Goal: Task Accomplishment & Management: Complete application form

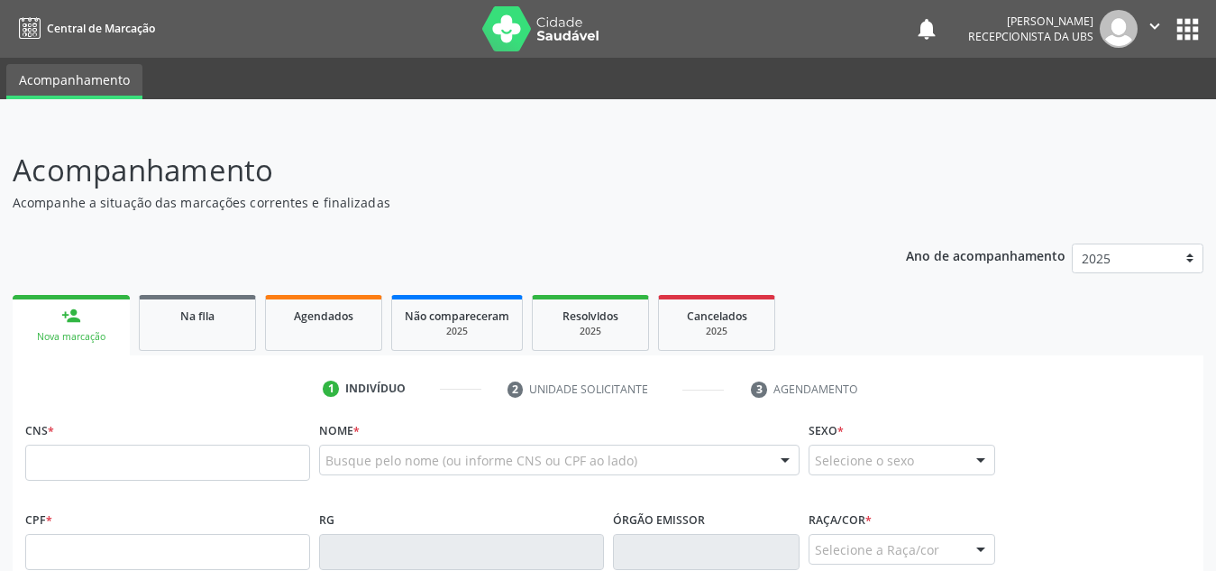
drag, startPoint x: 0, startPoint y: 0, endPoint x: 714, endPoint y: 482, distance: 861.7
click at [132, 456] on input "text" at bounding box center [167, 462] width 285 height 36
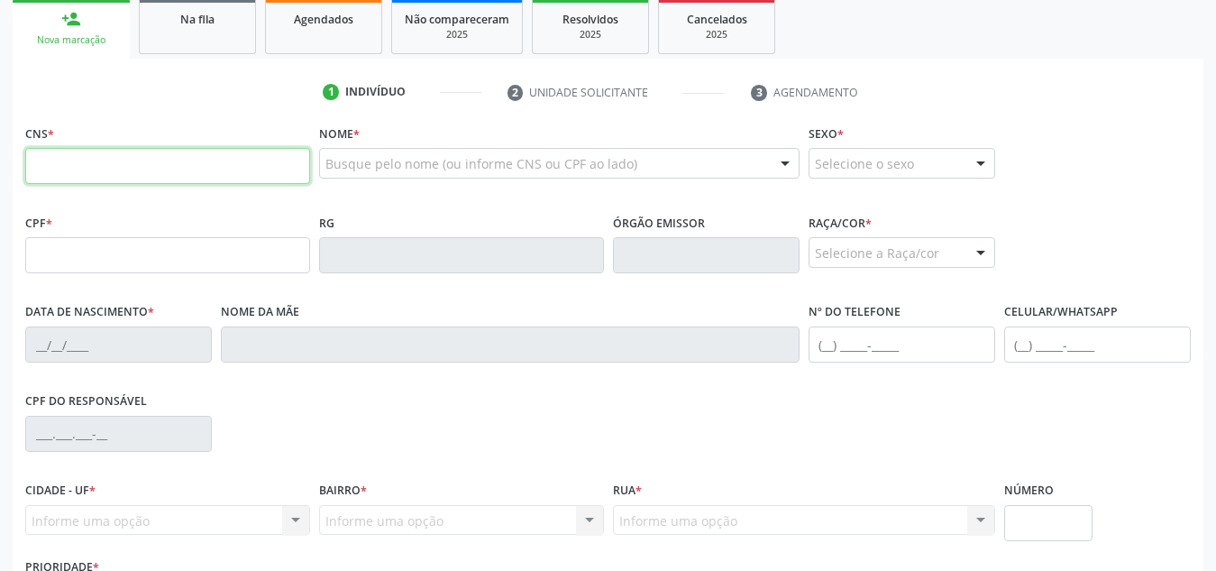
scroll to position [298, 0]
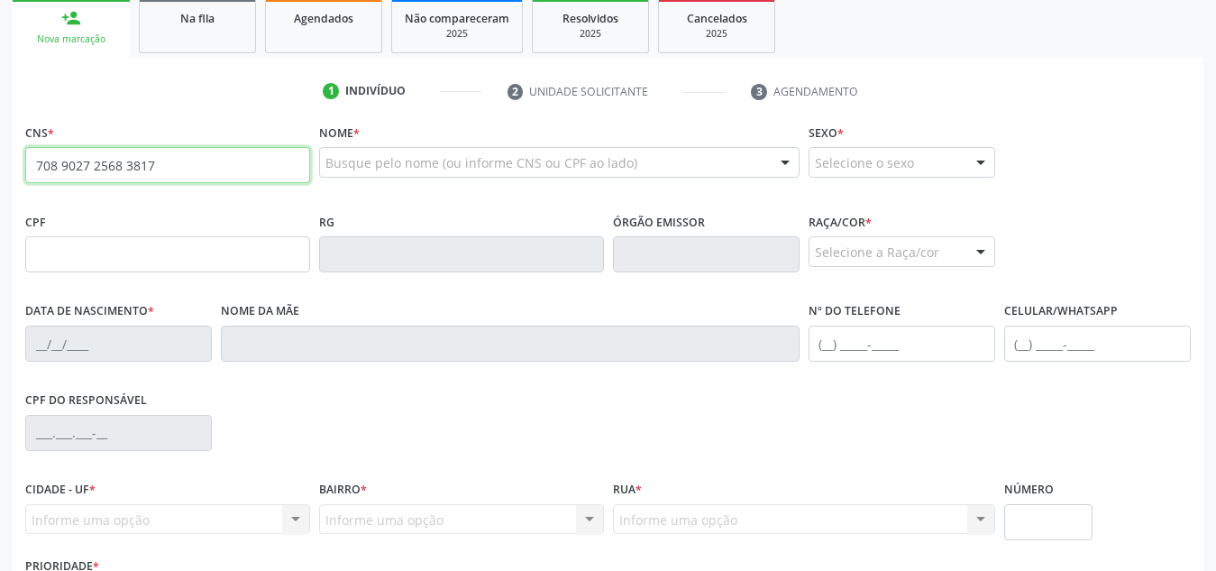
type input "708 9027 2568 3817"
type input "280.775.634-49"
type input "25/05/1948"
type input "Noemia Tereza de Magalhaes"
type input "(82) 99623-2413"
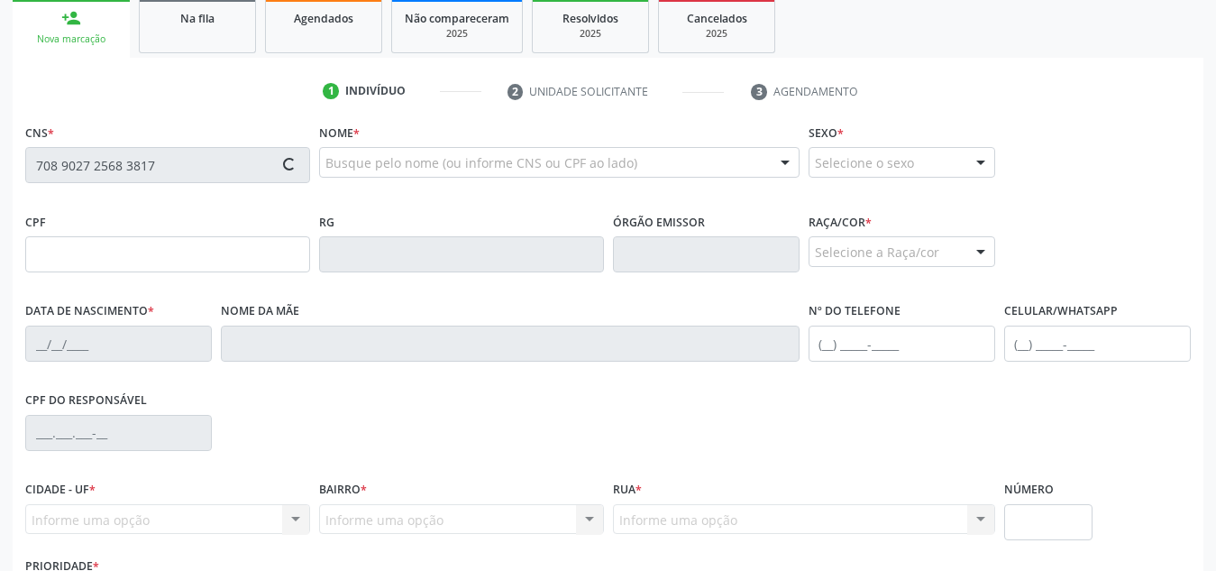
type input "S/N"
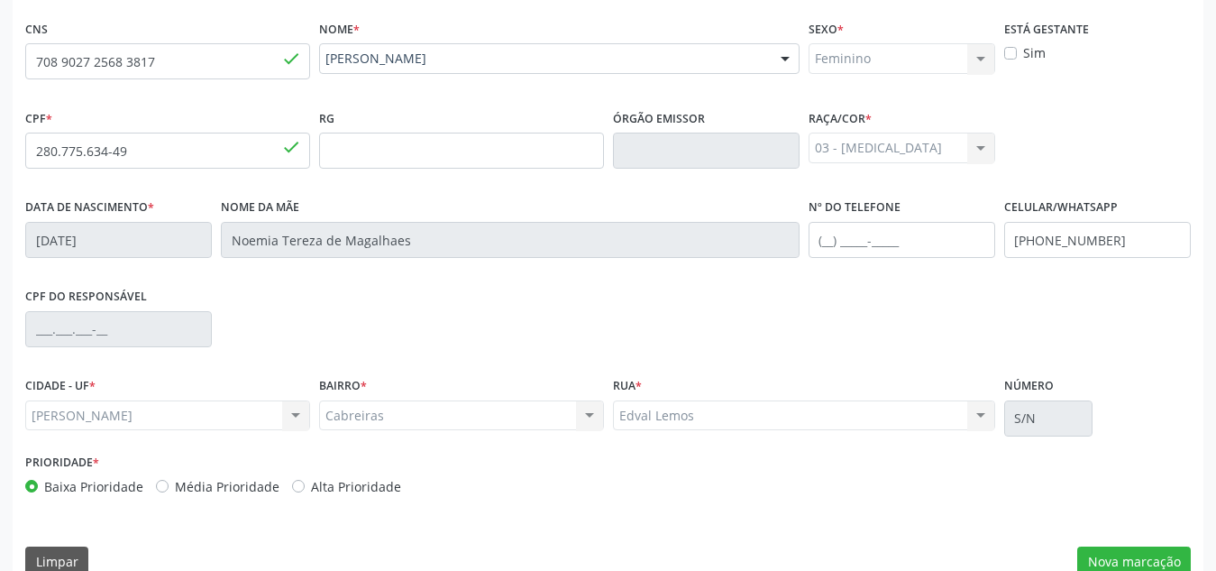
scroll to position [432, 0]
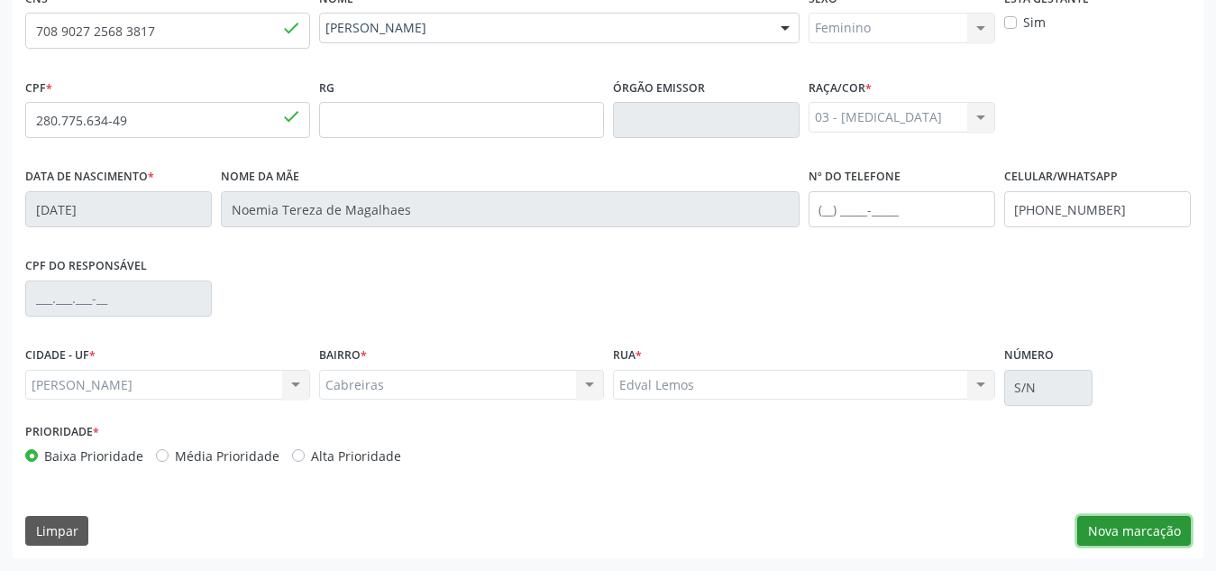
click at [1168, 534] on button "Nova marcação" at bounding box center [1134, 531] width 114 height 31
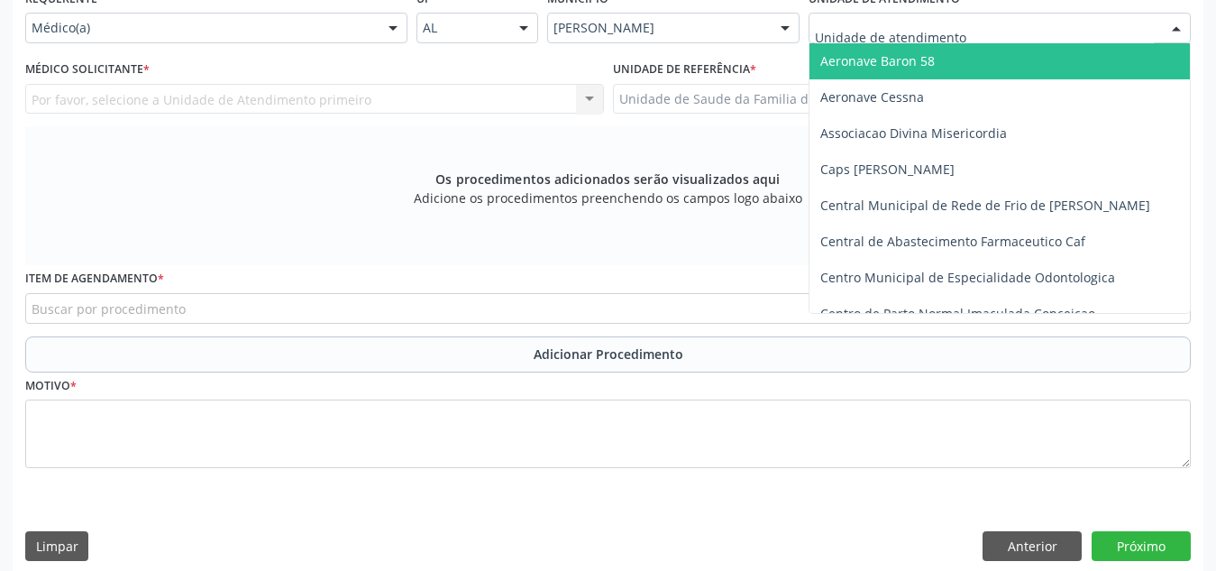
click at [969, 37] on div at bounding box center [1000, 28] width 382 height 31
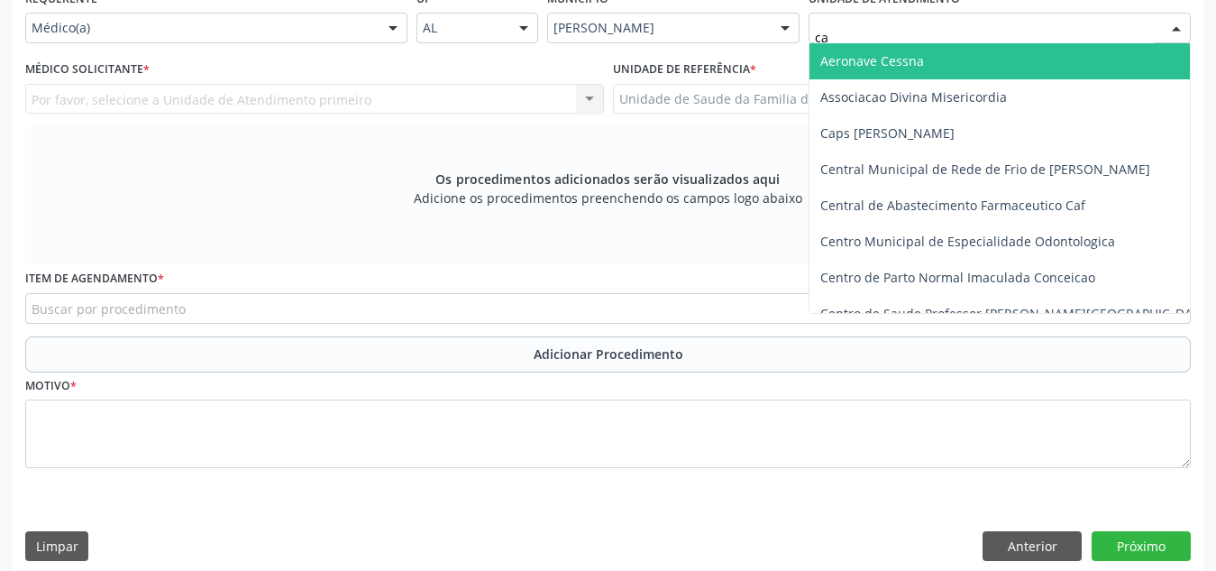
type input "cab"
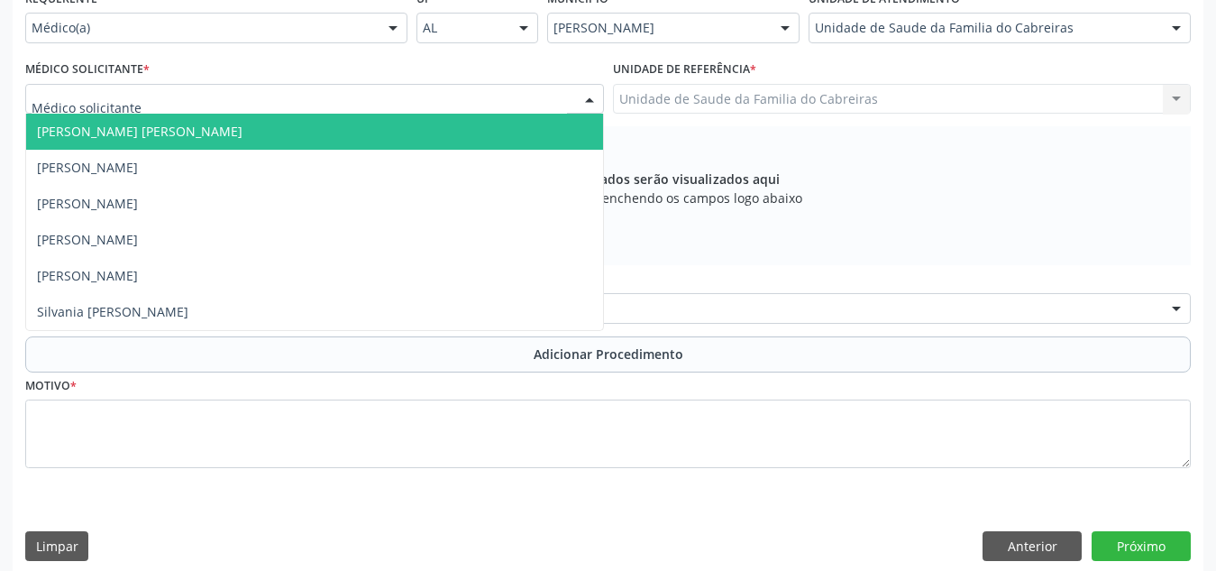
click at [284, 90] on div at bounding box center [314, 99] width 579 height 31
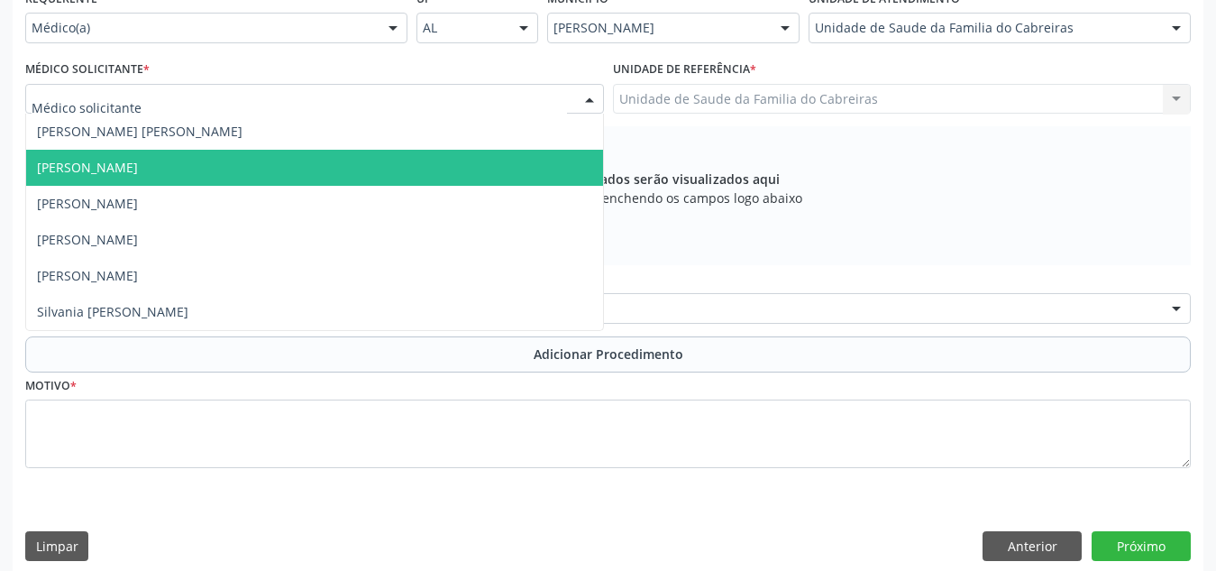
click at [269, 164] on span "Leticia Carla de Lima Cavalcante" at bounding box center [314, 168] width 577 height 36
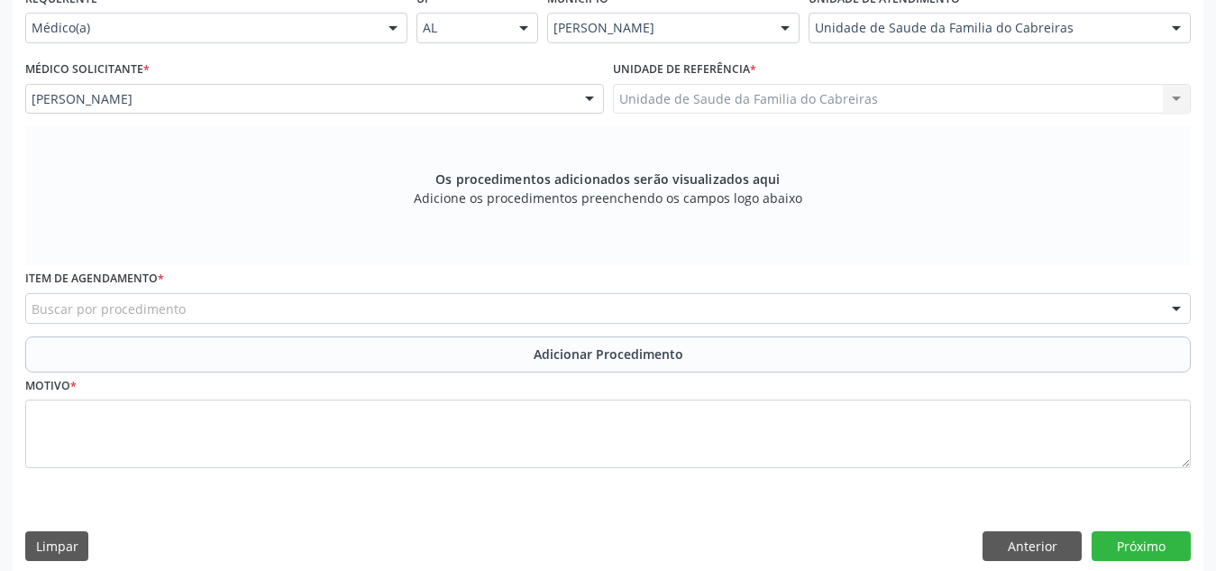
click at [300, 304] on div "Buscar por procedimento" at bounding box center [608, 308] width 1166 height 31
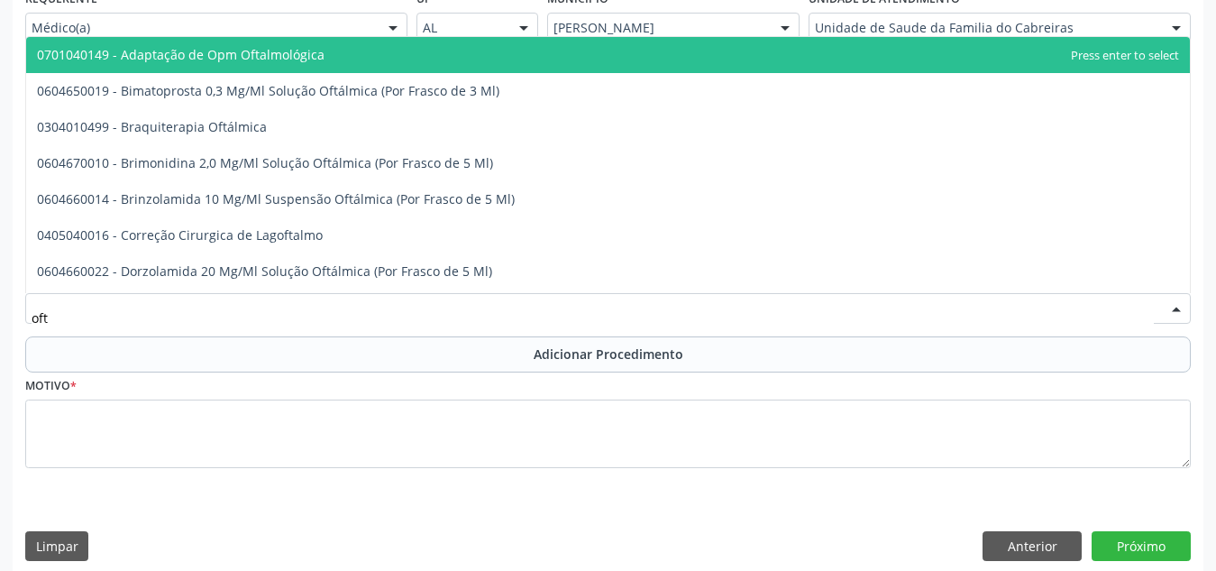
type input "ofta"
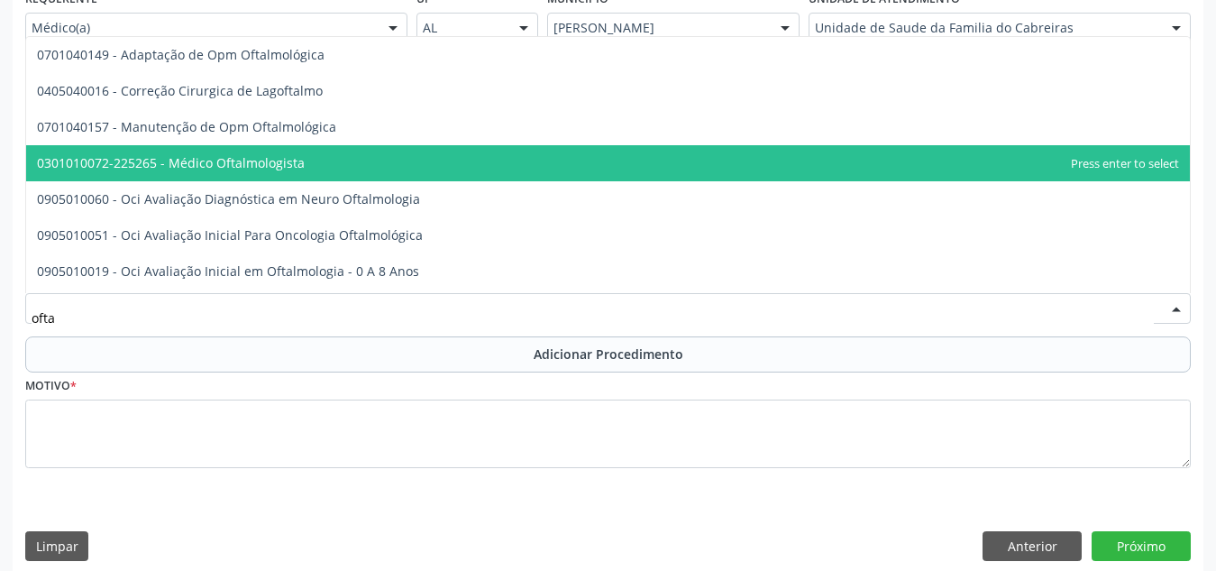
click at [348, 148] on span "0301010072-225265 - Médico Oftalmologista" at bounding box center [608, 163] width 1164 height 36
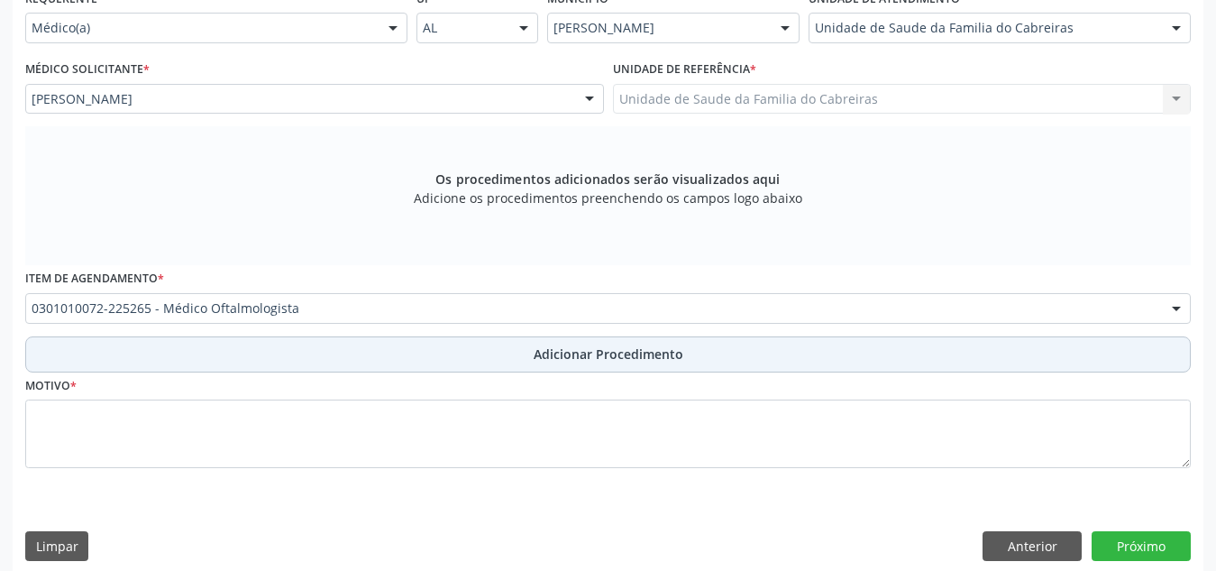
click at [426, 355] on button "Adicionar Procedimento" at bounding box center [608, 354] width 1166 height 36
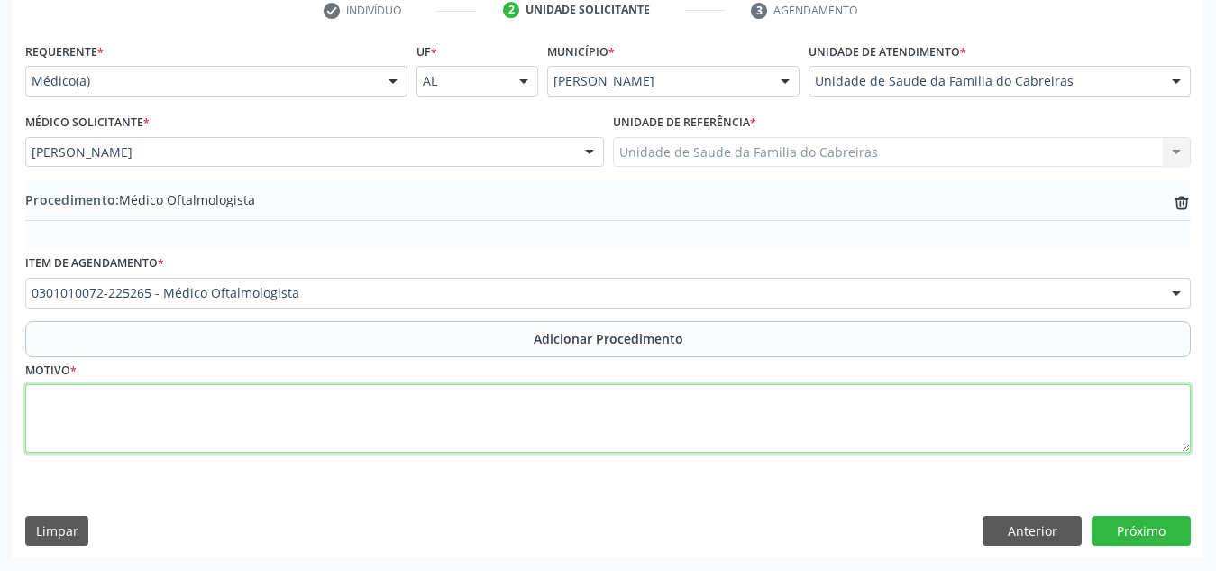
click at [422, 405] on textarea at bounding box center [608, 418] width 1166 height 69
type textarea "Avaliação da visão - paciente diabética."
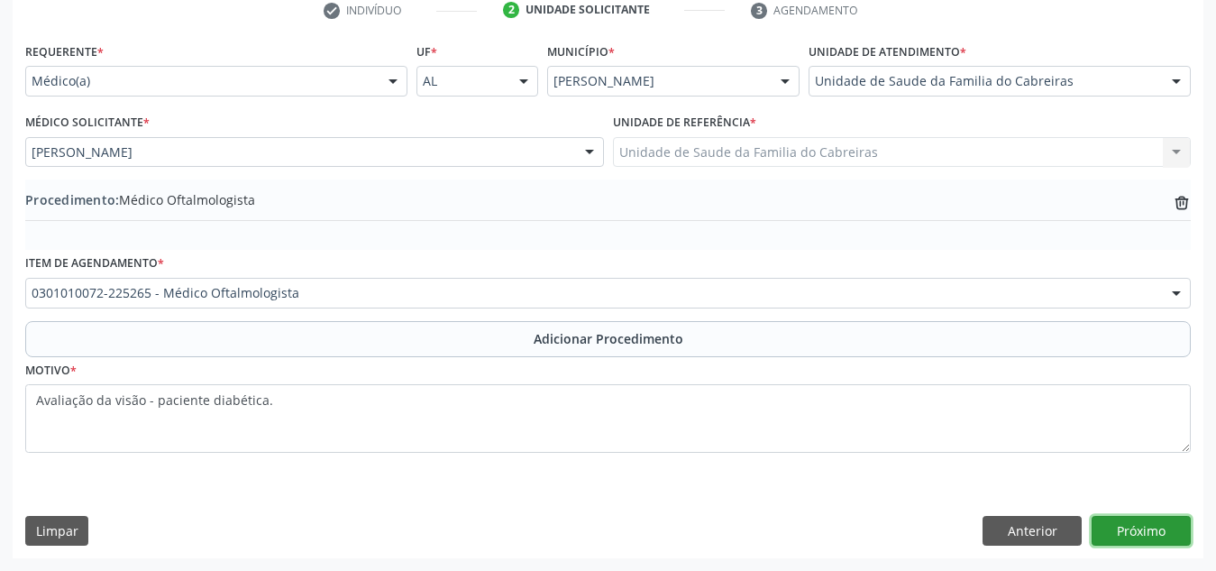
click at [1141, 523] on button "Próximo" at bounding box center [1141, 531] width 99 height 31
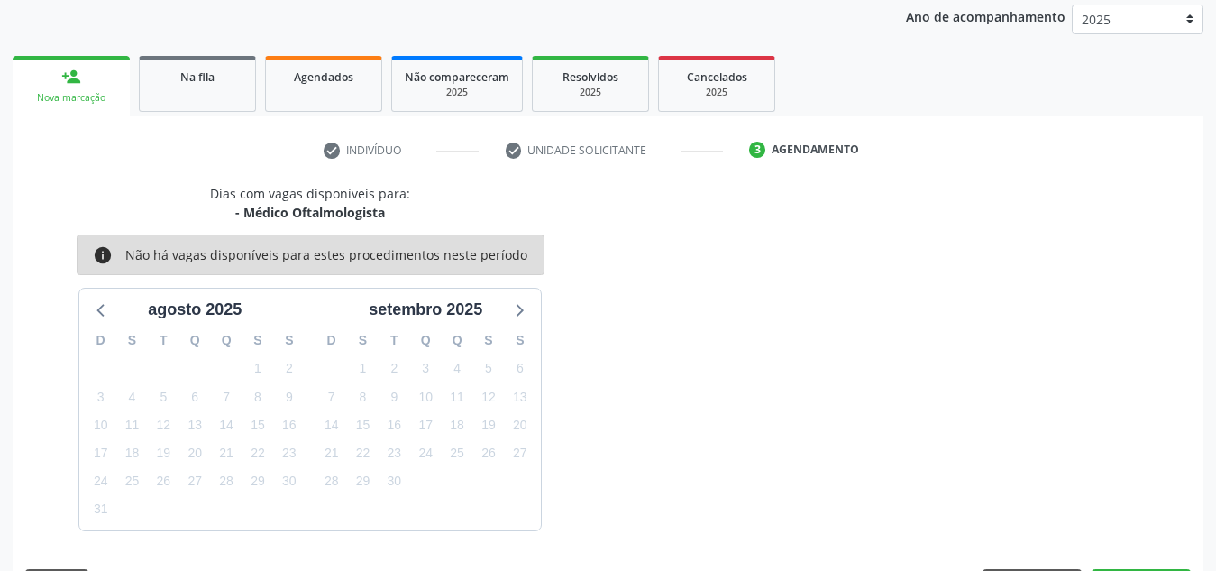
scroll to position [292, 0]
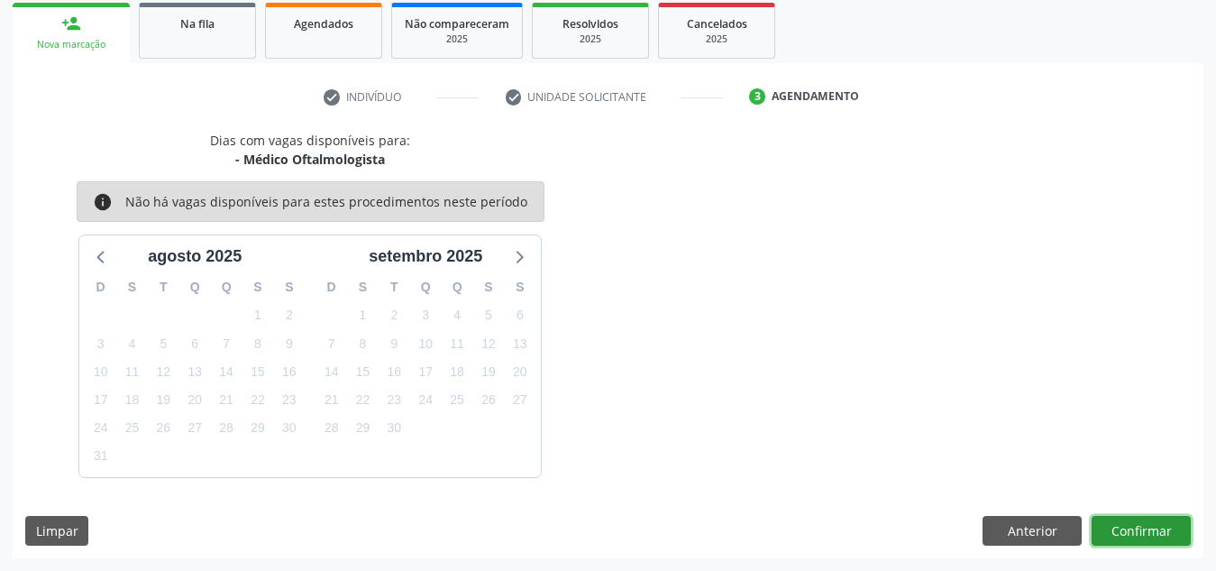
click at [1141, 523] on button "Confirmar" at bounding box center [1141, 531] width 99 height 31
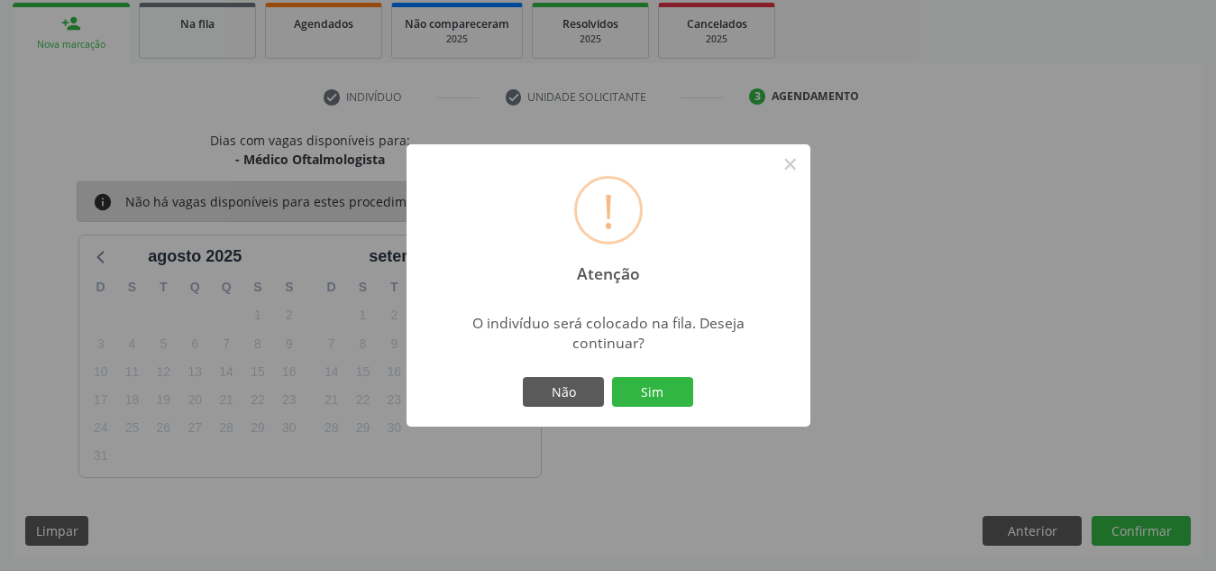
click at [612, 377] on button "Sim" at bounding box center [652, 392] width 81 height 31
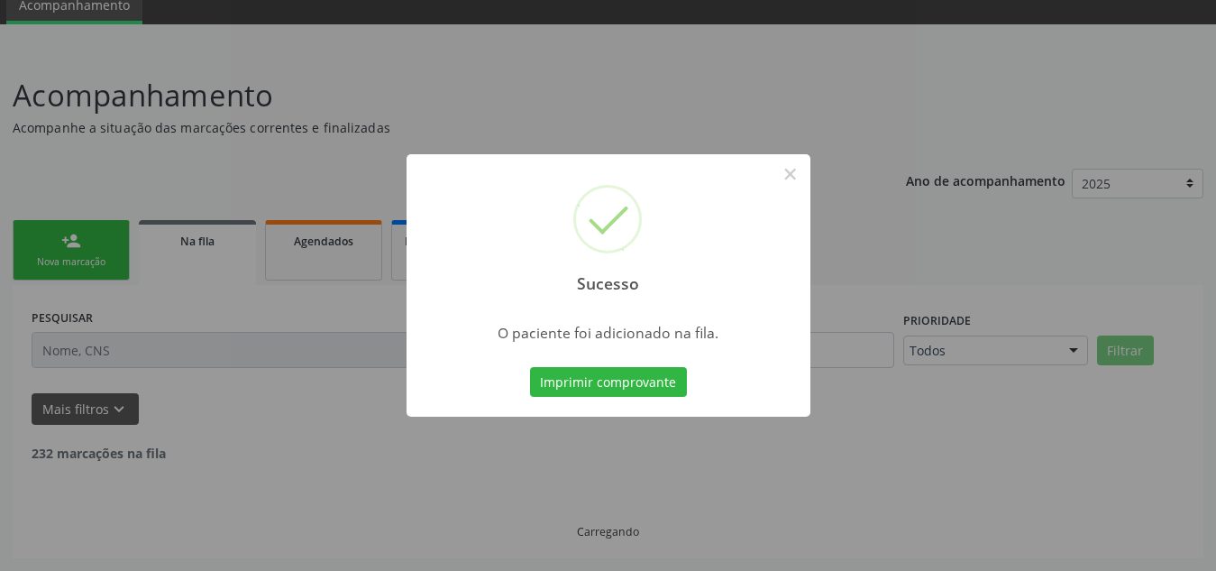
scroll to position [56, 0]
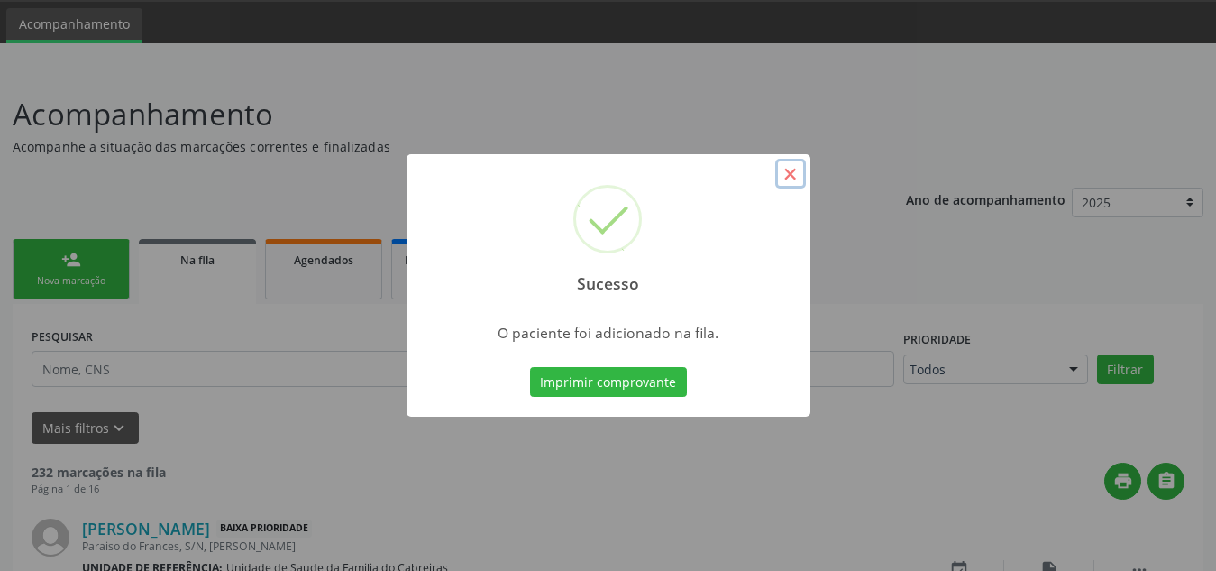
click at [798, 168] on button "×" at bounding box center [790, 174] width 31 height 31
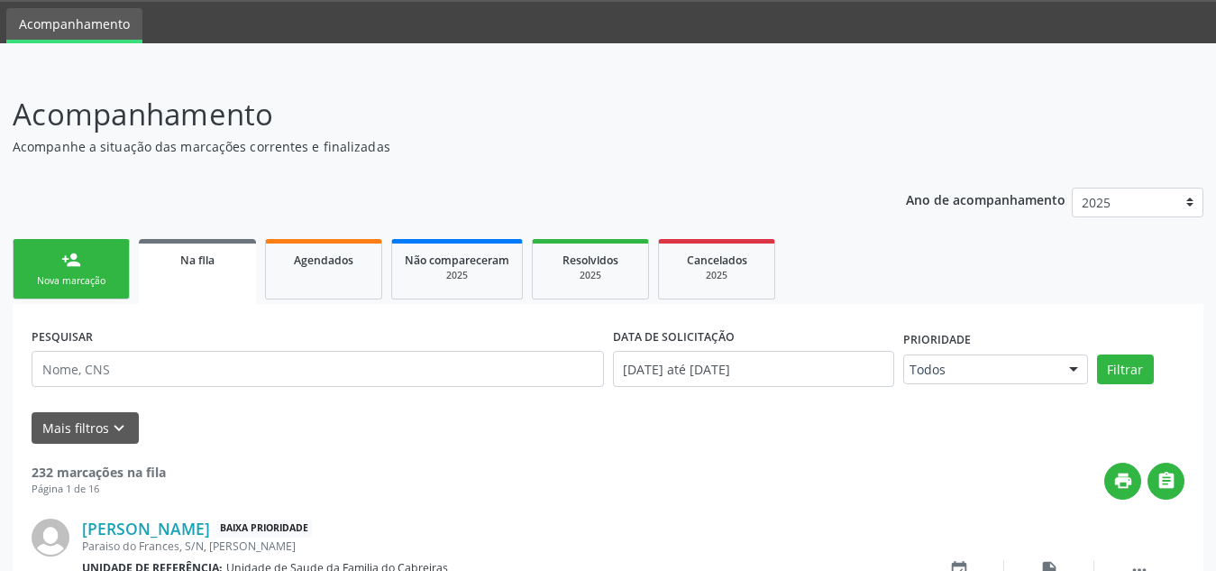
click at [78, 259] on div "person_add" at bounding box center [71, 260] width 20 height 20
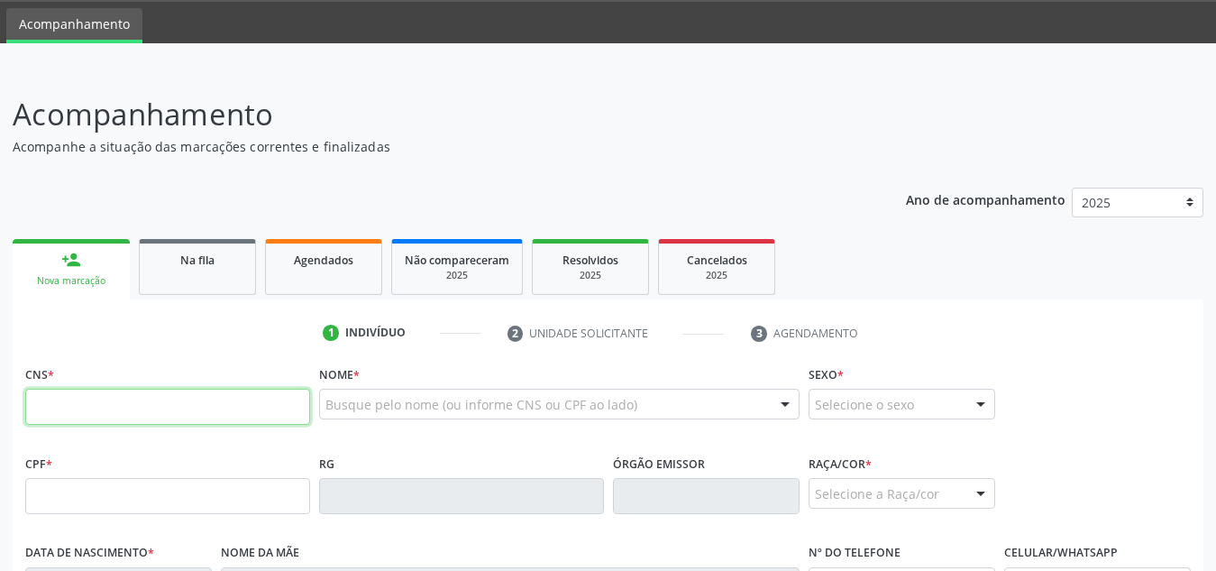
click at [147, 417] on input "text" at bounding box center [167, 407] width 285 height 36
click at [184, 261] on span "Na fila" at bounding box center [197, 259] width 34 height 15
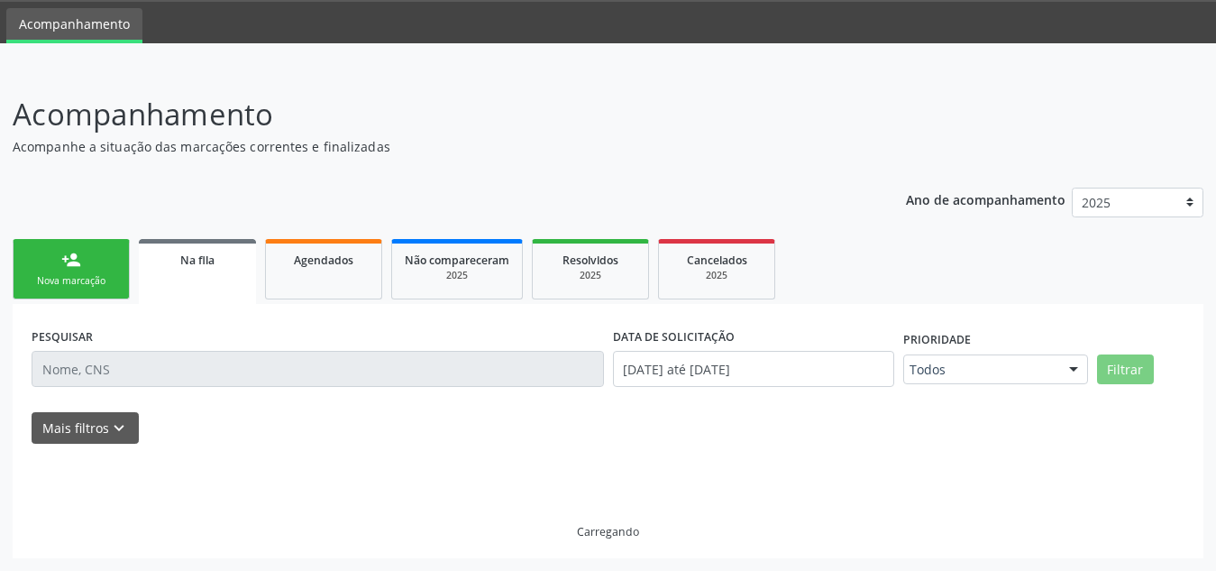
click at [202, 264] on span "Na fila" at bounding box center [197, 259] width 34 height 15
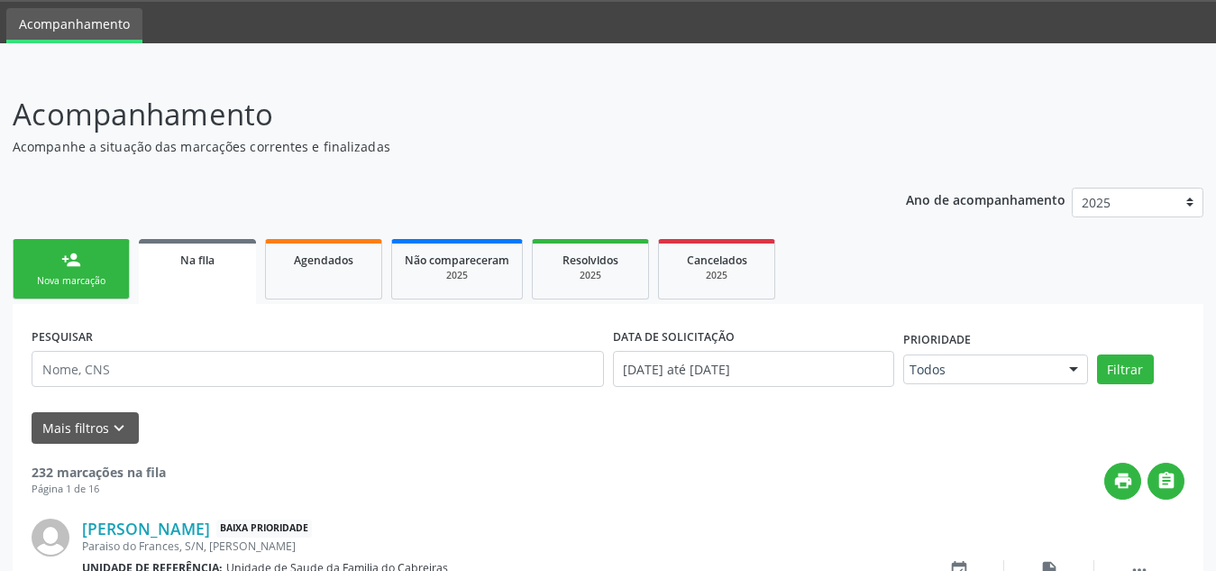
click at [200, 388] on div "PESQUISAR" at bounding box center [318, 361] width 582 height 77
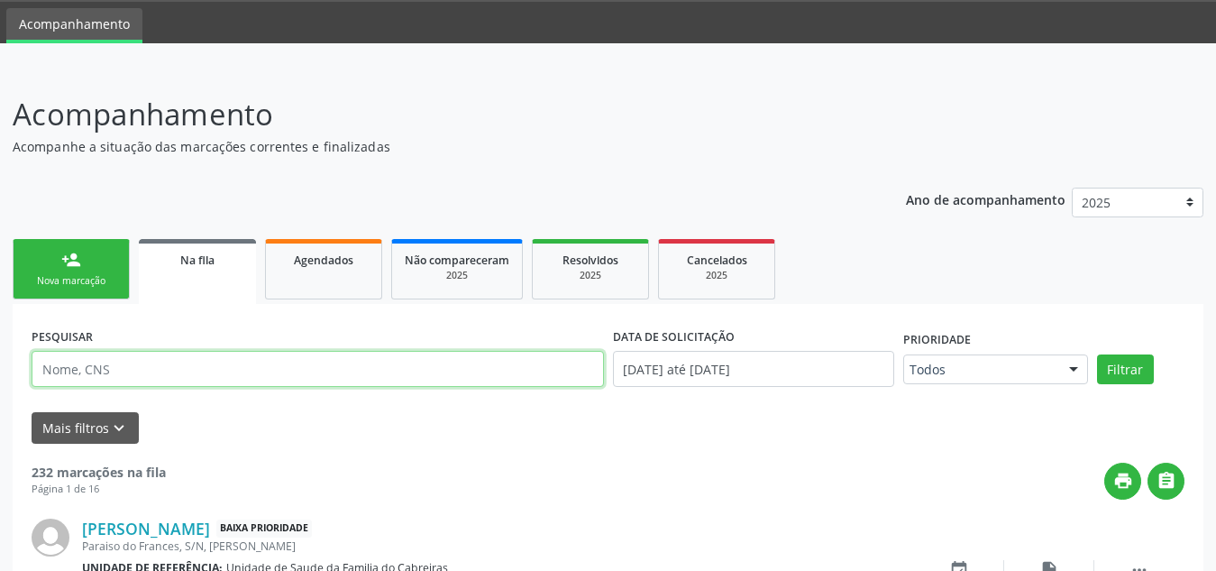
click at [225, 363] on input "text" at bounding box center [318, 369] width 573 height 36
type input "joselaine"
click at [1097, 354] on button "Filtrar" at bounding box center [1125, 369] width 57 height 31
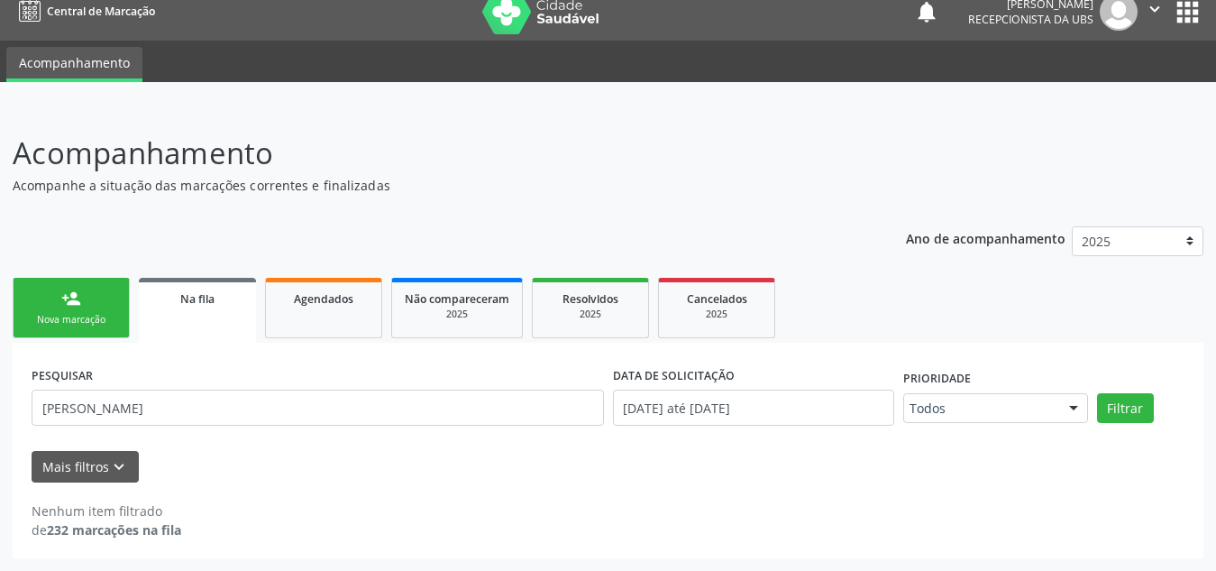
scroll to position [17, 0]
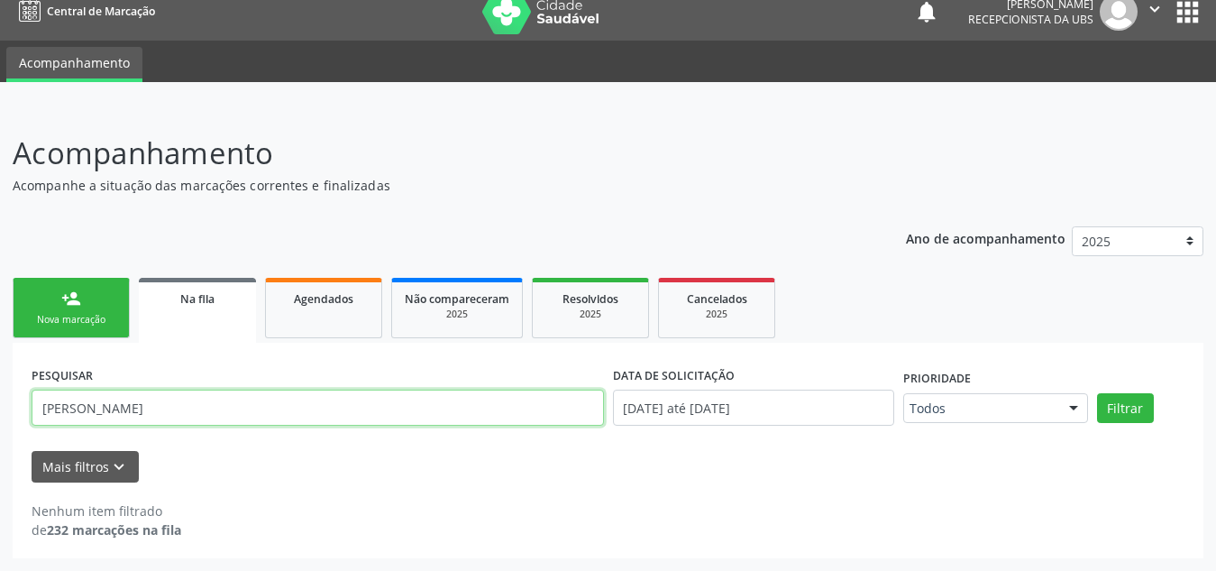
drag, startPoint x: 117, startPoint y: 412, endPoint x: 0, endPoint y: 401, distance: 117.7
click at [0, 401] on div "Acompanhamento Acompanhe a situação das marcações correntes e finalizadas Relat…" at bounding box center [608, 338] width 1216 height 463
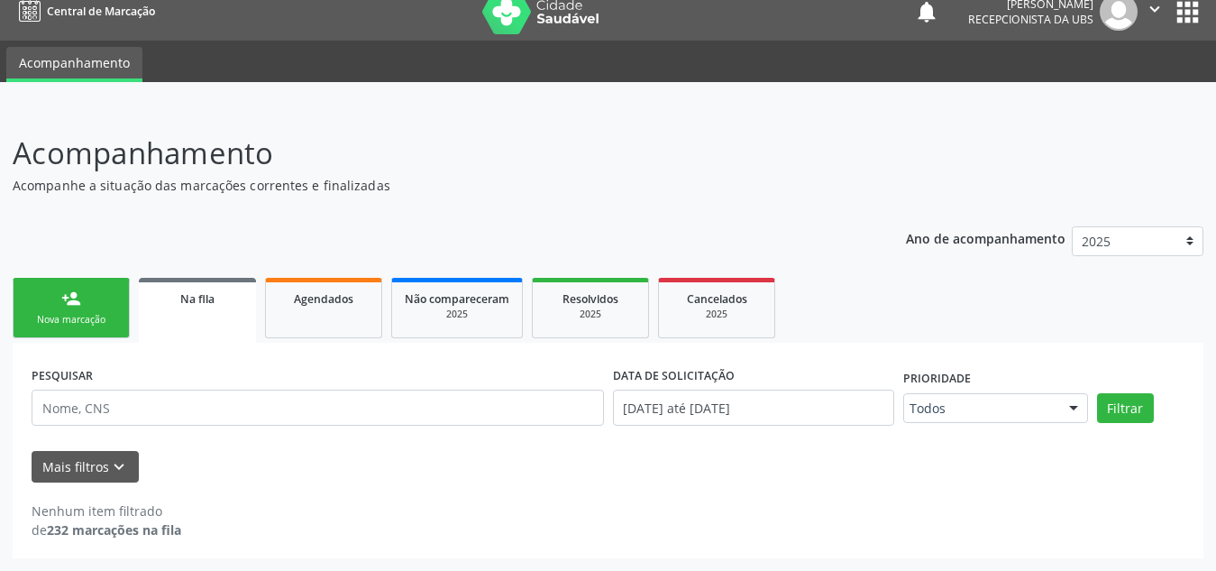
click at [263, 498] on div "Nenhum item filtrado de 232 marcações na fila" at bounding box center [608, 510] width 1153 height 57
click at [94, 316] on div "Nova marcação" at bounding box center [71, 320] width 90 height 14
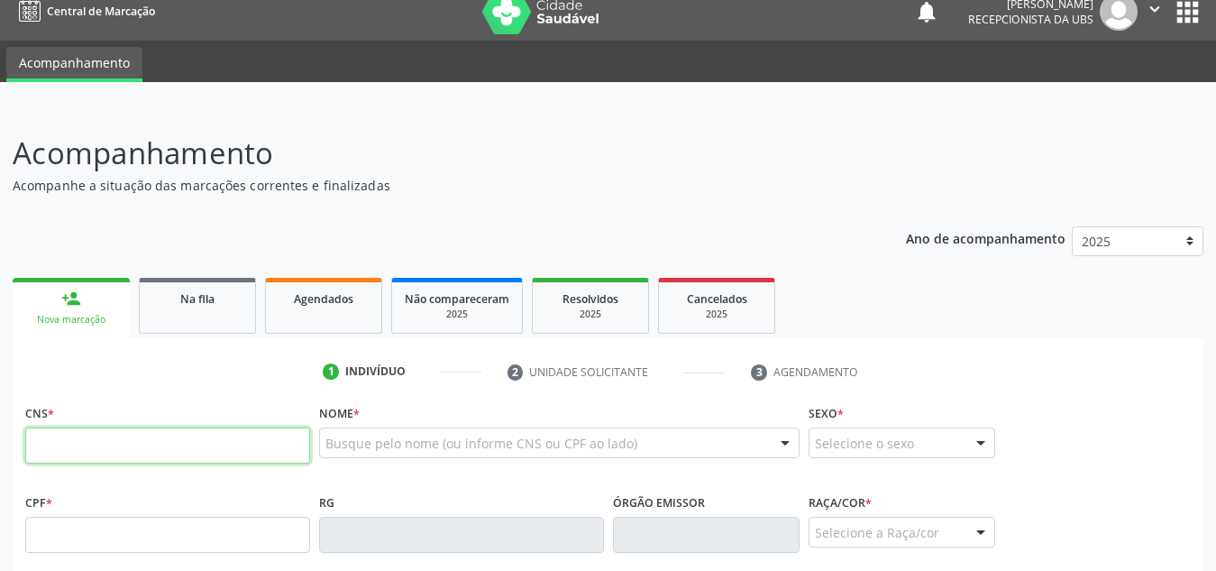
click at [108, 437] on input "text" at bounding box center [167, 445] width 285 height 36
type input "708 9027 2568 3817"
type input "280.775.634-49"
type input "25/05/1948"
type input "Noemia Tereza de Magalhaes"
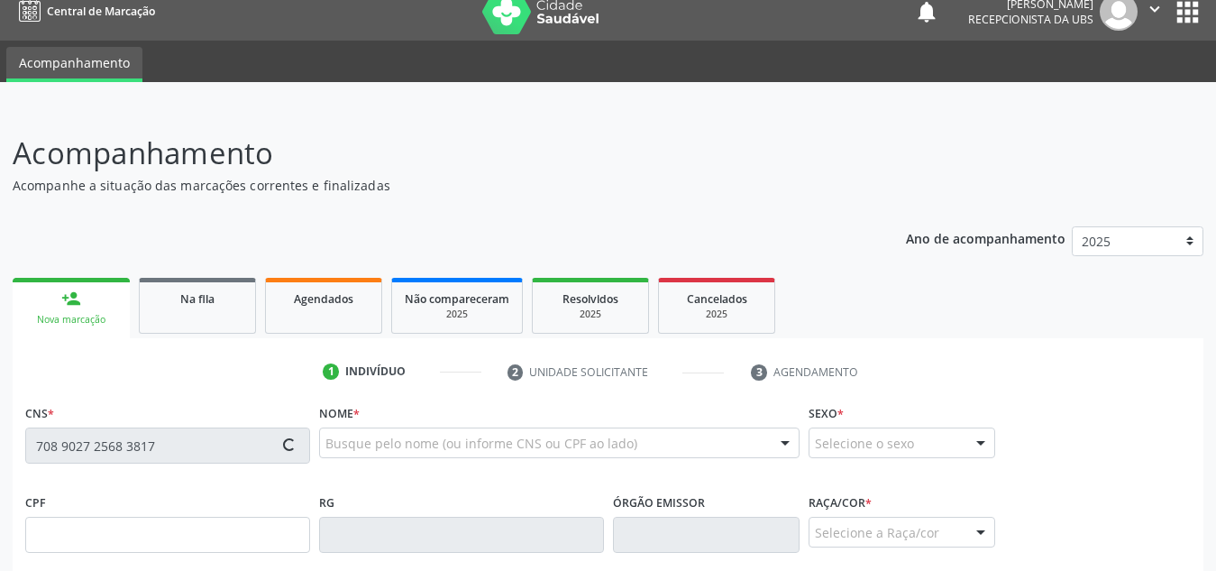
type input "(82) 99623-2413"
type input "S/N"
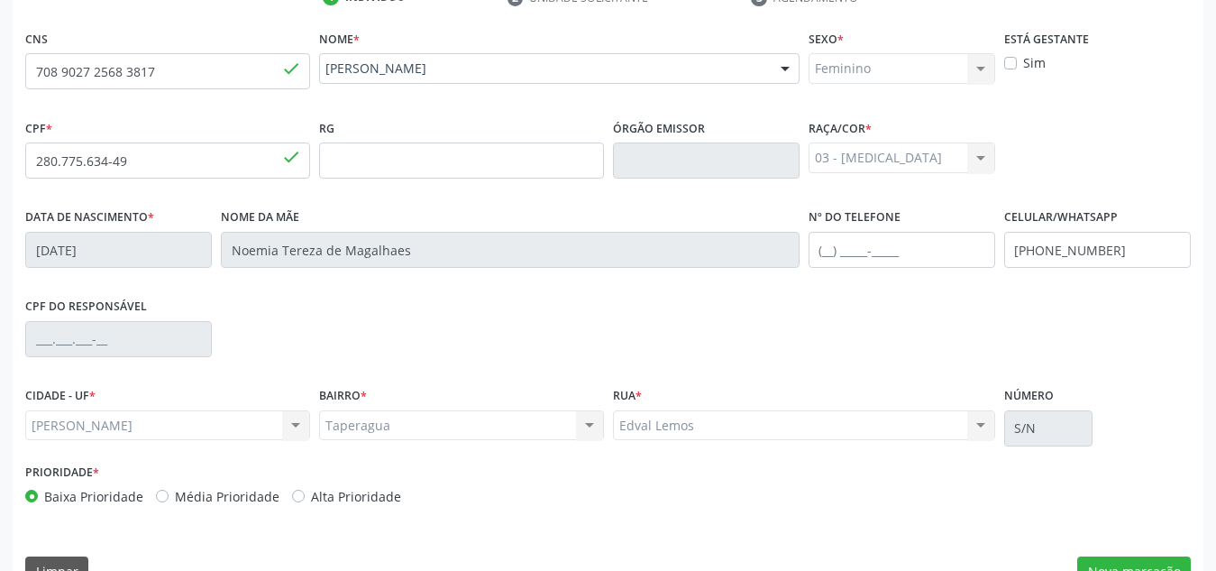
scroll to position [432, 0]
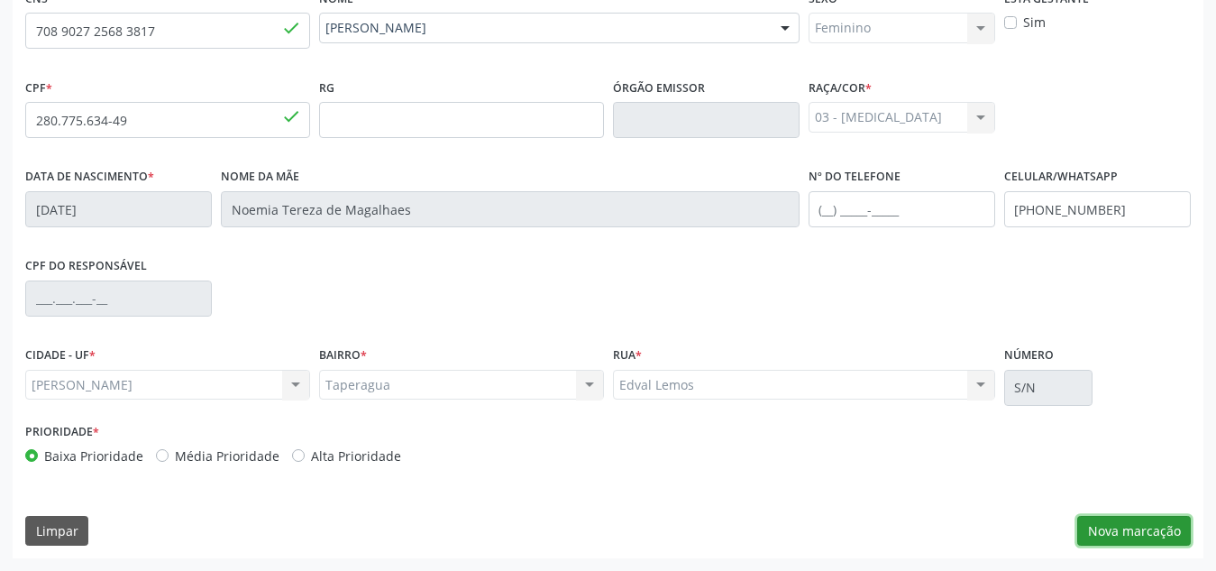
click at [1133, 521] on button "Nova marcação" at bounding box center [1134, 531] width 114 height 31
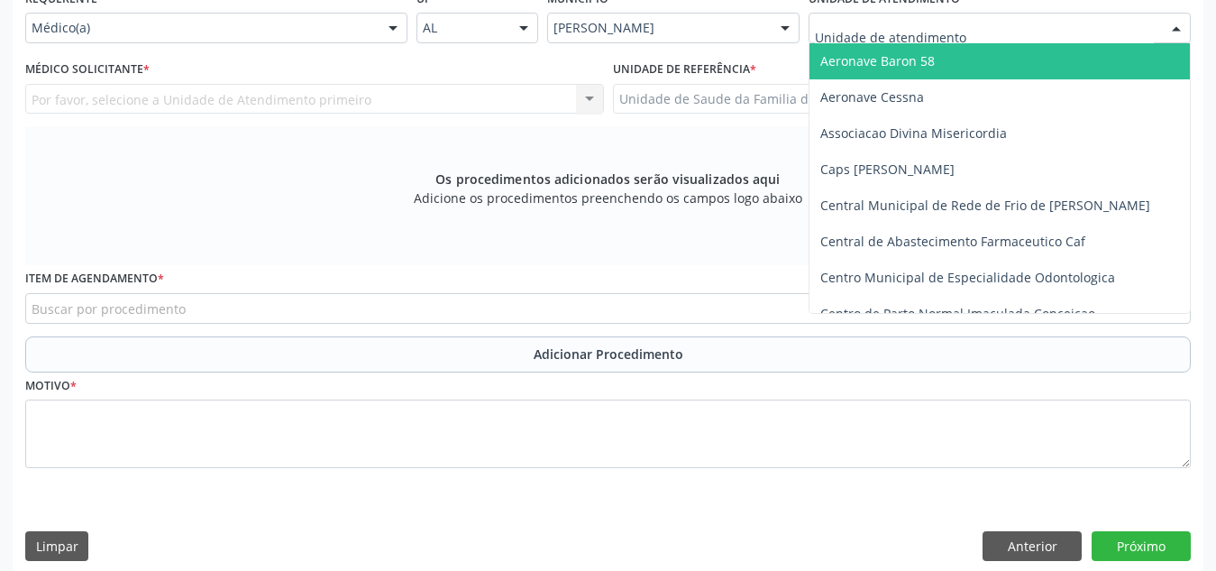
click at [1004, 31] on div at bounding box center [1000, 28] width 382 height 31
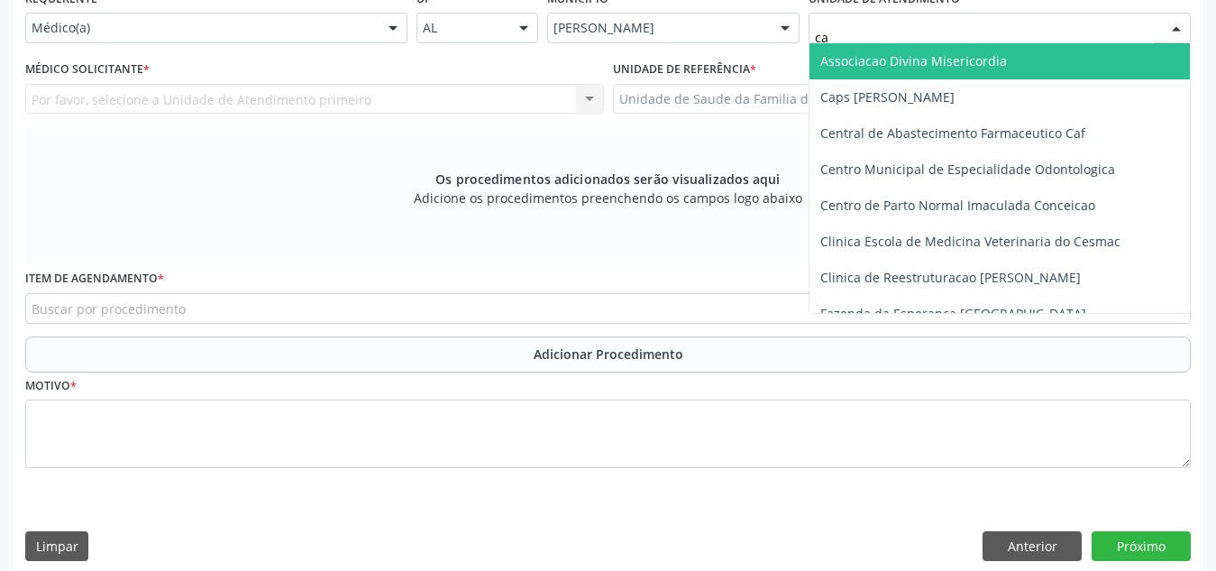
type input "cab"
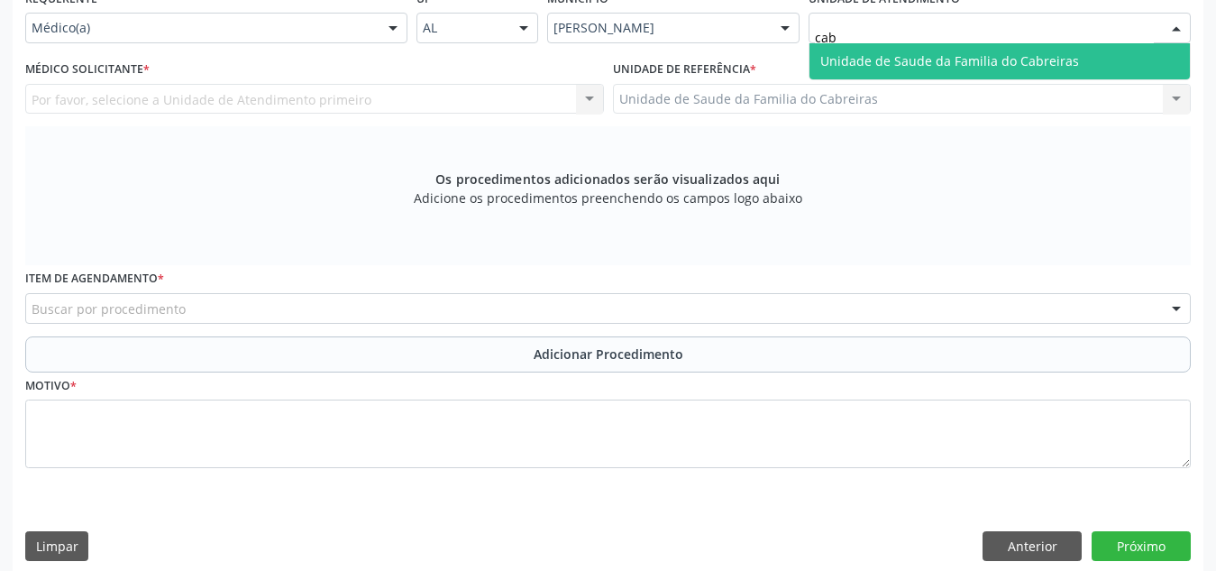
click at [994, 67] on span "Unidade de Saude da Familia do Cabreiras" at bounding box center [949, 60] width 259 height 17
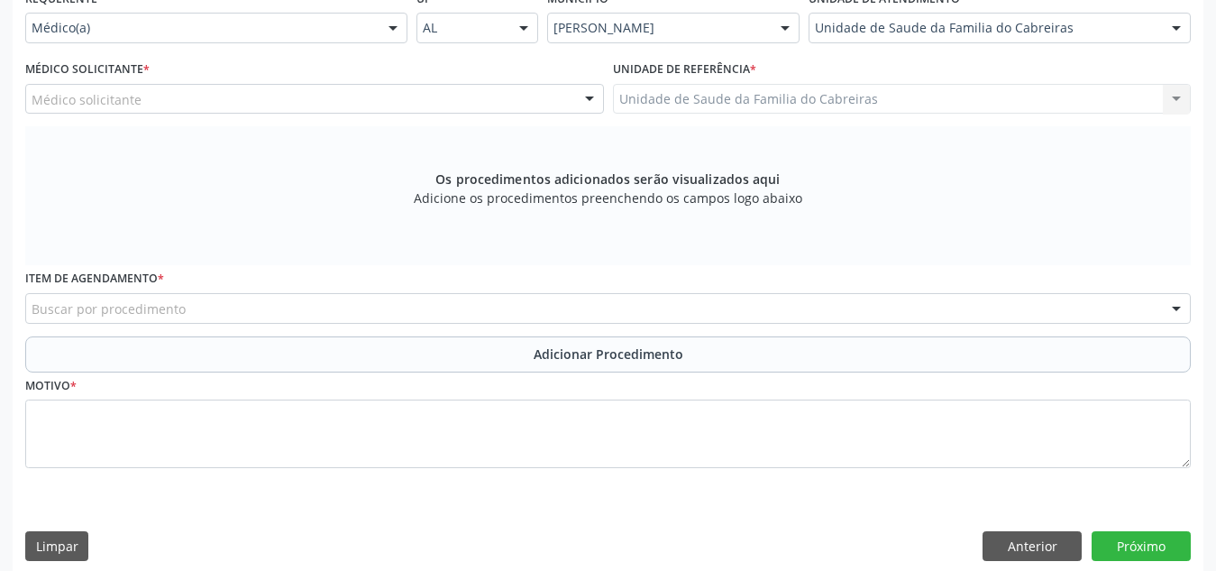
click at [469, 106] on div "Médico solicitante" at bounding box center [314, 99] width 579 height 31
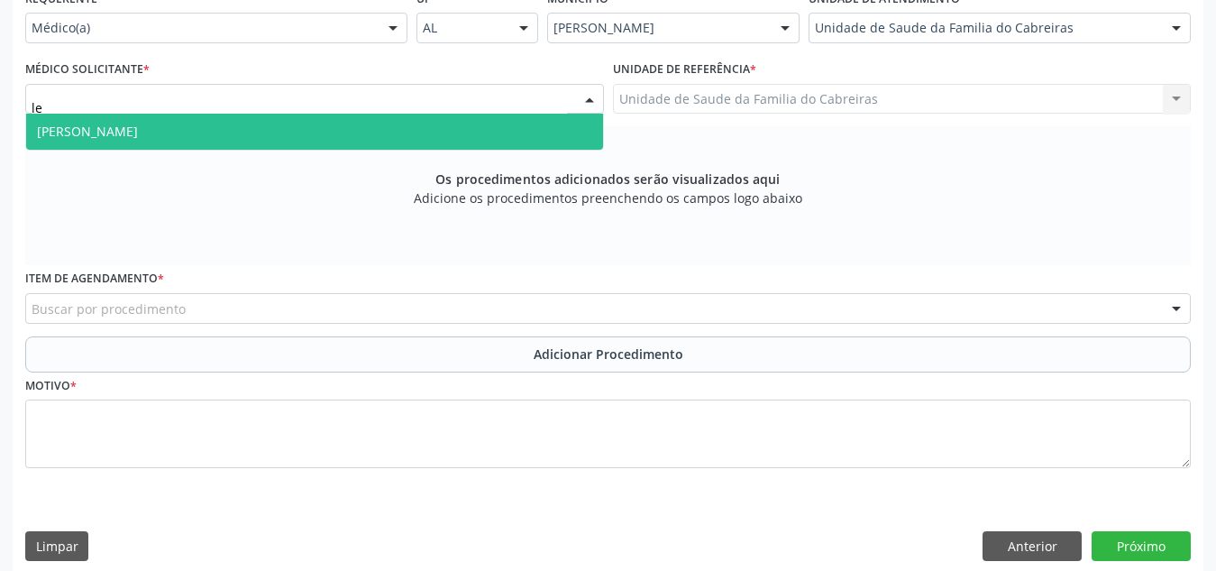
type input "let"
click at [466, 129] on span "[PERSON_NAME]" at bounding box center [314, 132] width 577 height 36
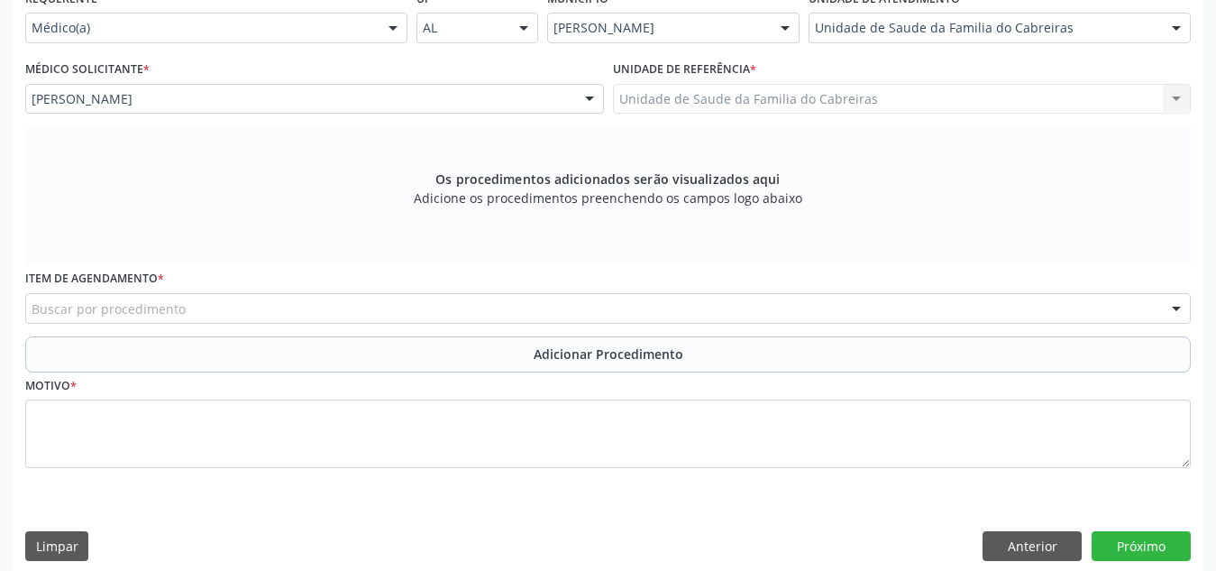
click at [433, 313] on div "Buscar por procedimento" at bounding box center [608, 308] width 1166 height 31
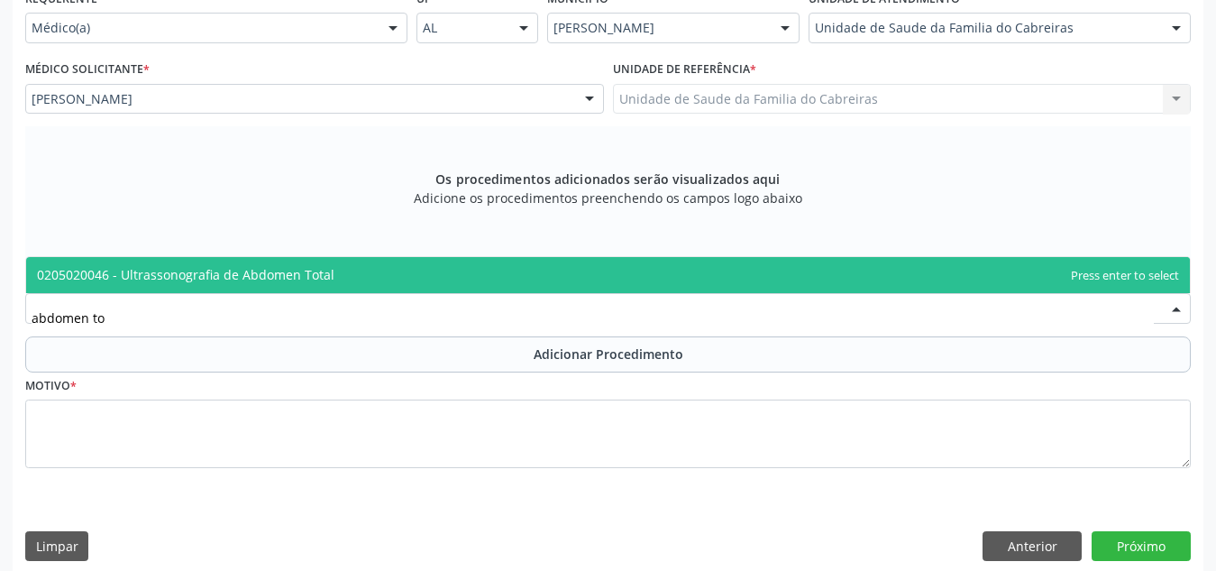
type input "abdomen tot"
click at [478, 285] on span "0205020046 - Ultrassonografia de Abdomen Total" at bounding box center [608, 275] width 1164 height 36
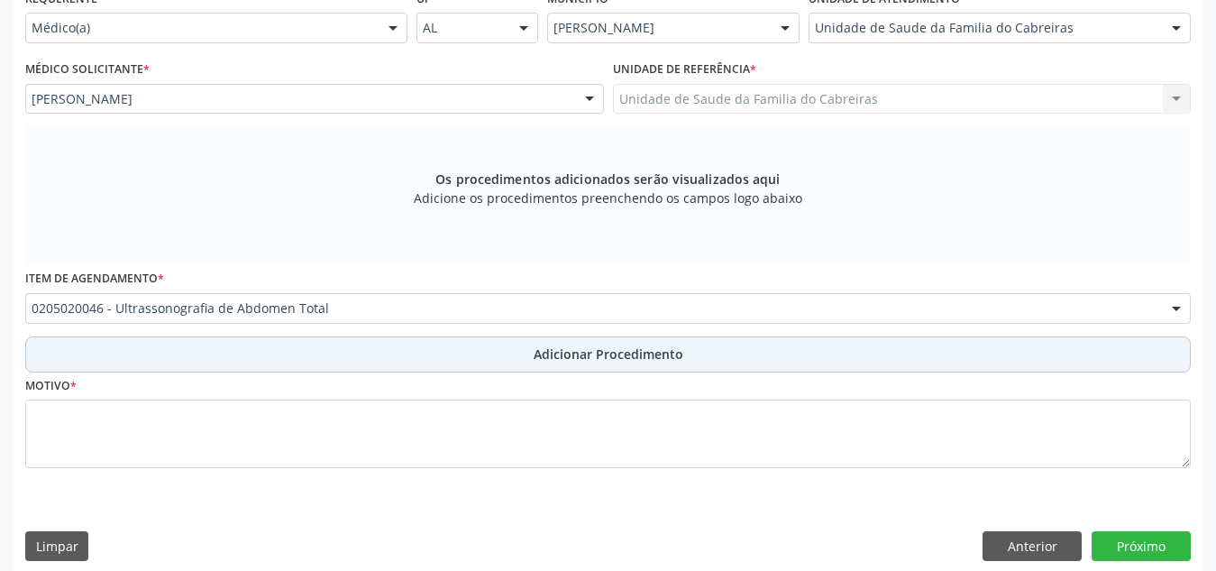
click at [503, 363] on button "Adicionar Procedimento" at bounding box center [608, 354] width 1166 height 36
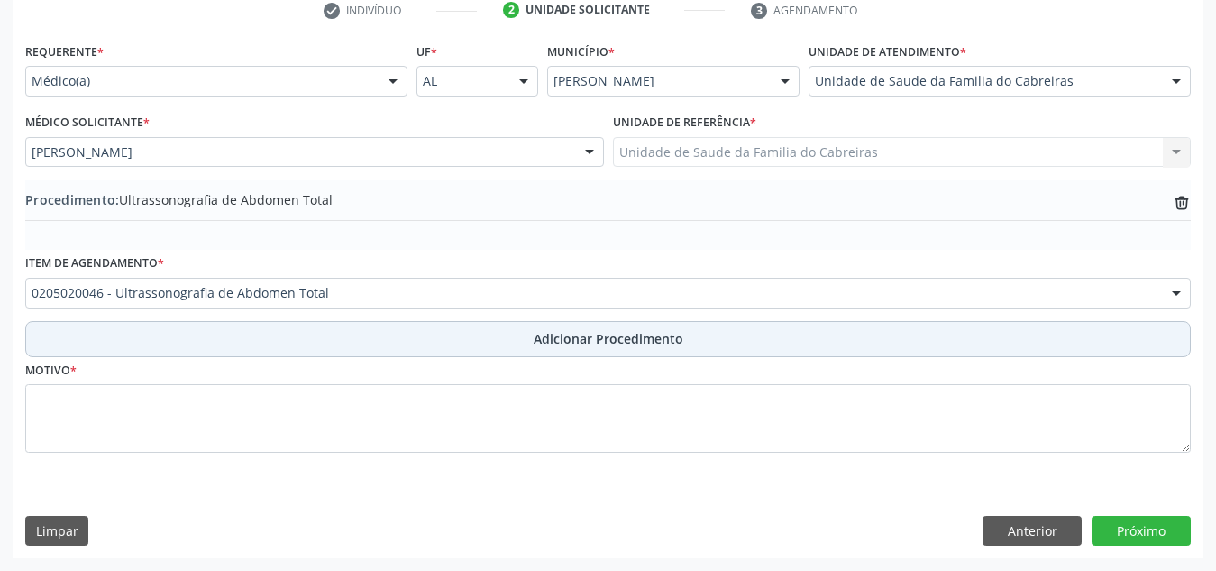
scroll to position [379, 0]
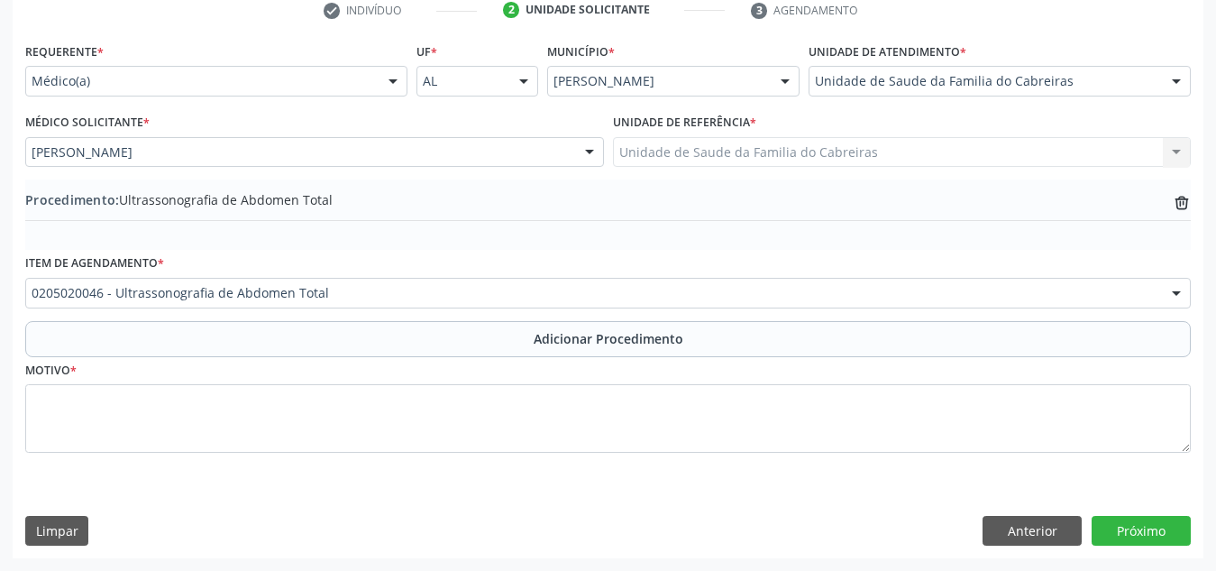
click at [469, 453] on fieldset "Motivo *" at bounding box center [608, 411] width 1166 height 108
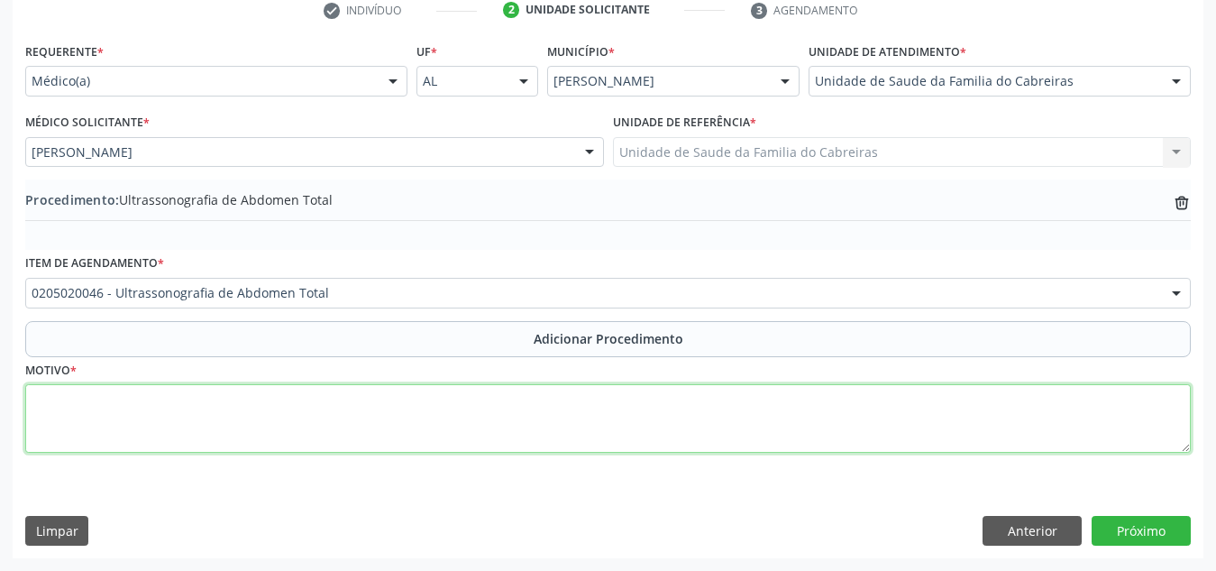
click at [483, 435] on textarea at bounding box center [608, 418] width 1166 height 69
type textarea "Dor abdominal + astenia"
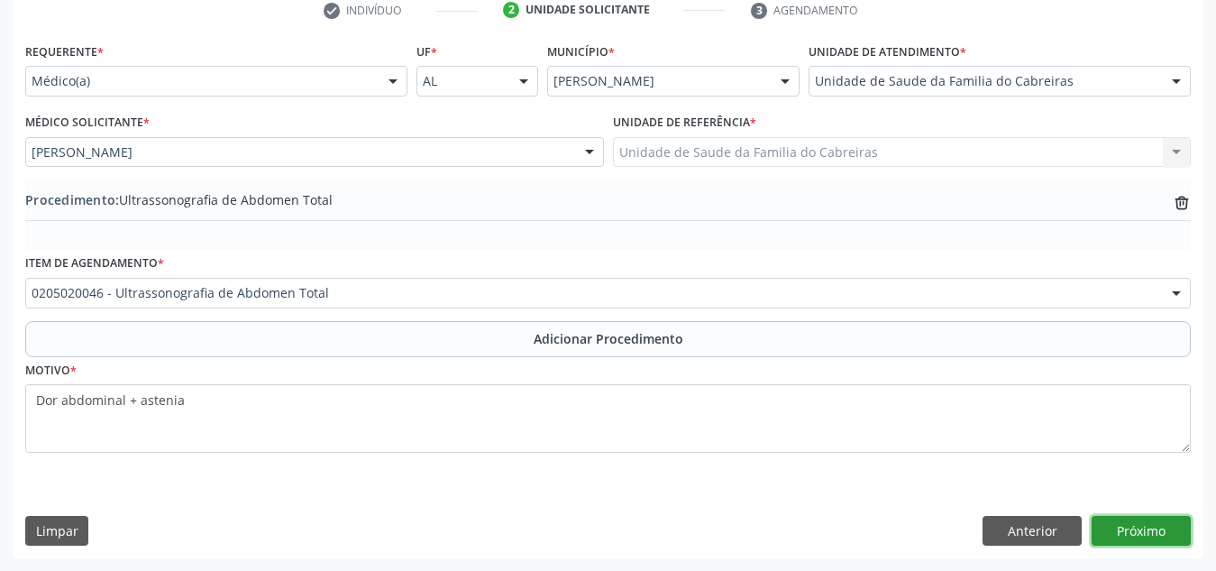
click at [1141, 525] on button "Próximo" at bounding box center [1141, 531] width 99 height 31
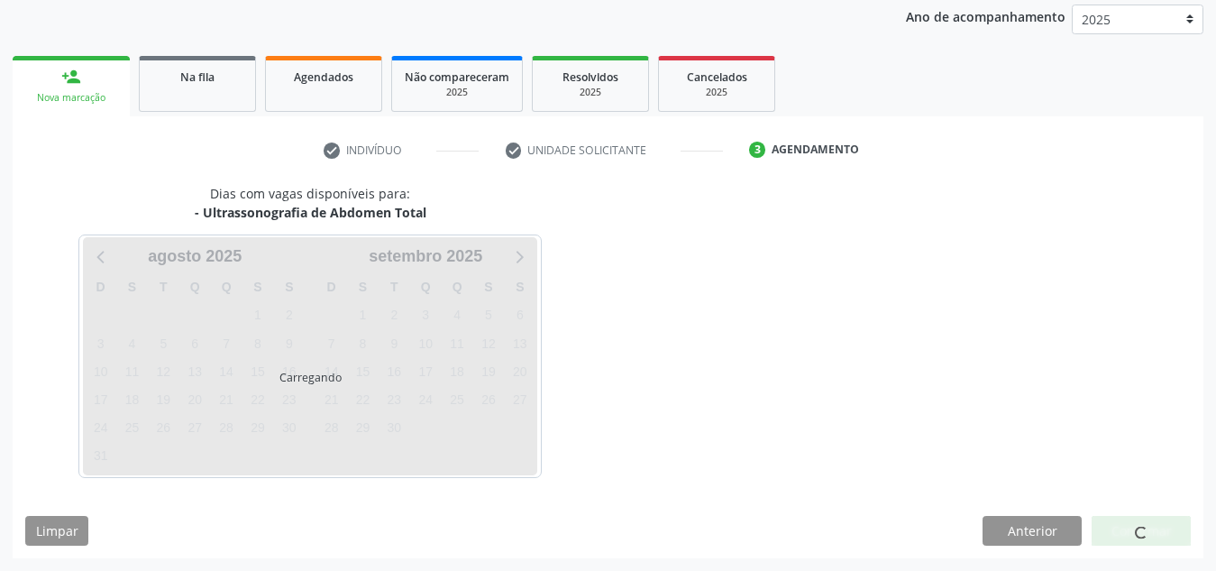
scroll to position [292, 0]
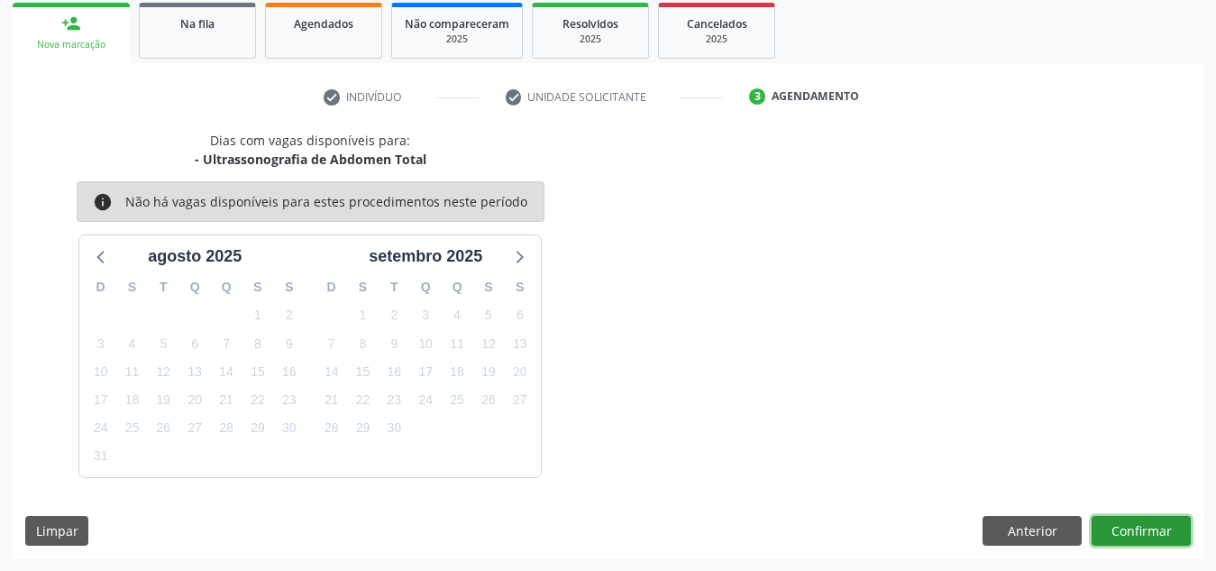
click at [1141, 525] on button "Confirmar" at bounding box center [1141, 531] width 99 height 31
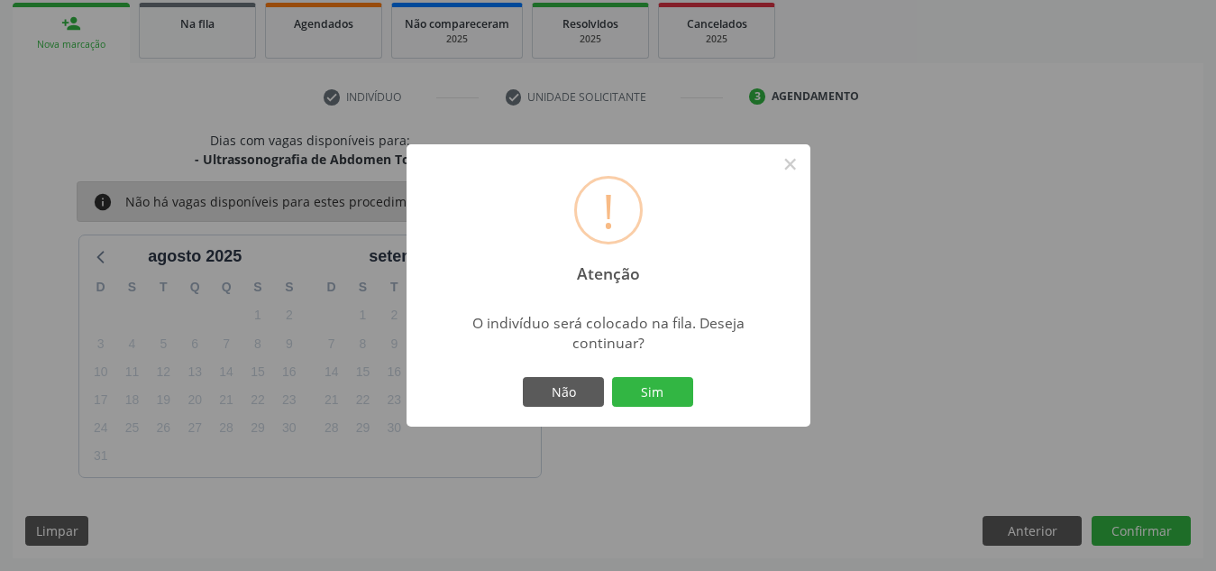
click at [612, 377] on button "Sim" at bounding box center [652, 392] width 81 height 31
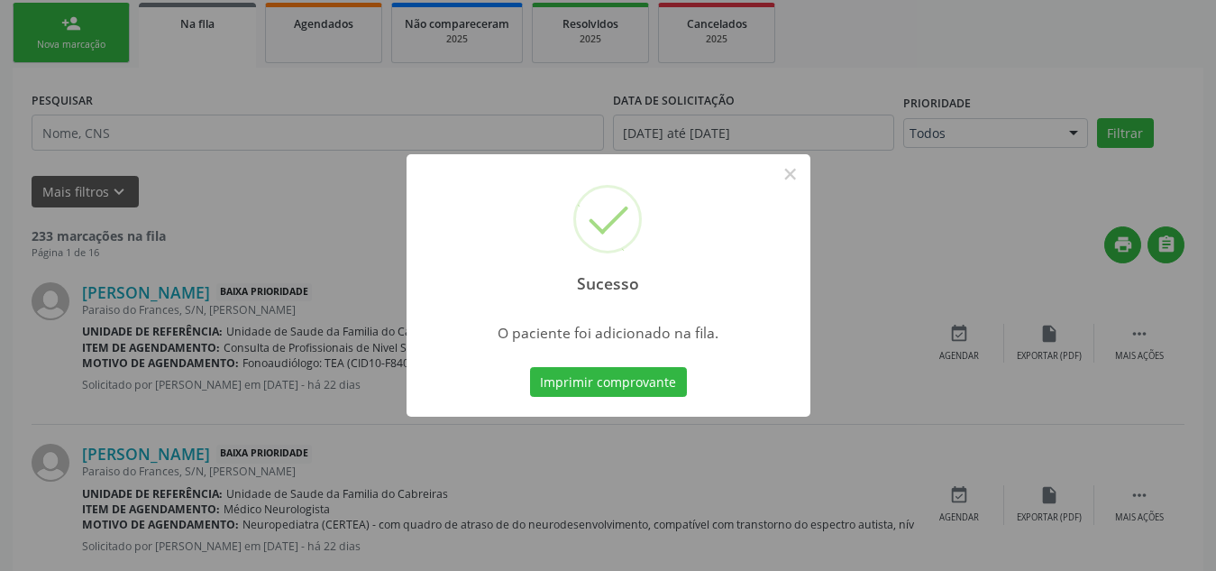
scroll to position [56, 0]
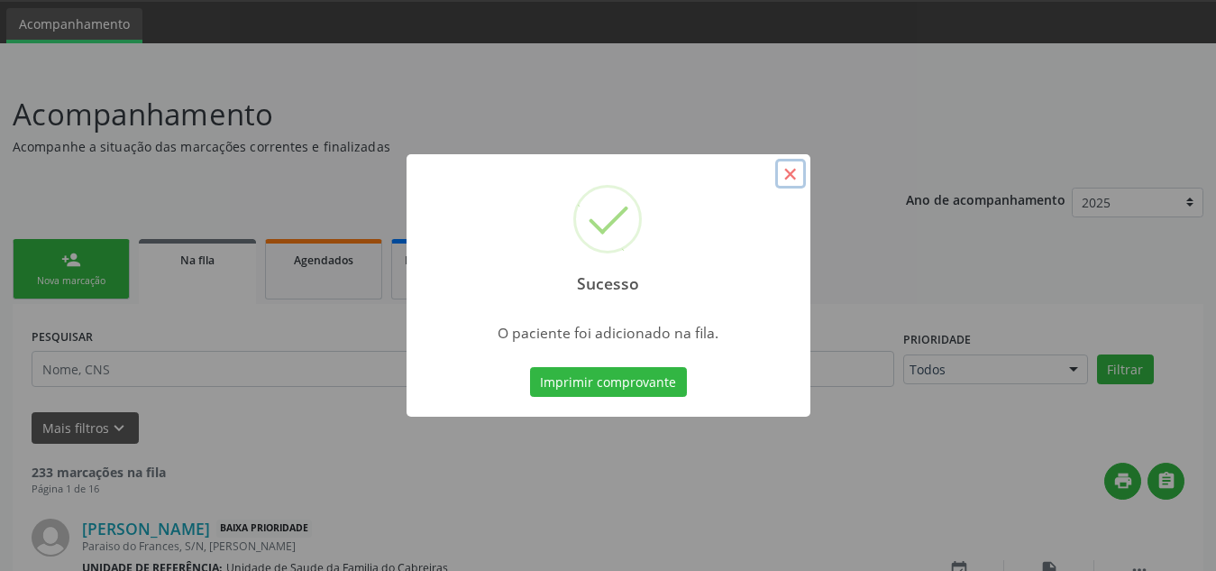
click at [792, 181] on button "×" at bounding box center [790, 174] width 31 height 31
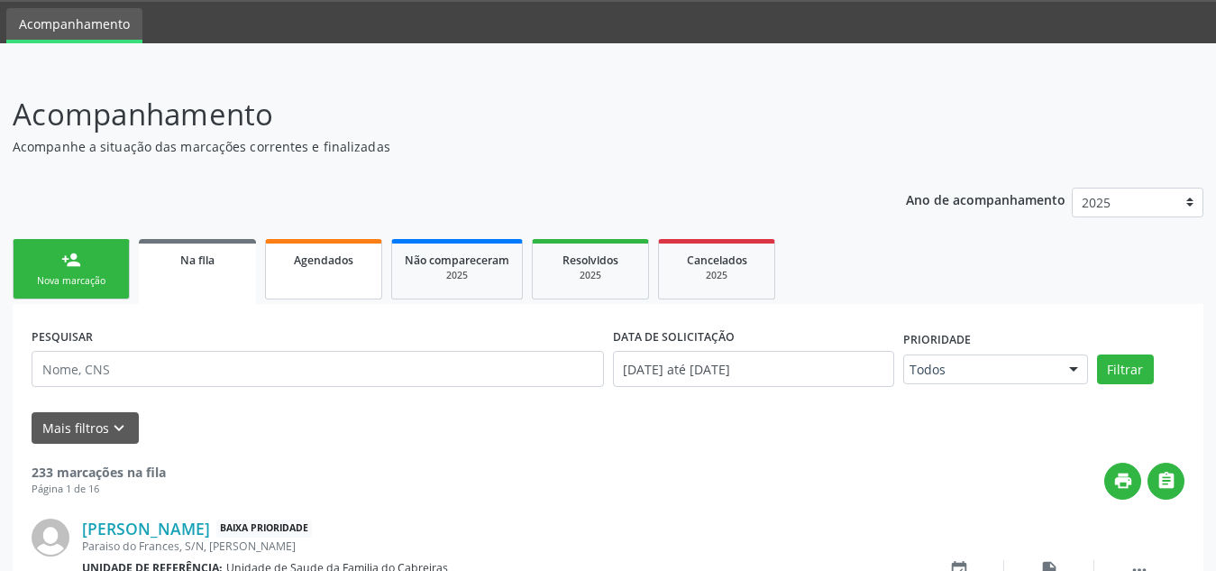
click at [352, 267] on span "Agendados" at bounding box center [324, 259] width 60 height 15
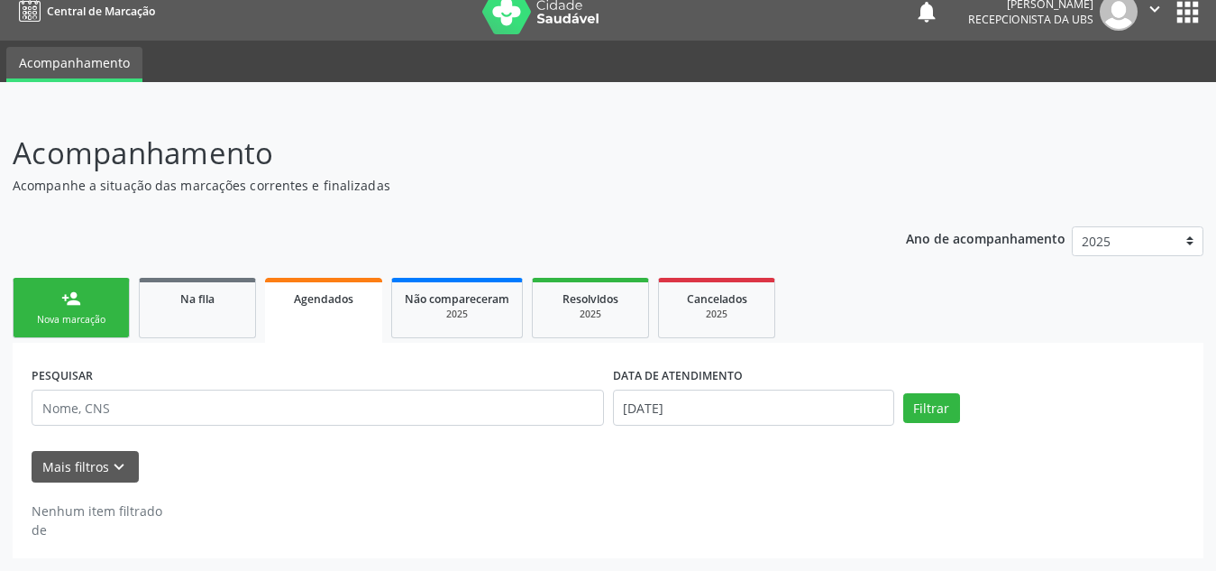
scroll to position [17, 0]
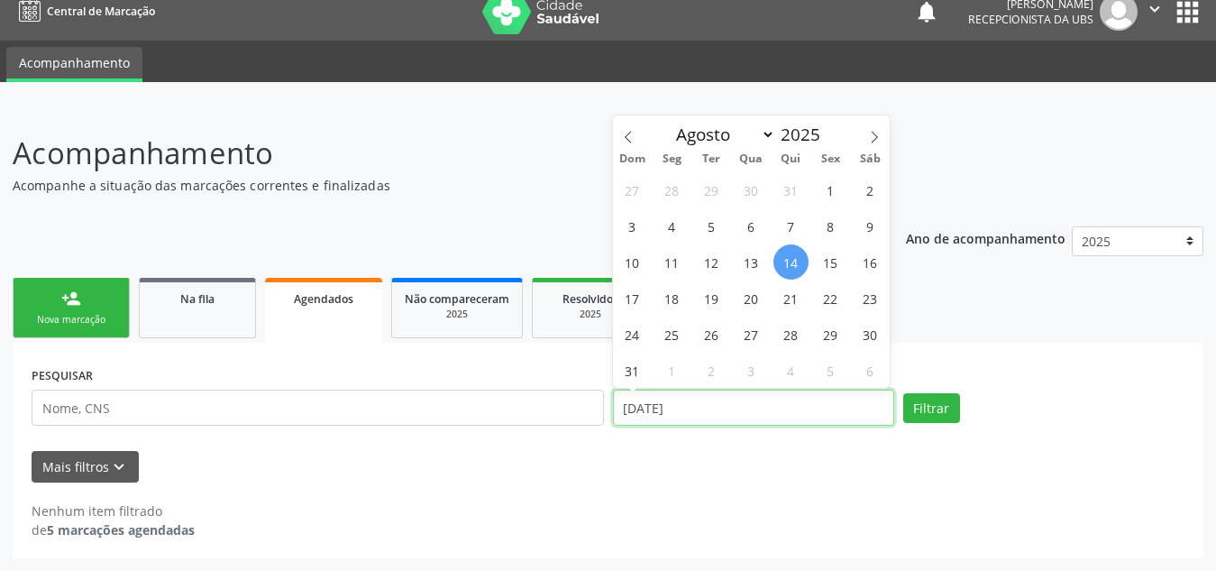
click at [682, 412] on input "14/08/2025" at bounding box center [753, 407] width 281 height 36
click at [826, 199] on span "1" at bounding box center [830, 189] width 35 height 35
type input "01/08/2025"
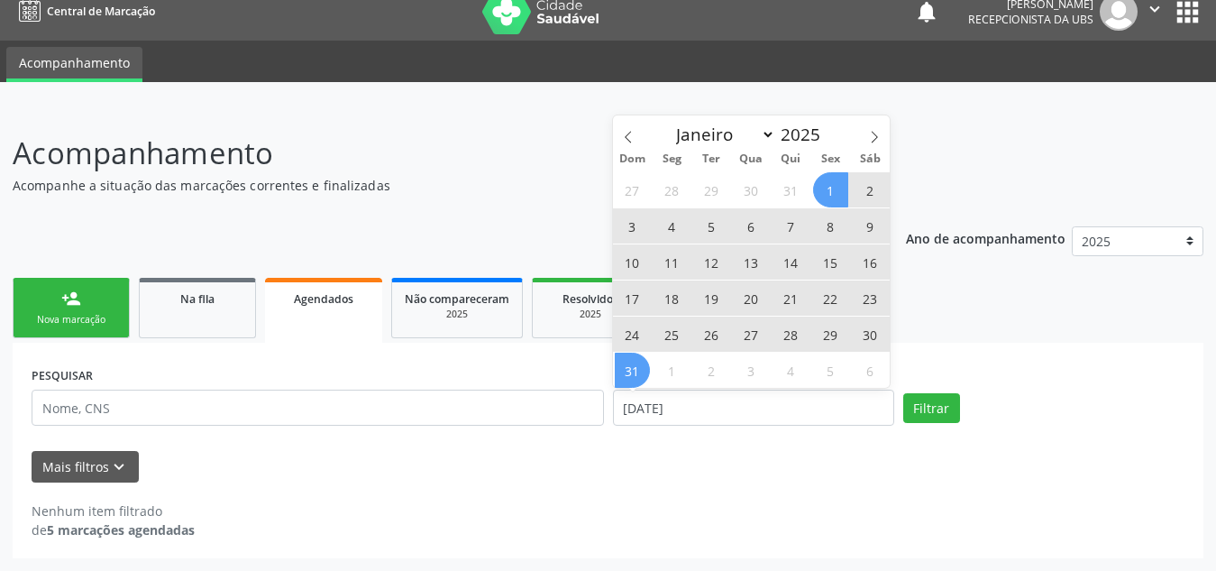
click at [643, 362] on span "31" at bounding box center [632, 370] width 35 height 35
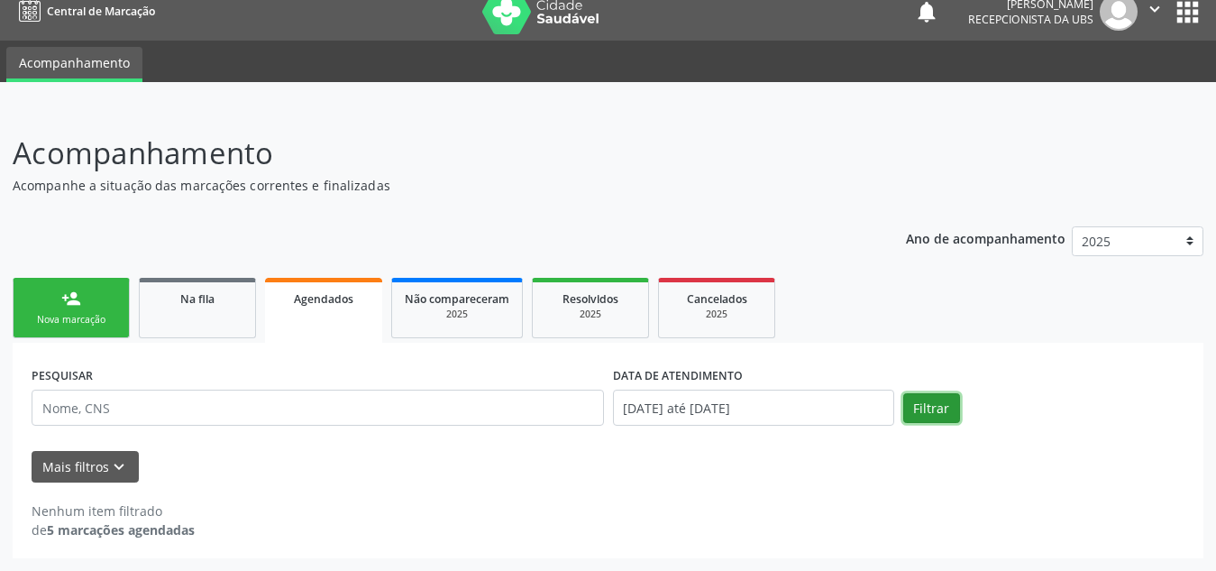
click at [932, 399] on button "Filtrar" at bounding box center [931, 408] width 57 height 31
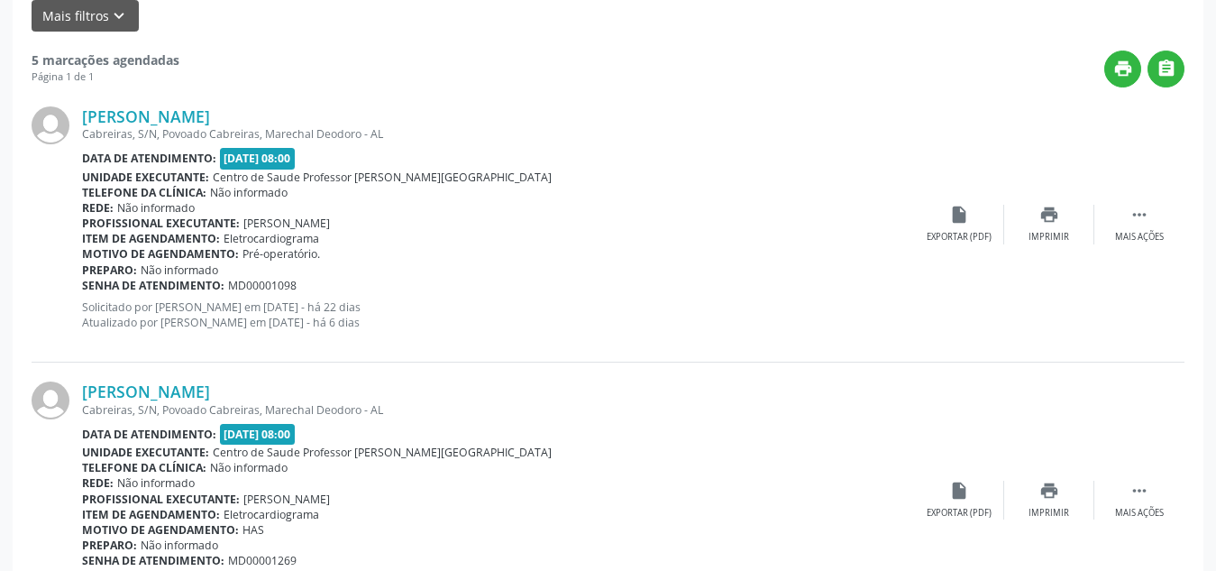
scroll to position [469, 0]
drag, startPoint x: 371, startPoint y: 113, endPoint x: 78, endPoint y: 122, distance: 293.2
click at [78, 122] on div "Cassia Cristina Santana de Oliveira Cabreiras, S/N, Povoado Cabreiras, Marechal…" at bounding box center [608, 224] width 1153 height 275
copy div "Cassia Cristina Santana de Oliveira"
click at [78, 122] on div at bounding box center [57, 223] width 50 height 236
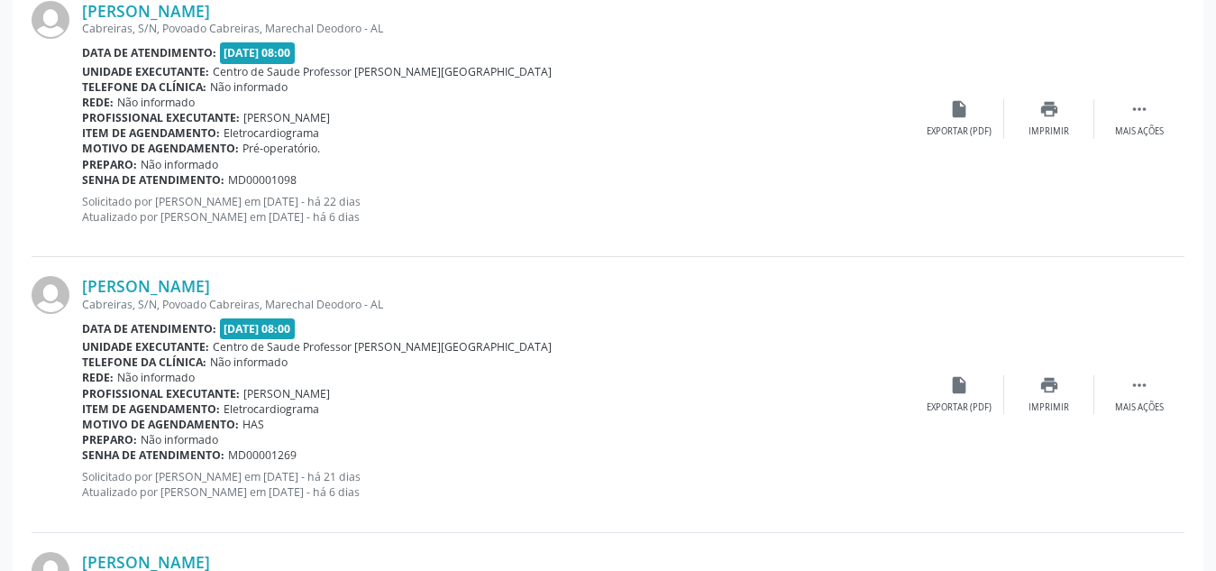
scroll to position [0, 0]
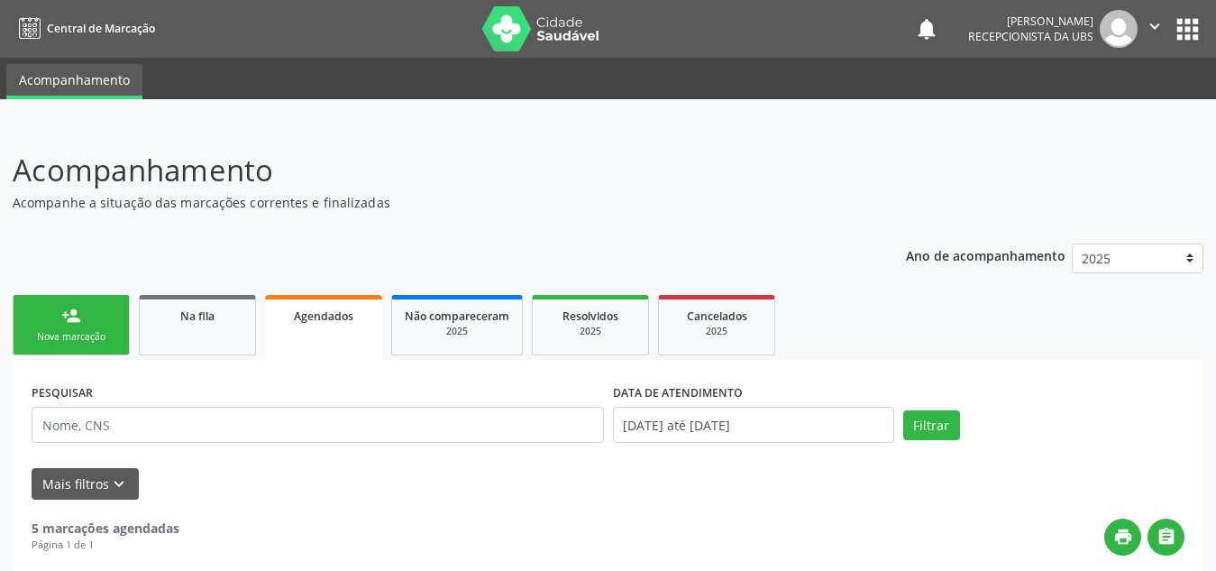
click at [74, 341] on div "Nova marcação" at bounding box center [71, 337] width 90 height 14
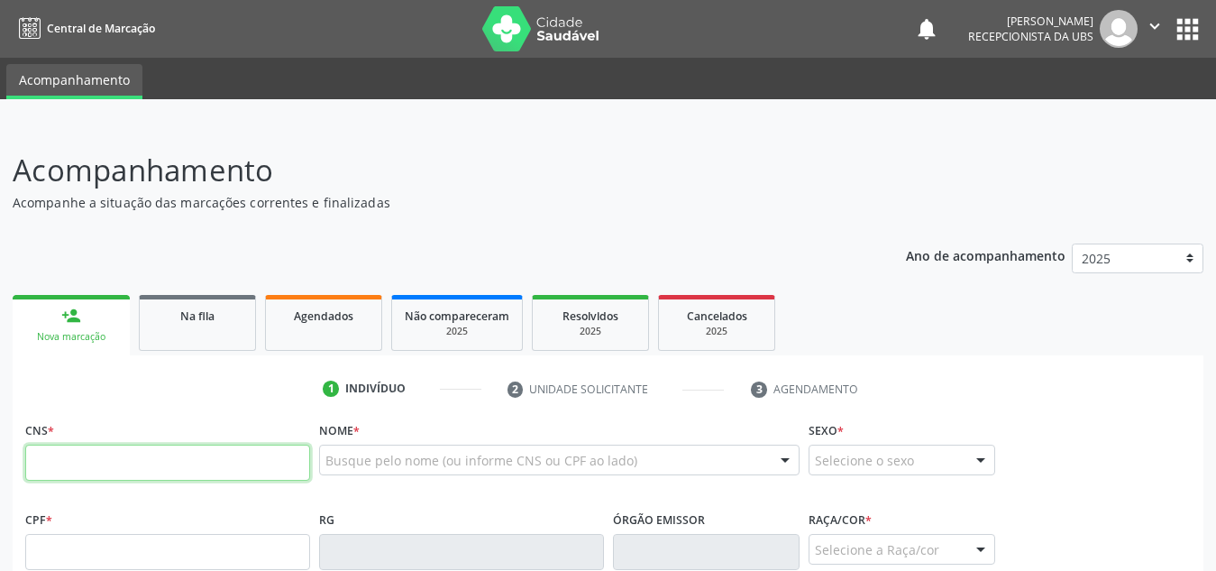
click at [109, 456] on input "text" at bounding box center [167, 462] width 285 height 36
type input "708 9027 2568 3817"
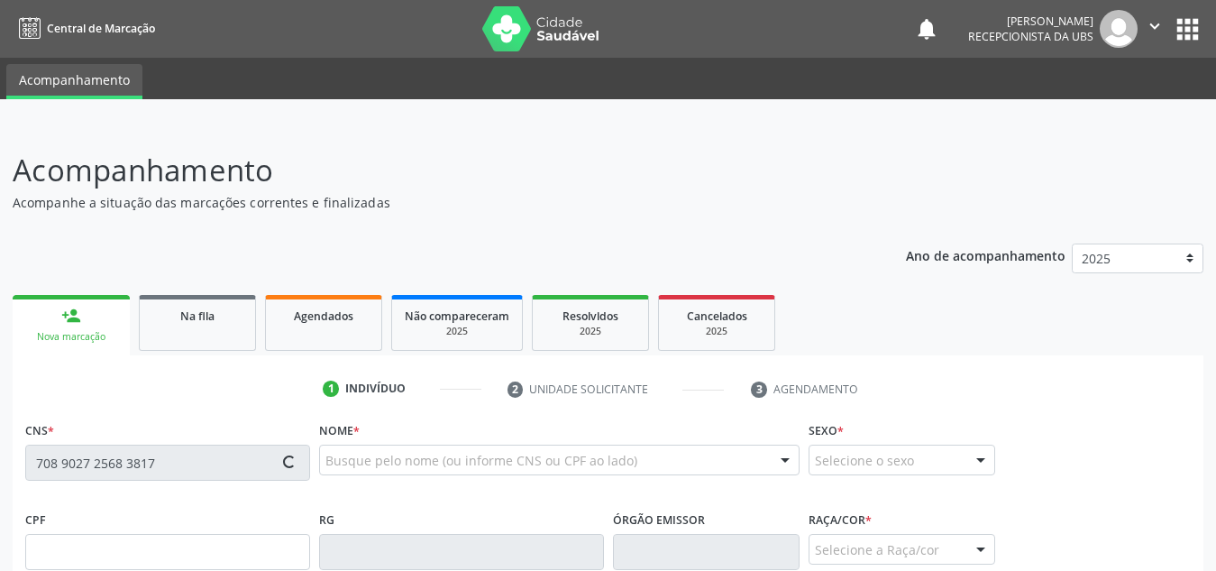
type input "280.775.634-49"
type input "25/05/1948"
type input "Noemia Tereza de Magalhaes"
type input "(82) 99623-2413"
type input "S/N"
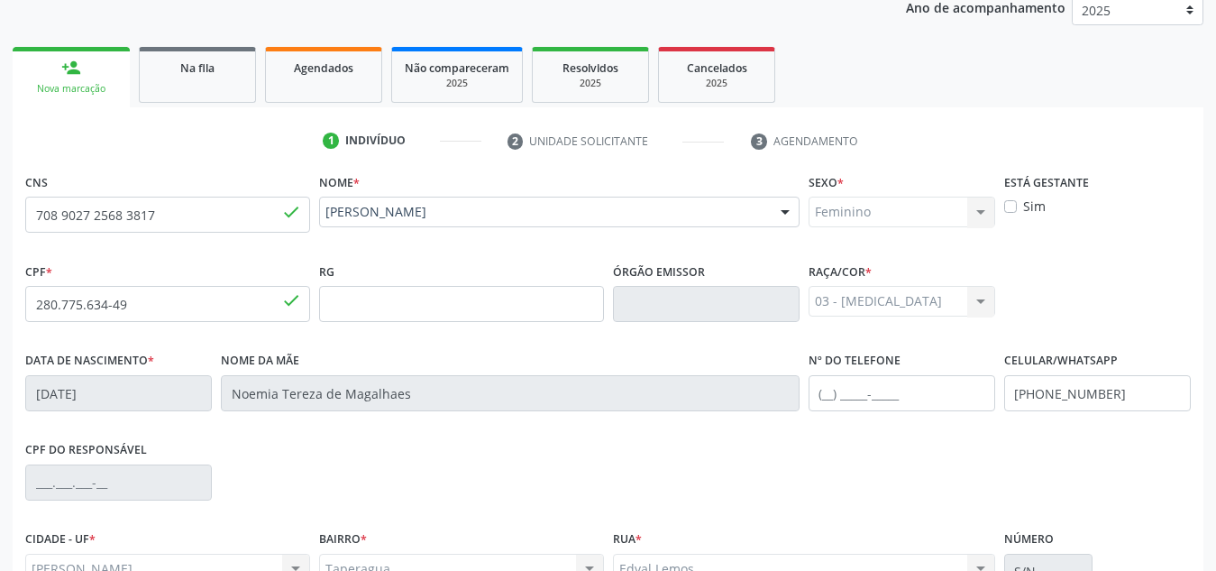
scroll to position [432, 0]
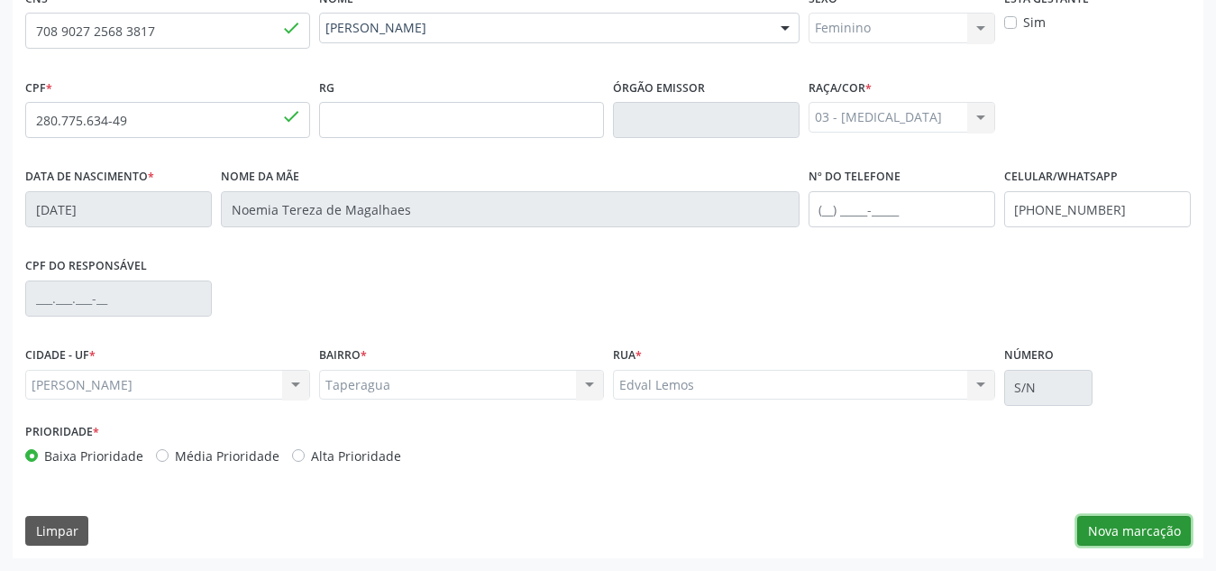
click at [1131, 532] on button "Nova marcação" at bounding box center [1134, 531] width 114 height 31
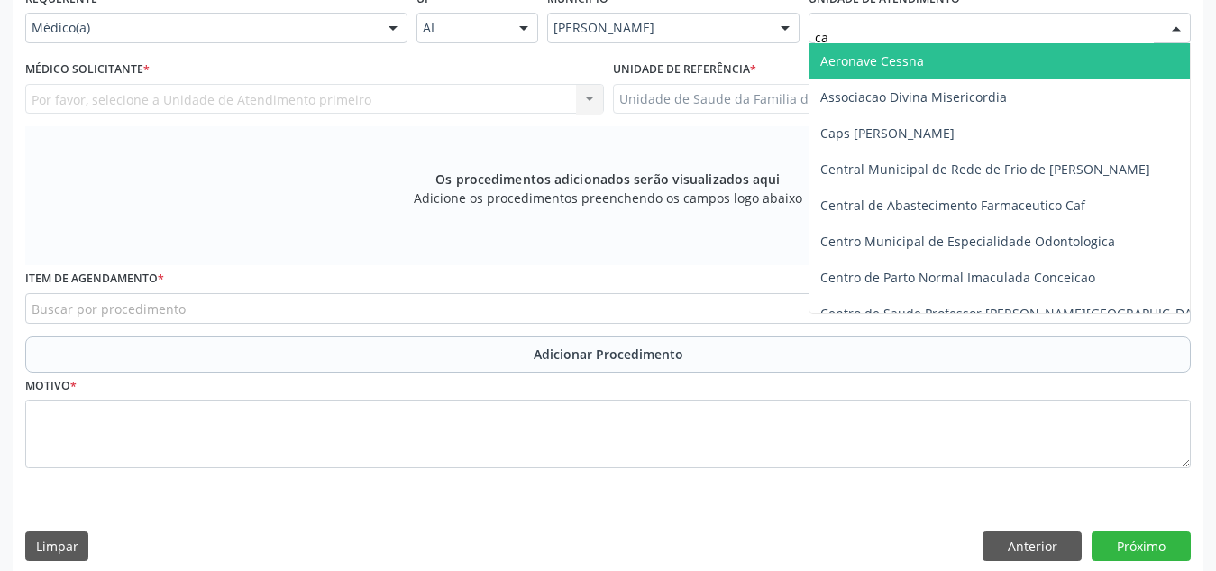
type input "cab"
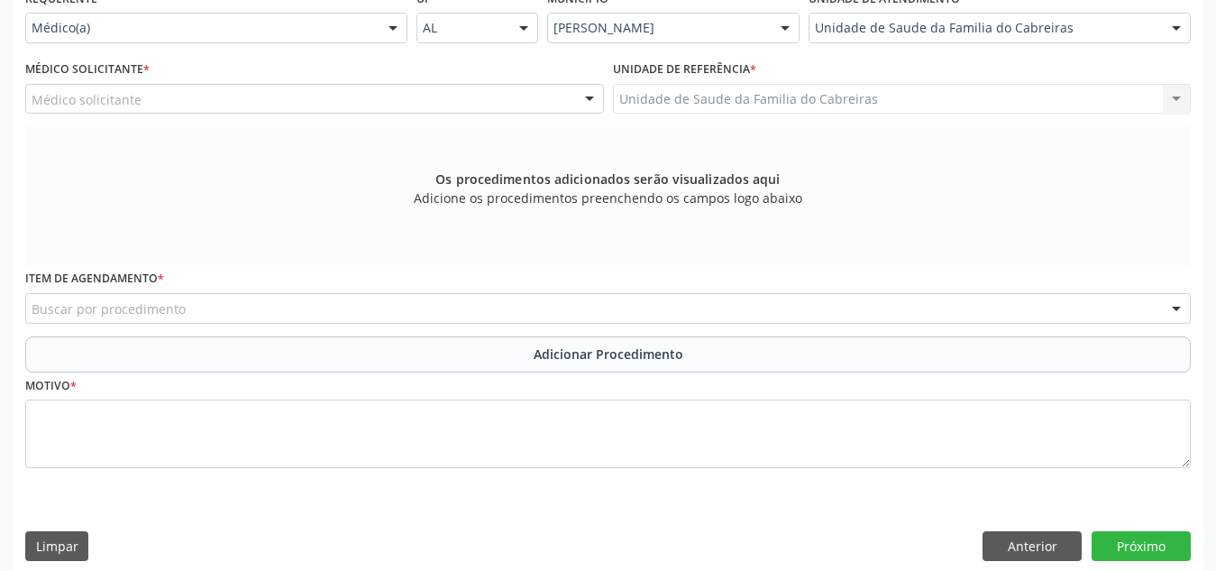
click at [534, 102] on div "Médico solicitante" at bounding box center [314, 99] width 579 height 31
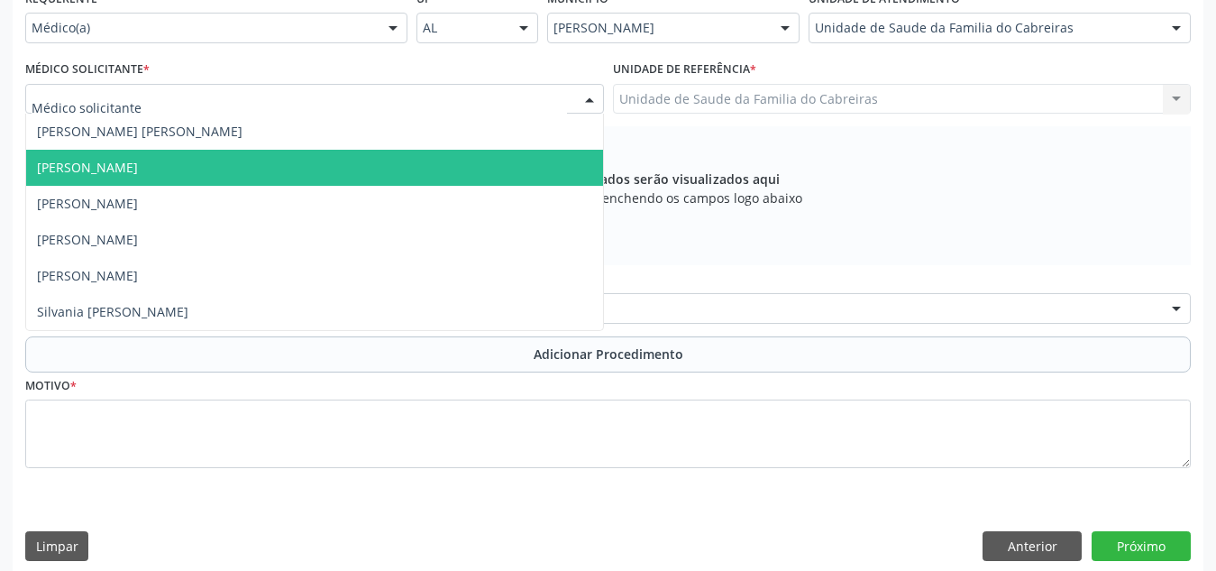
click at [473, 157] on span "[PERSON_NAME]" at bounding box center [314, 168] width 577 height 36
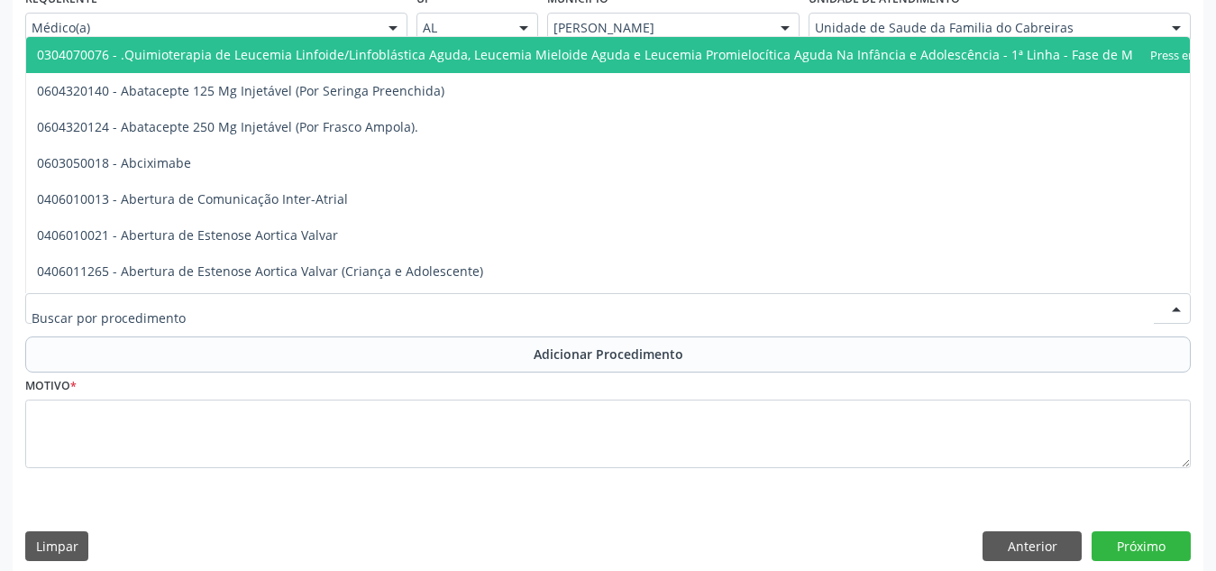
click at [434, 307] on div at bounding box center [608, 308] width 1166 height 31
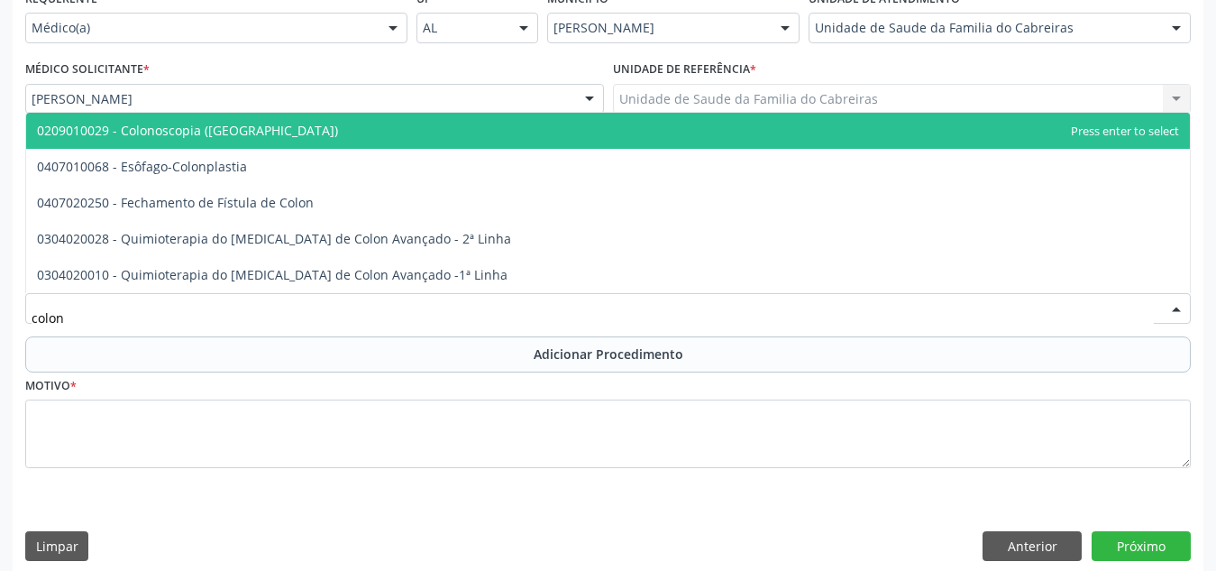
type input "colono"
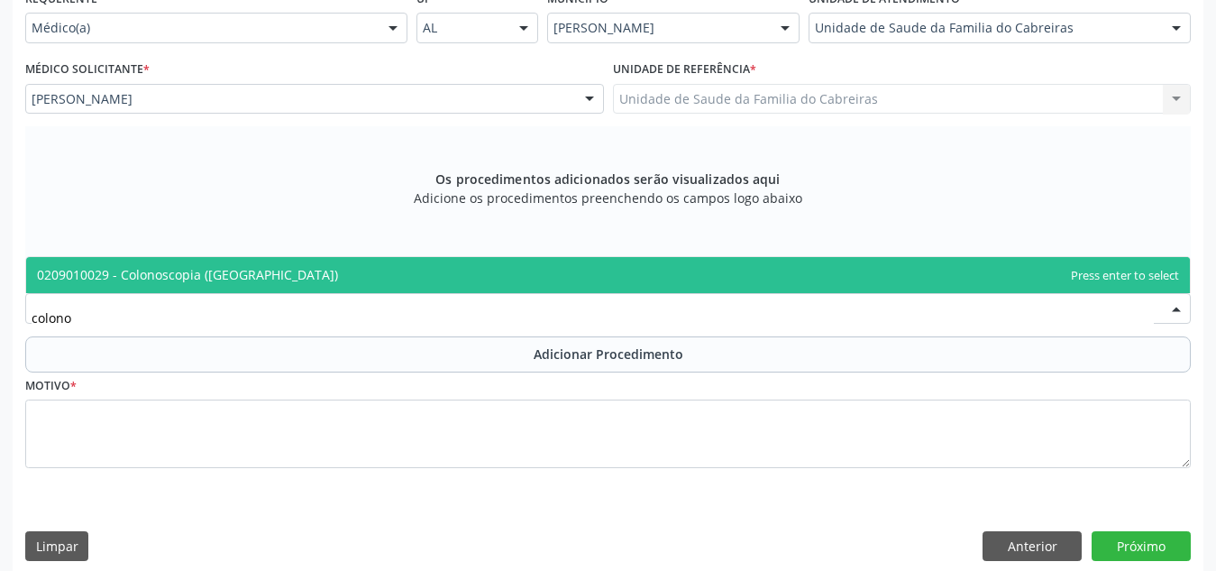
click at [495, 279] on span "0209010029 - Colonoscopia ([GEOGRAPHIC_DATA])" at bounding box center [608, 275] width 1164 height 36
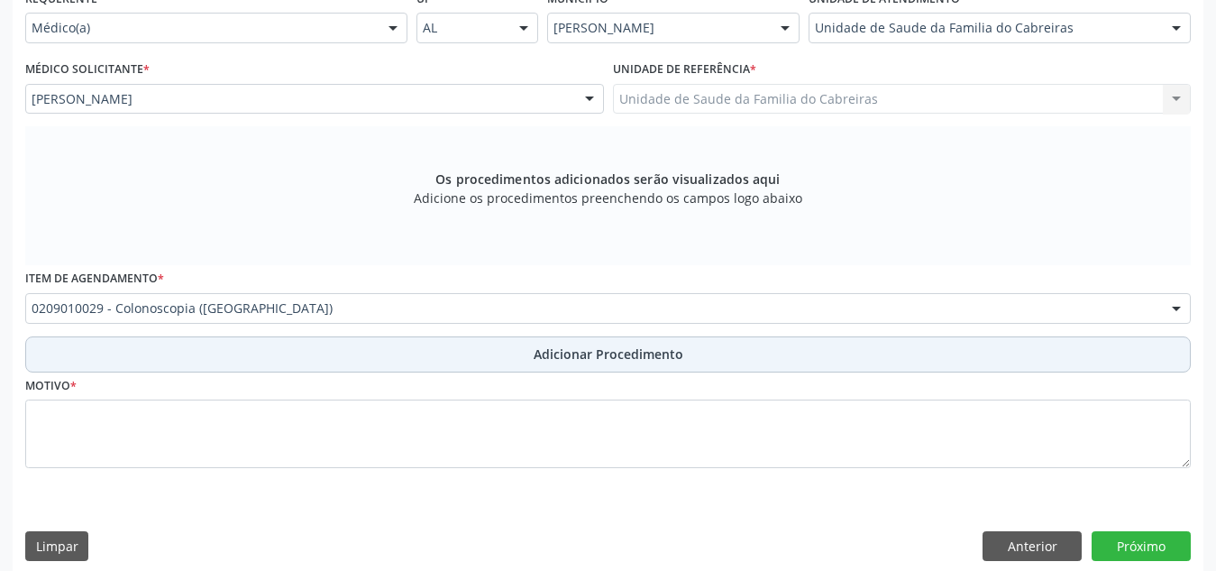
click at [541, 367] on button "Adicionar Procedimento" at bounding box center [608, 354] width 1166 height 36
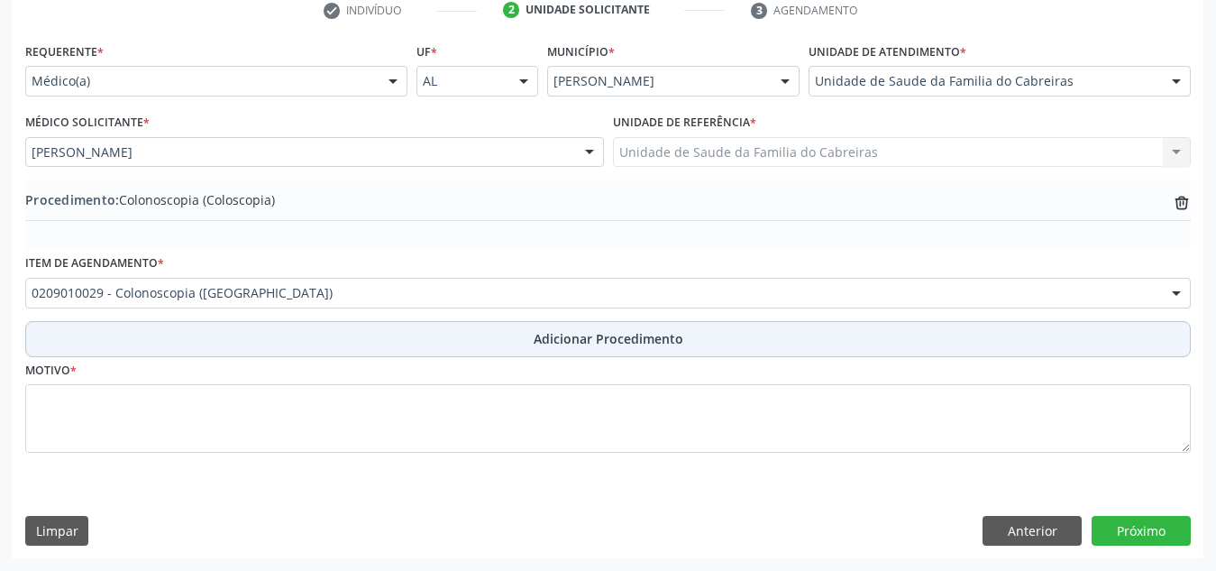
scroll to position [379, 0]
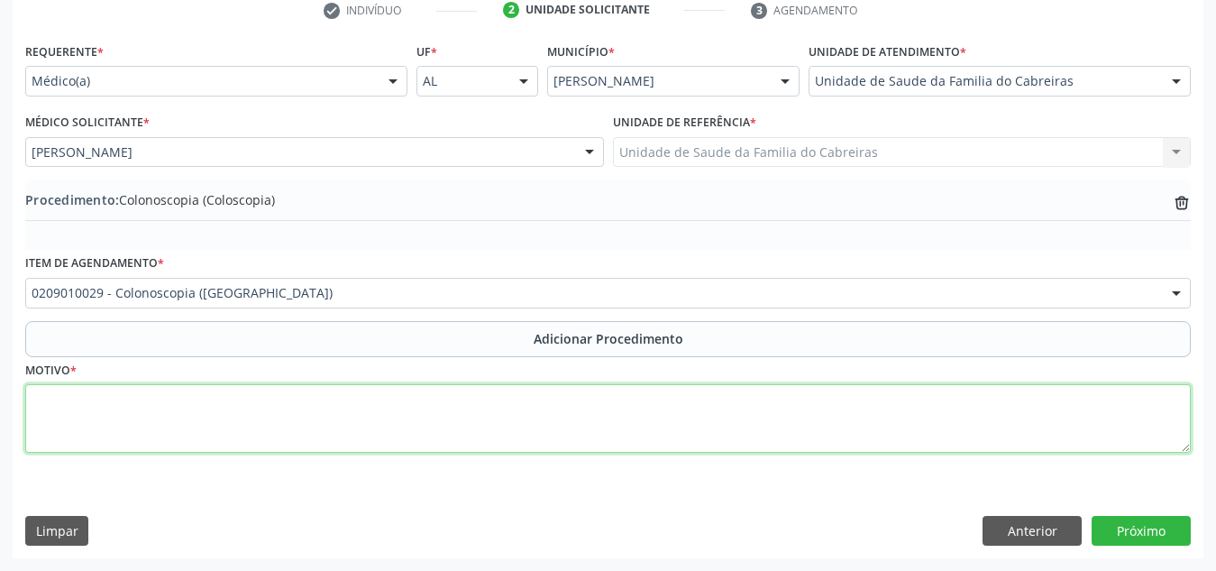
click at [512, 429] on textarea at bounding box center [608, 418] width 1166 height 69
type textarea "Rastreio CA colorretal"
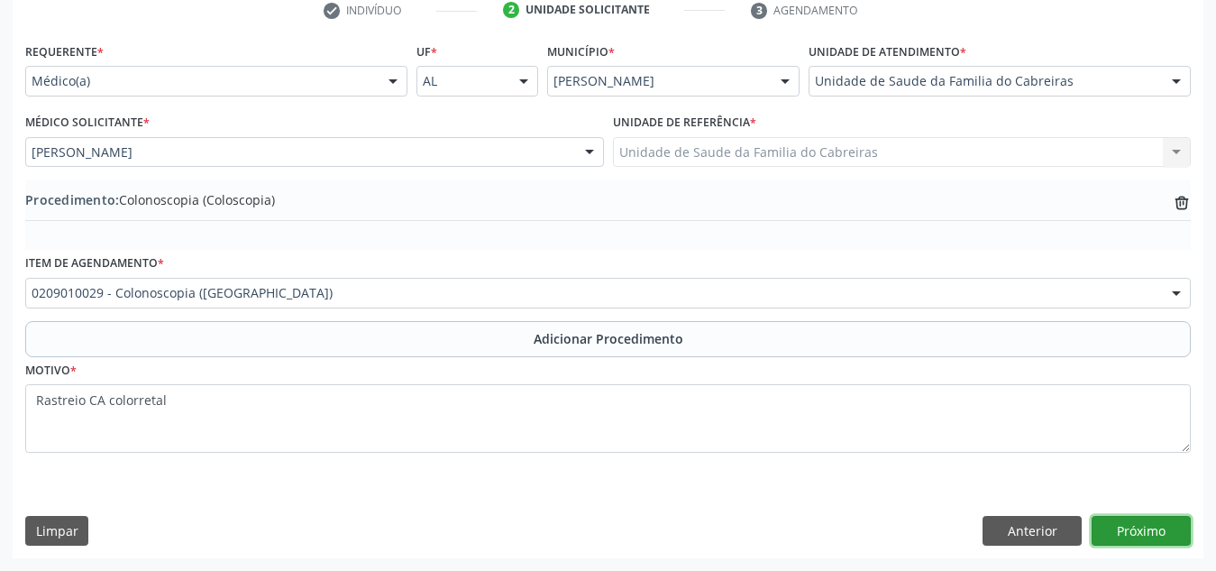
click at [1150, 535] on button "Próximo" at bounding box center [1141, 531] width 99 height 31
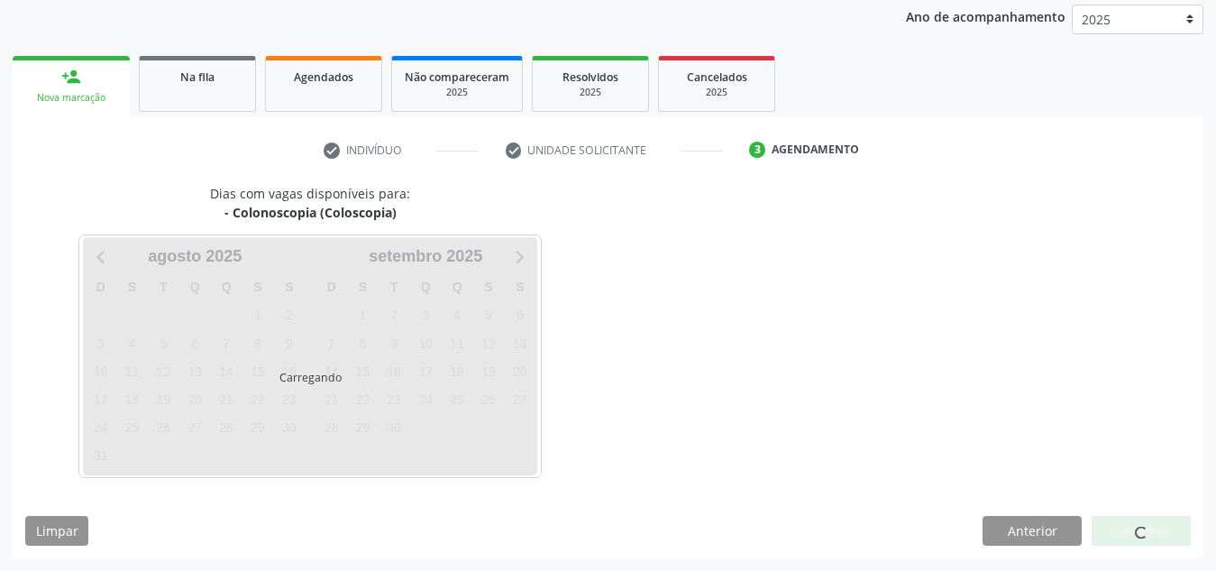
scroll to position [292, 0]
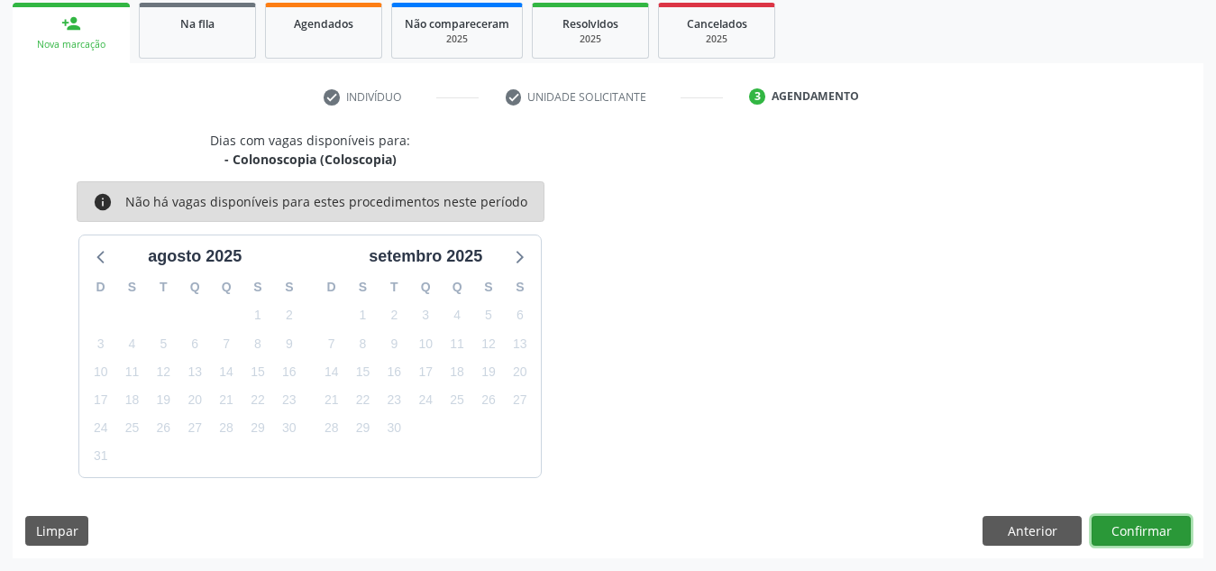
click at [1150, 535] on button "Confirmar" at bounding box center [1141, 531] width 99 height 31
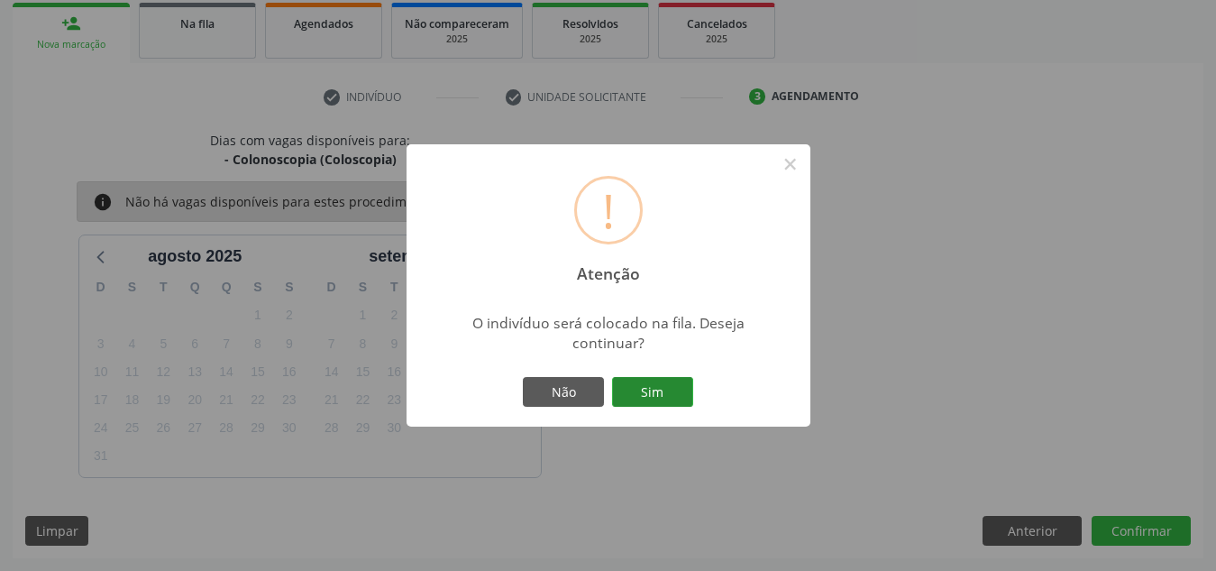
click at [630, 391] on button "Sim" at bounding box center [652, 392] width 81 height 31
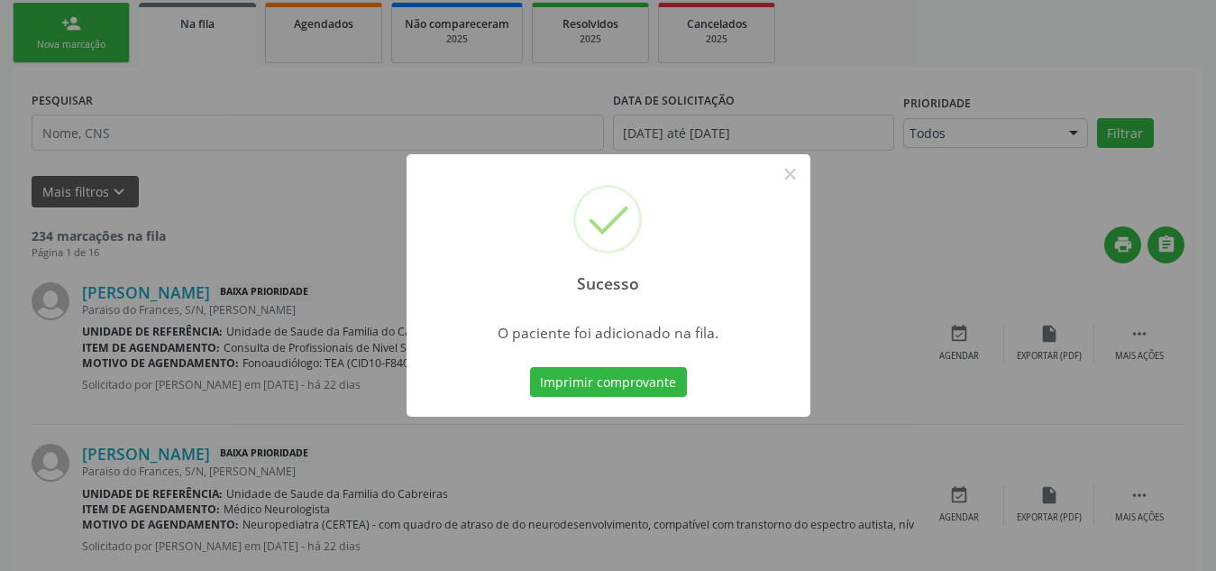
scroll to position [56, 0]
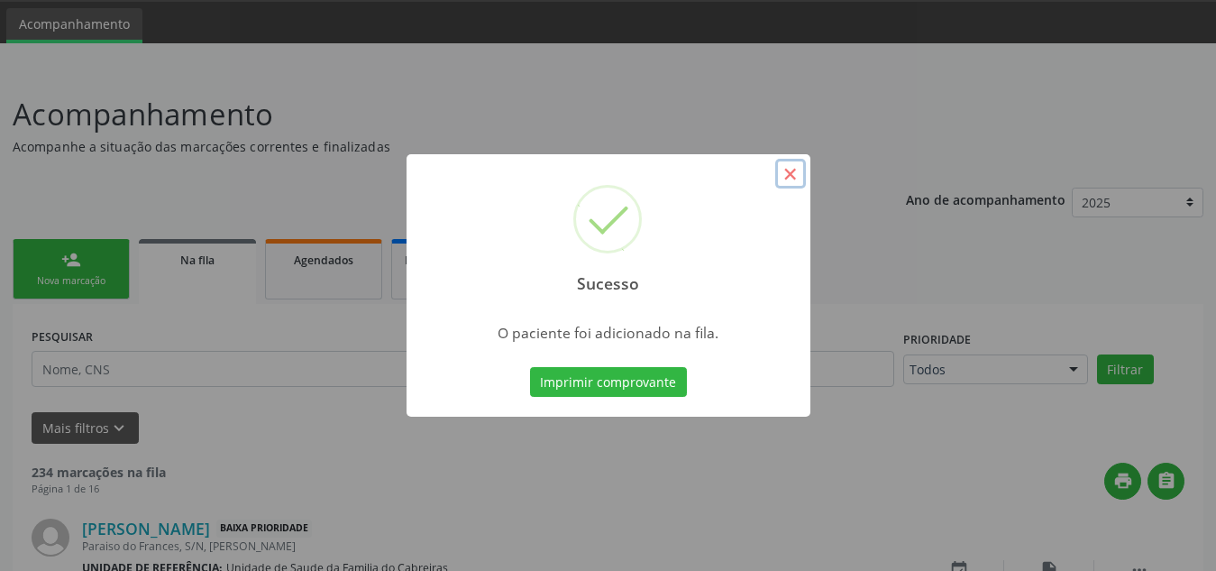
click at [792, 168] on button "×" at bounding box center [790, 174] width 31 height 31
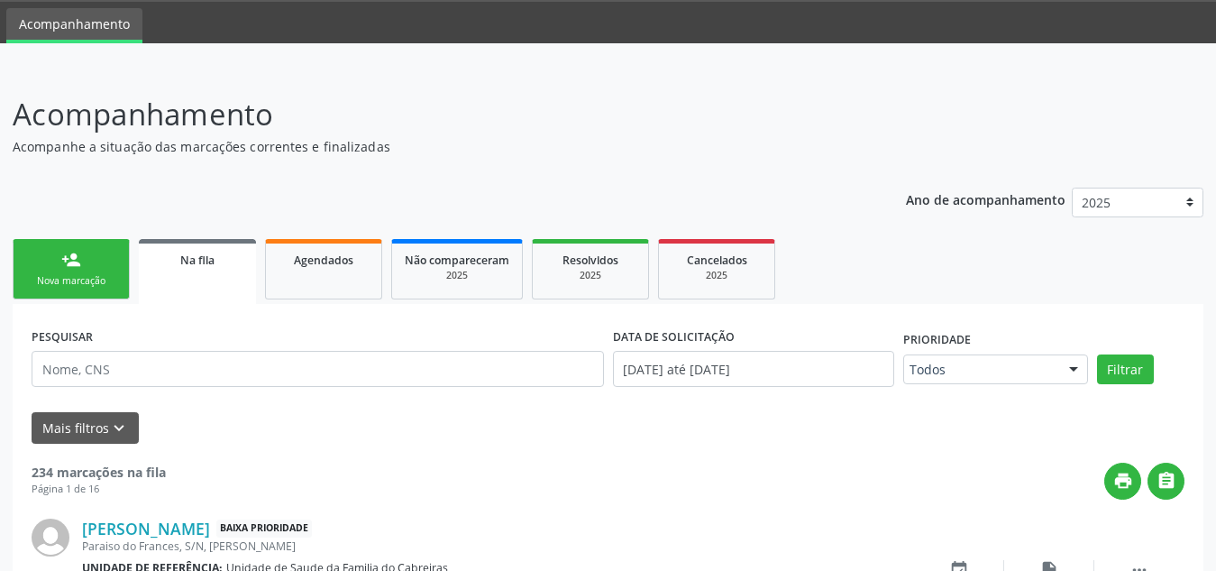
click at [104, 261] on link "person_add Nova marcação" at bounding box center [71, 269] width 117 height 60
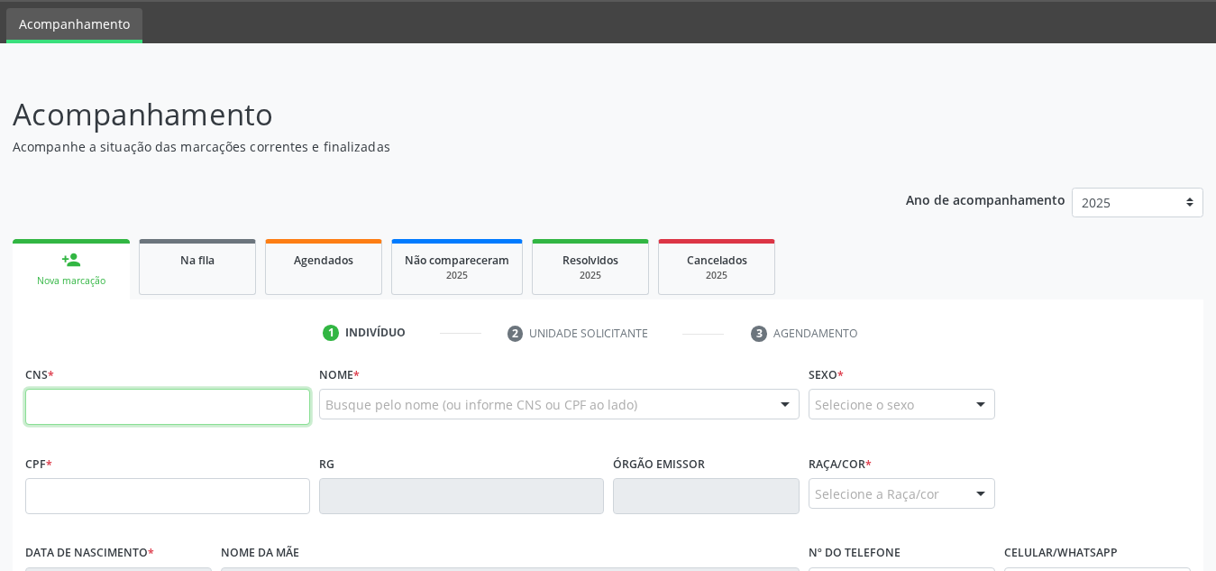
click at [189, 404] on input "text" at bounding box center [167, 407] width 285 height 36
type input "7"
type input "705 8094 3518 7631"
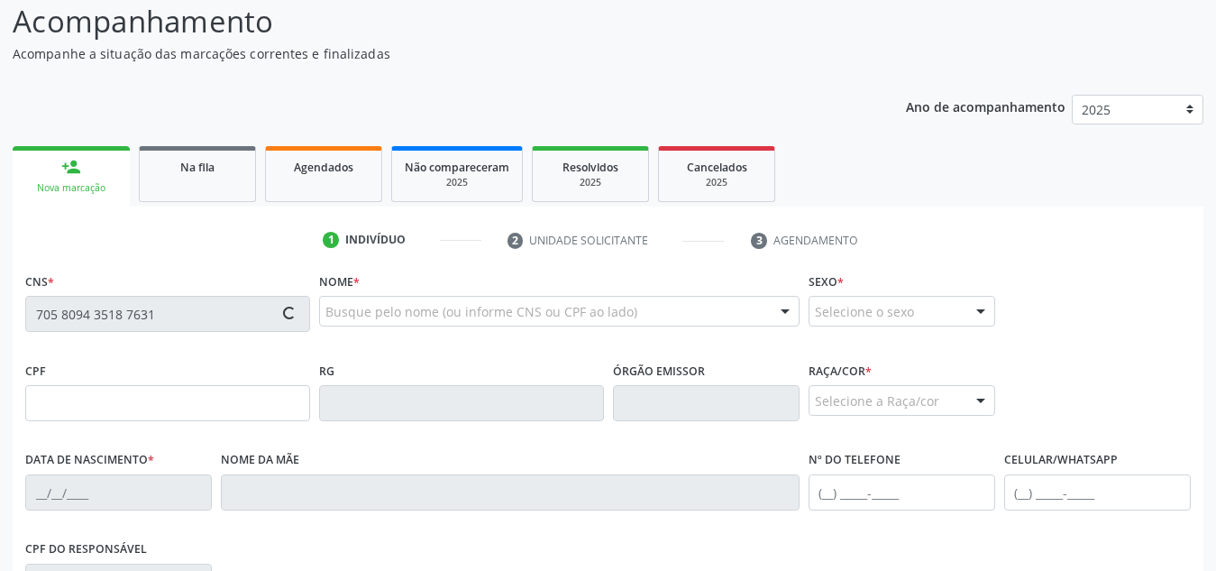
type input "048.403.504-50"
type input "06/03/1971"
type input "Josefa Silvana da Conceicao"
type input "(82) 98719-8750"
type input "S/N"
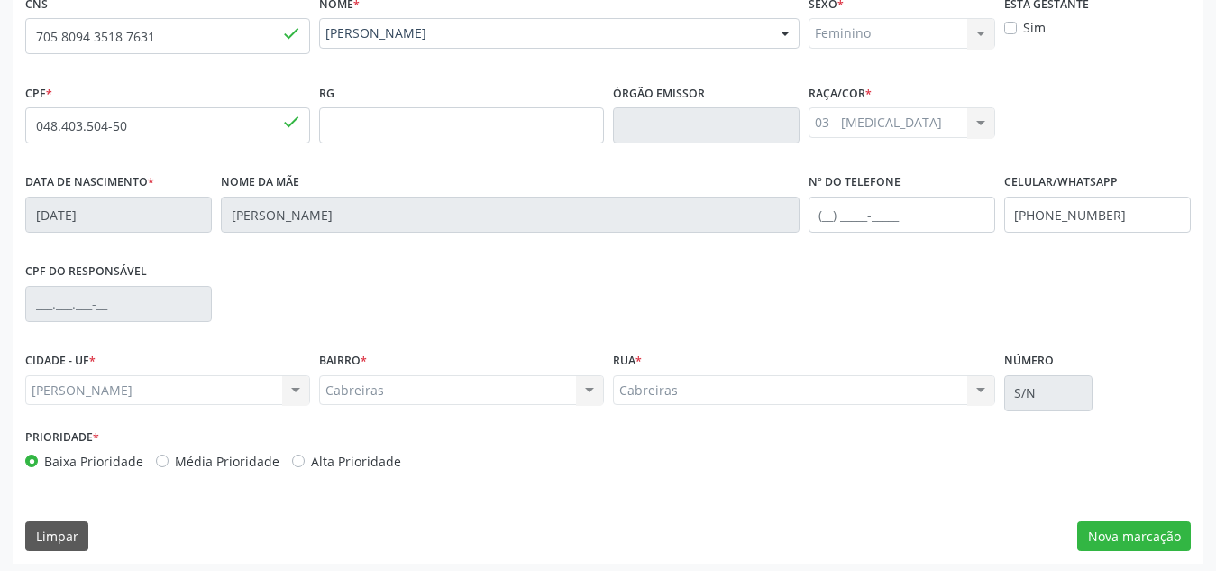
scroll to position [432, 0]
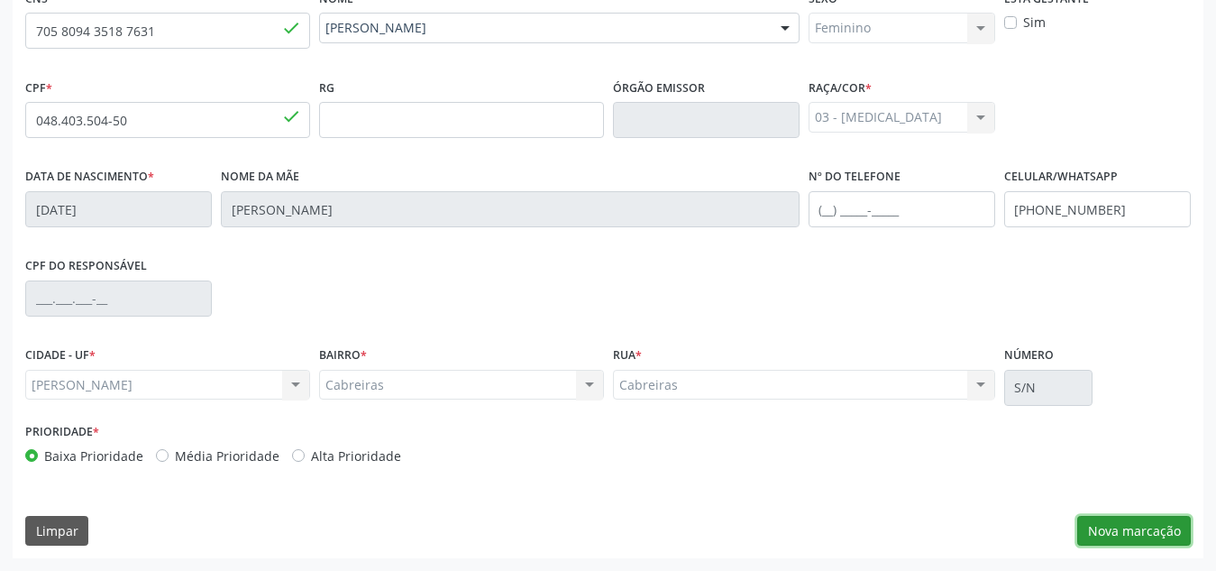
click at [1170, 532] on button "Nova marcação" at bounding box center [1134, 531] width 114 height 31
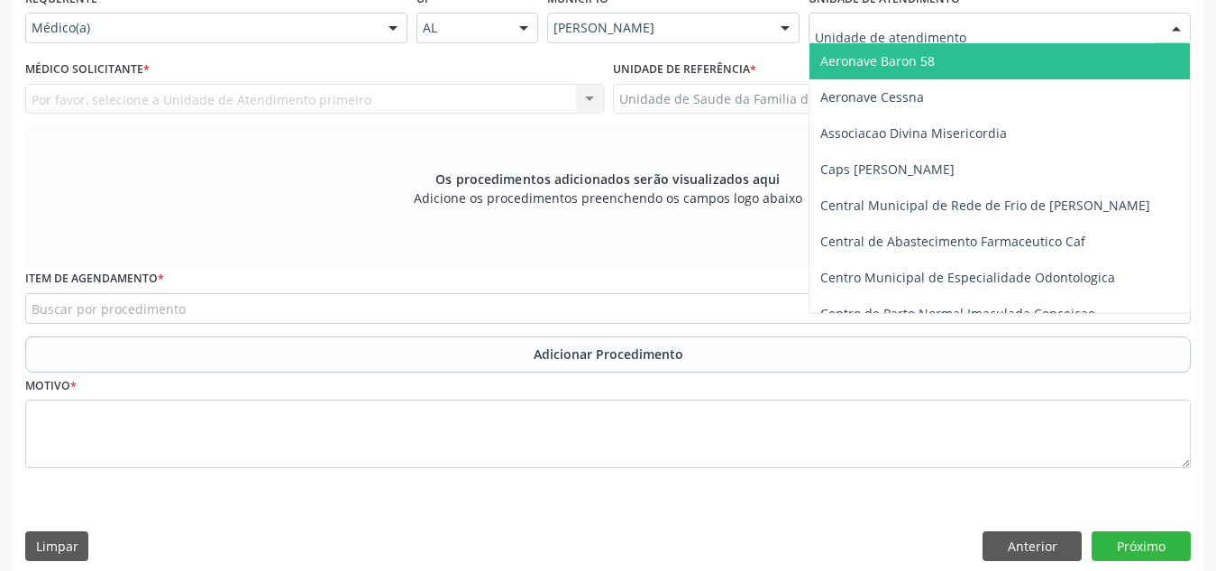
click at [994, 23] on div at bounding box center [1000, 28] width 382 height 31
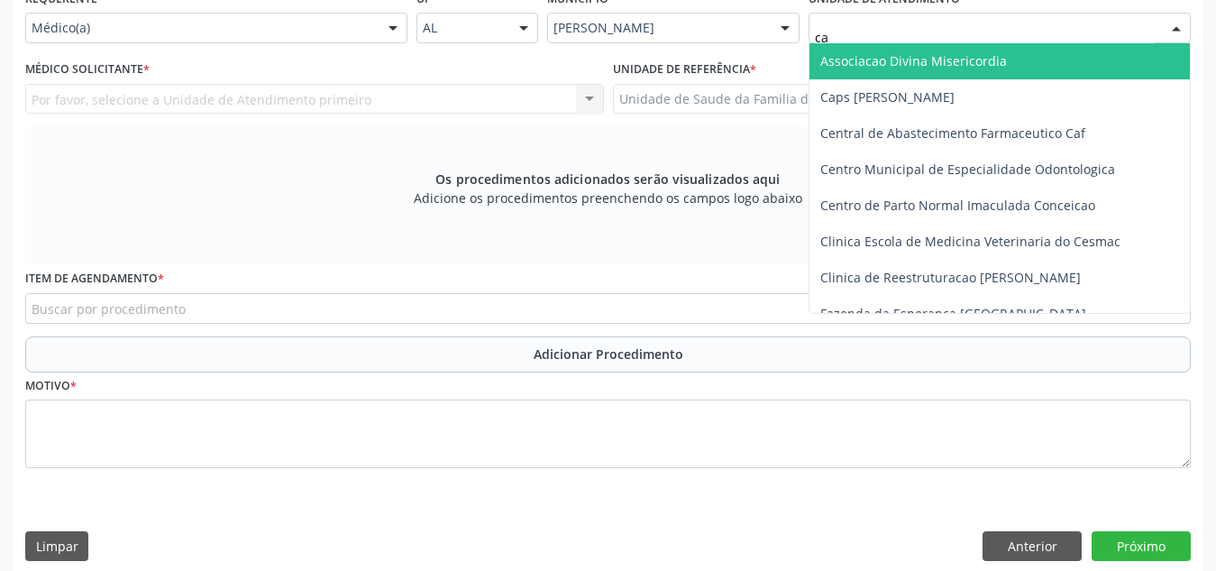
type input "cab"
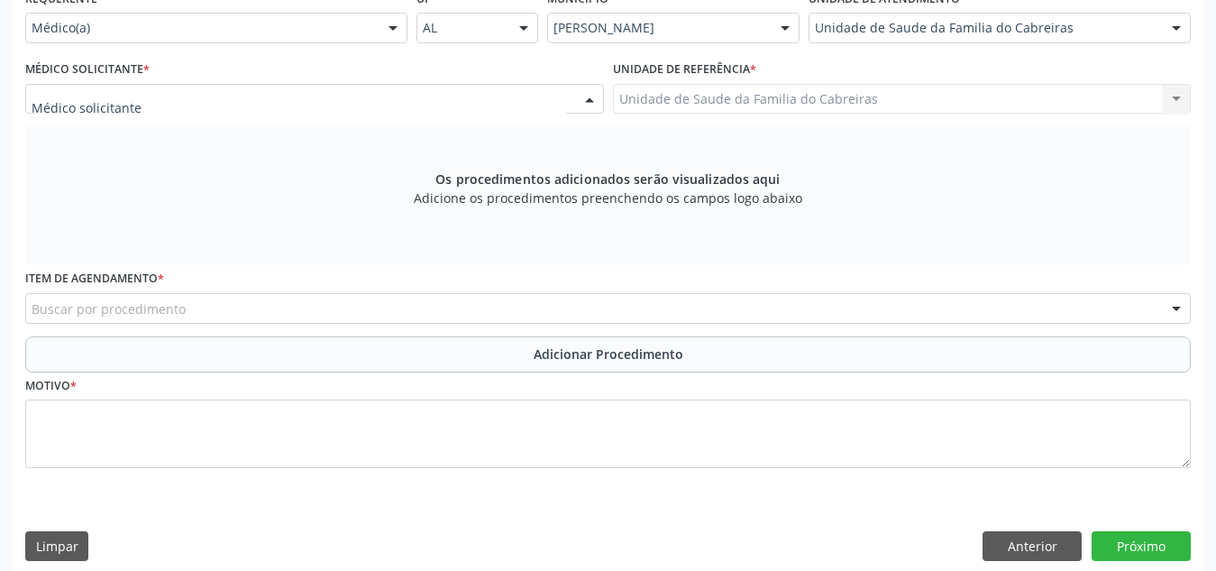
click at [491, 102] on div at bounding box center [314, 99] width 579 height 31
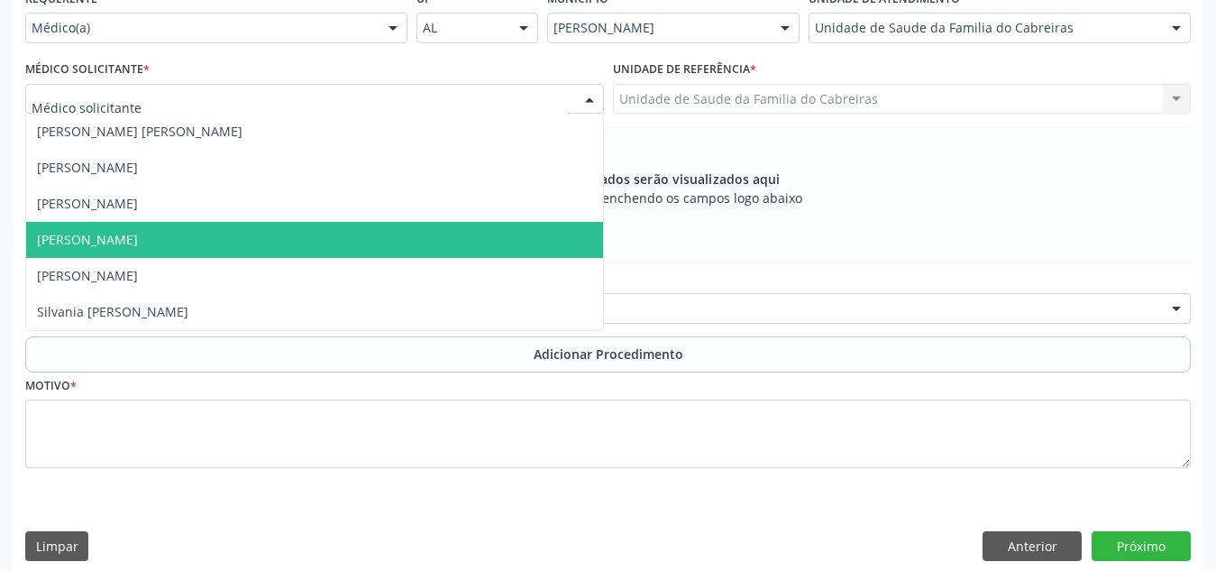
click at [422, 253] on span "[PERSON_NAME]" at bounding box center [314, 240] width 577 height 36
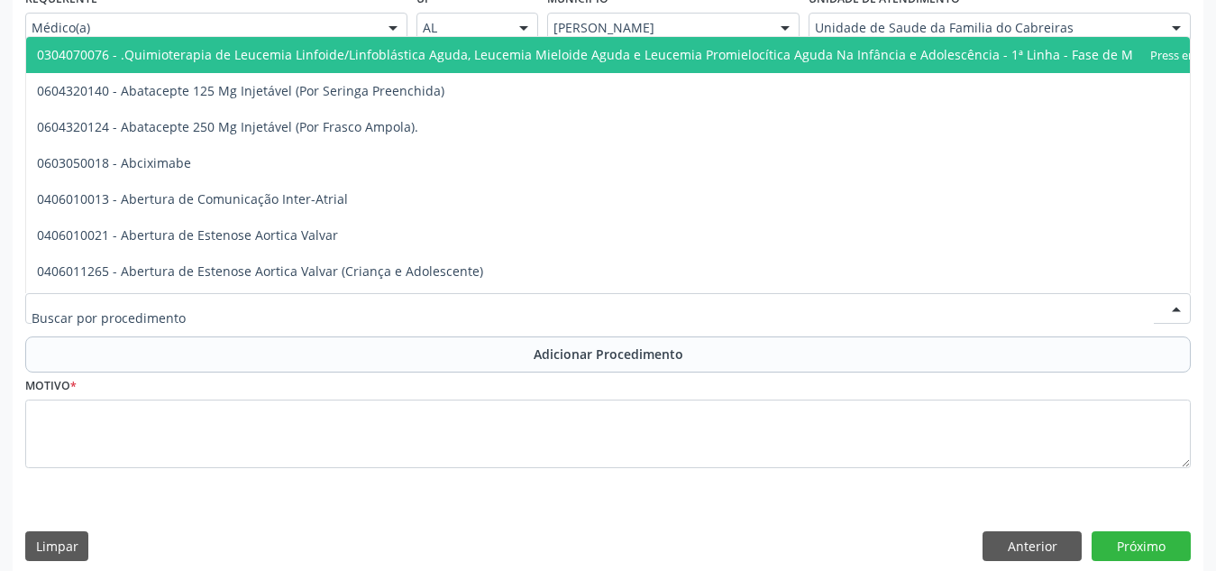
click at [407, 309] on div at bounding box center [608, 308] width 1166 height 31
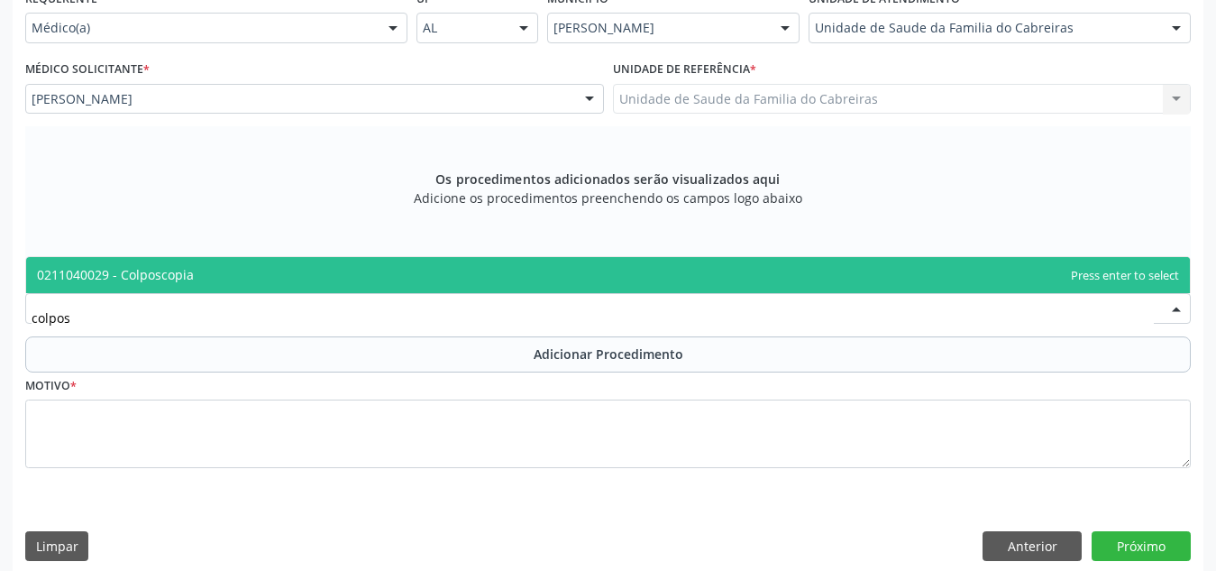
type input "colposc"
click at [439, 271] on span "0211040029 - Colposcopia" at bounding box center [608, 275] width 1164 height 36
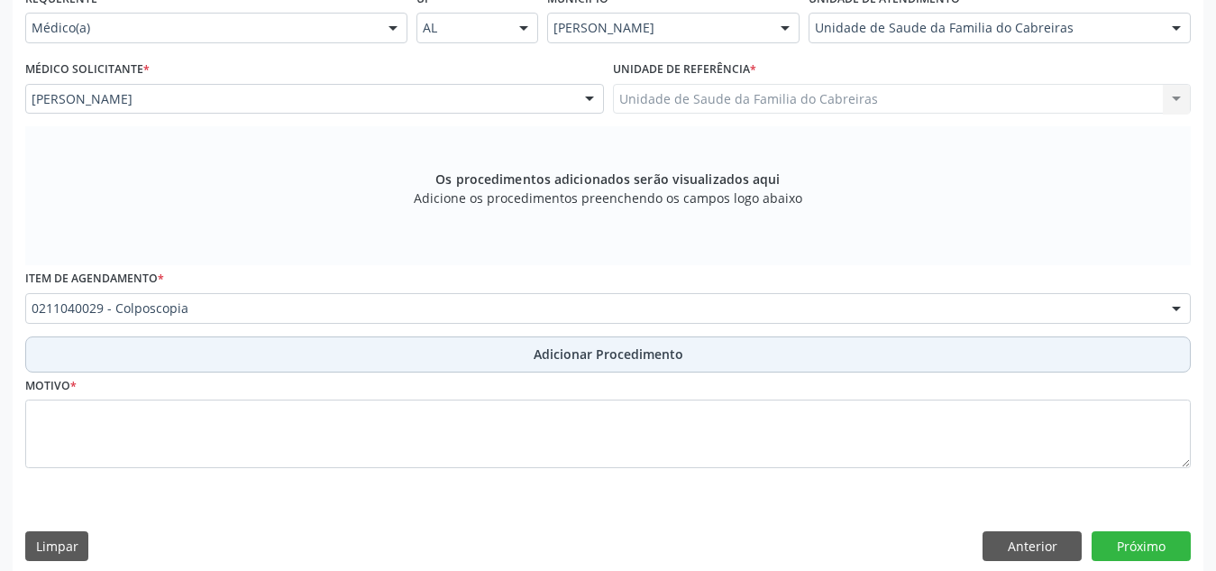
click at [456, 360] on button "Adicionar Procedimento" at bounding box center [608, 354] width 1166 height 36
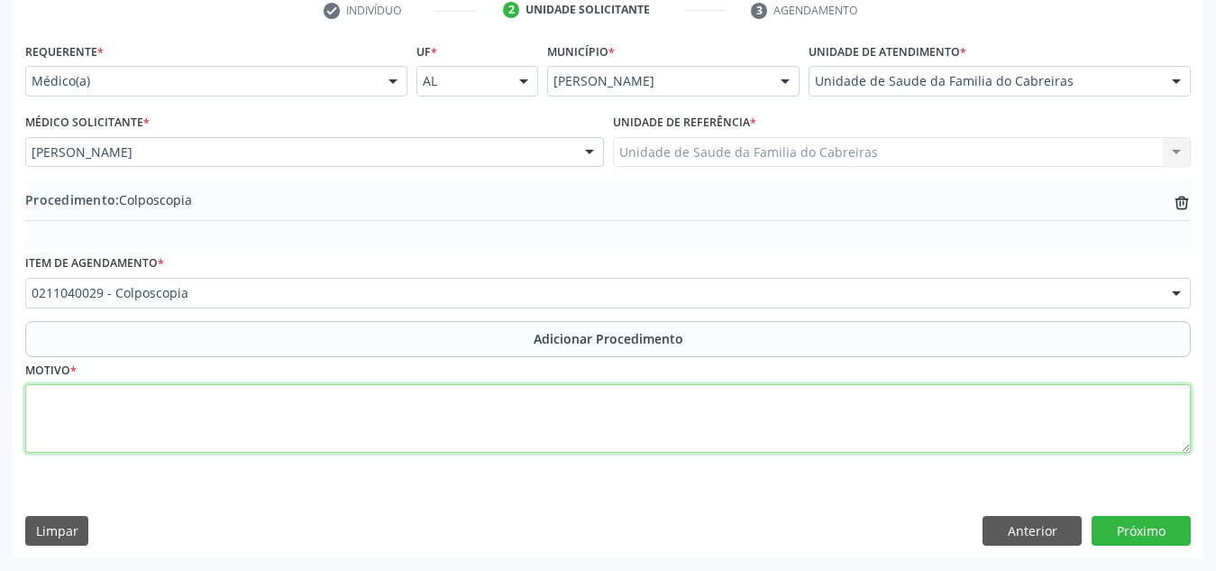
click at [442, 414] on textarea at bounding box center [608, 418] width 1166 height 69
type textarea "Colo com mácula."
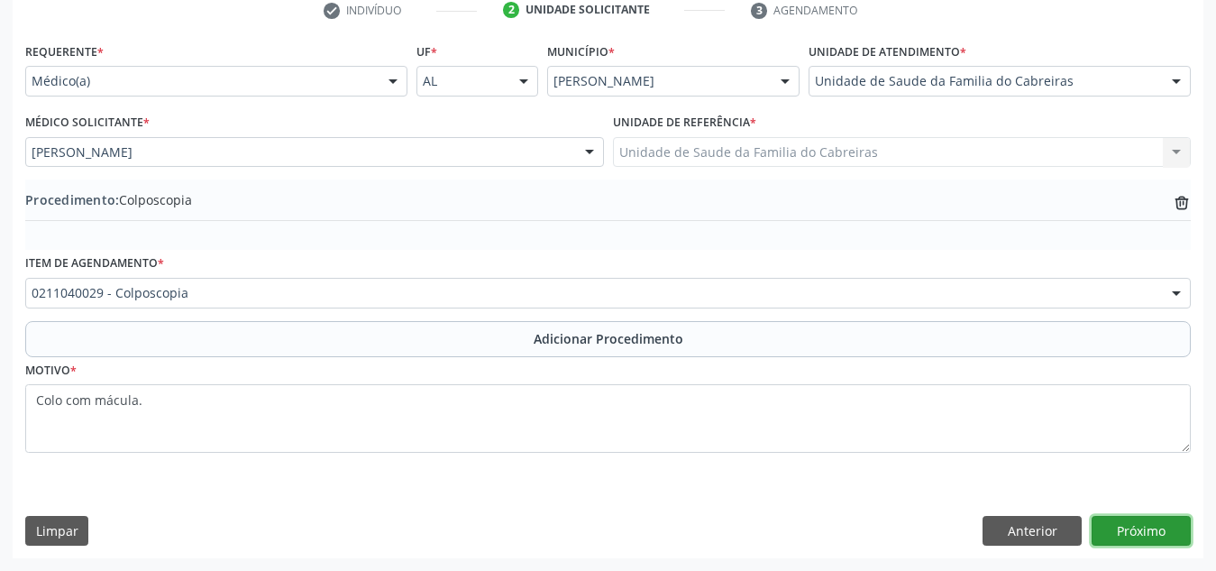
click at [1113, 522] on button "Próximo" at bounding box center [1141, 531] width 99 height 31
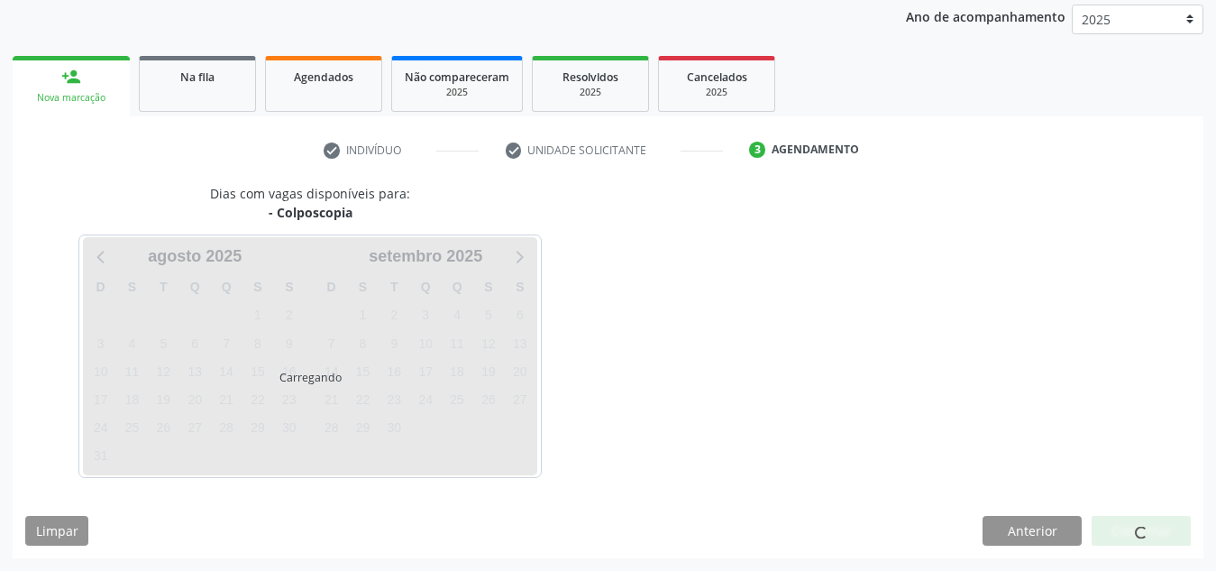
scroll to position [292, 0]
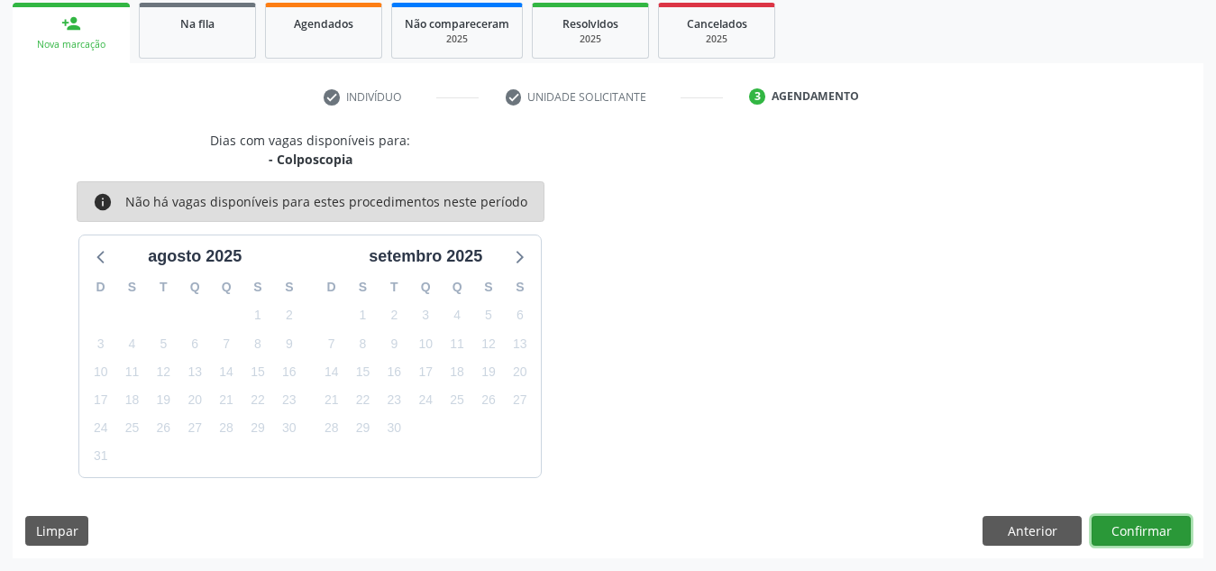
click at [1113, 522] on button "Confirmar" at bounding box center [1141, 531] width 99 height 31
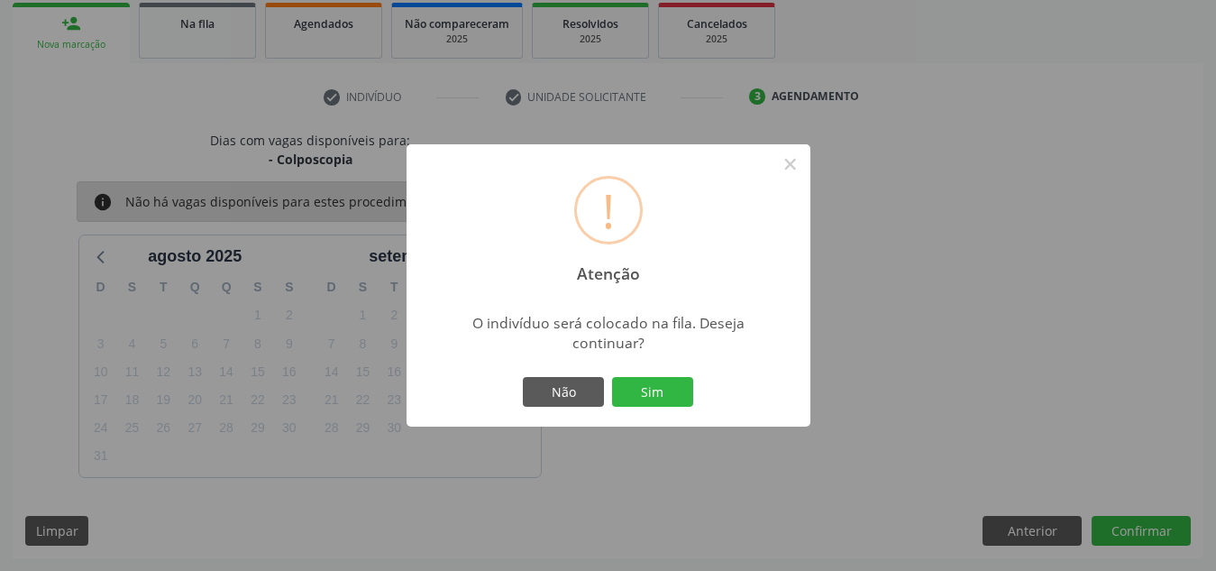
click at [612, 377] on button "Sim" at bounding box center [652, 392] width 81 height 31
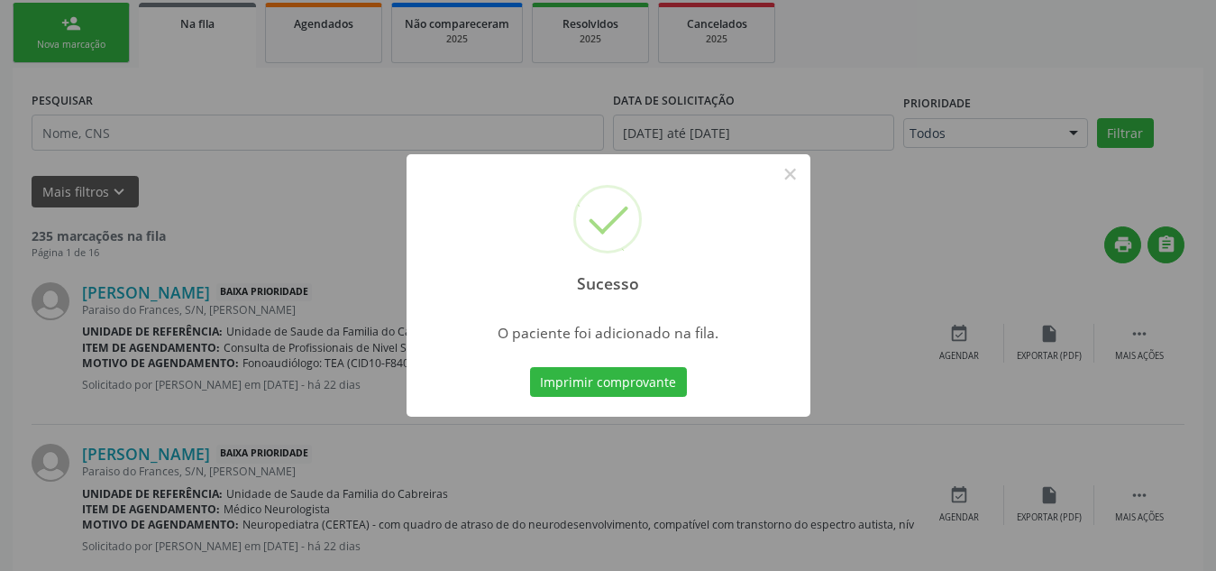
scroll to position [56, 0]
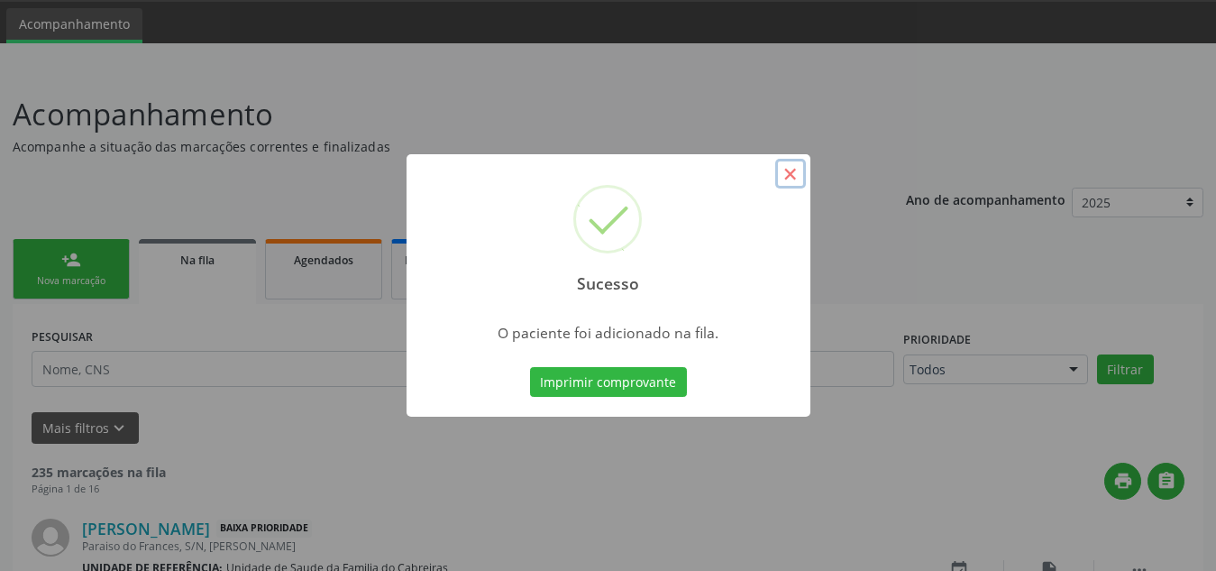
click at [786, 166] on button "×" at bounding box center [790, 174] width 31 height 31
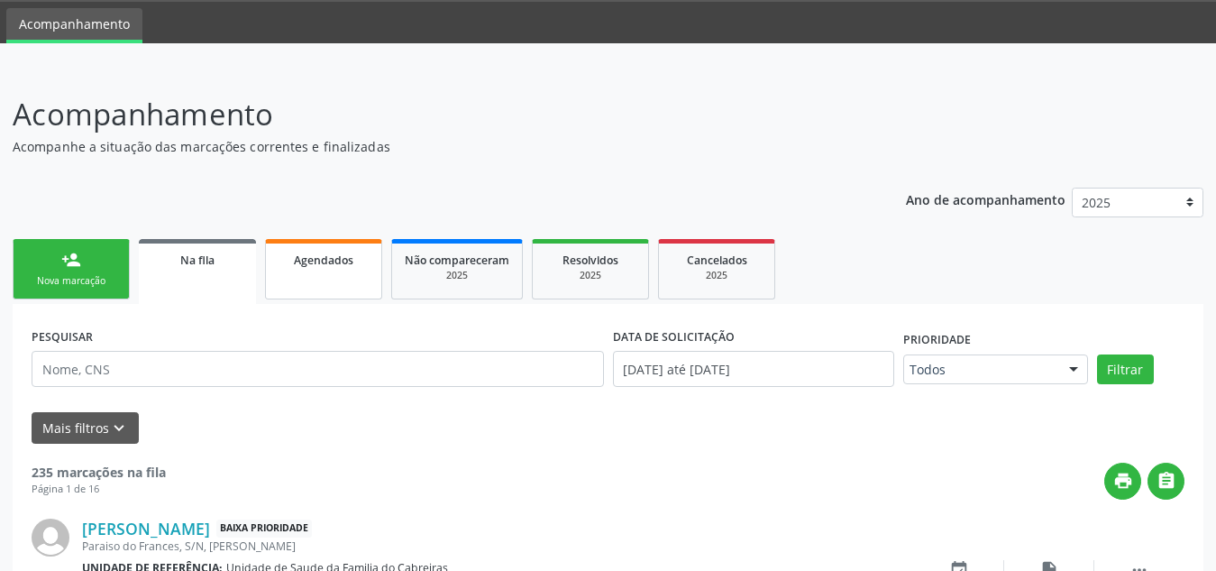
click at [321, 283] on link "Agendados" at bounding box center [323, 269] width 117 height 60
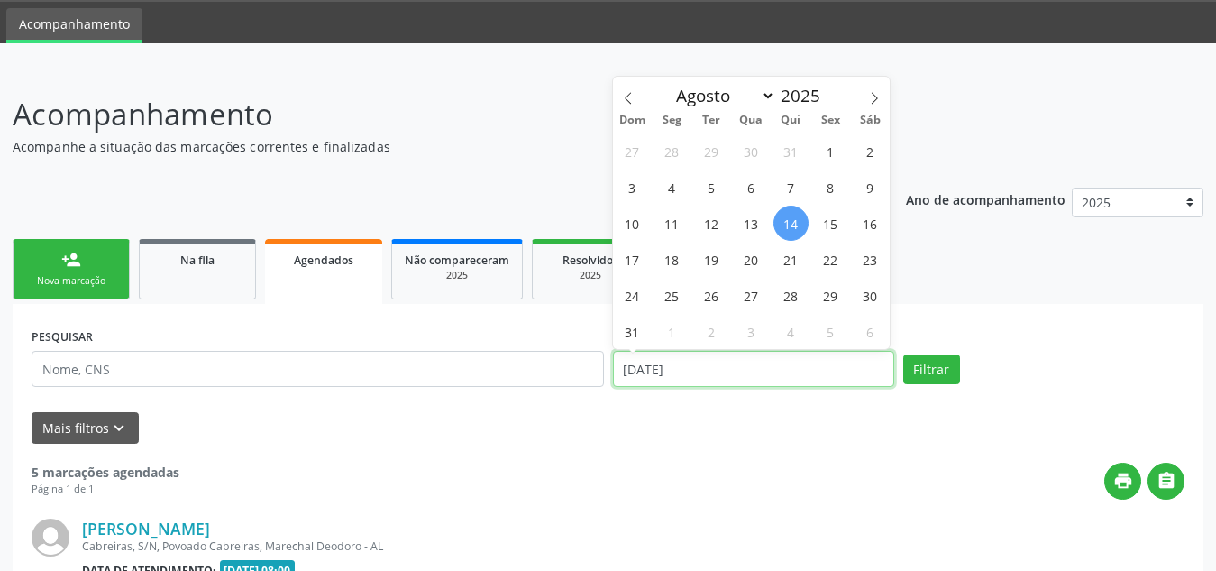
click at [759, 353] on input "14/08/2025" at bounding box center [753, 369] width 281 height 36
click at [831, 148] on span "1" at bounding box center [830, 150] width 35 height 35
type input "01/08/2025"
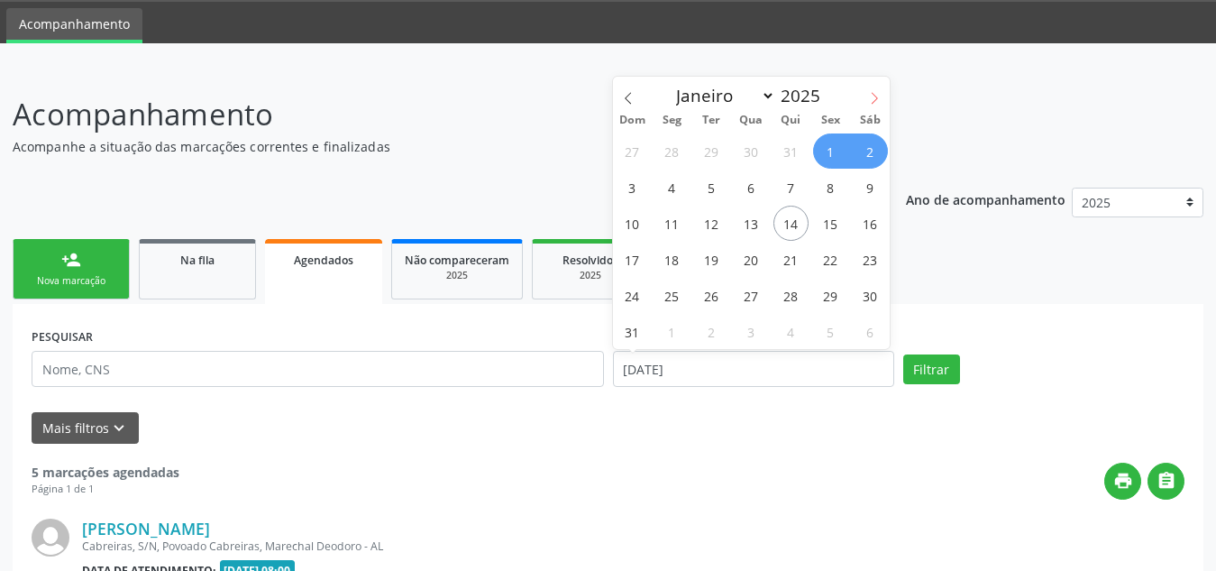
click at [873, 102] on icon at bounding box center [874, 98] width 13 height 13
select select "8"
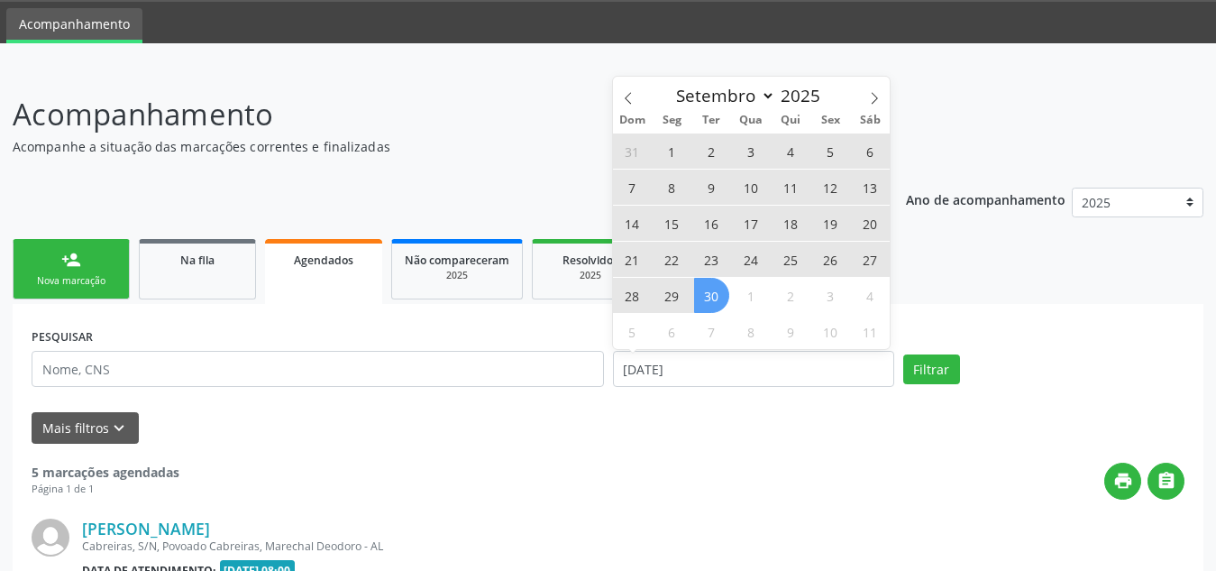
click at [710, 299] on span "30" at bounding box center [711, 295] width 35 height 35
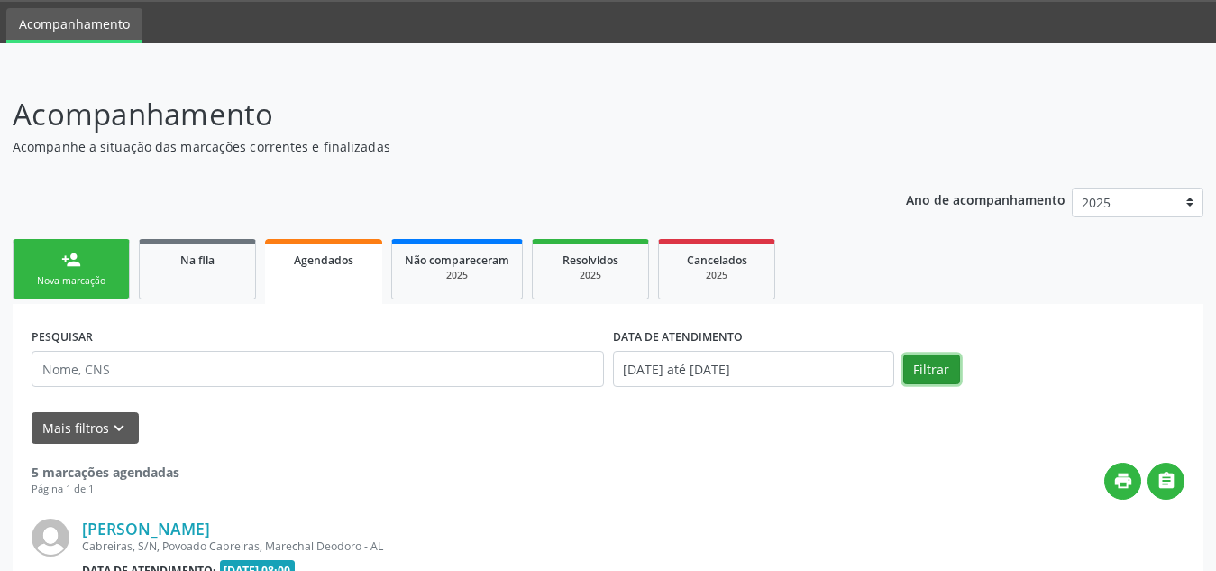
click at [917, 371] on button "Filtrar" at bounding box center [931, 369] width 57 height 31
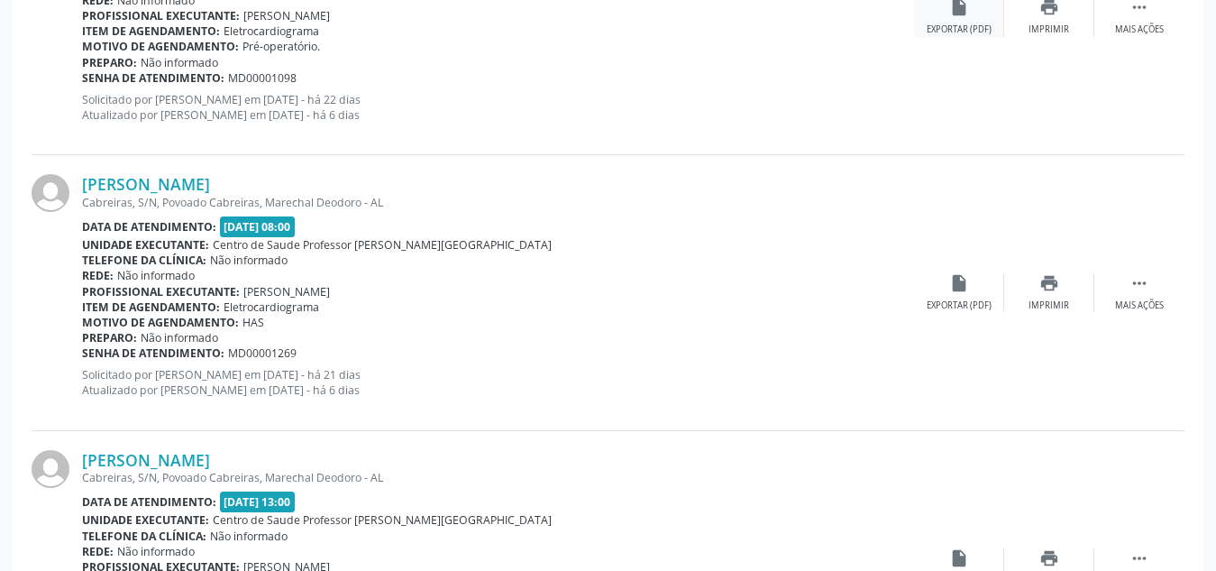
scroll to position [698, 0]
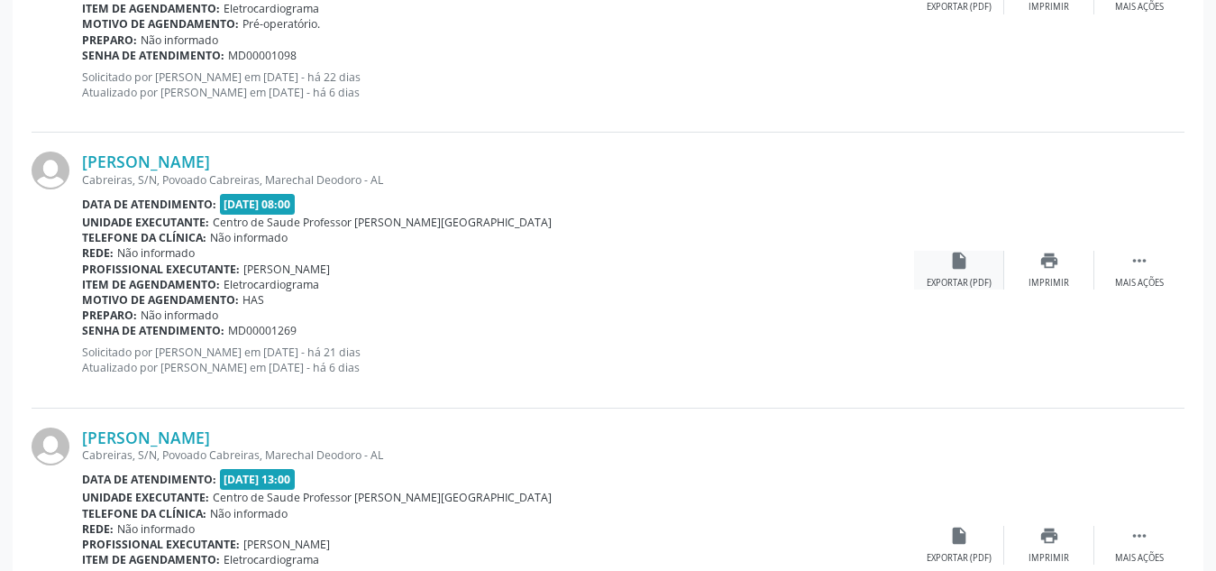
click at [959, 266] on icon "insert_drive_file" at bounding box center [959, 261] width 20 height 20
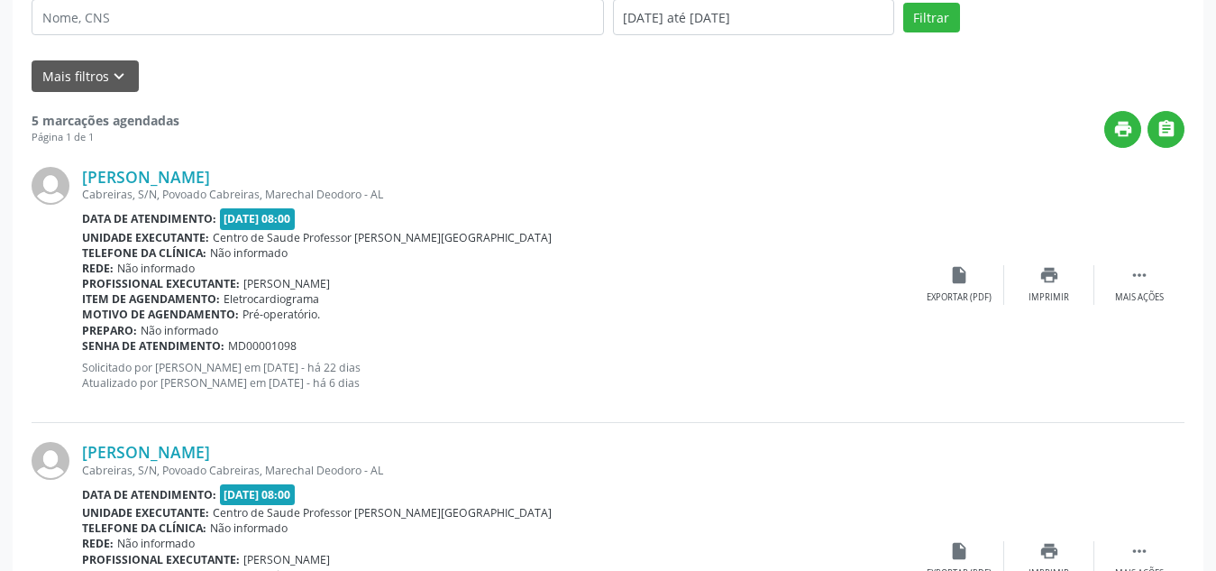
scroll to position [404, 0]
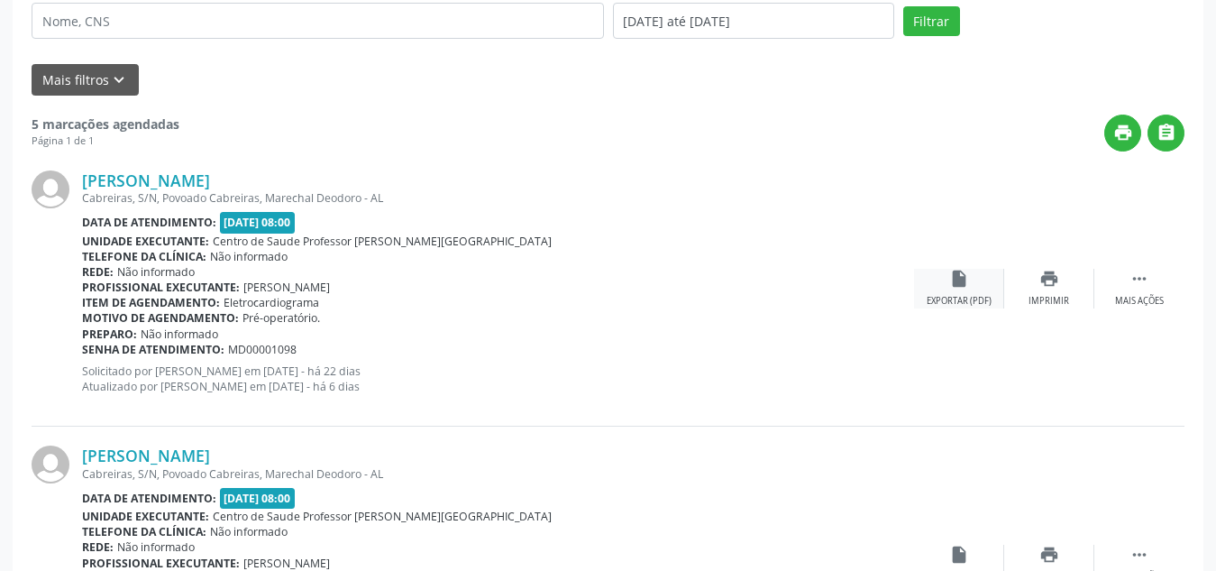
click at [960, 285] on icon "insert_drive_file" at bounding box center [959, 279] width 20 height 20
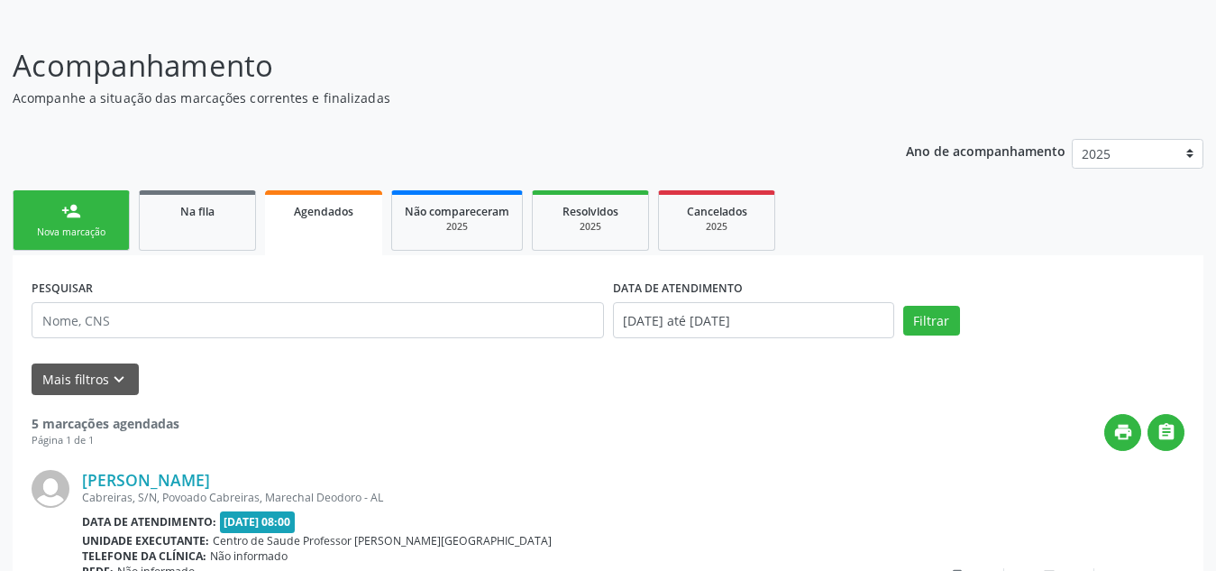
scroll to position [0, 0]
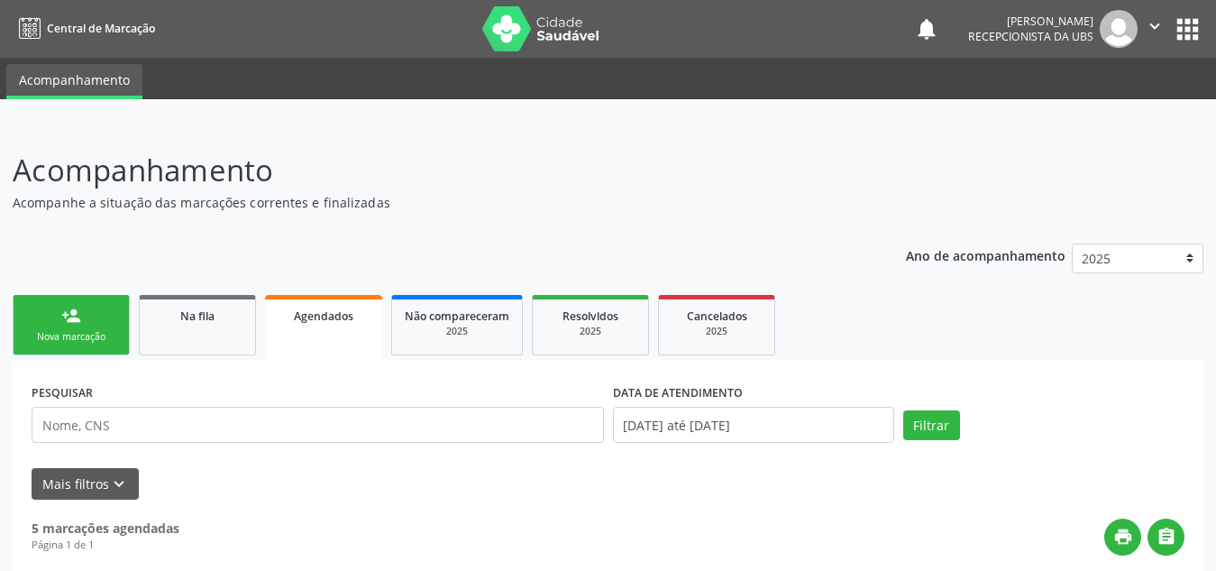
click at [64, 321] on div "person_add" at bounding box center [71, 316] width 20 height 20
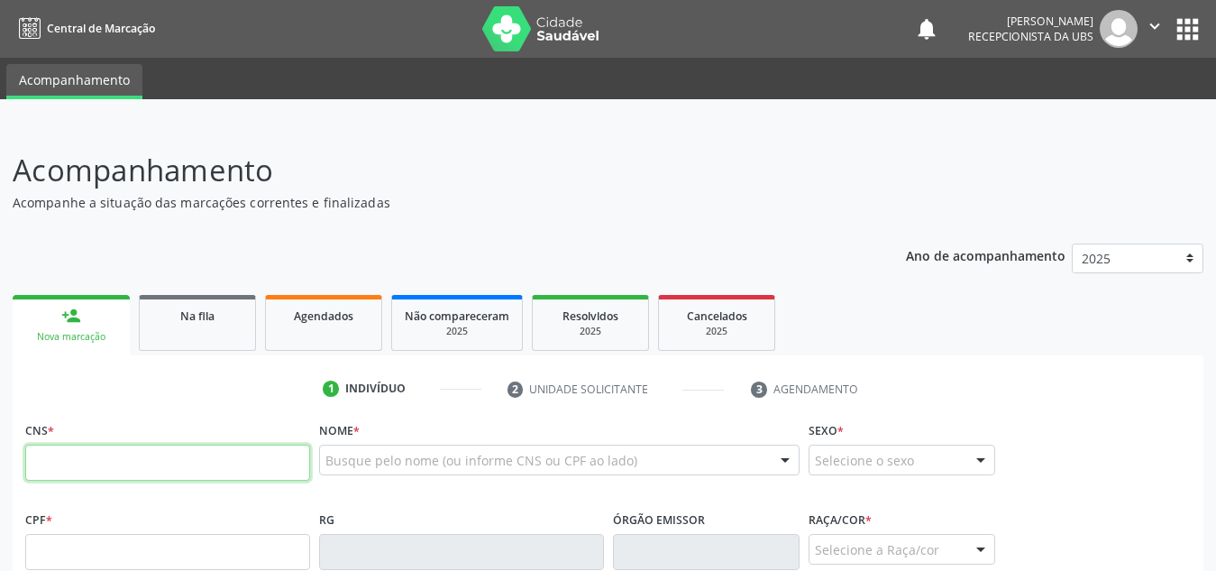
click at [120, 457] on input "text" at bounding box center [167, 462] width 285 height 36
type input "700 0090 9146 5306"
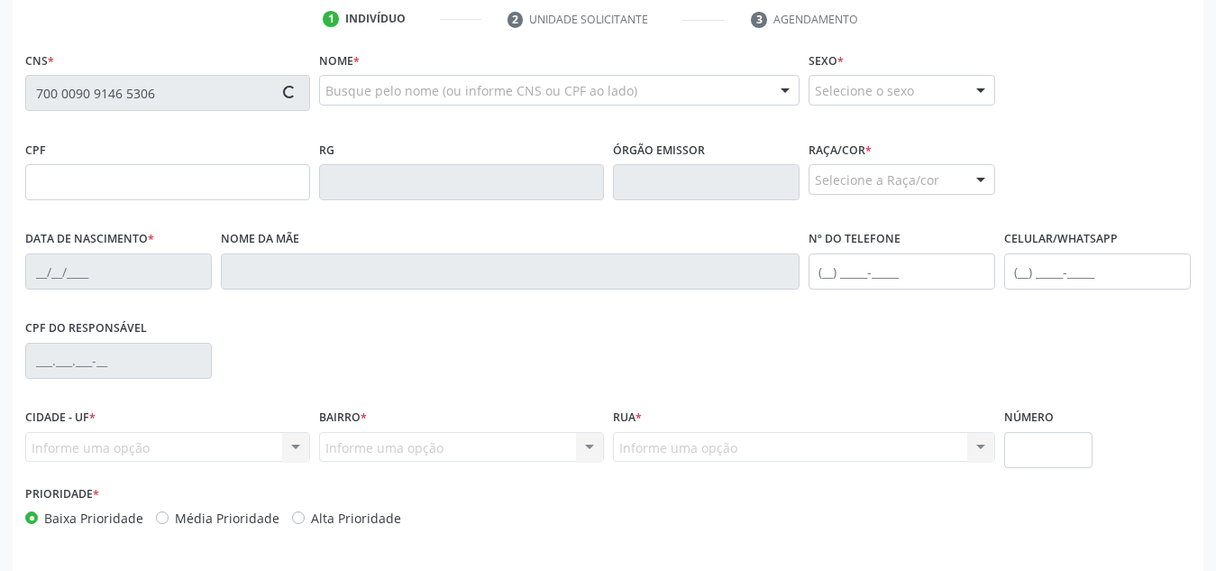
scroll to position [432, 0]
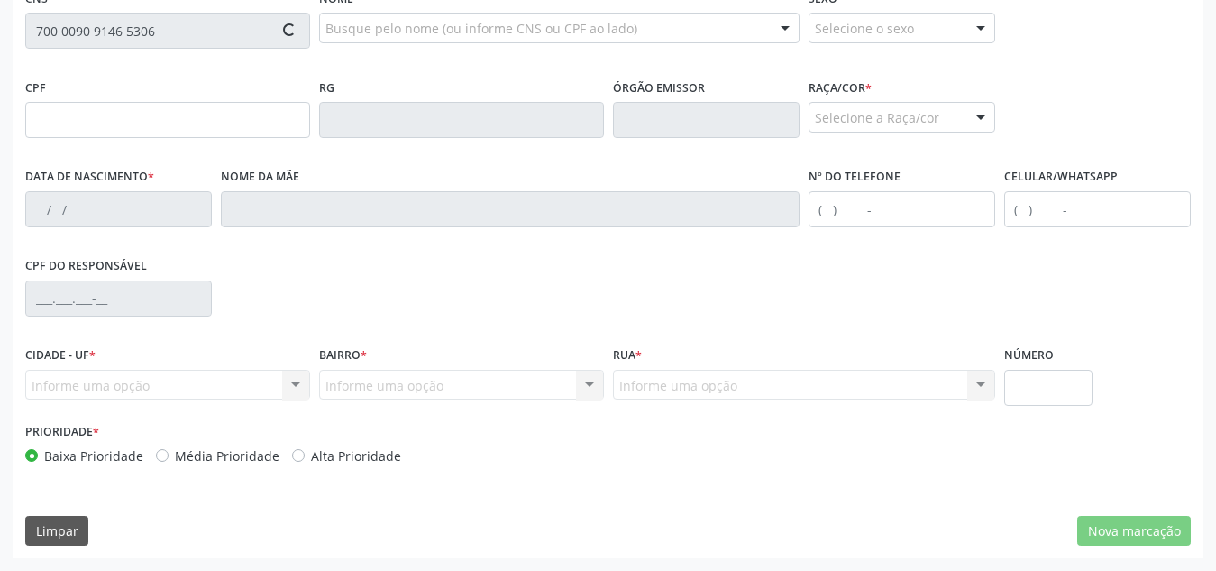
type input "150.128.724-95"
type input "08/01/2007"
type input "Elizangela da Silva Gama"
type input "(82) 99120-9702"
type input "S/N"
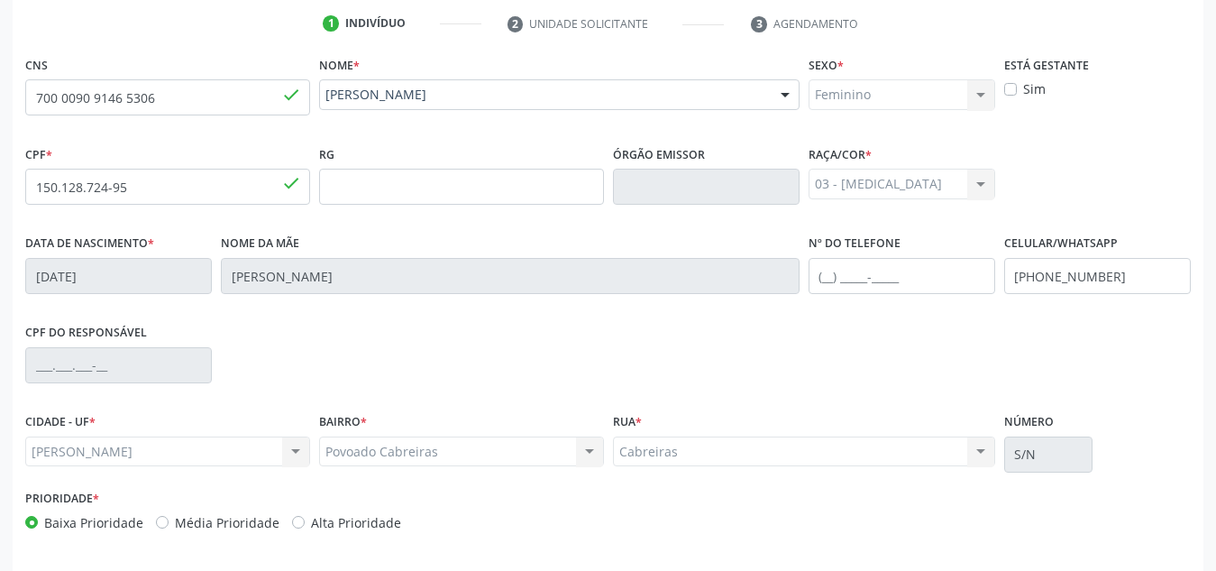
scroll to position [319, 0]
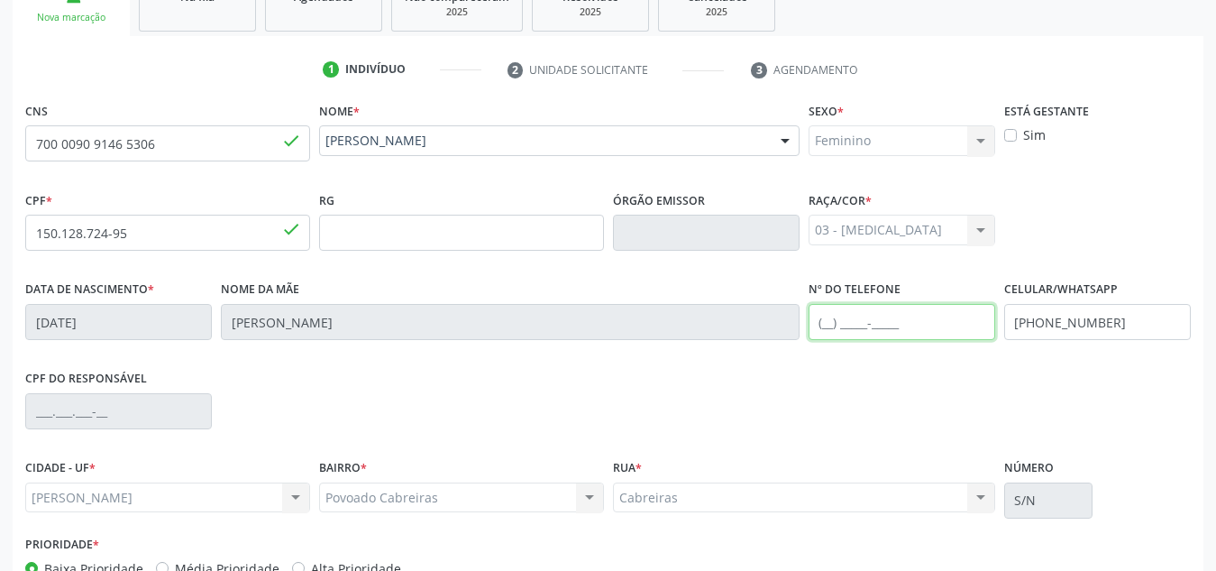
click at [886, 306] on input "text" at bounding box center [902, 322] width 187 height 36
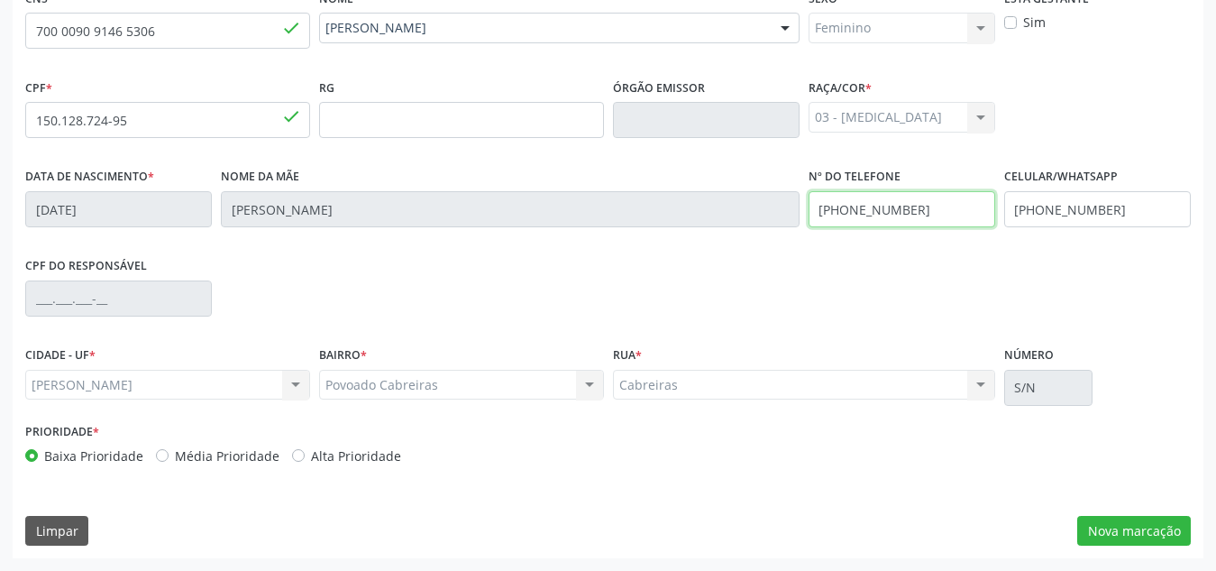
type input "(82) 99378-1385"
click at [1118, 516] on button "Nova marcação" at bounding box center [1134, 531] width 114 height 31
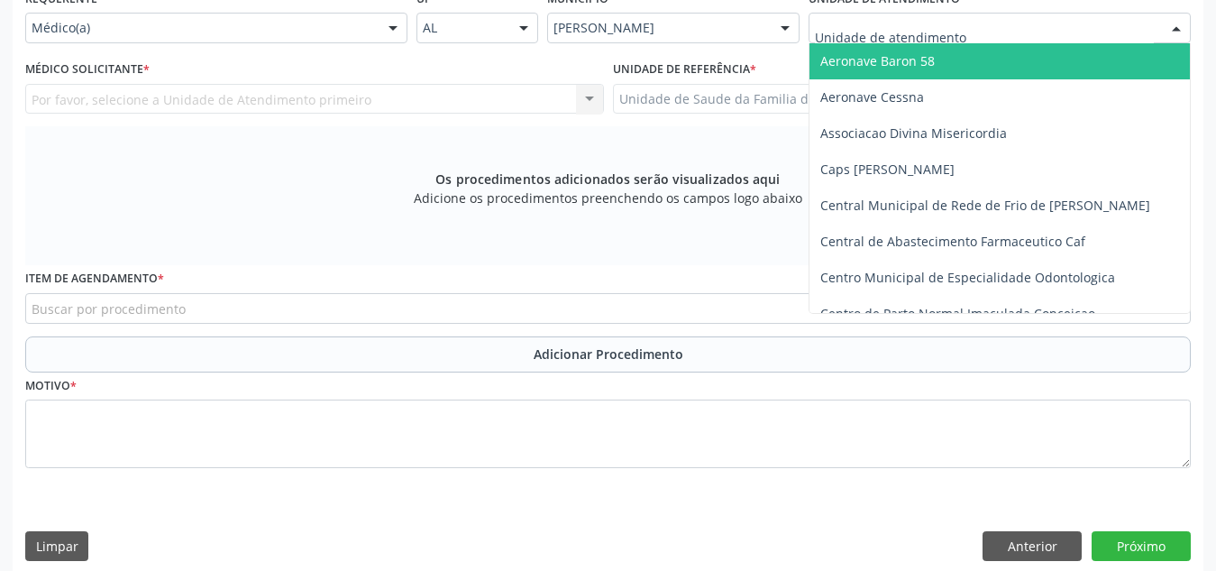
click at [1006, 22] on div at bounding box center [1000, 28] width 382 height 31
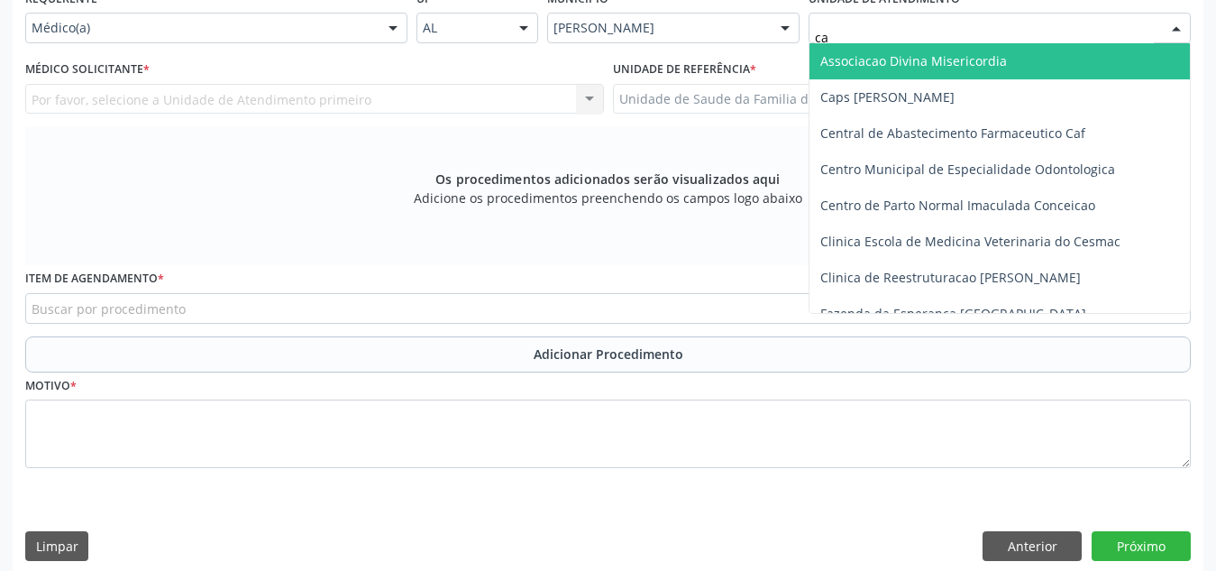
type input "cab"
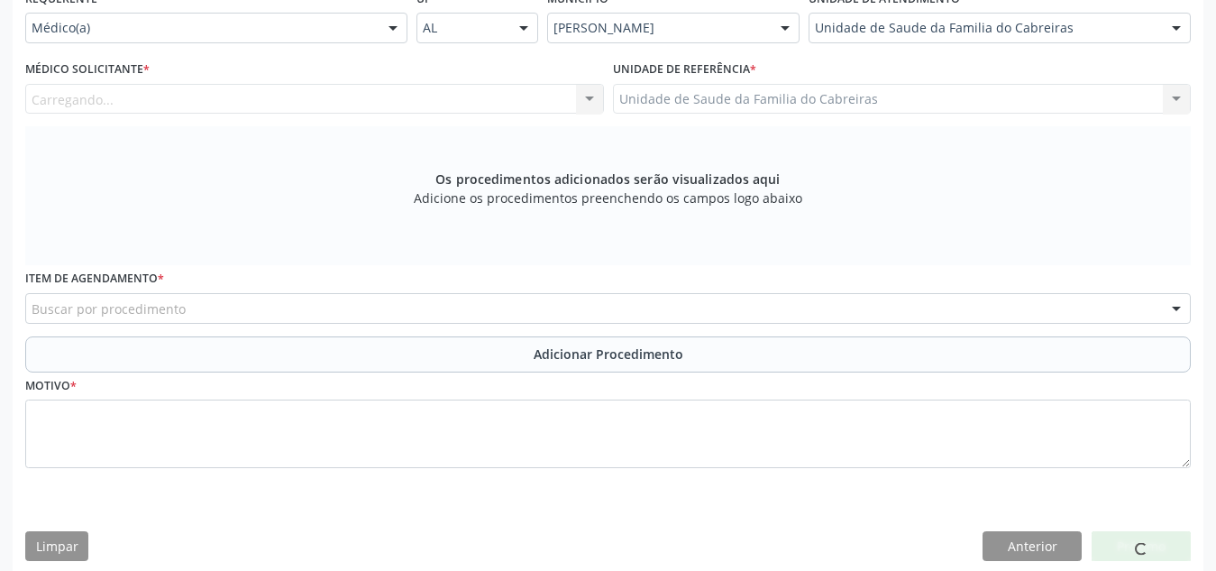
click at [521, 90] on div "Carregando... Nenhum resultado encontrado para: " " Não há nenhuma opção para s…" at bounding box center [314, 99] width 579 height 31
click at [451, 98] on div "Carregando... Nenhum resultado encontrado para: " " Não há nenhuma opção para s…" at bounding box center [314, 99] width 579 height 31
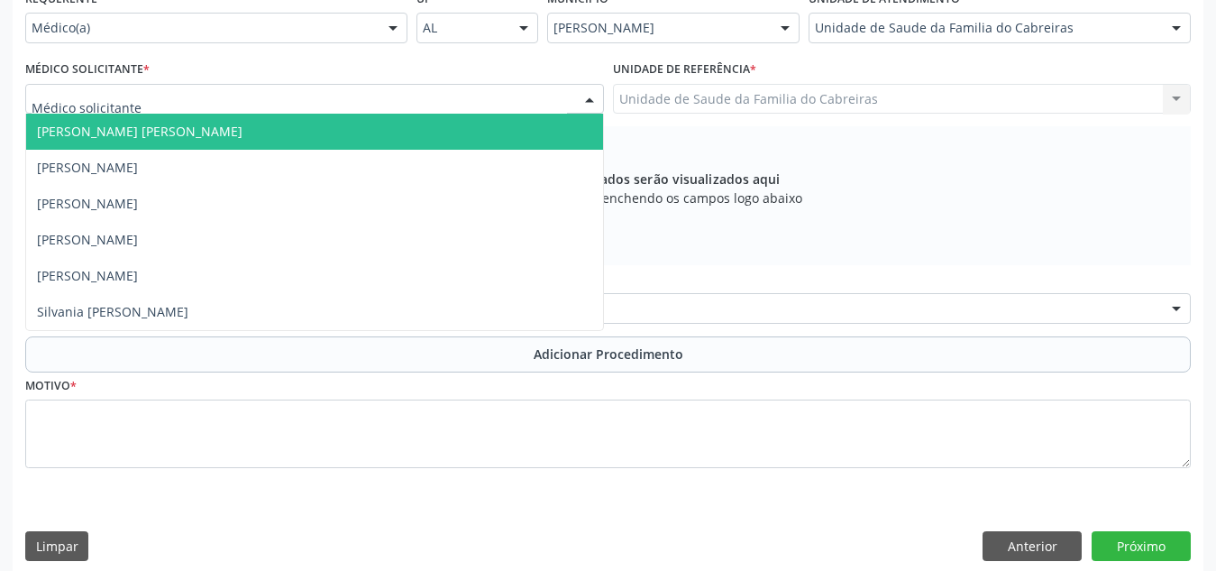
click at [243, 98] on div at bounding box center [314, 99] width 579 height 31
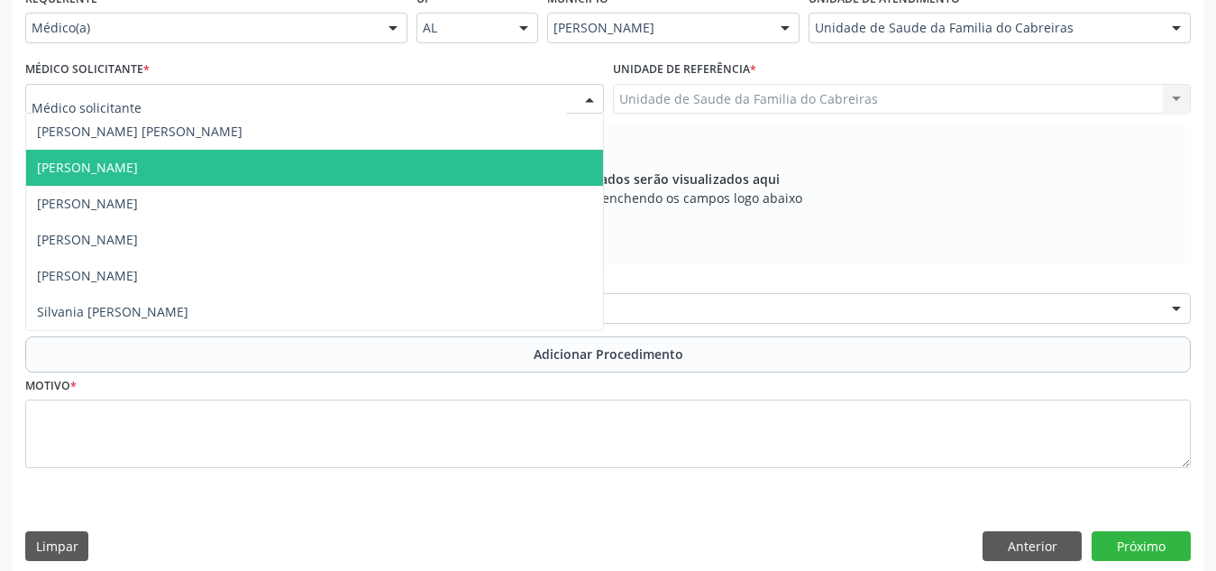
click at [242, 160] on span "[PERSON_NAME]" at bounding box center [314, 168] width 577 height 36
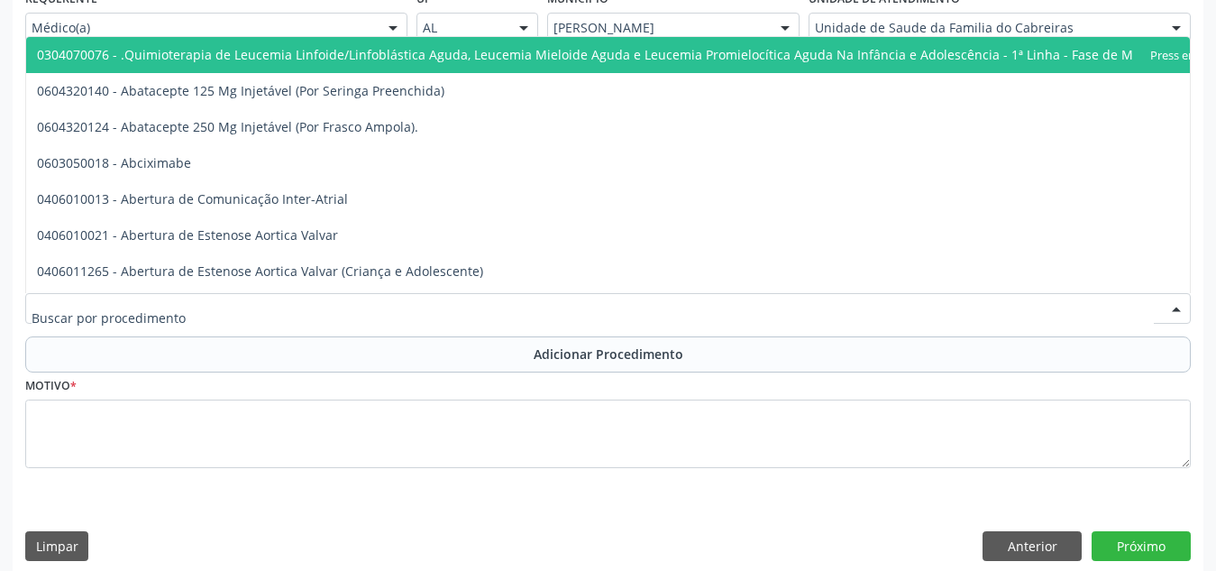
click at [266, 304] on div at bounding box center [608, 308] width 1166 height 31
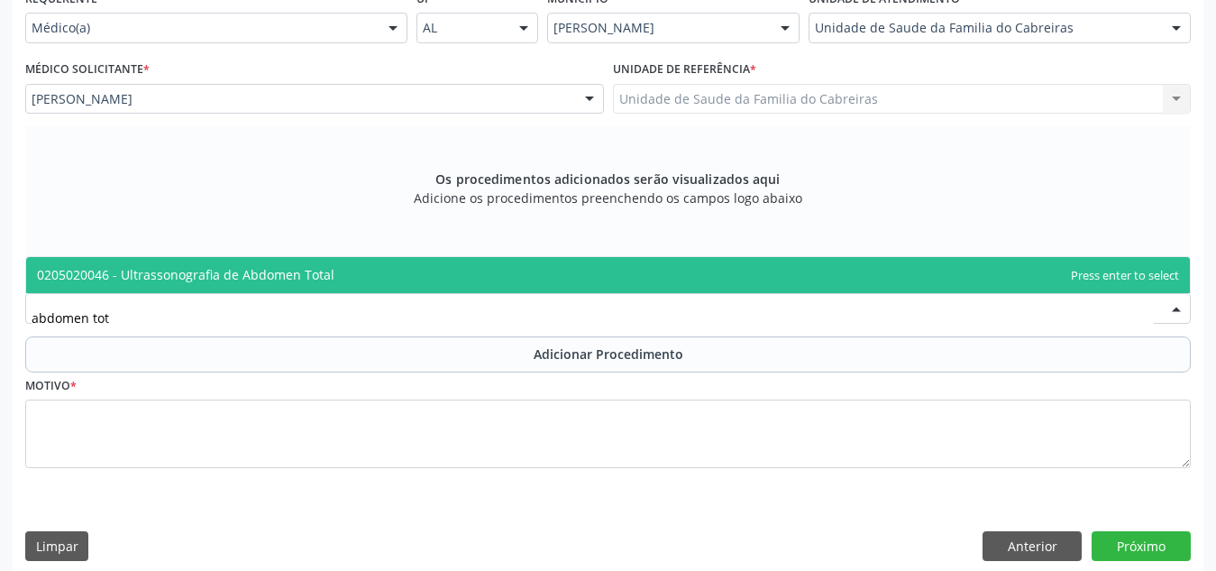
type input "abdomen tota"
click at [318, 281] on span "0205020046 - Ultrassonografia de Abdomen Total" at bounding box center [186, 274] width 298 height 17
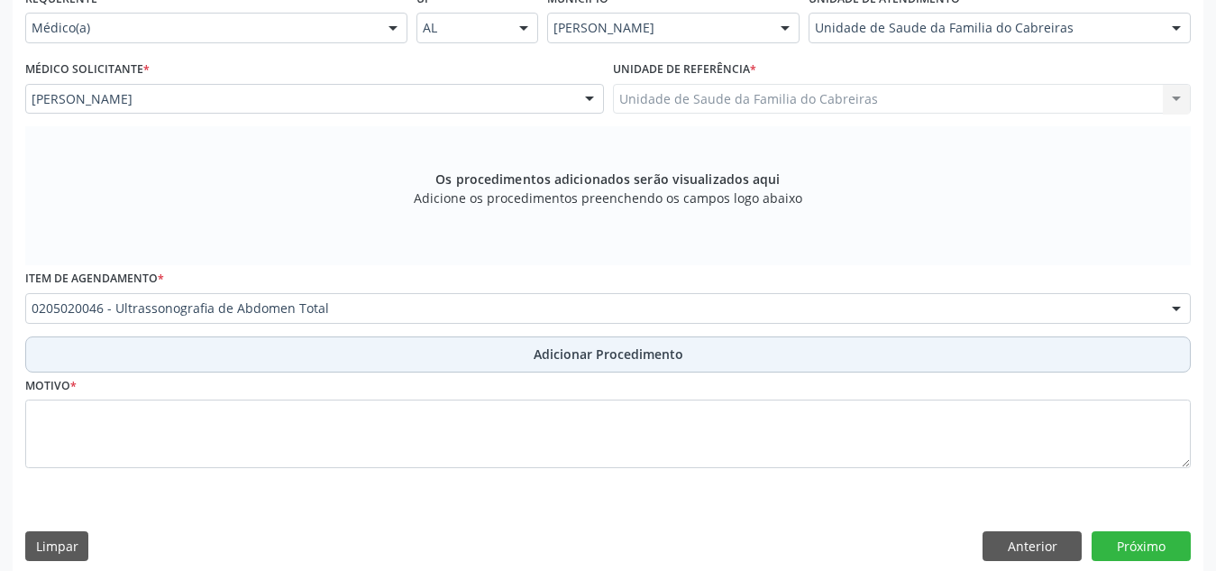
click at [354, 368] on button "Adicionar Procedimento" at bounding box center [608, 354] width 1166 height 36
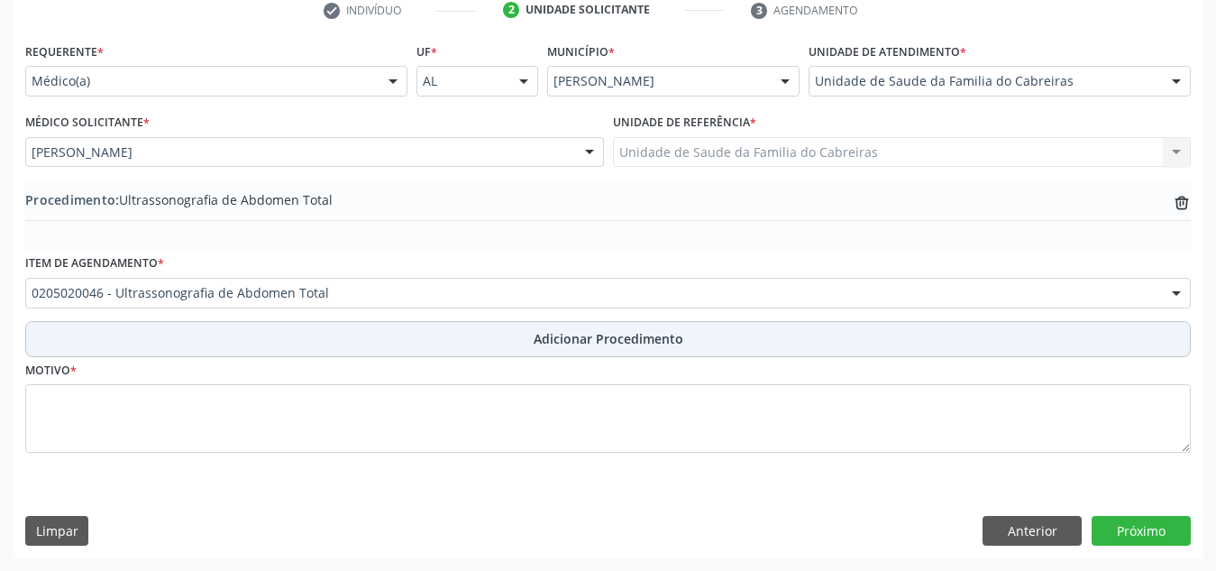
scroll to position [379, 0]
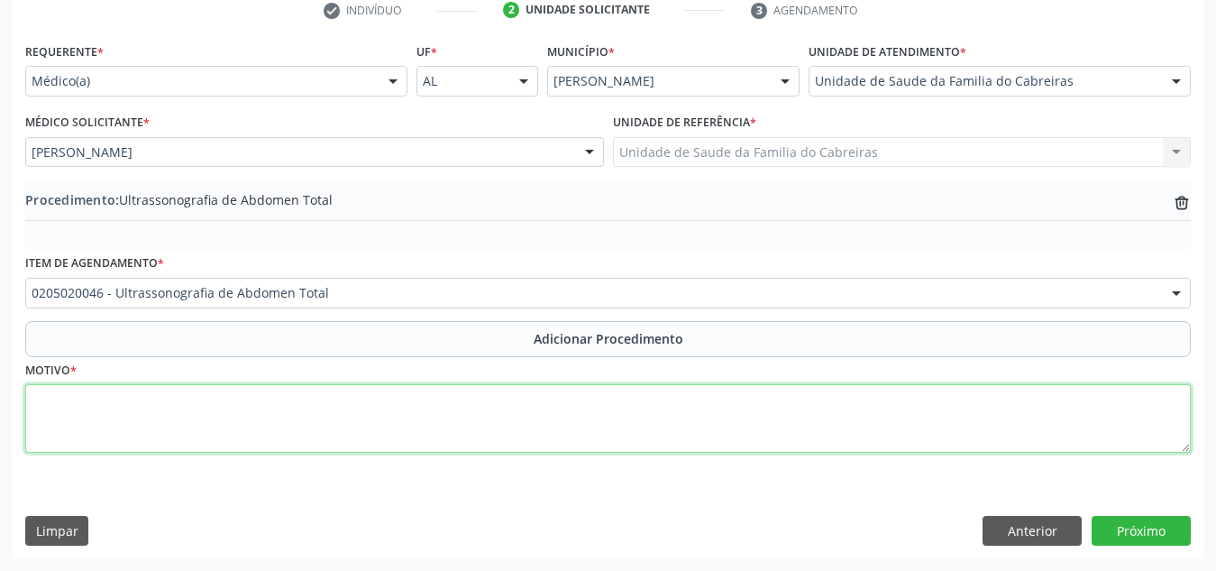
click at [341, 430] on textarea at bounding box center [608, 418] width 1166 height 69
type textarea "Dor abdominal"
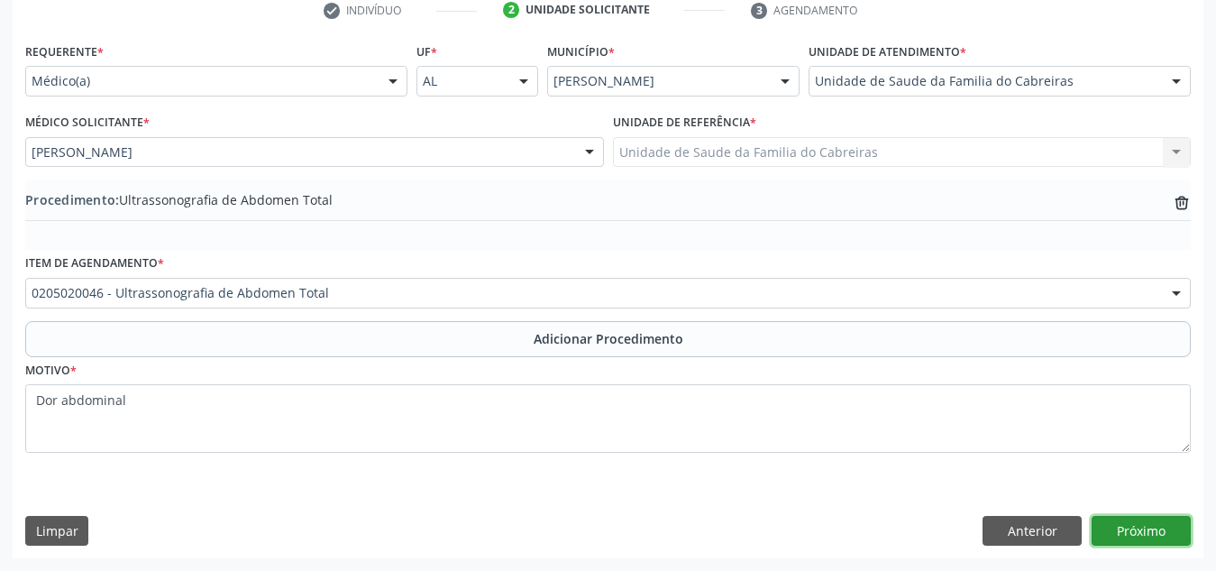
click at [1119, 536] on button "Próximo" at bounding box center [1141, 531] width 99 height 31
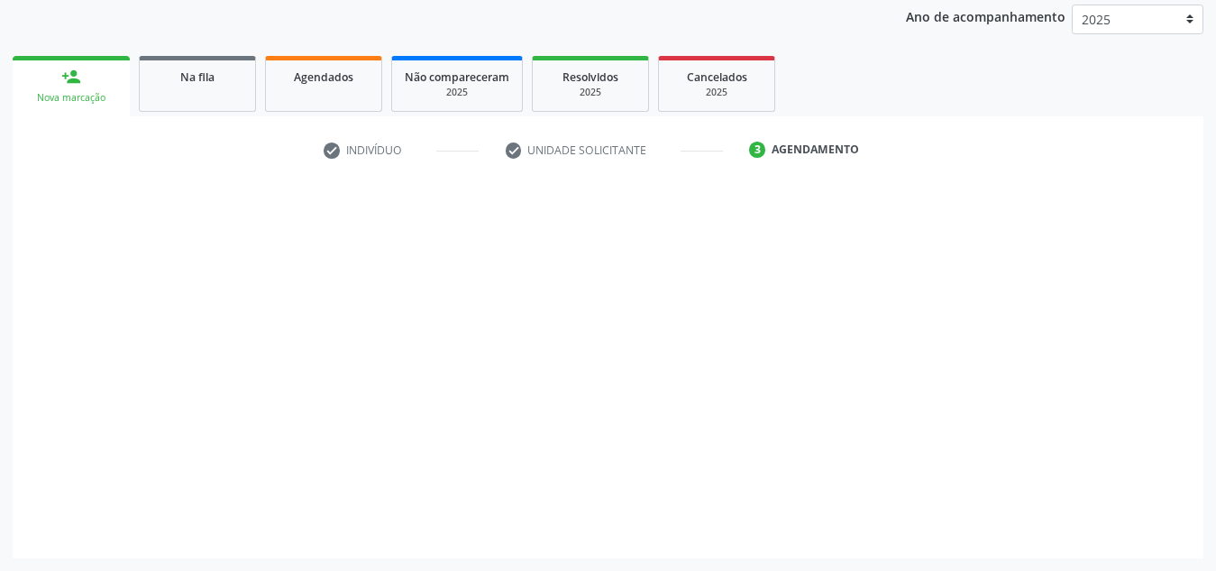
scroll to position [239, 0]
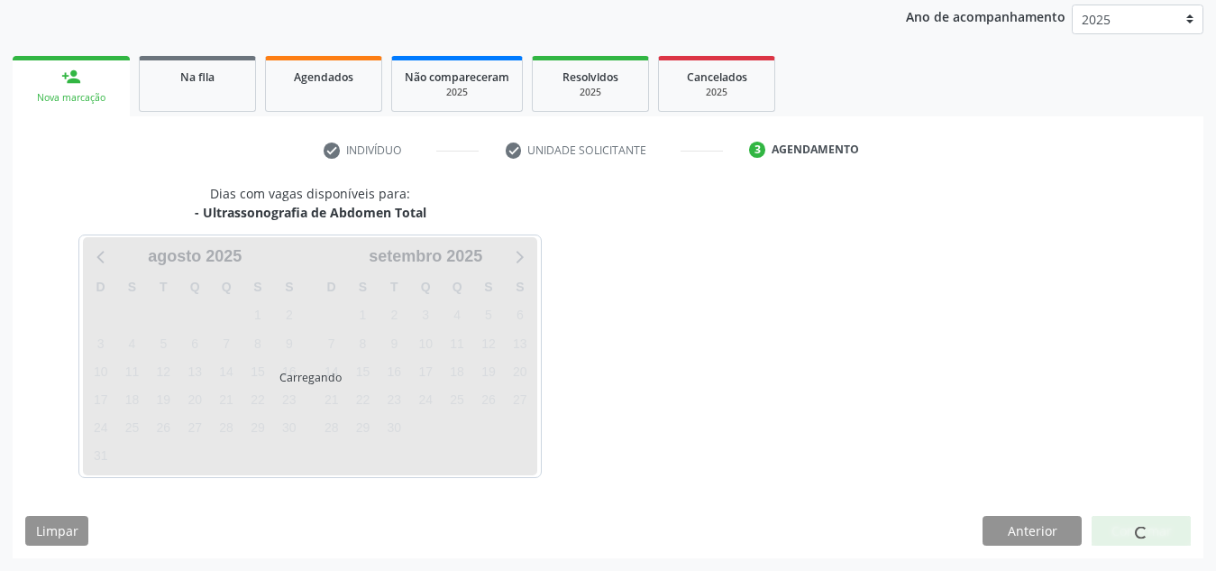
click at [1119, 536] on div at bounding box center [1141, 531] width 99 height 31
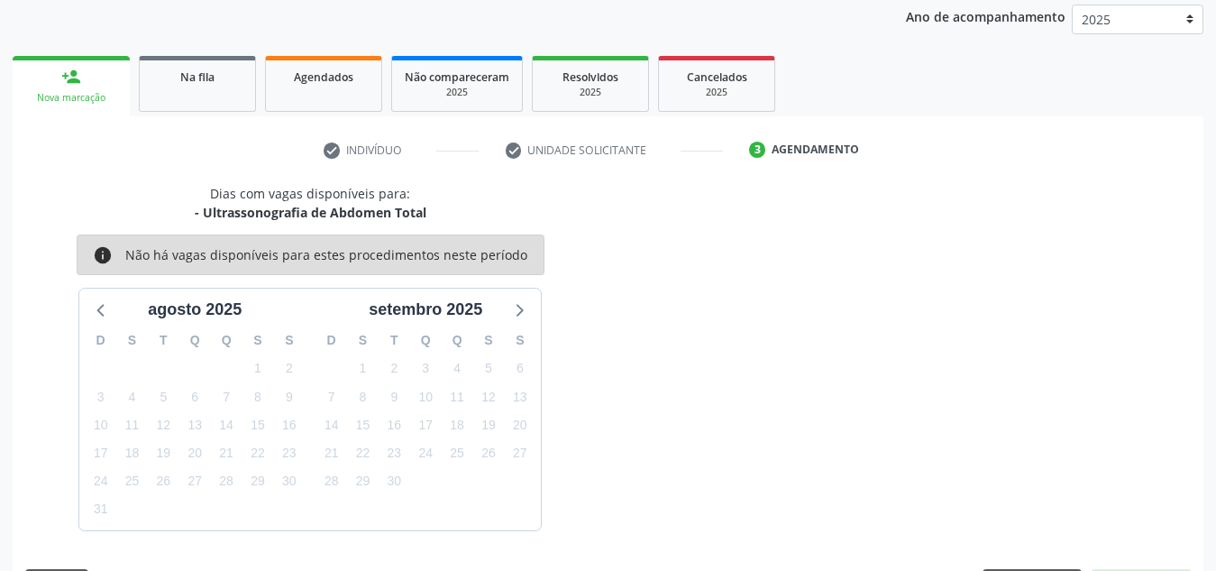
scroll to position [292, 0]
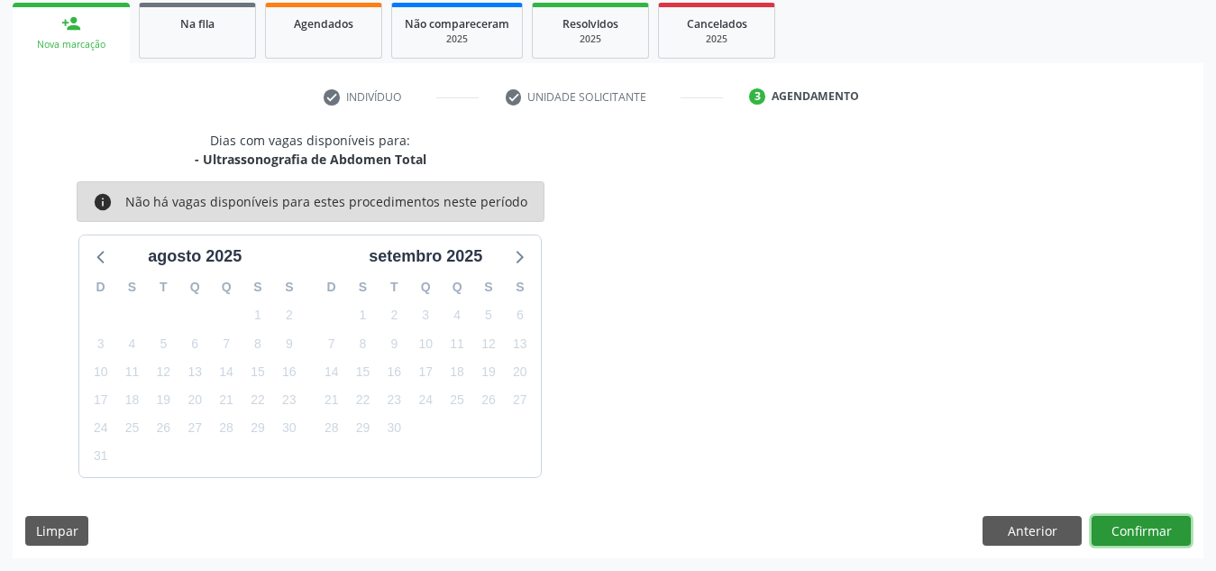
click at [1119, 536] on button "Confirmar" at bounding box center [1141, 531] width 99 height 31
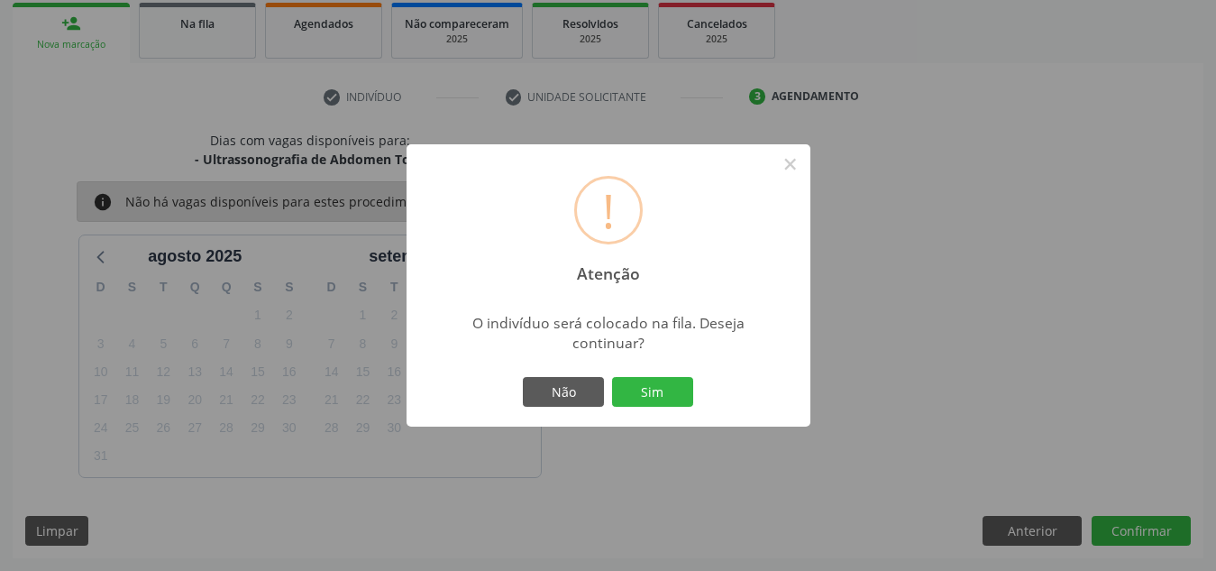
click at [612, 377] on button "Sim" at bounding box center [652, 392] width 81 height 31
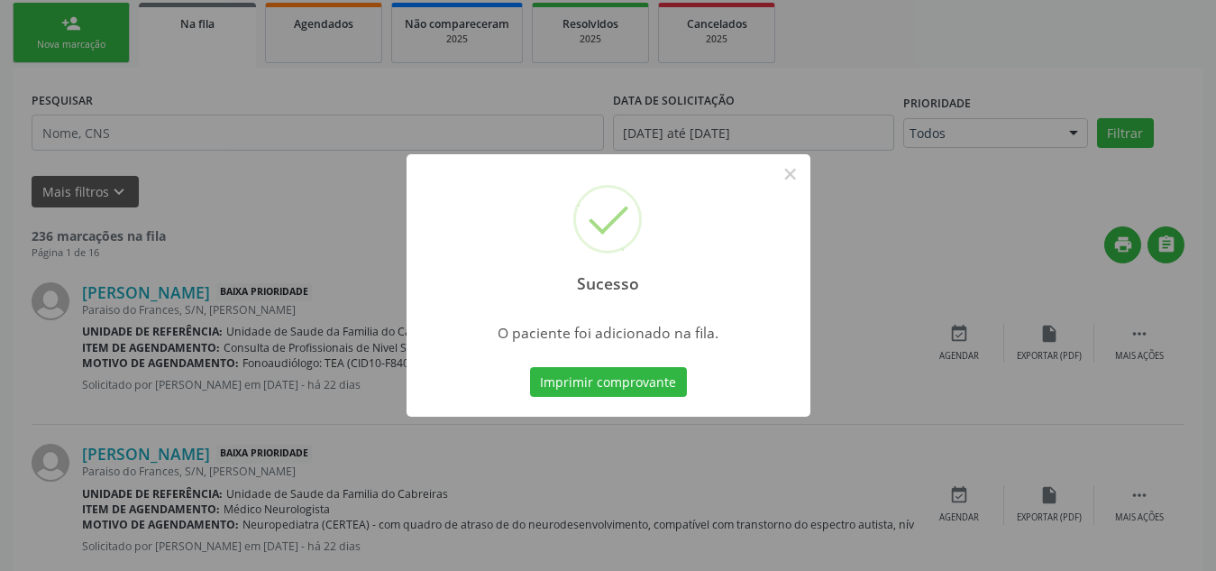
scroll to position [56, 0]
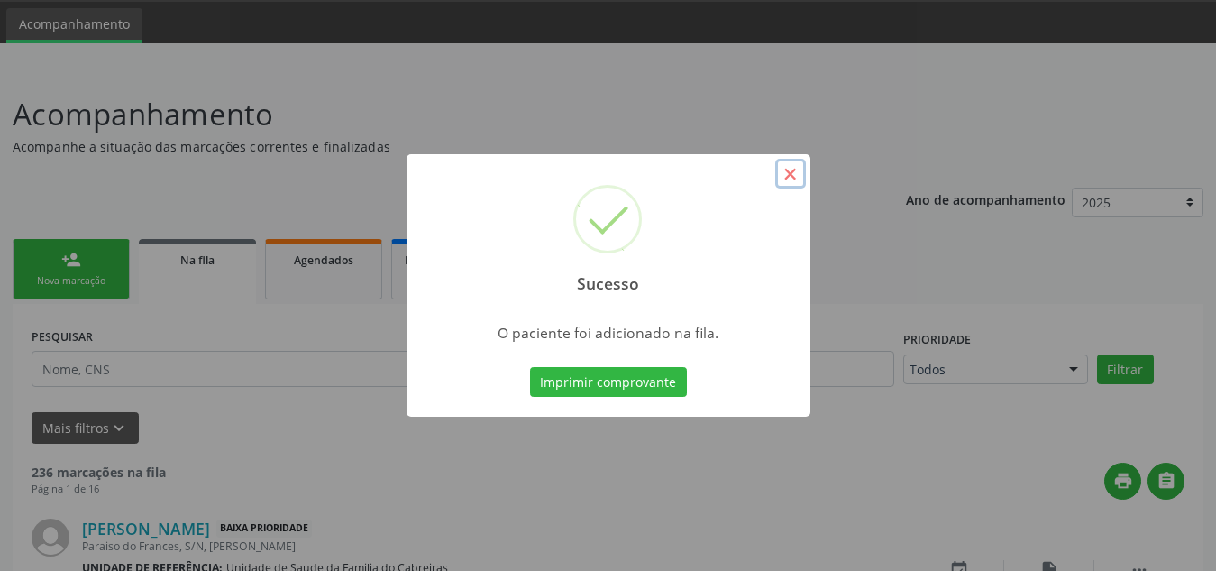
click at [805, 165] on button "×" at bounding box center [790, 174] width 31 height 31
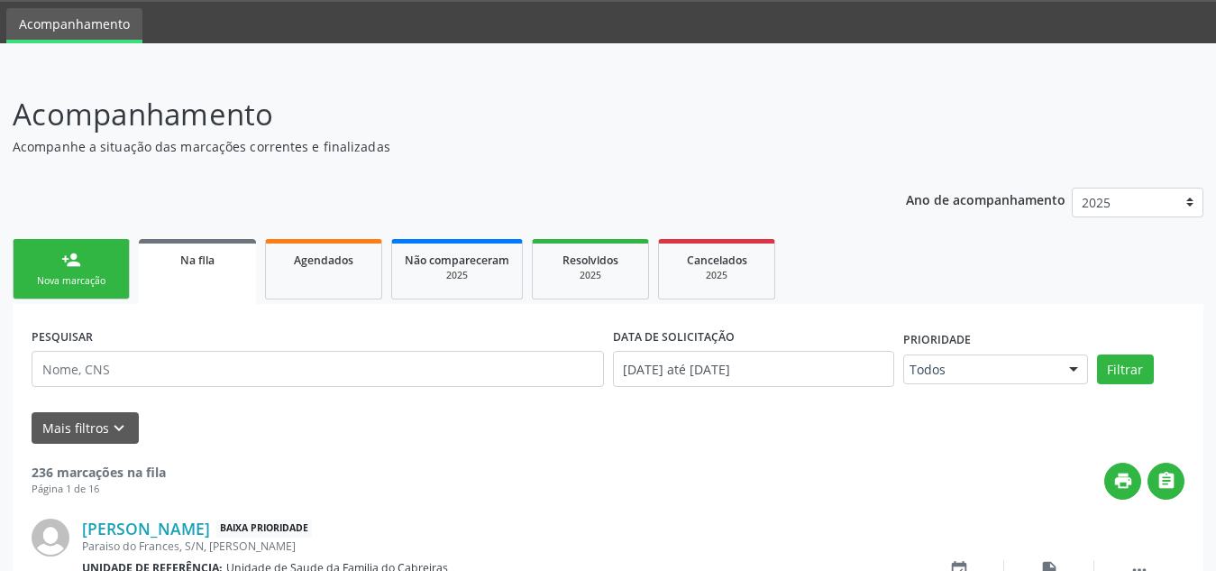
click at [87, 278] on div "Nova marcação" at bounding box center [71, 281] width 90 height 14
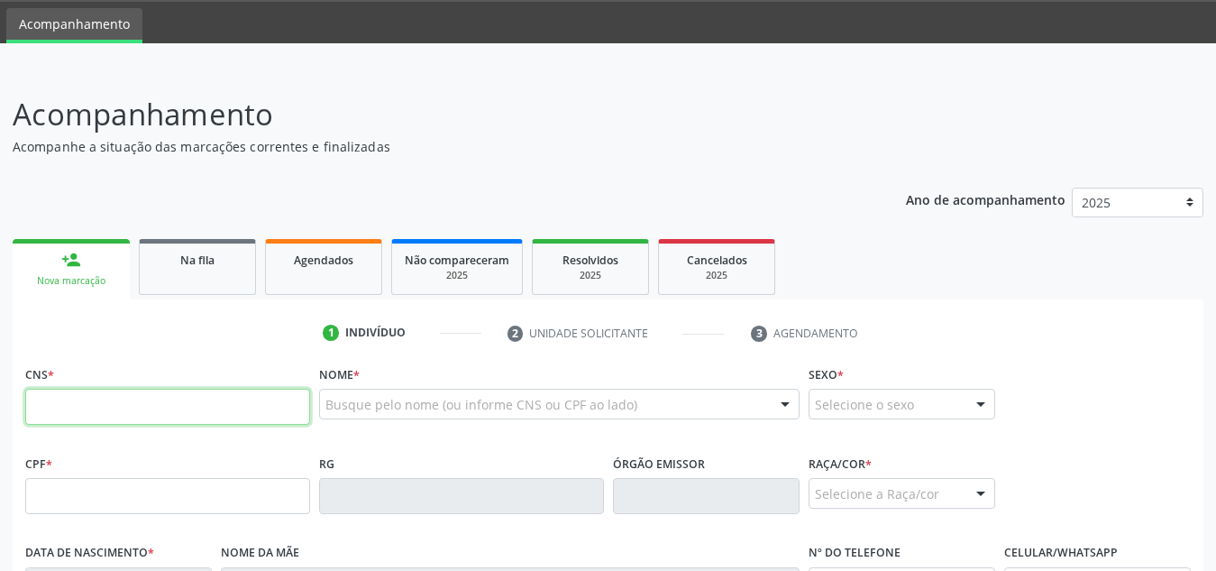
click at [145, 402] on input "text" at bounding box center [167, 407] width 285 height 36
paste input "708 6055 3038 5588"
type input "708 6055 3038 5588"
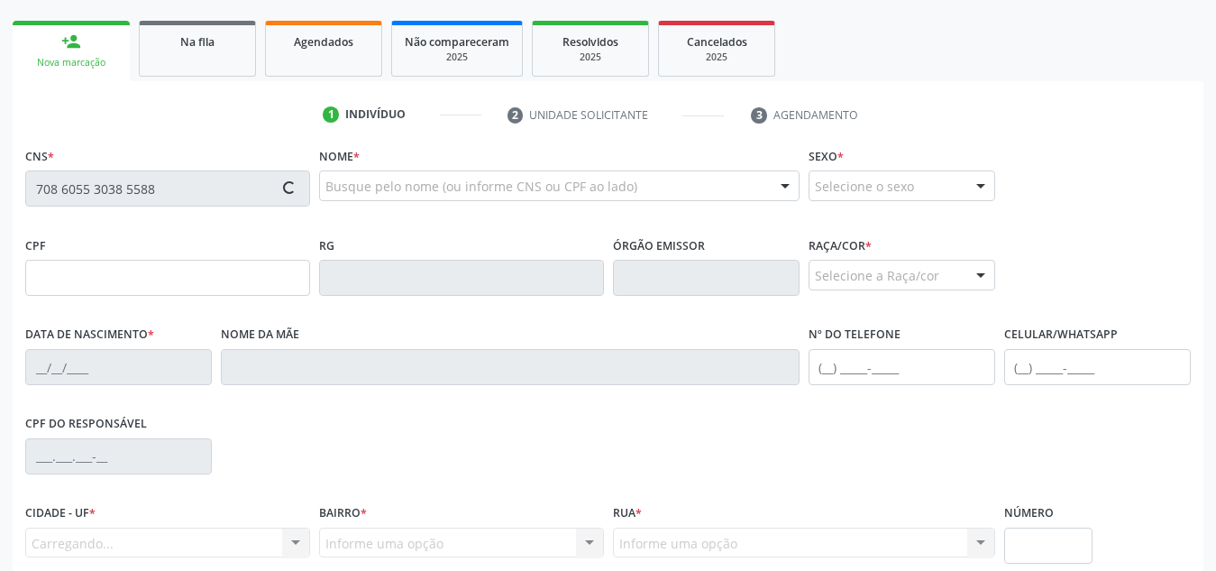
scroll to position [277, 0]
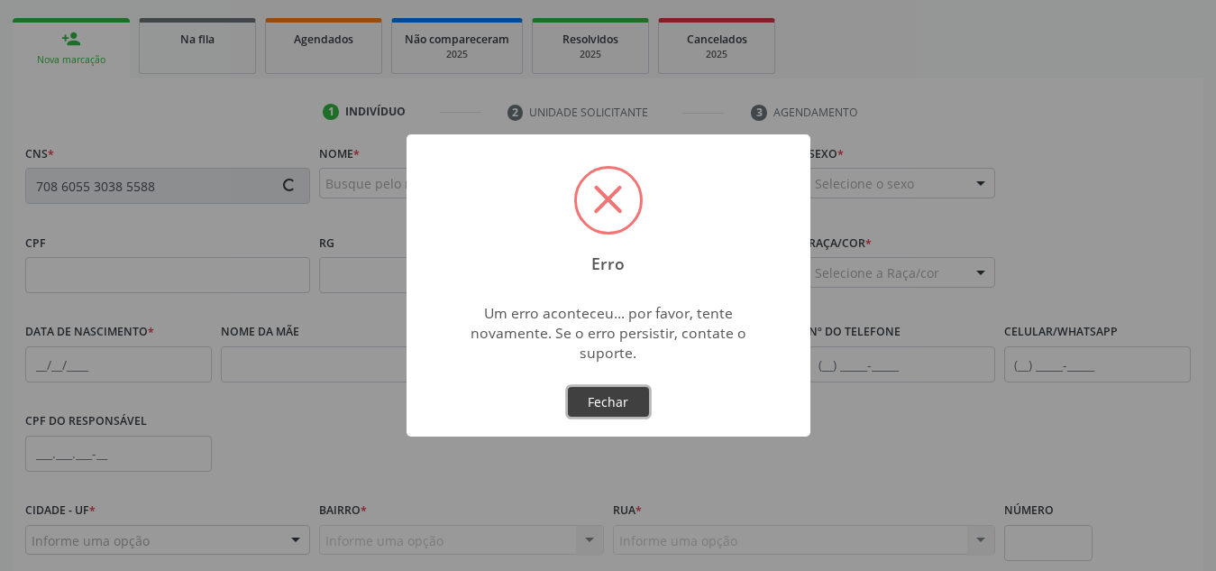
click at [624, 411] on button "Fechar" at bounding box center [608, 402] width 81 height 31
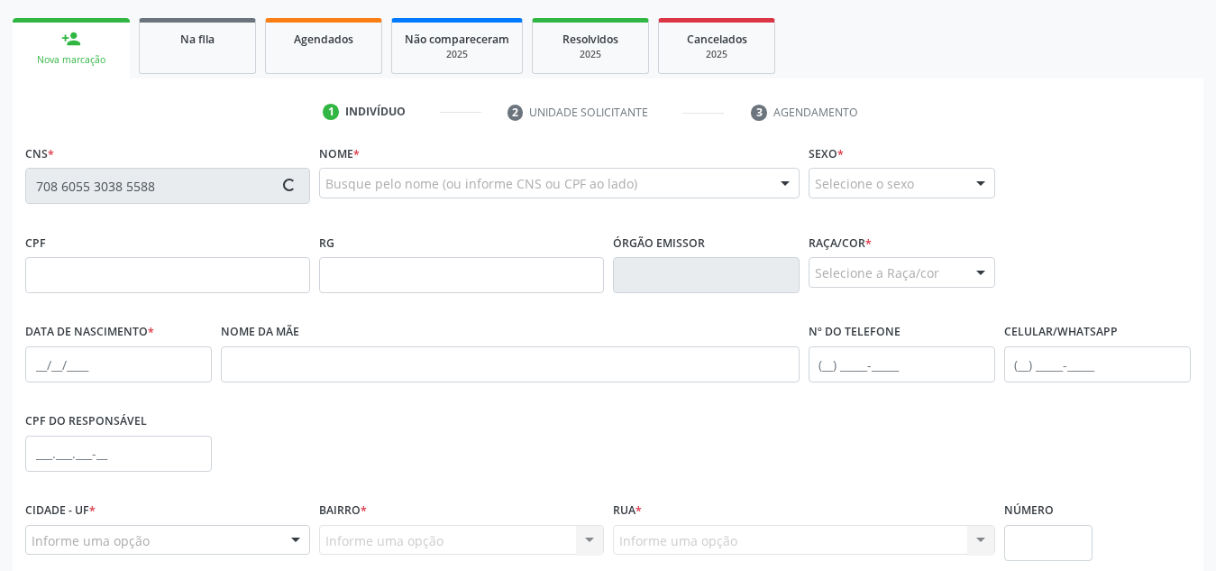
click at [19, 180] on div "CNS * 708 6055 3038 5588 Nome * Busque pelo nome (ou informe CNS ou CPF ao lado…" at bounding box center [608, 426] width 1191 height 573
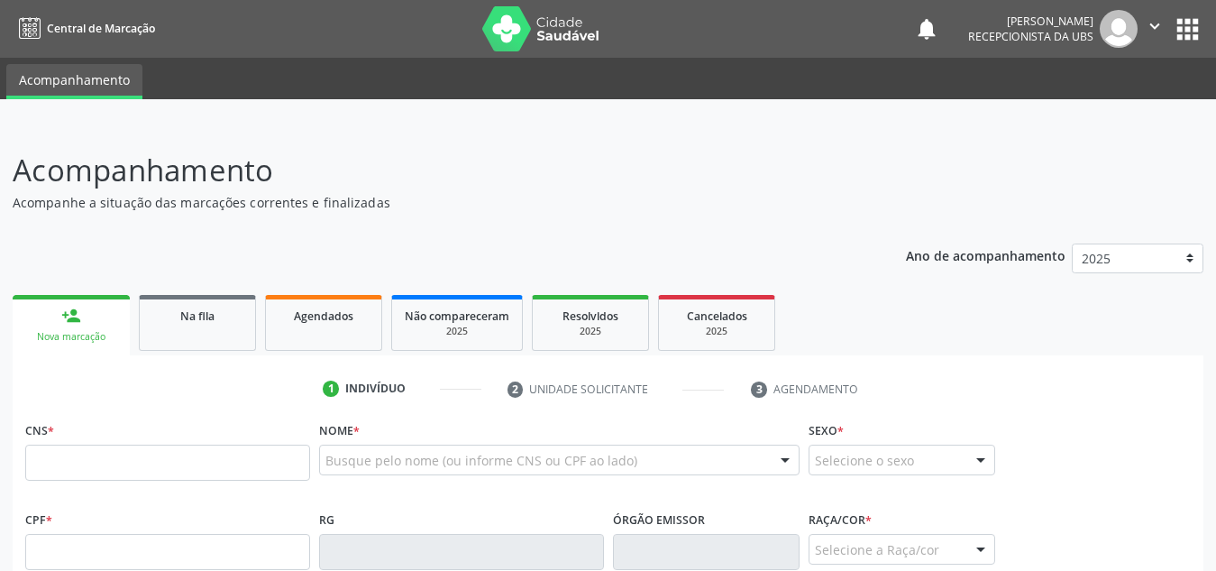
scroll to position [336, 0]
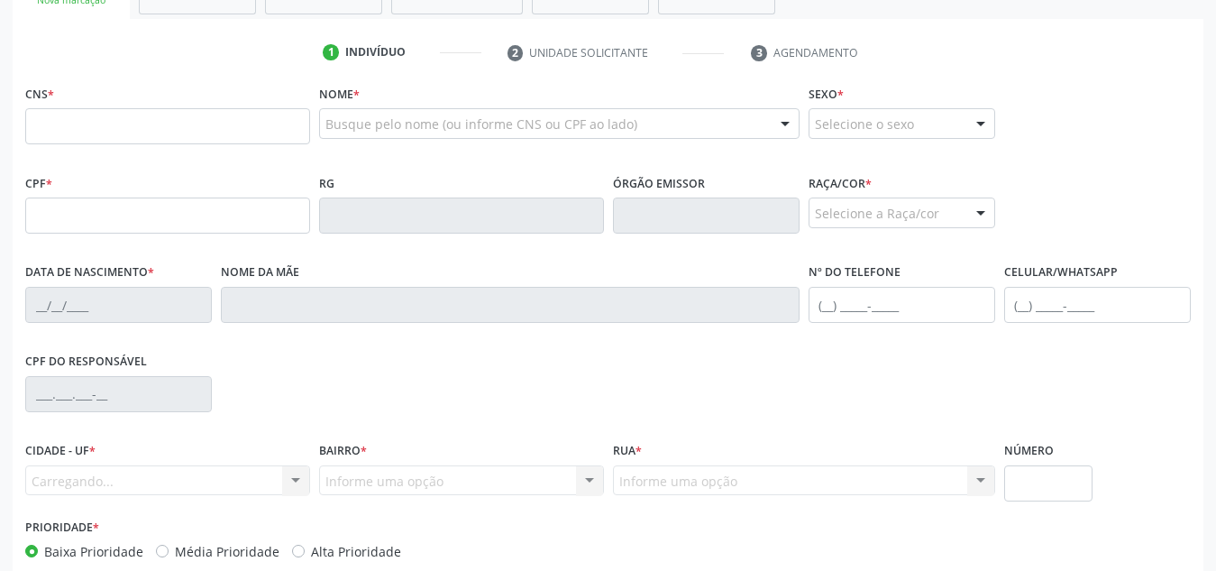
drag, startPoint x: 0, startPoint y: 0, endPoint x: 154, endPoint y: 127, distance: 199.8
click at [154, 127] on input "text" at bounding box center [167, 126] width 285 height 36
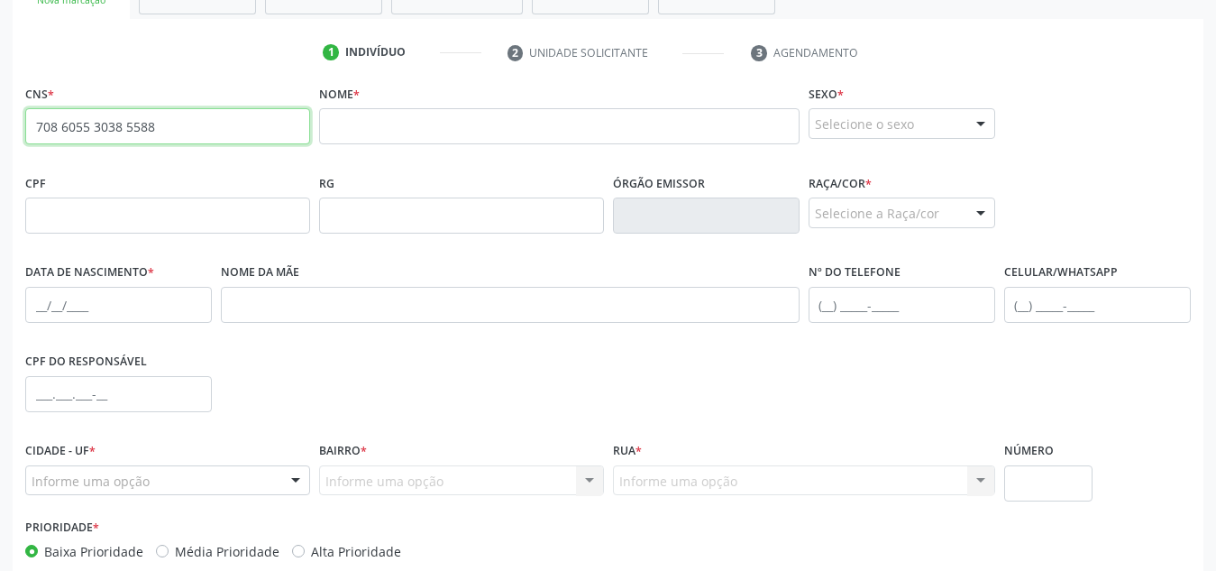
click at [213, 116] on input "708 6055 3038 5588" at bounding box center [167, 126] width 285 height 36
type input "708 6055 3038 5588"
drag, startPoint x: 194, startPoint y: 124, endPoint x: 0, endPoint y: 115, distance: 194.1
click at [0, 115] on div "Acompanhamento Acompanhe a situação das marcações correntes e finalizadas Relat…" at bounding box center [608, 227] width 1216 height 878
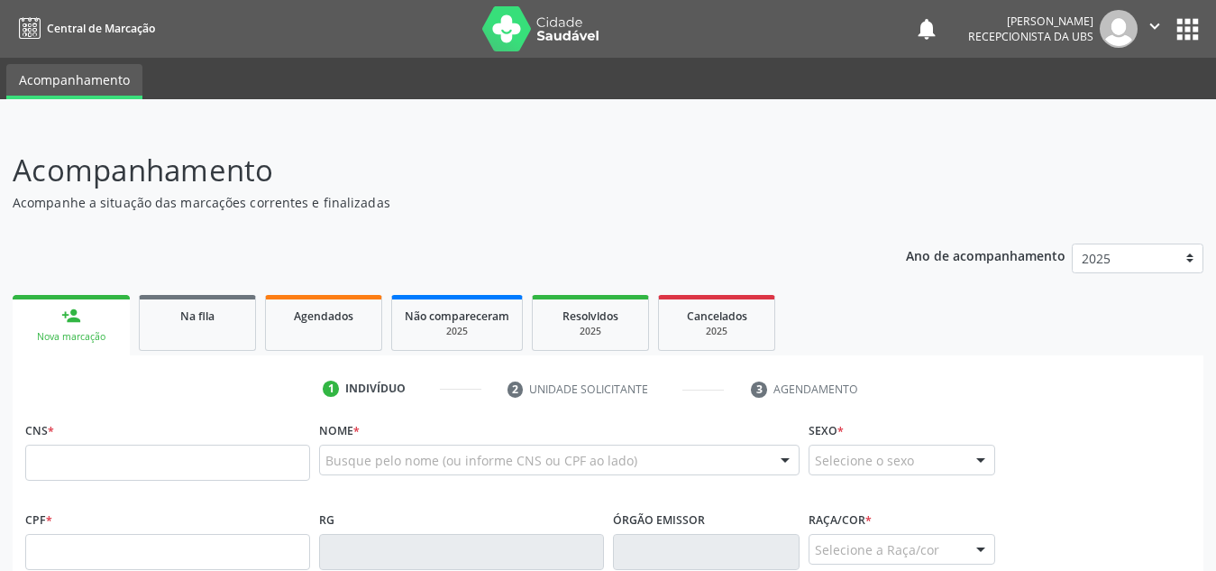
scroll to position [335, 0]
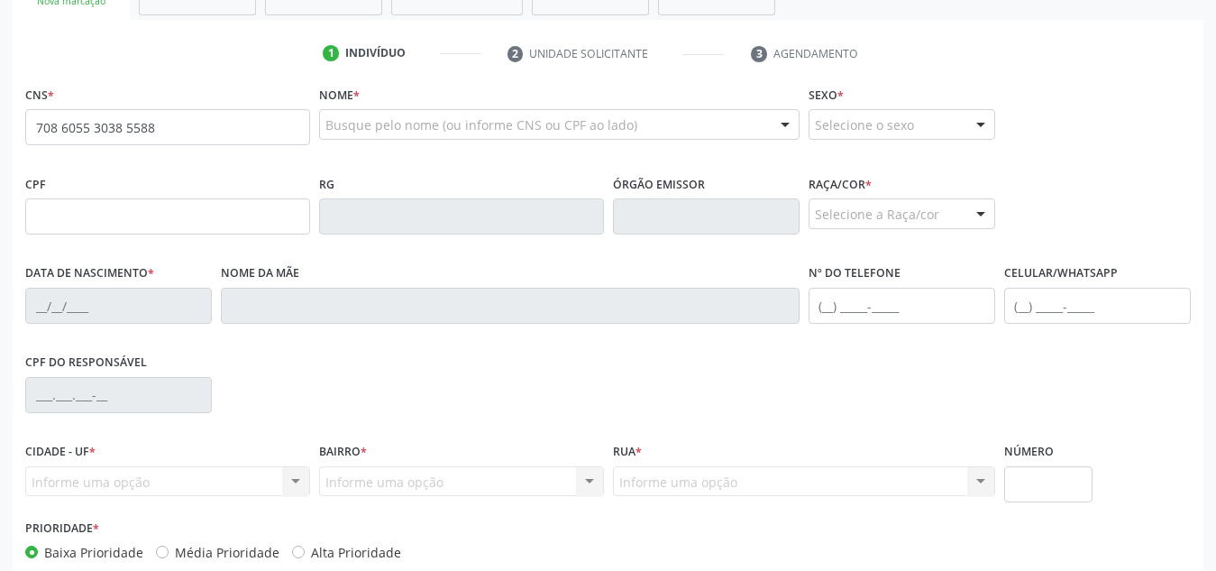
type input "708 6055 3038 5588"
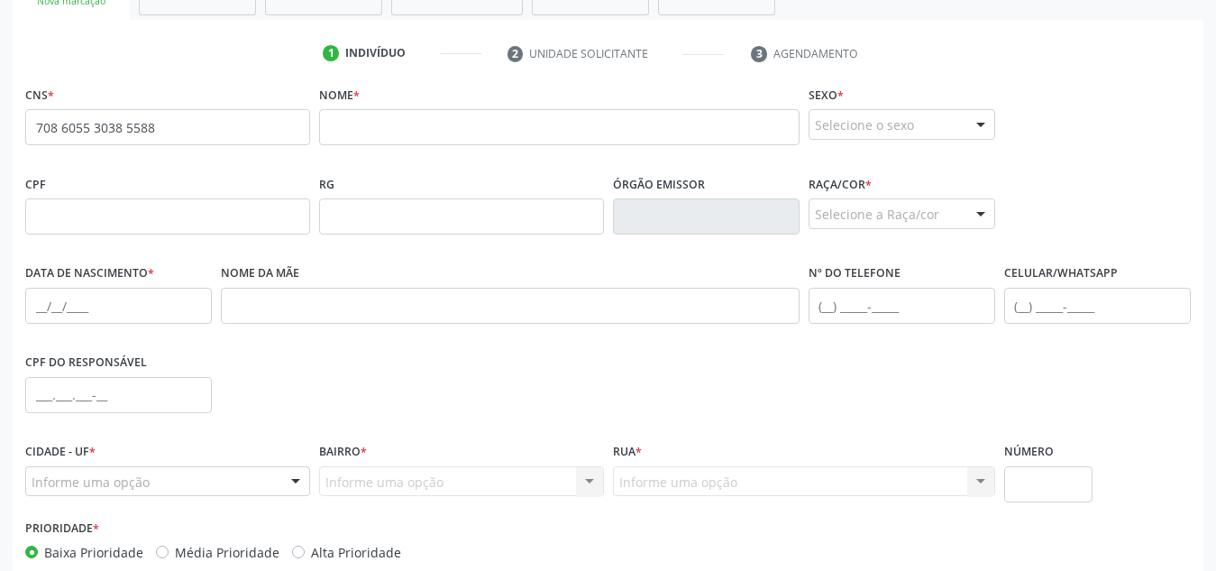
scroll to position [0, 0]
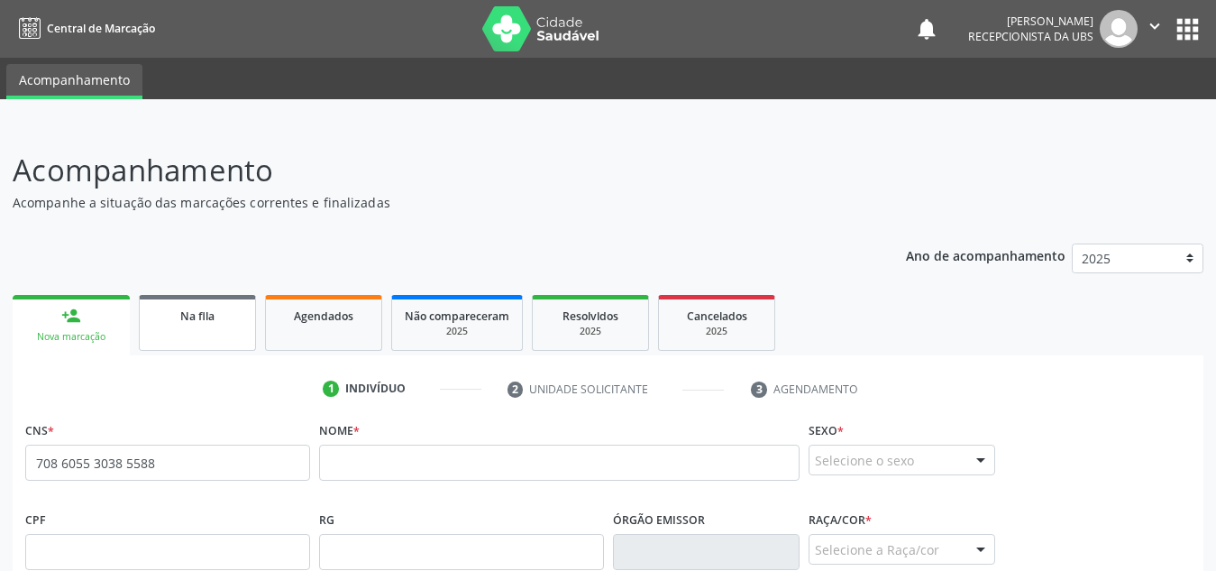
click at [206, 306] on div "Na fila" at bounding box center [197, 315] width 90 height 19
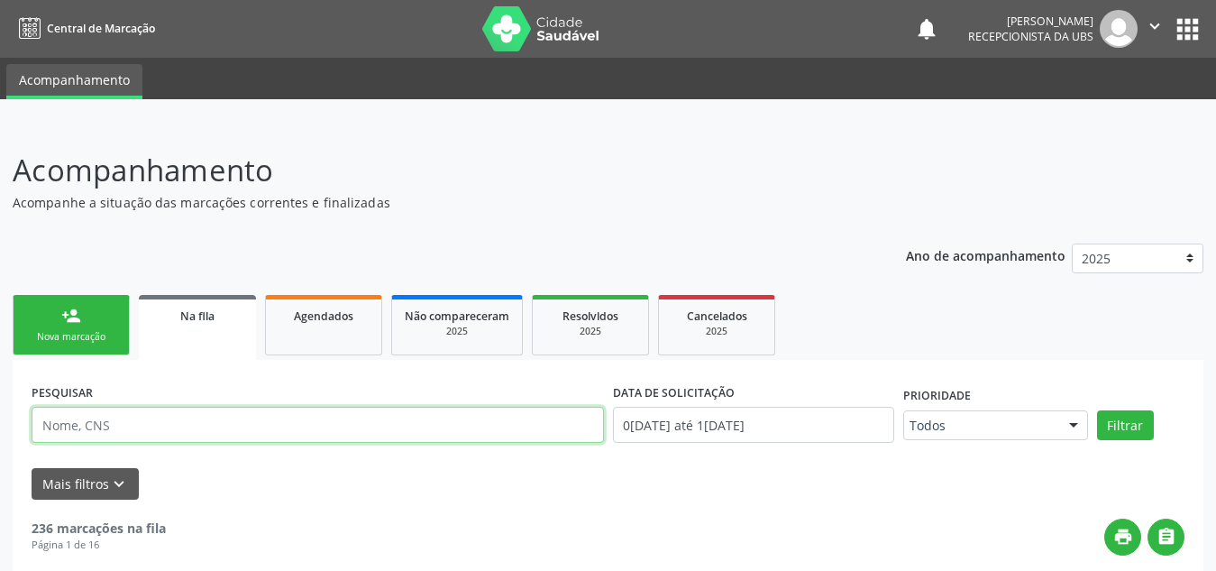
click at [190, 440] on input "text" at bounding box center [318, 425] width 573 height 36
type input "manoel ferreira"
click at [1097, 410] on button "Filtrar" at bounding box center [1125, 425] width 57 height 31
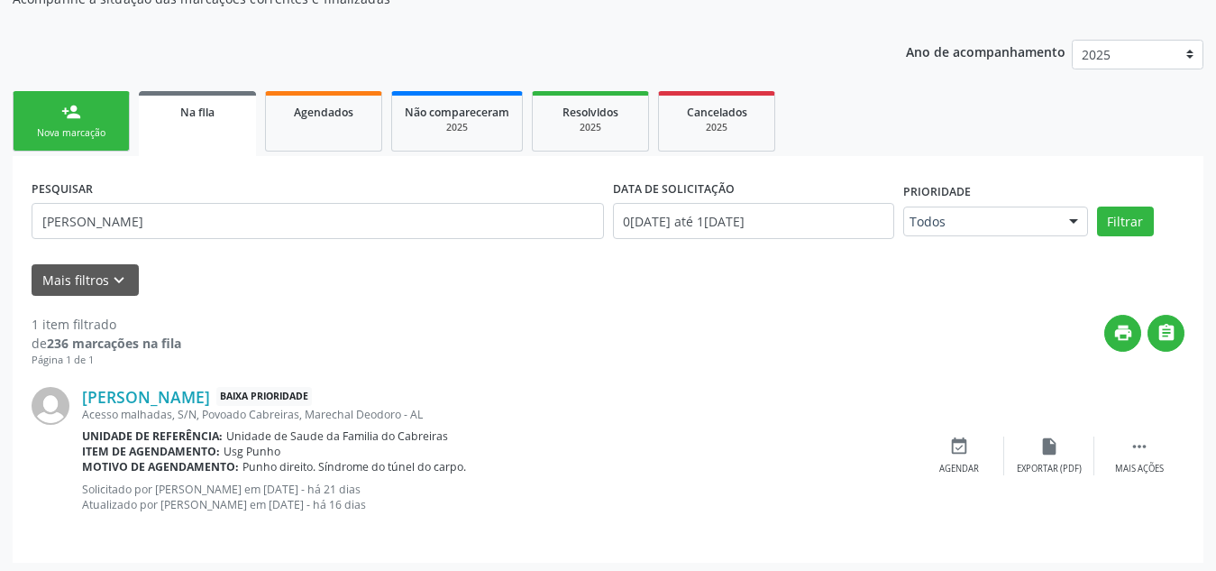
scroll to position [208, 0]
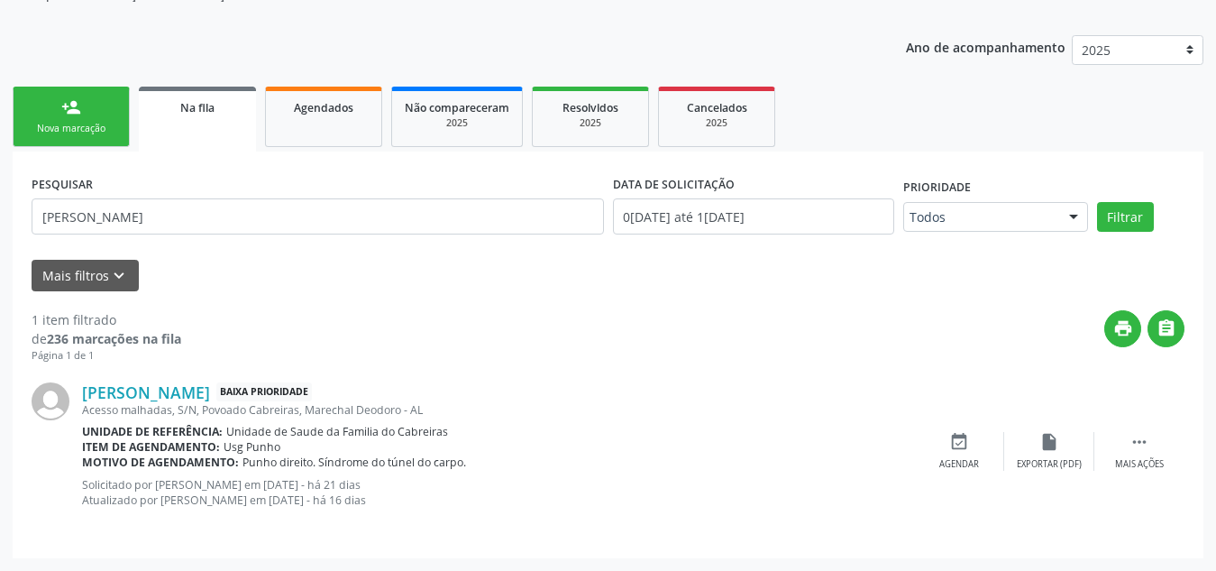
click at [121, 124] on link "person_add Nova marcação" at bounding box center [71, 117] width 117 height 60
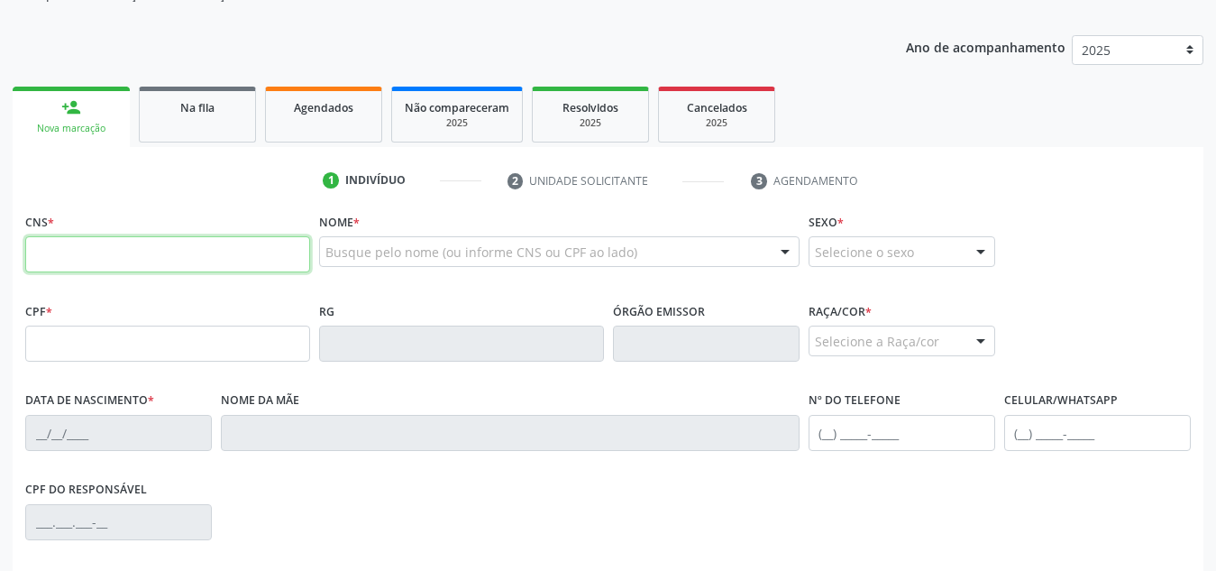
click at [171, 261] on input "text" at bounding box center [167, 254] width 285 height 36
type input "708 6055 3038 5588"
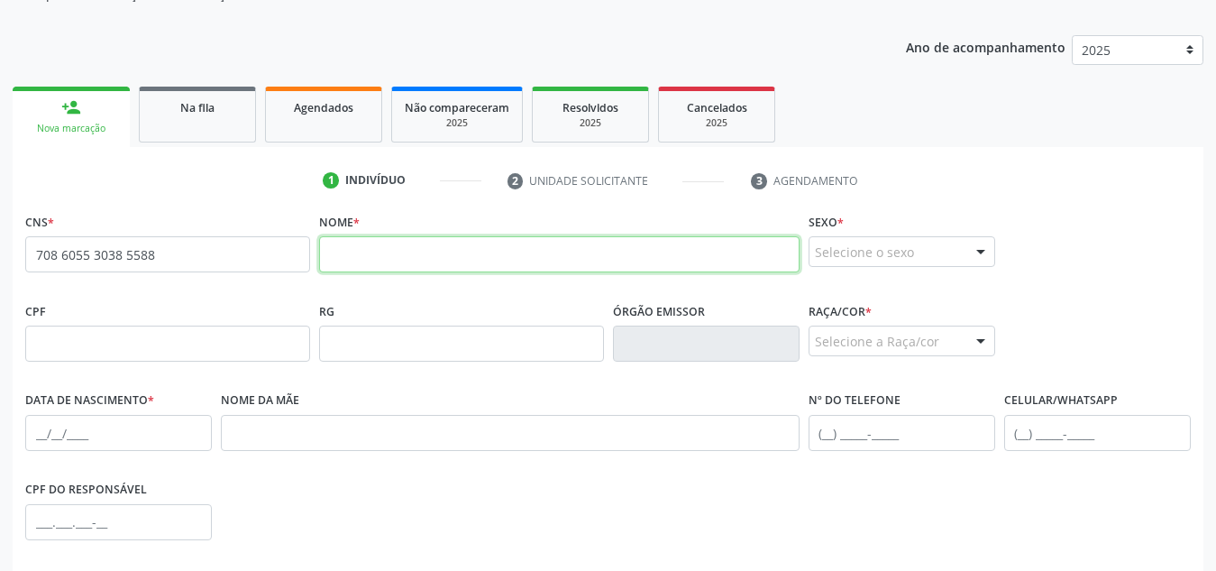
click at [444, 256] on input "text" at bounding box center [559, 254] width 481 height 36
paste input "Maria Cristina Fradique Souza"
type input "Maria Cristina Fradique Souza"
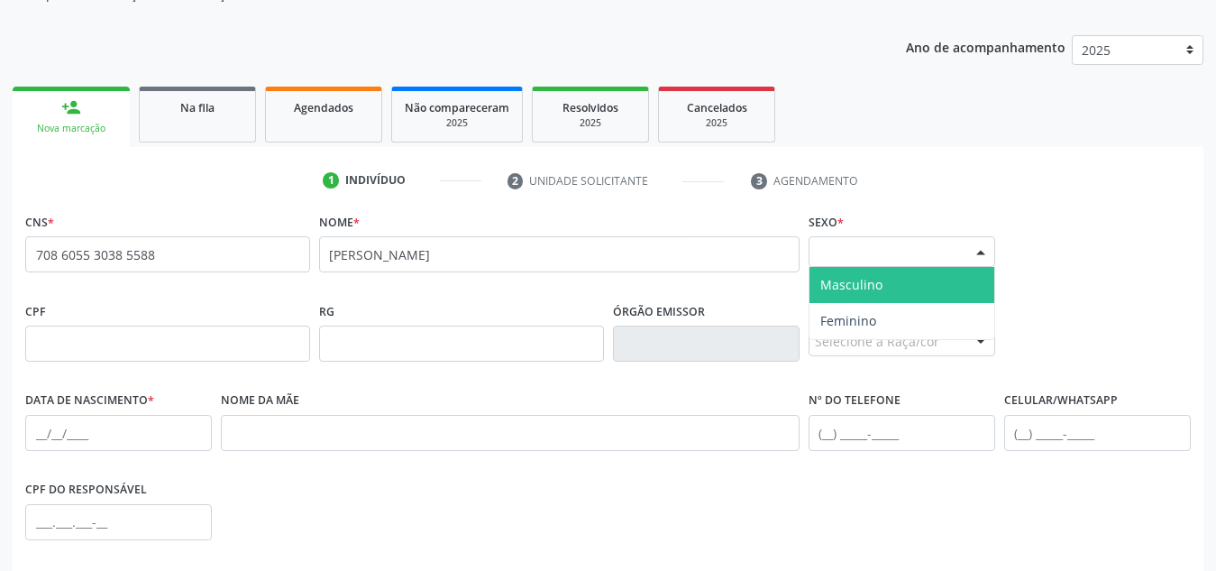
click at [866, 247] on div "Selecione o sexo" at bounding box center [902, 251] width 187 height 31
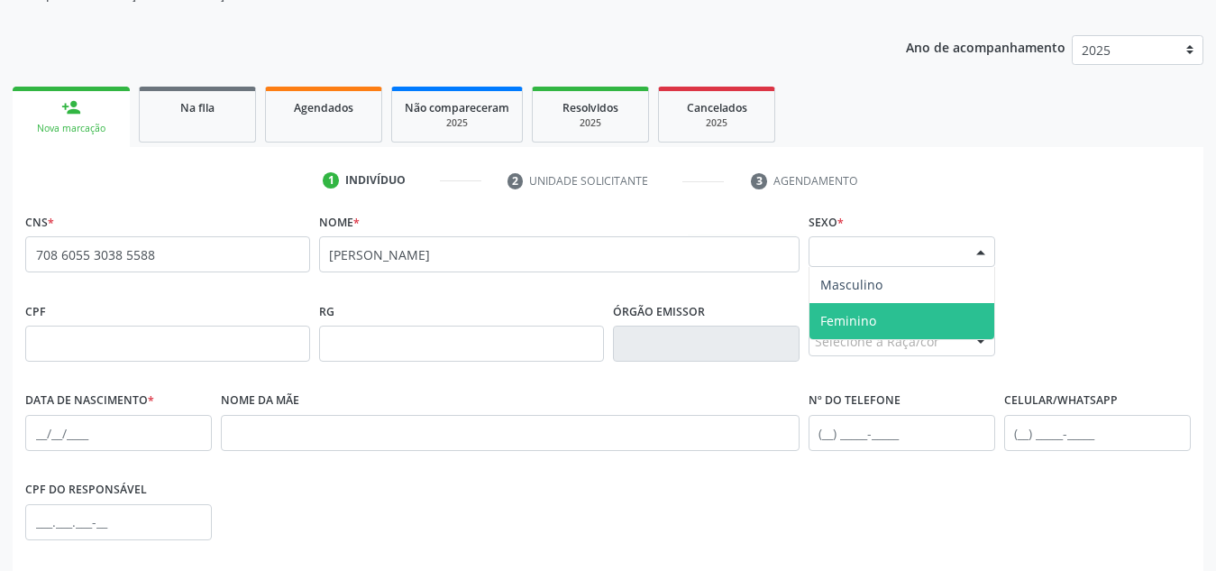
click at [855, 327] on span "Feminino" at bounding box center [848, 320] width 56 height 17
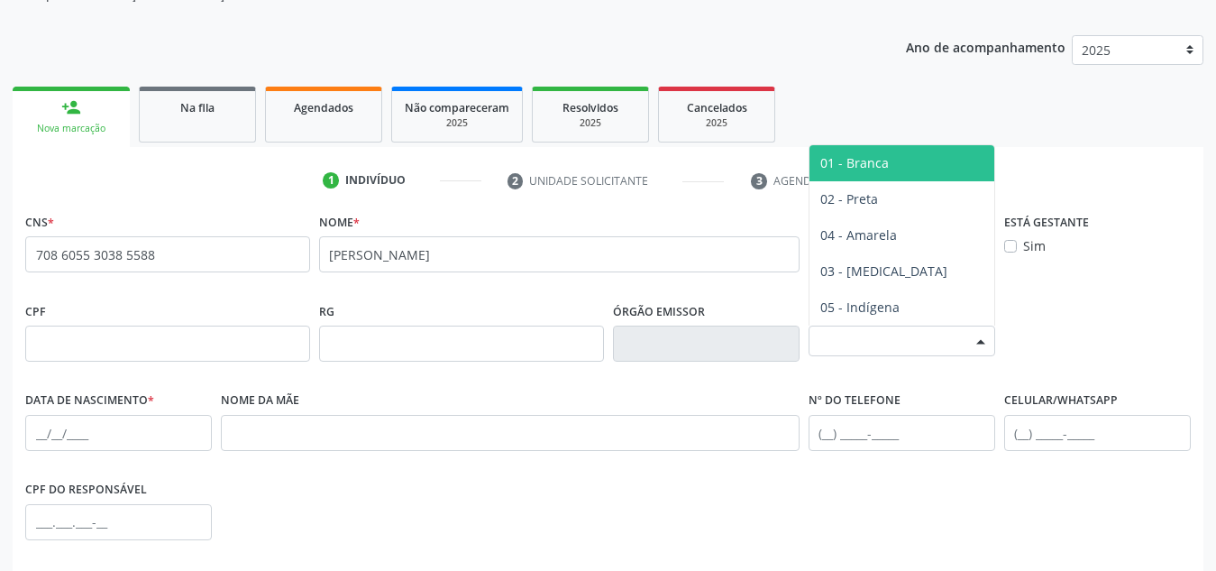
click at [939, 335] on div "Selecione a Raça/cor" at bounding box center [902, 340] width 187 height 31
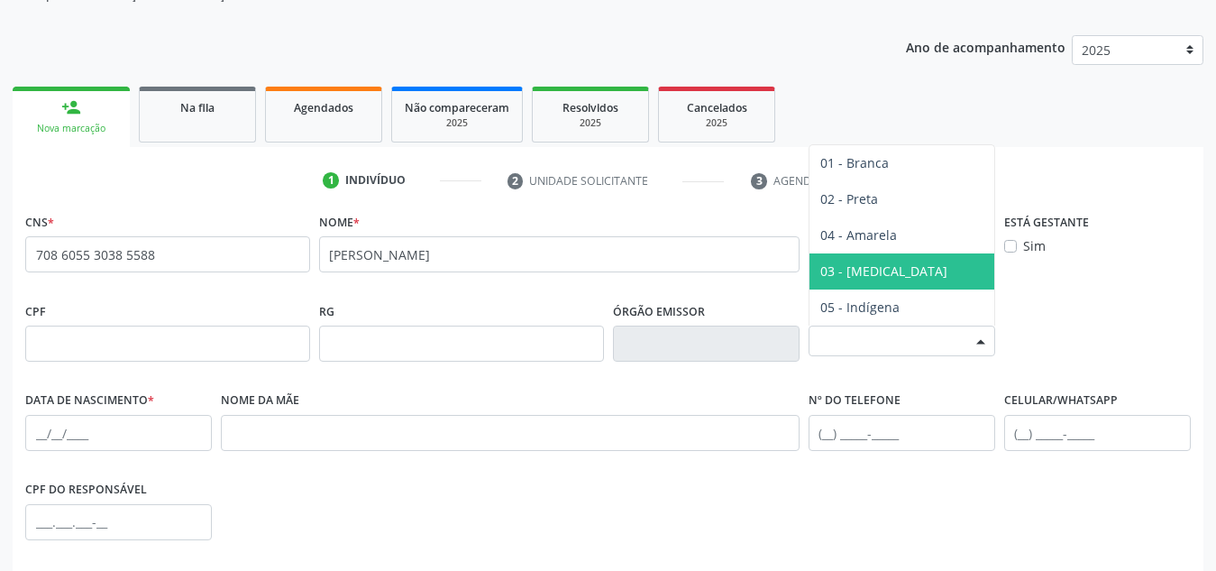
click at [918, 261] on span "03 - Parda" at bounding box center [902, 271] width 185 height 36
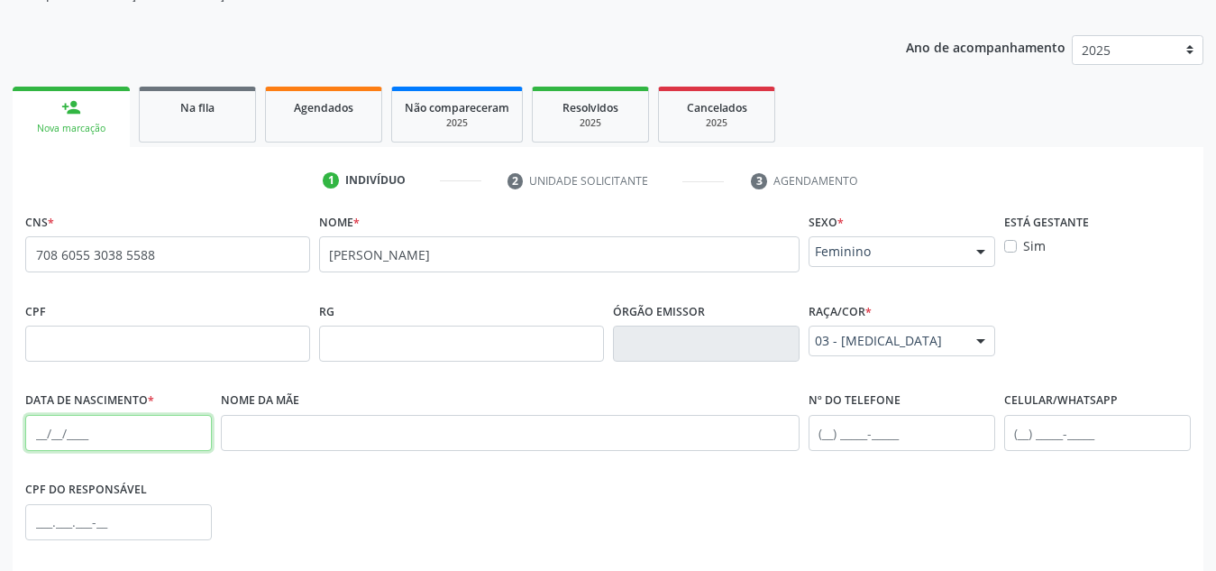
click at [88, 429] on input "text" at bounding box center [118, 433] width 187 height 36
paste input "27/06/1960"
type input "27/06/1960"
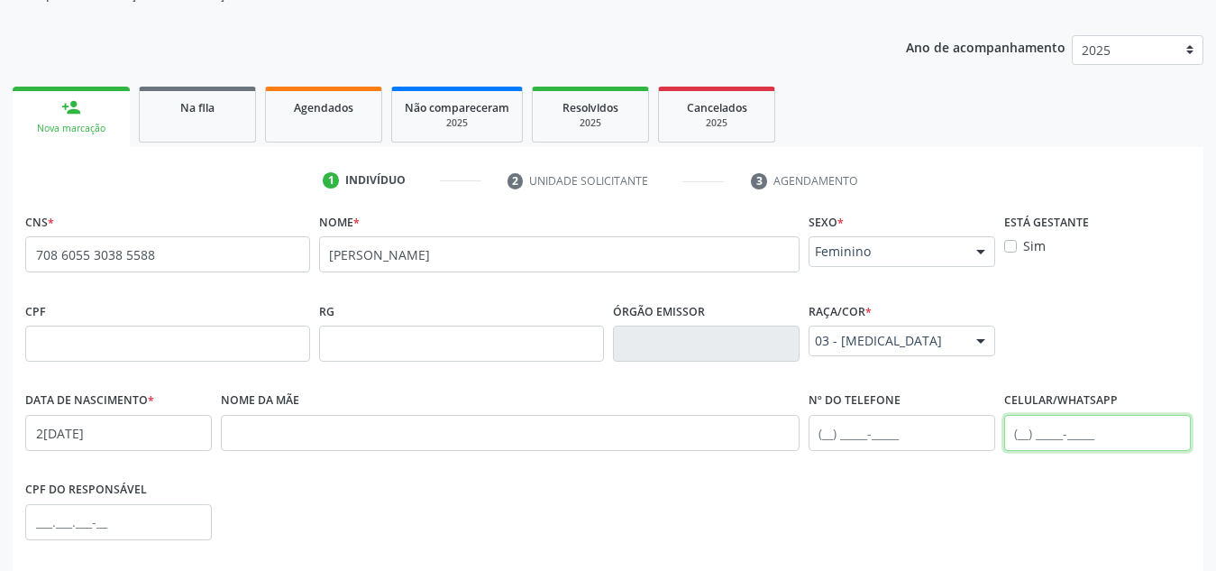
click at [1040, 444] on input "text" at bounding box center [1097, 433] width 187 height 36
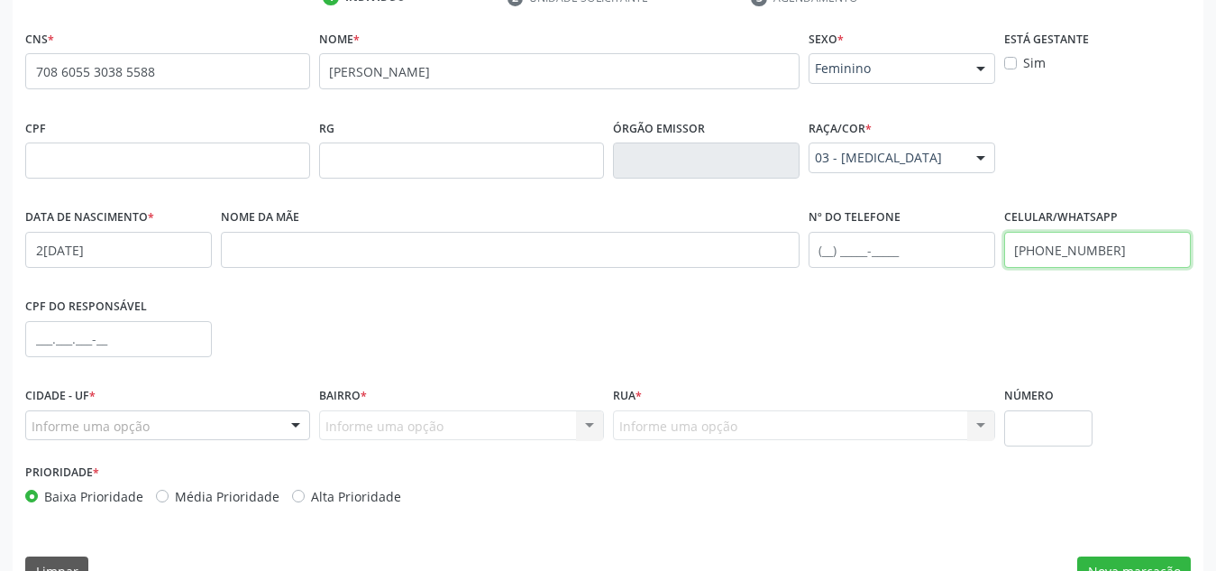
scroll to position [392, 0]
type input "(82) 99681-2659"
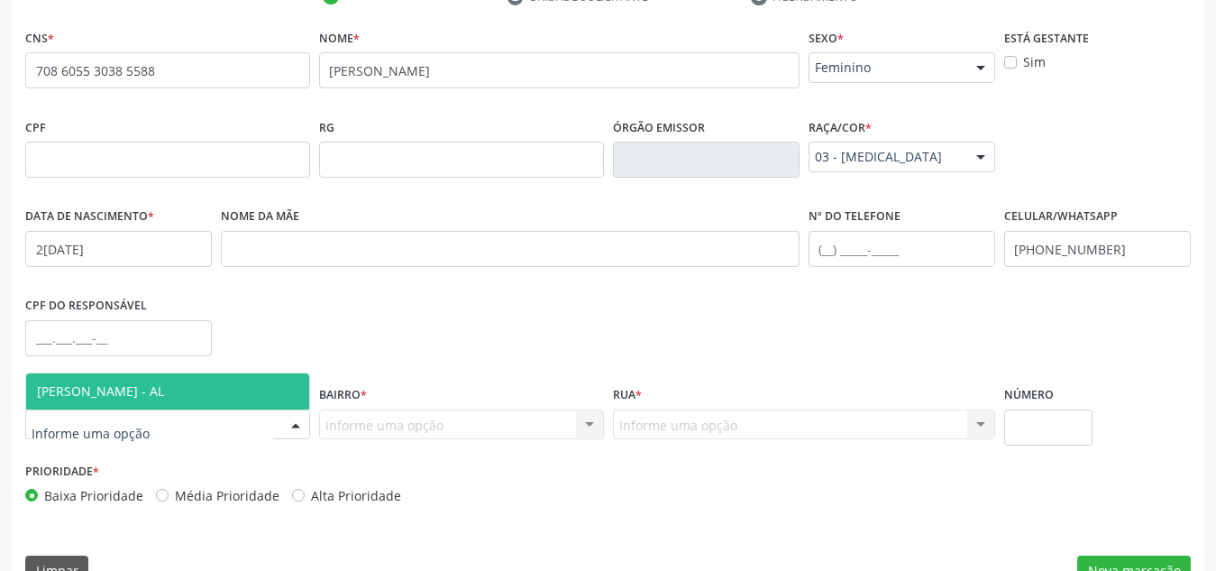
click at [249, 423] on div at bounding box center [167, 424] width 285 height 31
click at [247, 389] on span "[PERSON_NAME] - AL" at bounding box center [167, 391] width 283 height 36
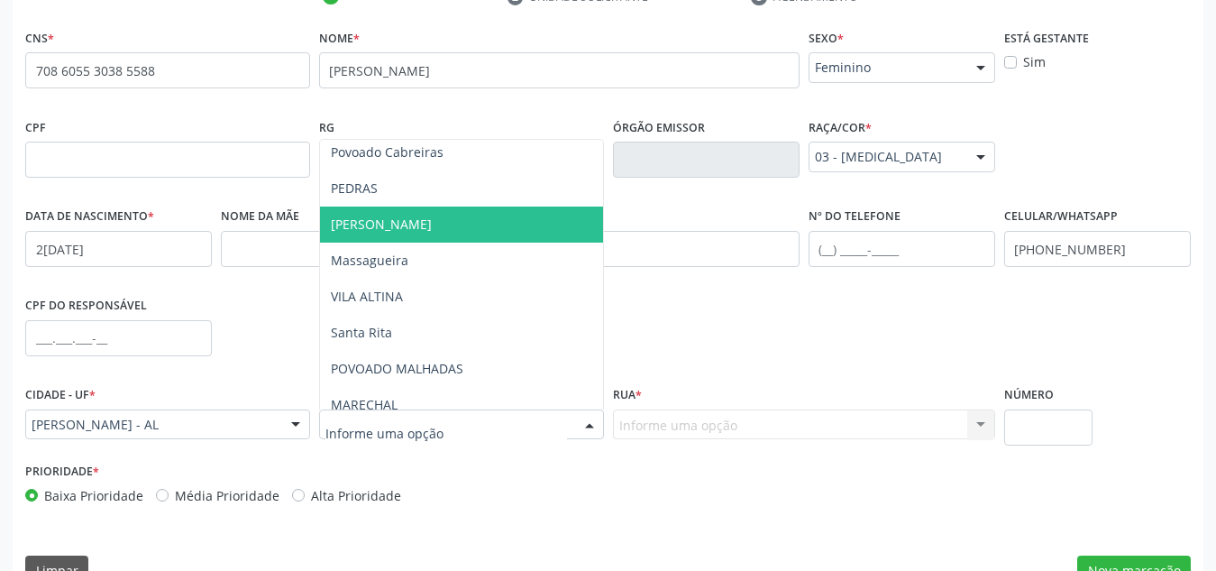
scroll to position [295, 0]
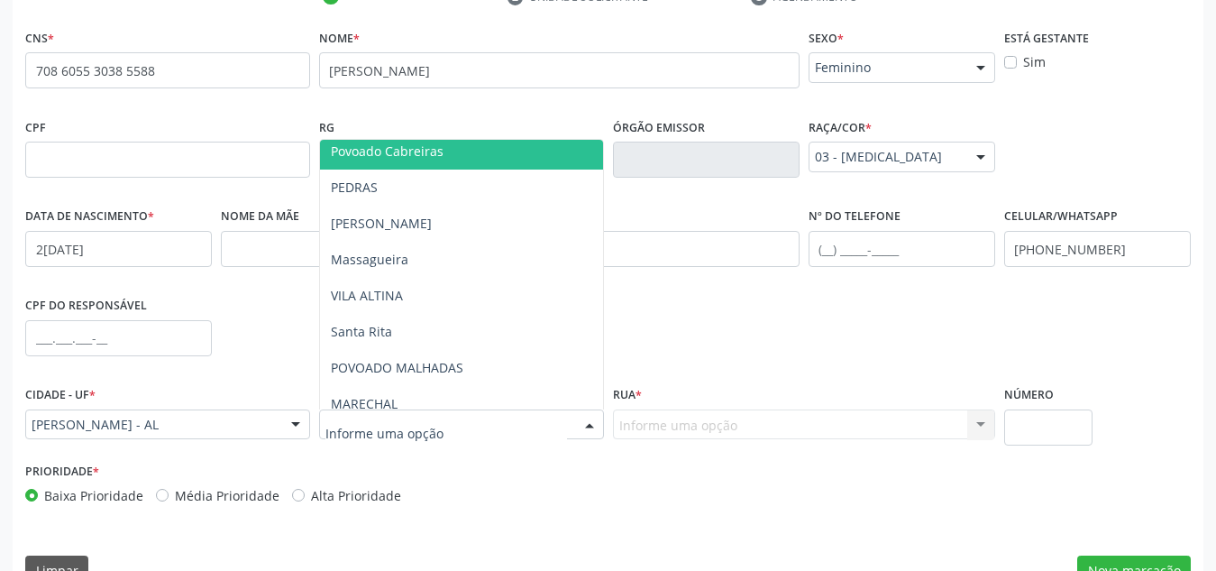
click at [459, 143] on span "Povoado Cabreiras" at bounding box center [461, 151] width 283 height 36
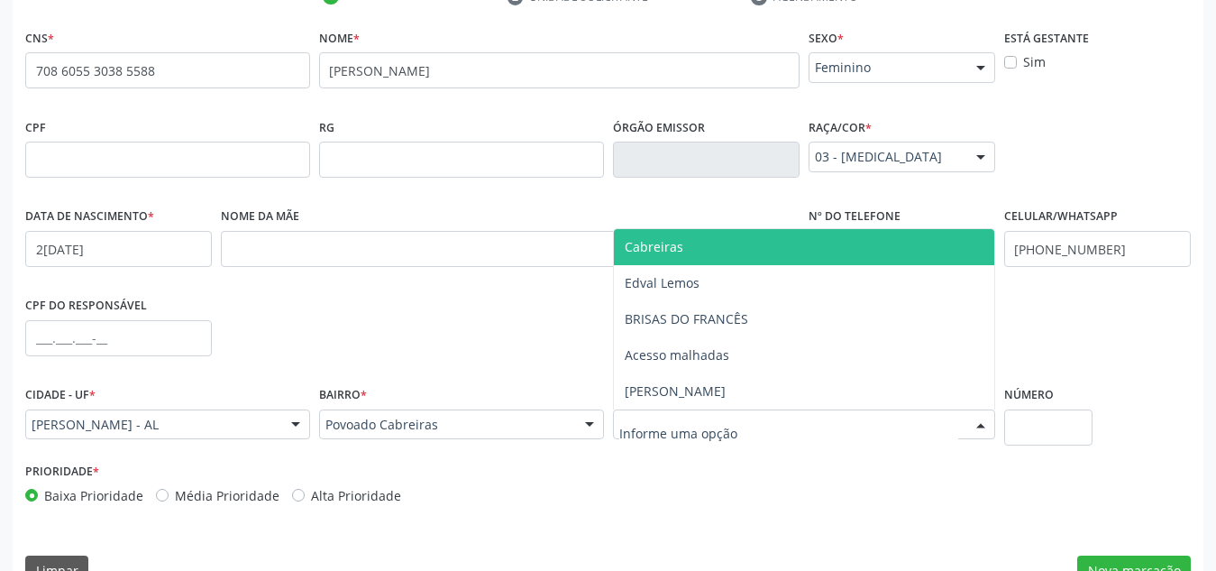
click at [783, 419] on div at bounding box center [804, 424] width 382 height 31
click at [773, 241] on span "Cabreiras" at bounding box center [804, 247] width 380 height 36
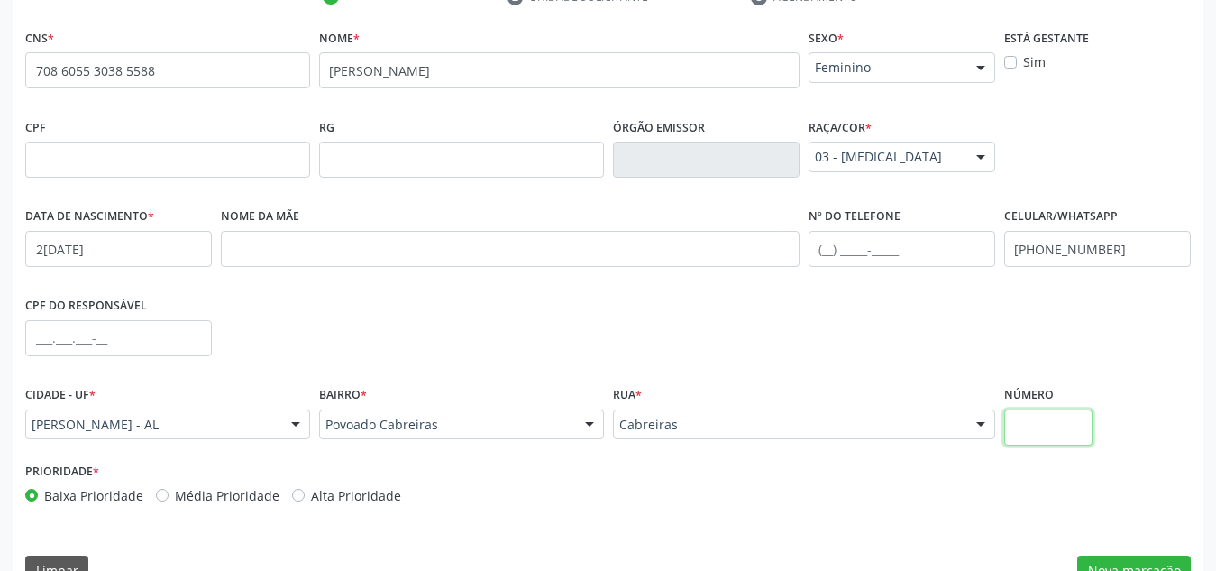
click at [1063, 421] on input "text" at bounding box center [1048, 427] width 89 height 36
type input "s"
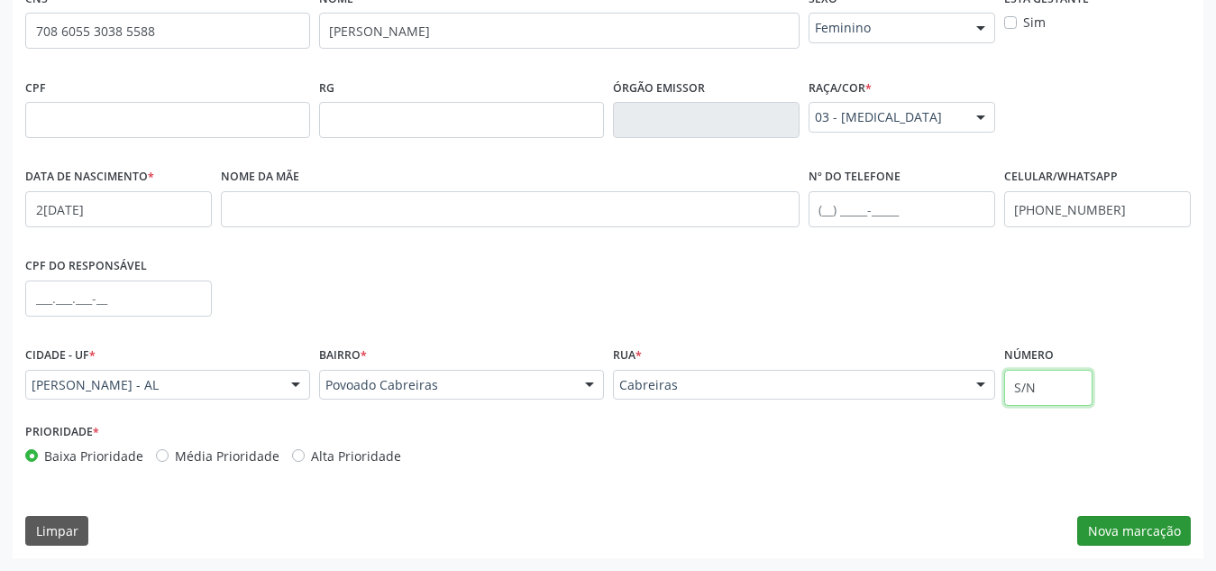
type input "S/N"
click at [1151, 526] on button "Nova marcação" at bounding box center [1134, 531] width 114 height 31
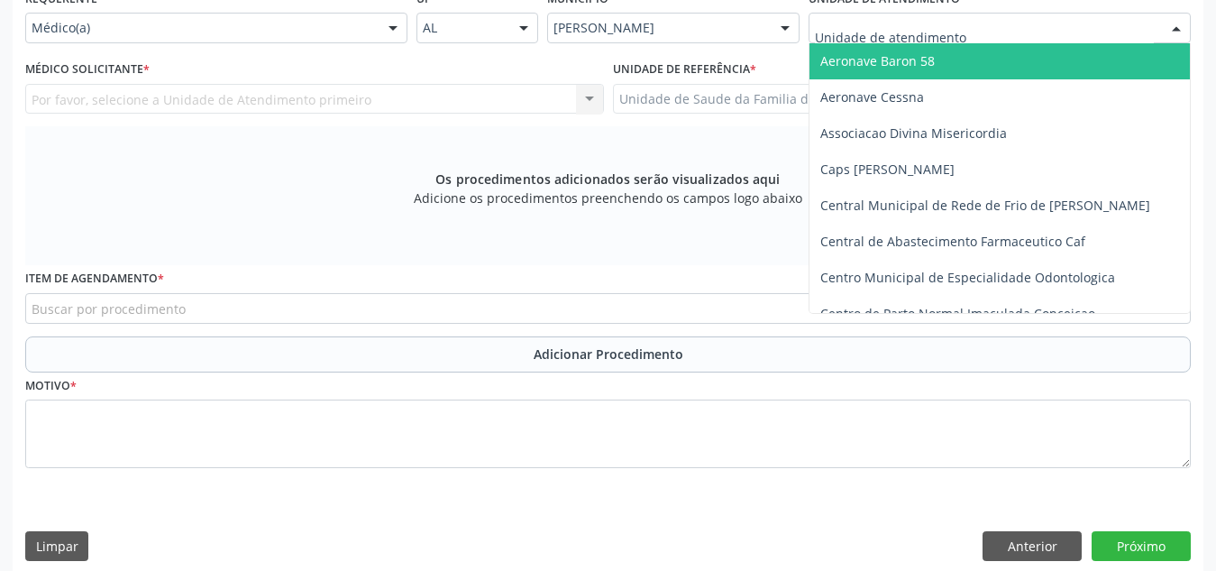
click at [1016, 38] on div at bounding box center [1000, 28] width 382 height 31
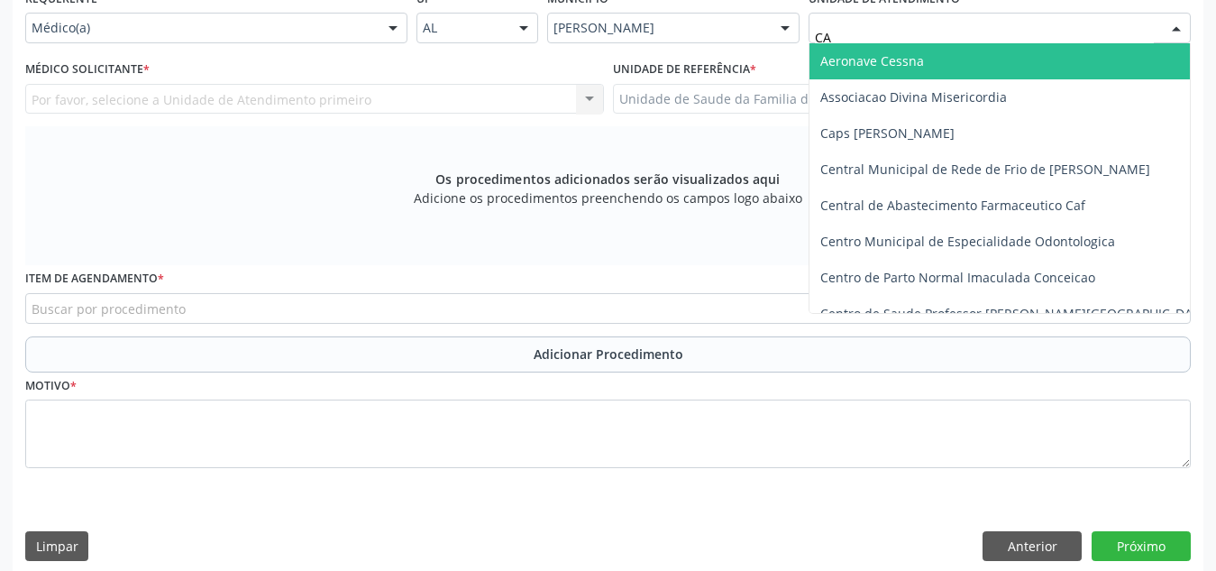
type input "CAB"
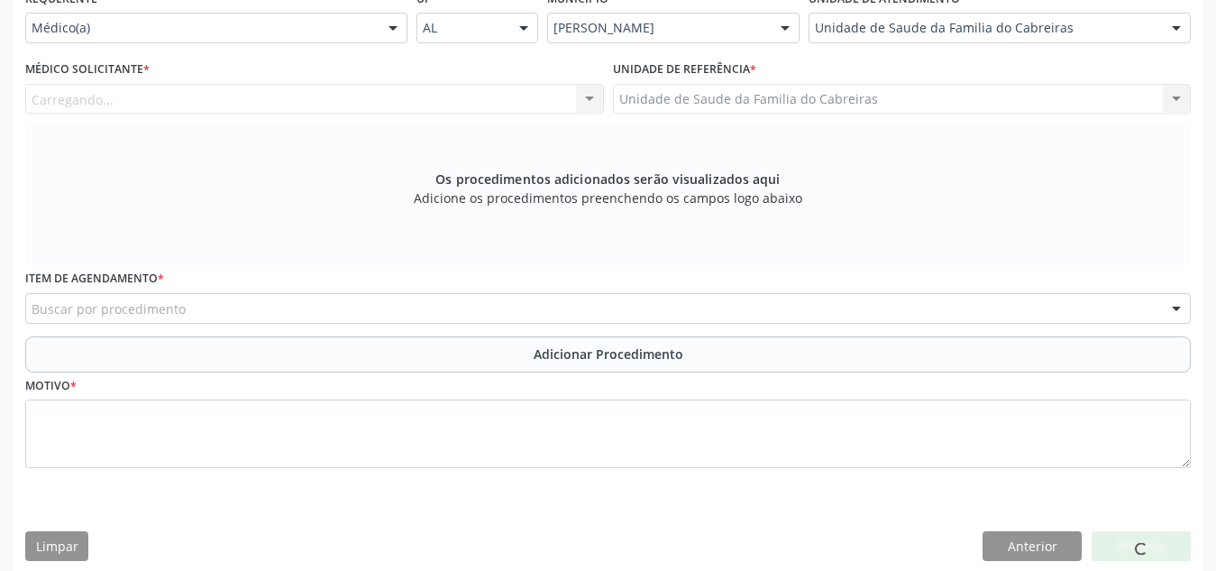
click at [399, 102] on div "Carregando... Nenhum resultado encontrado para: " " Não há nenhuma opção para s…" at bounding box center [314, 99] width 579 height 31
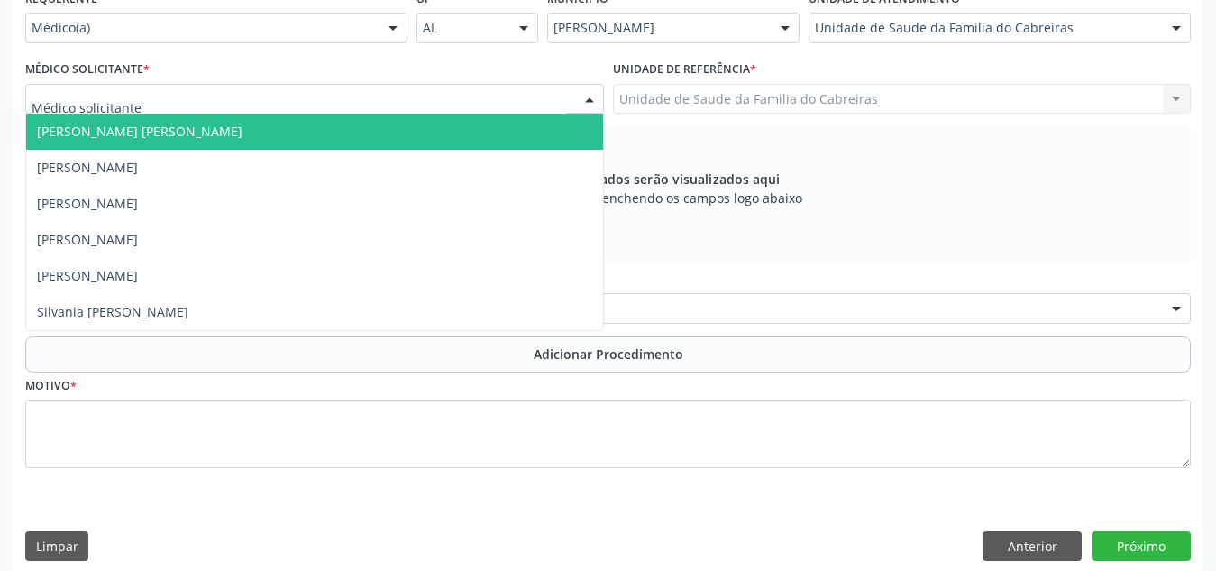
click at [399, 102] on div at bounding box center [314, 99] width 579 height 31
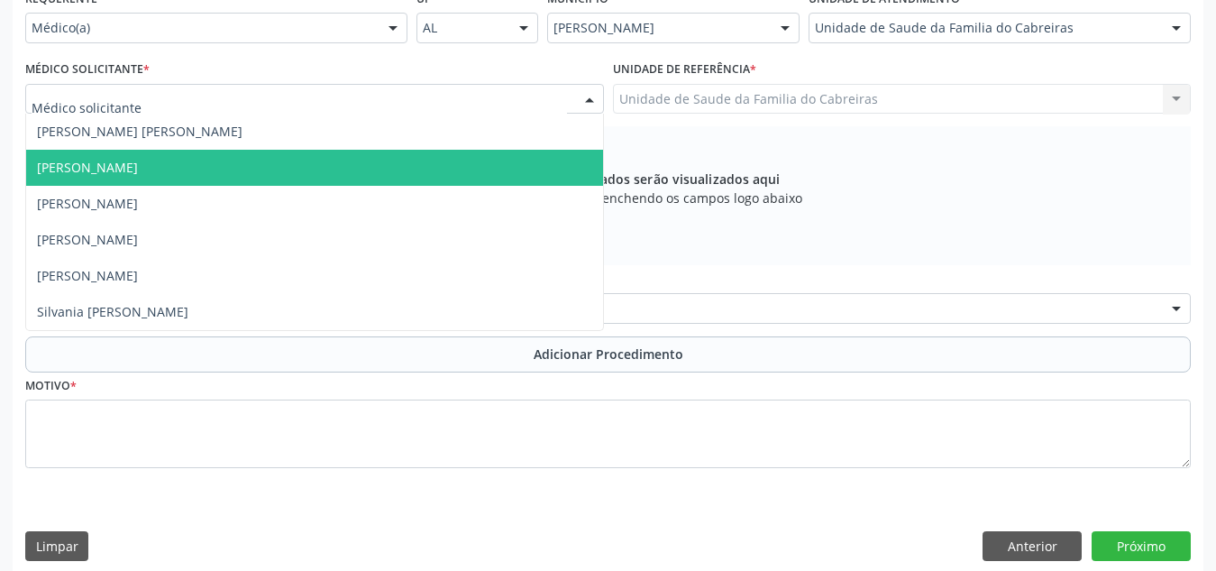
click at [365, 160] on span "[PERSON_NAME]" at bounding box center [314, 168] width 577 height 36
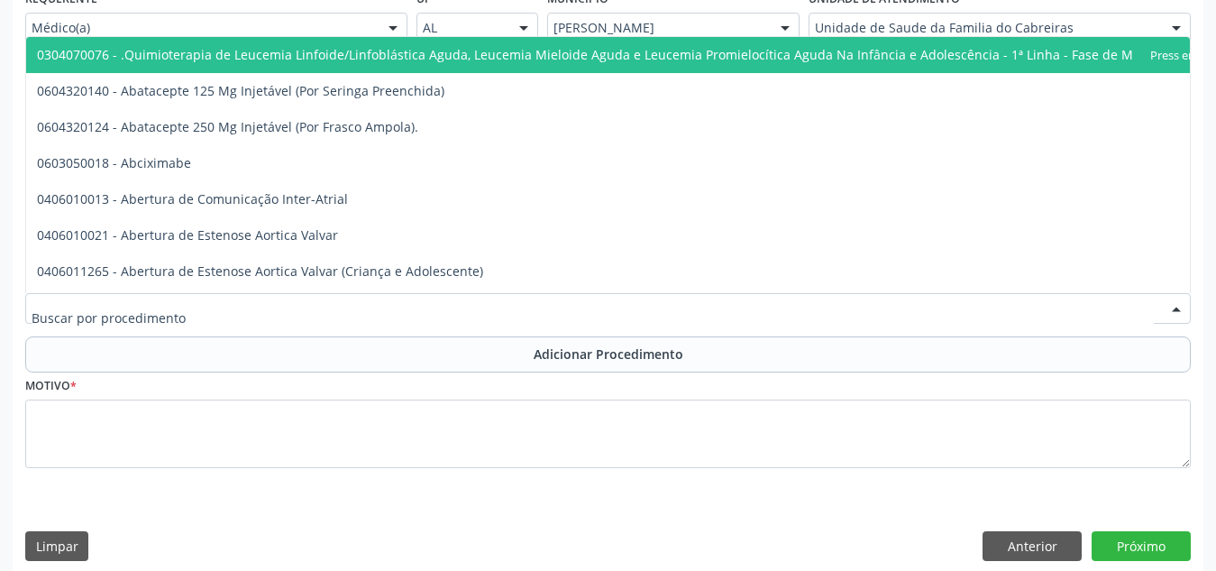
click at [334, 309] on div at bounding box center [608, 308] width 1166 height 31
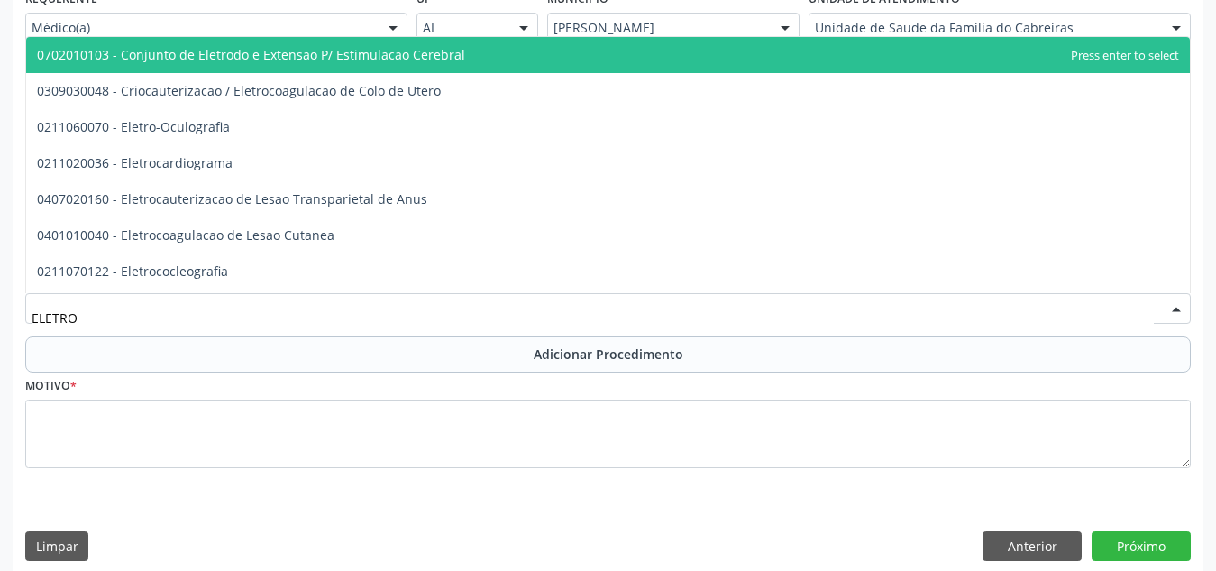
type input "ELETROC"
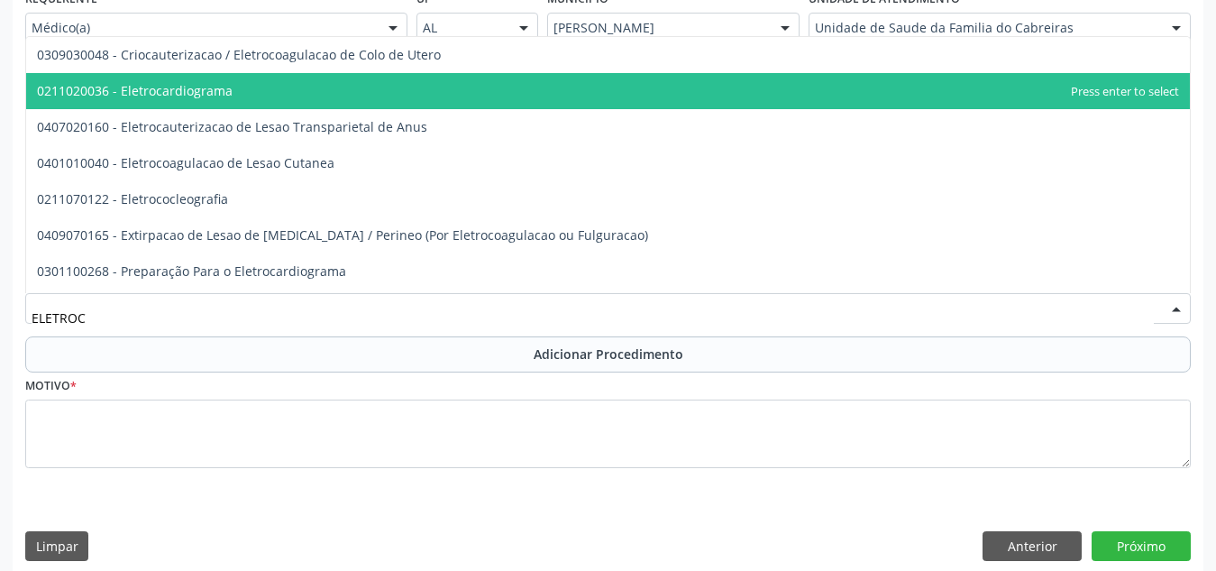
click at [315, 93] on span "0211020036 - Eletrocardiograma" at bounding box center [608, 91] width 1164 height 36
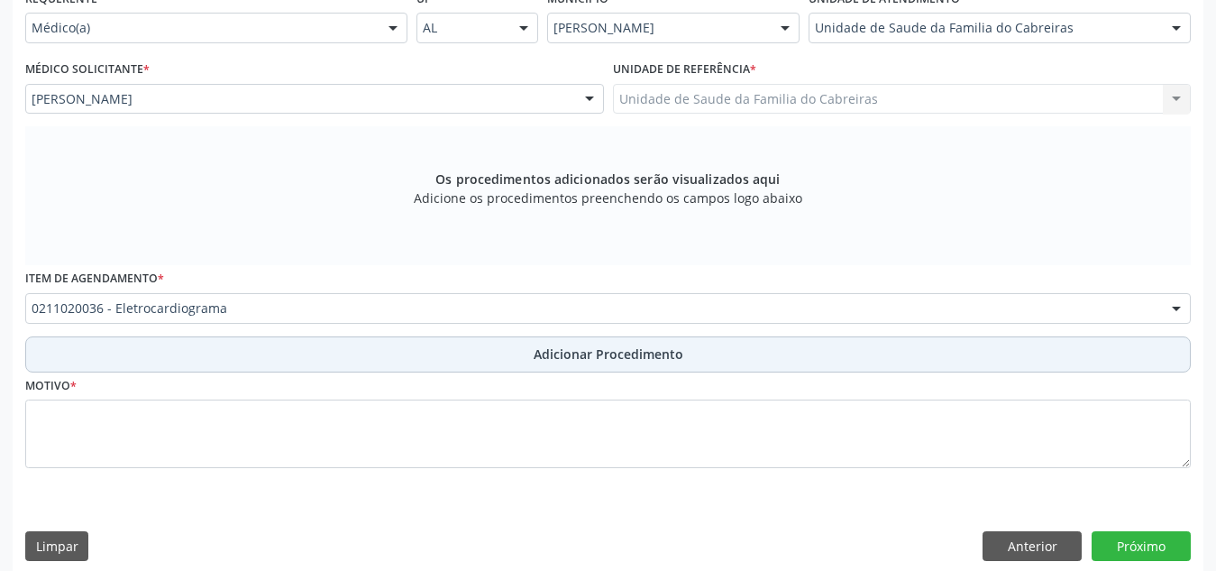
click at [433, 344] on button "Adicionar Procedimento" at bounding box center [608, 354] width 1166 height 36
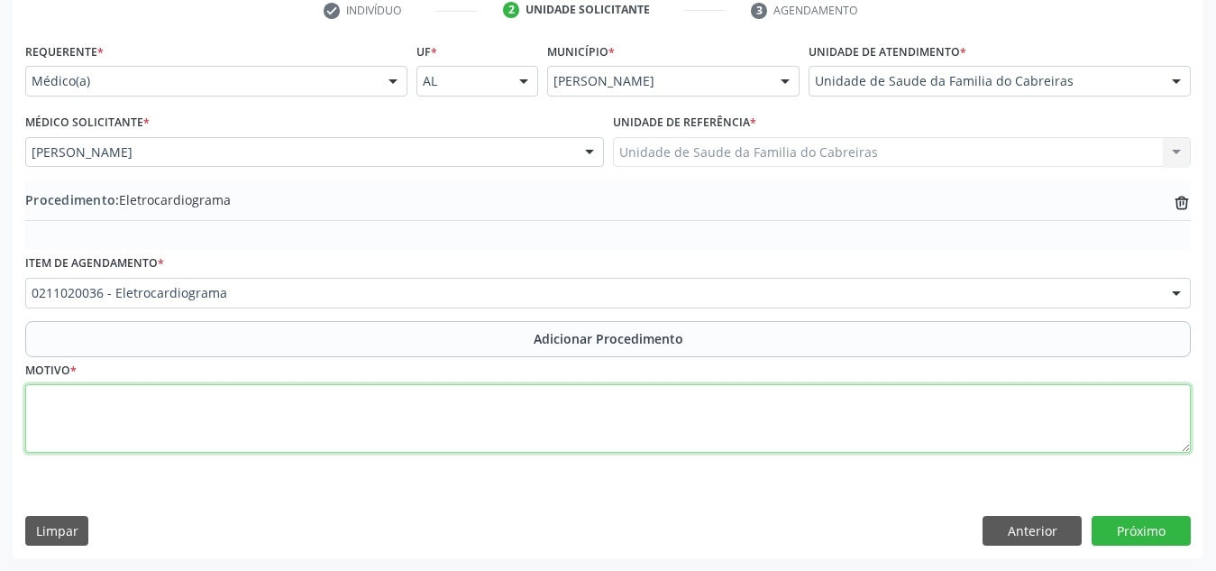
click at [435, 426] on textarea at bounding box center [608, 418] width 1166 height 69
type textarea "has"
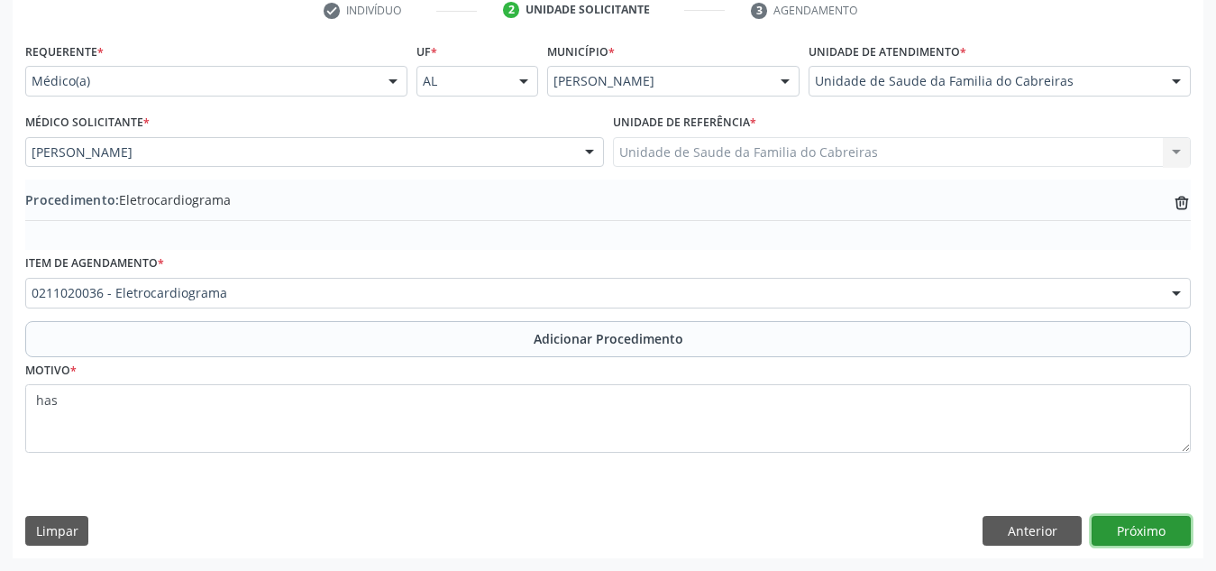
click at [1148, 519] on button "Próximo" at bounding box center [1141, 531] width 99 height 31
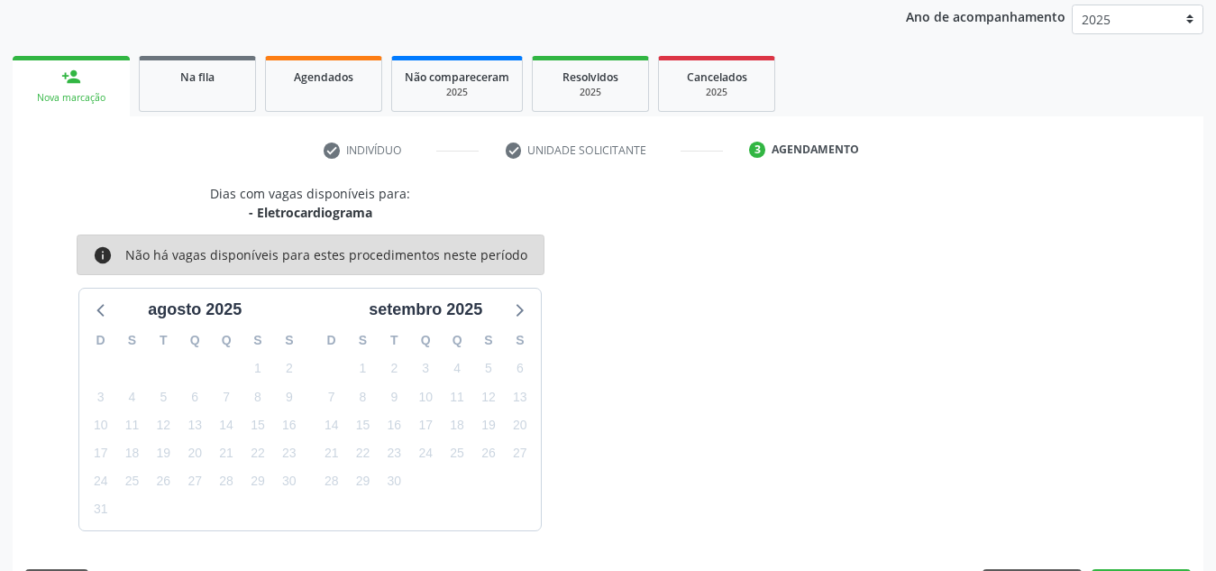
scroll to position [292, 0]
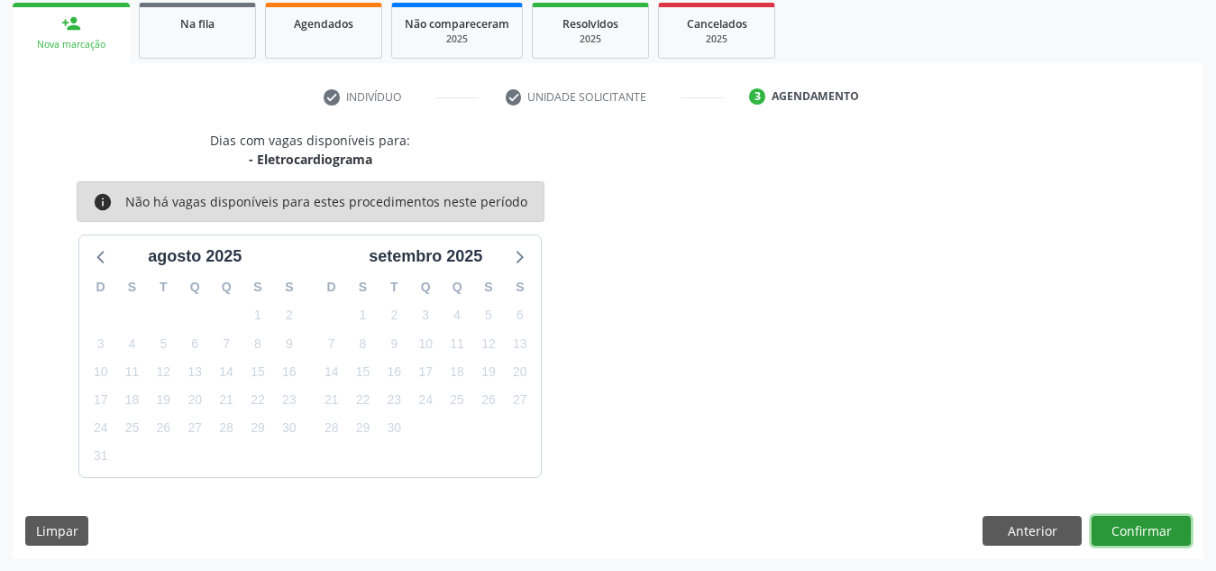
click at [1148, 519] on button "Confirmar" at bounding box center [1141, 531] width 99 height 31
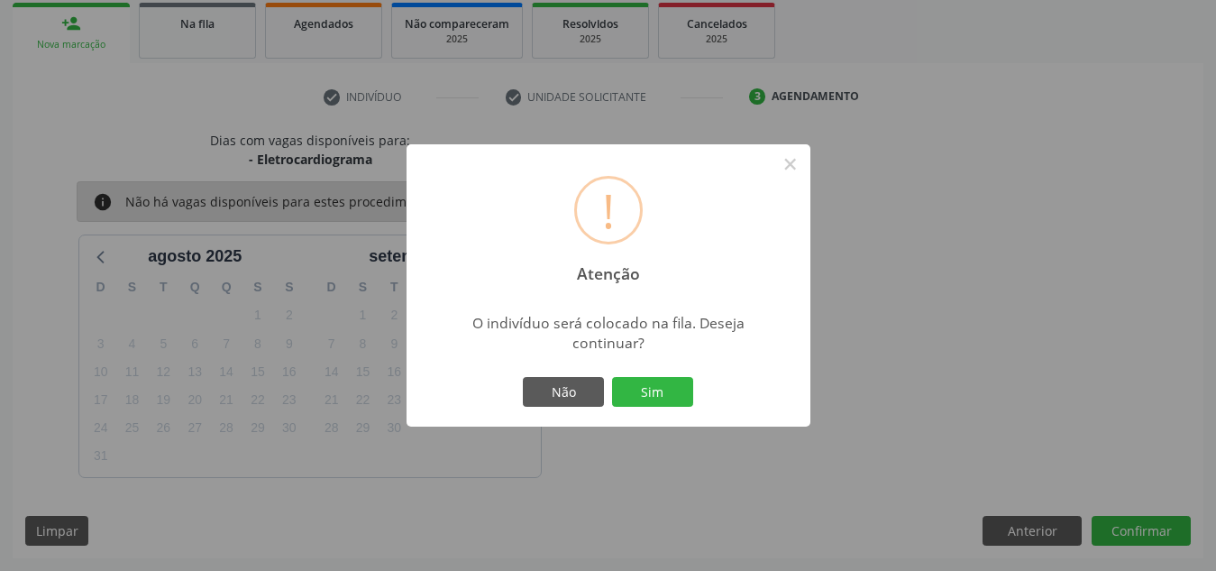
click at [612, 377] on button "Sim" at bounding box center [652, 392] width 81 height 31
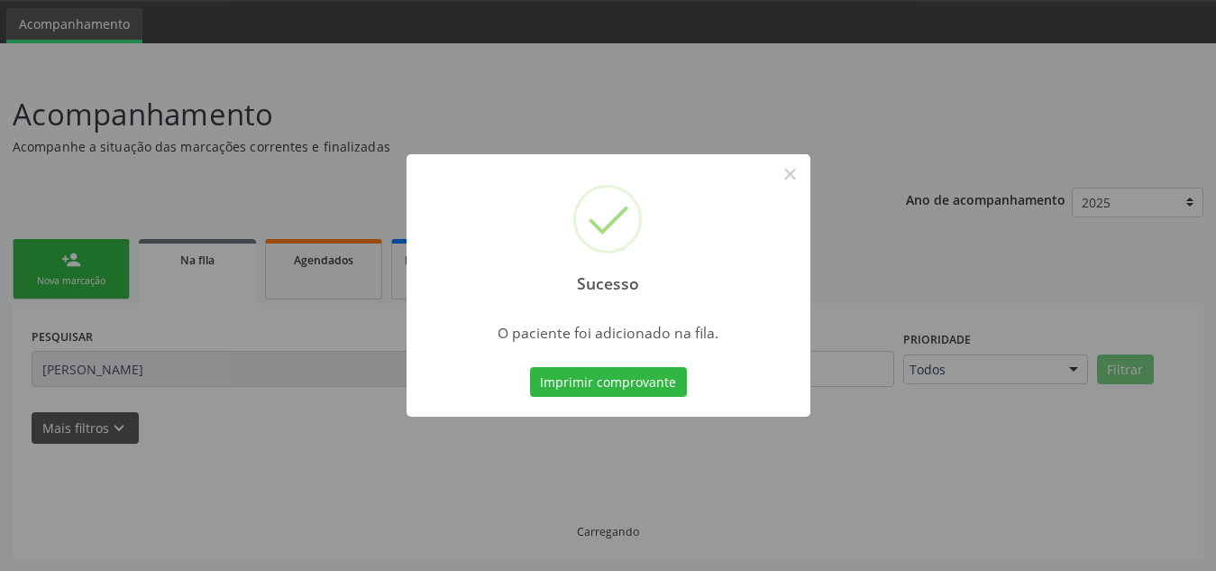
scroll to position [56, 0]
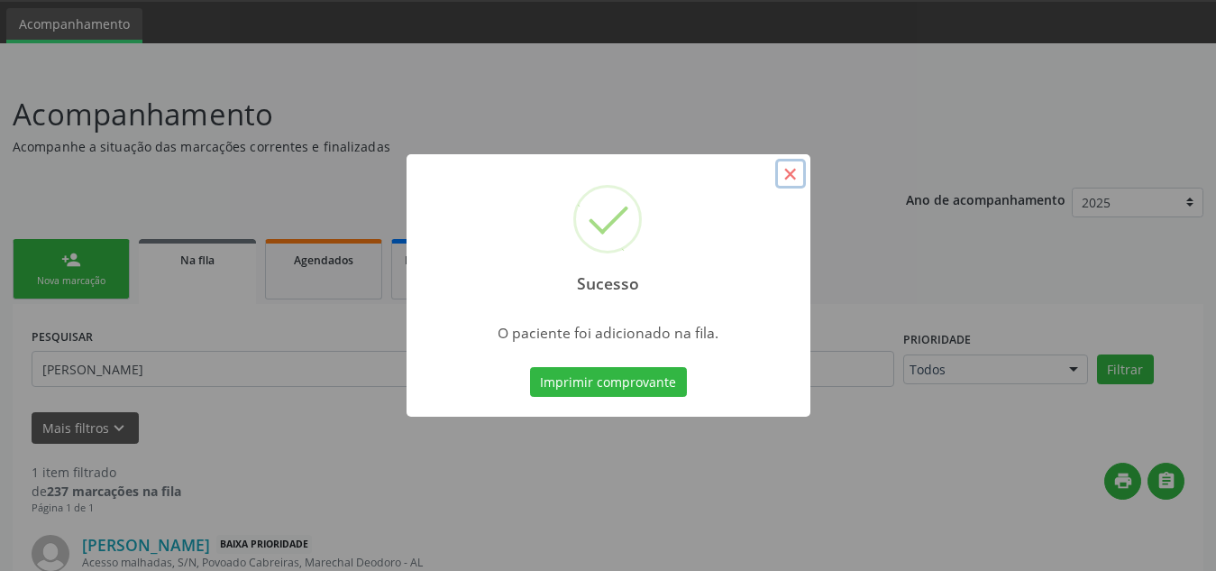
click at [793, 179] on button "×" at bounding box center [790, 174] width 31 height 31
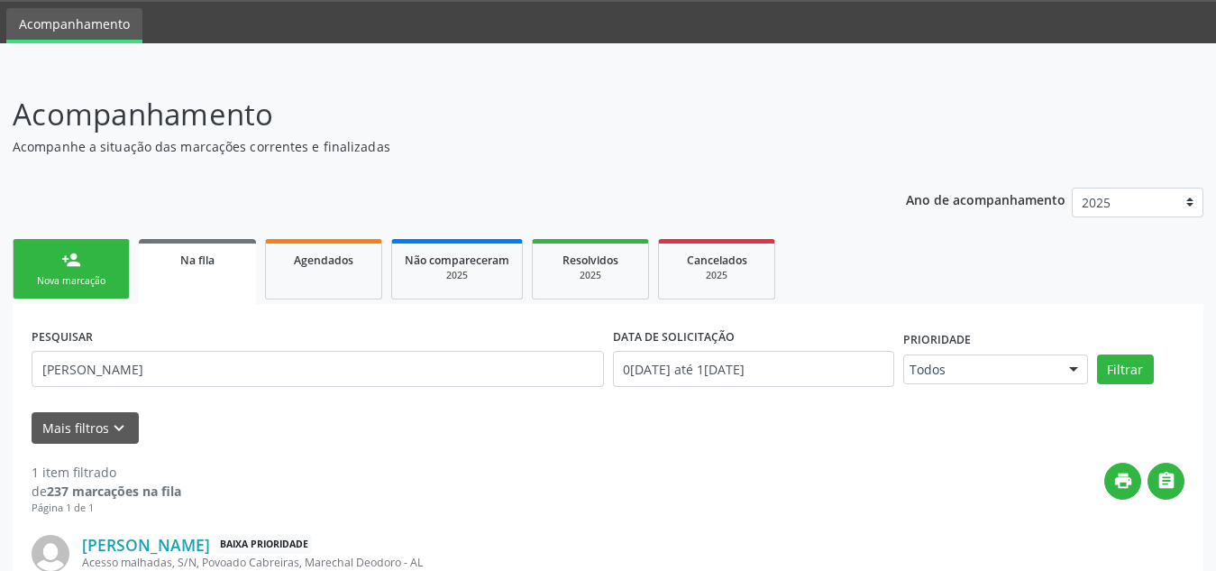
click at [83, 292] on link "person_add Nova marcação" at bounding box center [71, 269] width 117 height 60
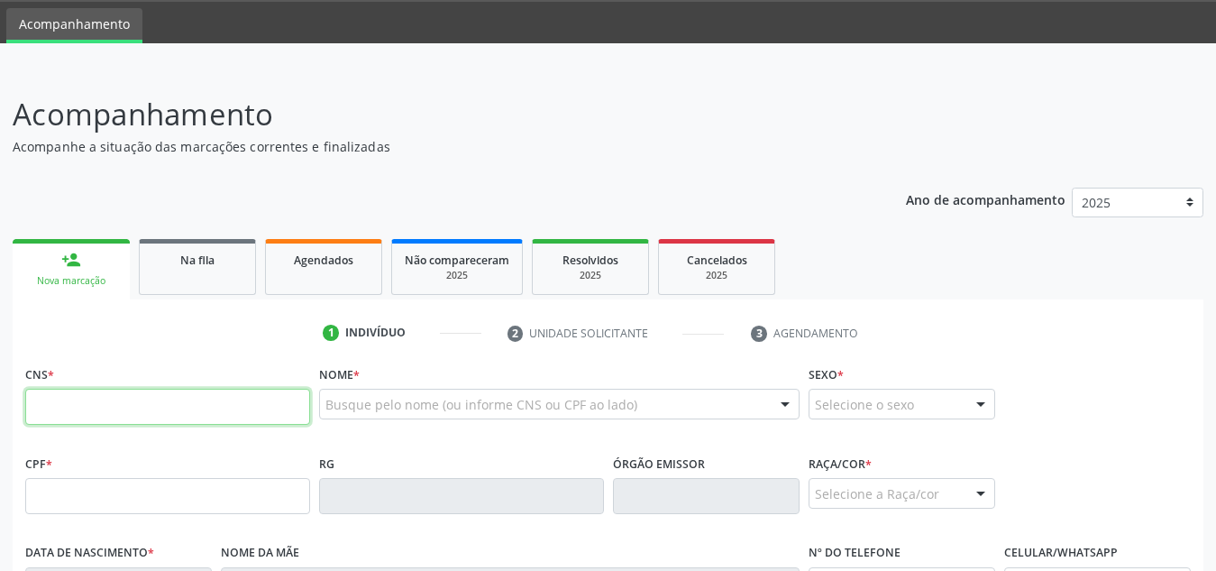
click at [194, 413] on input "text" at bounding box center [167, 407] width 285 height 36
type input "708 4062 7562 5968"
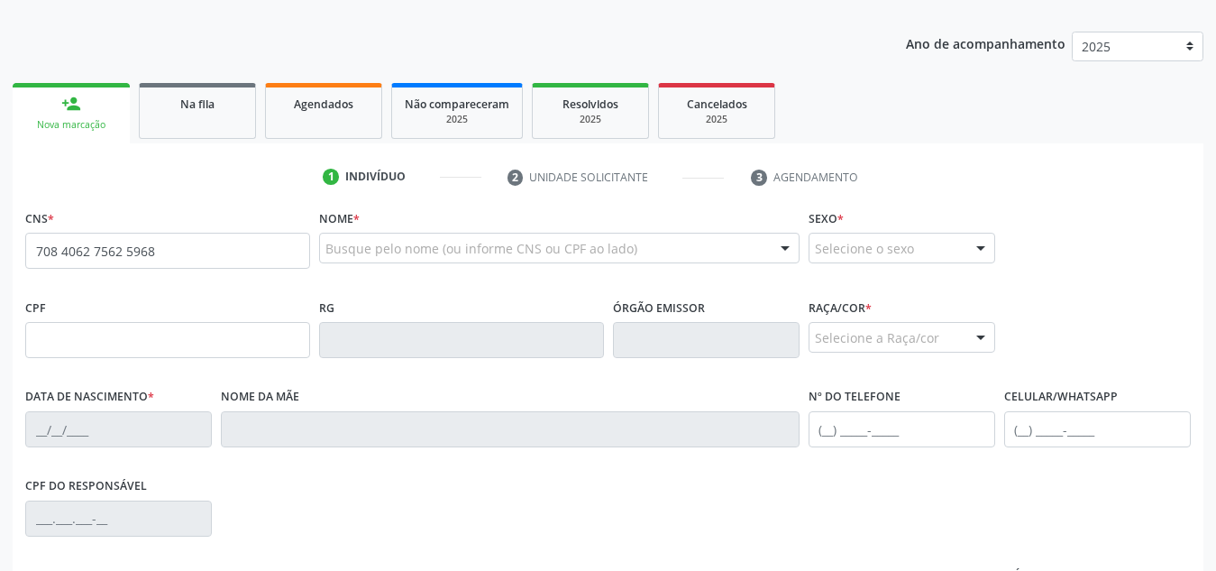
scroll to position [432, 0]
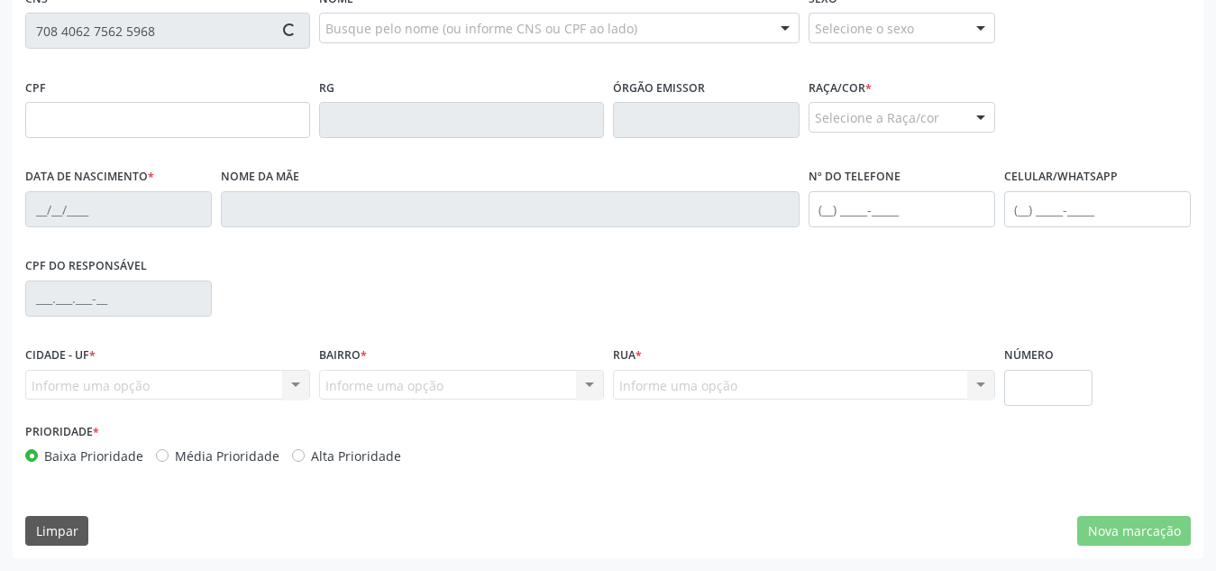
type input "07/03/2017"
type input "Alessandra da Silva"
type input "(82) 99622-9392"
type input "S/N"
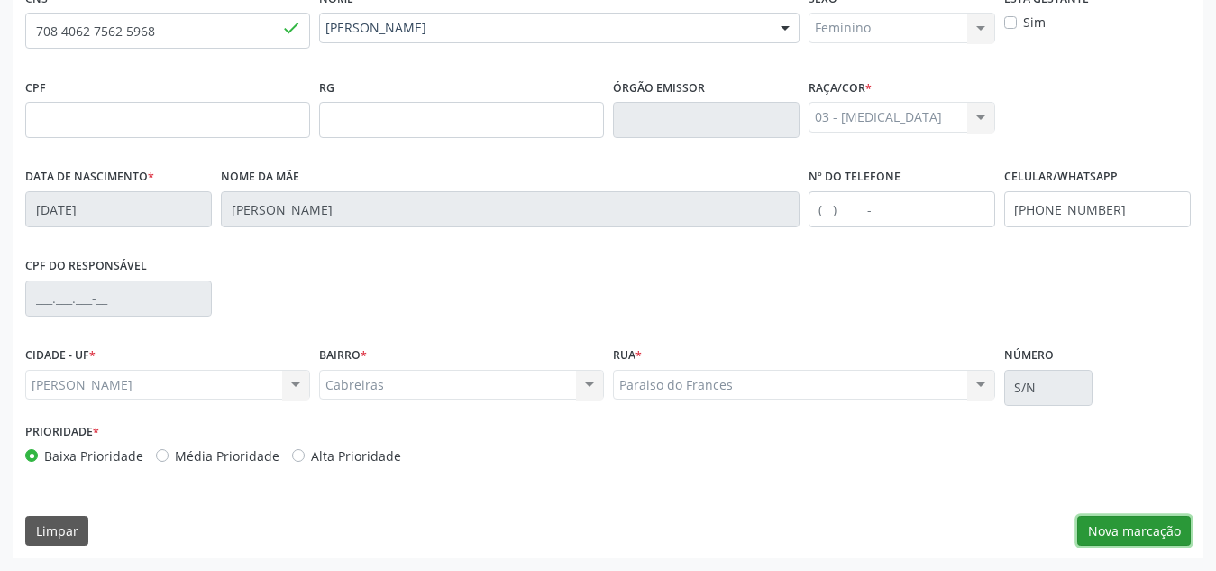
click at [1147, 523] on button "Nova marcação" at bounding box center [1134, 531] width 114 height 31
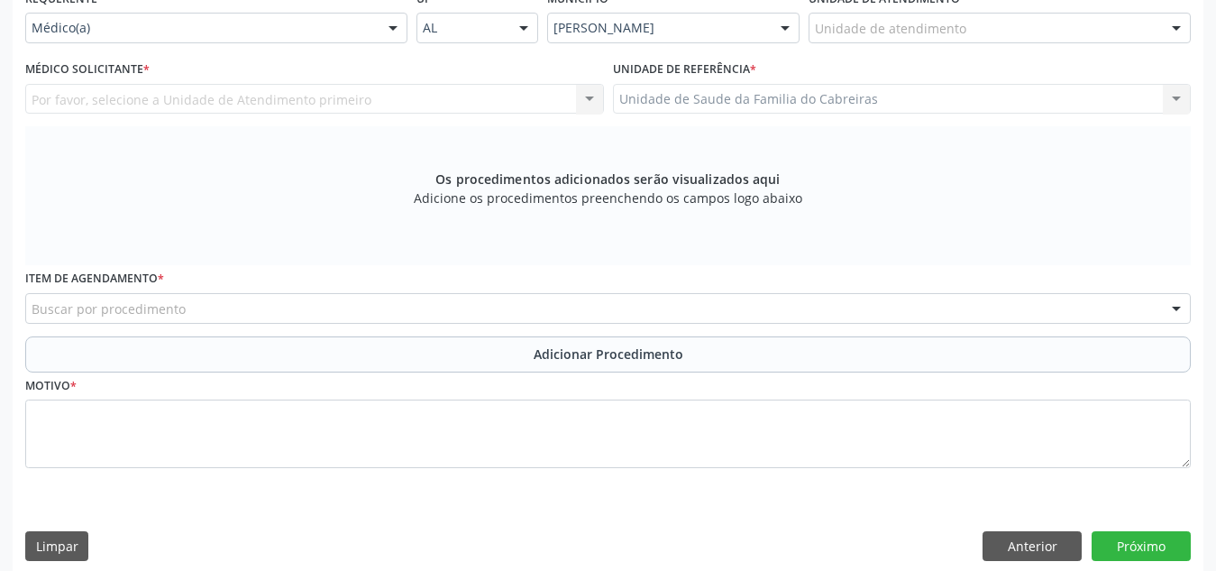
click at [515, 101] on div "Por favor, selecione a Unidade de Atendimento primeiro Nenhum resultado encontr…" at bounding box center [314, 99] width 579 height 31
click at [399, 307] on div "Buscar por procedimento" at bounding box center [608, 308] width 1166 height 31
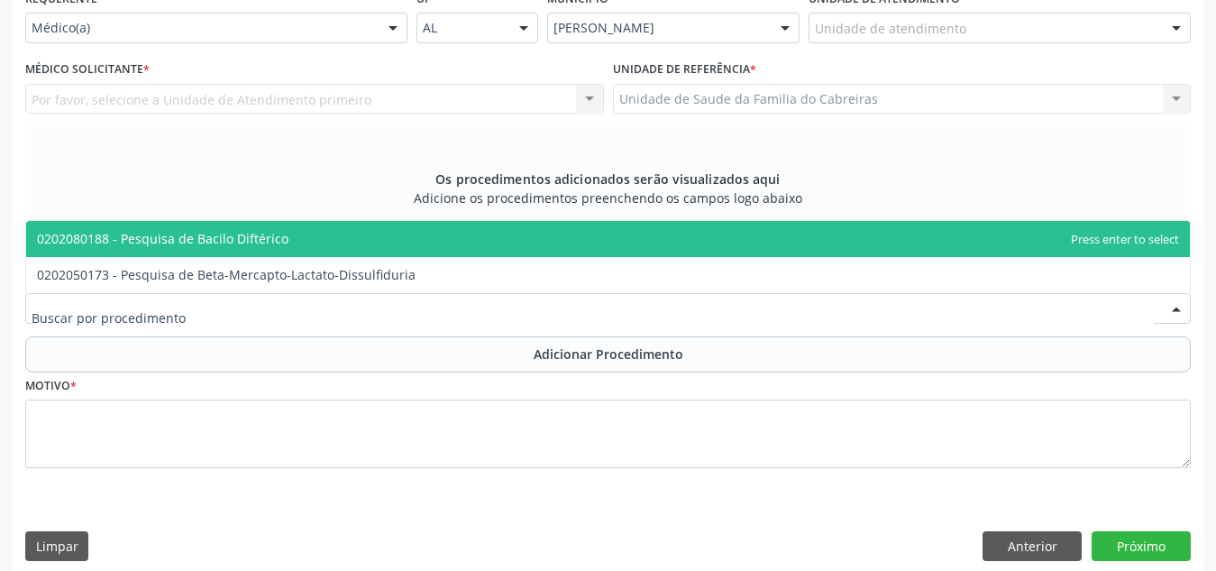
click at [369, 153] on div "Requerente * Médico(a) Médico(a) Enfermeiro(a) Paciente Nenhum resultado encont…" at bounding box center [608, 239] width 1166 height 509
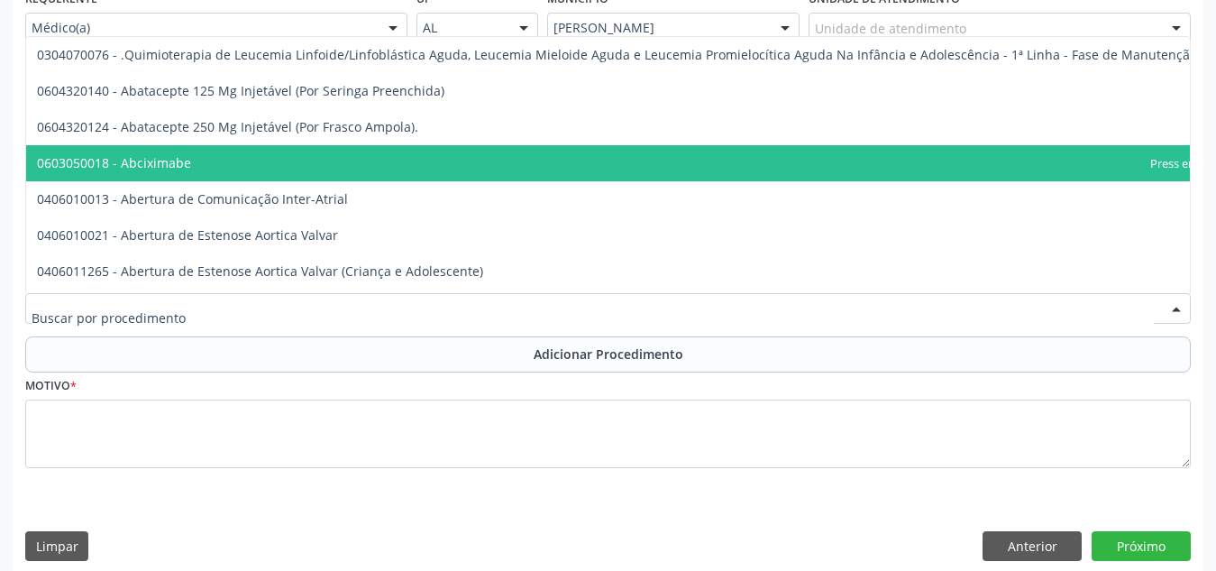
click at [231, 305] on div at bounding box center [608, 308] width 1166 height 31
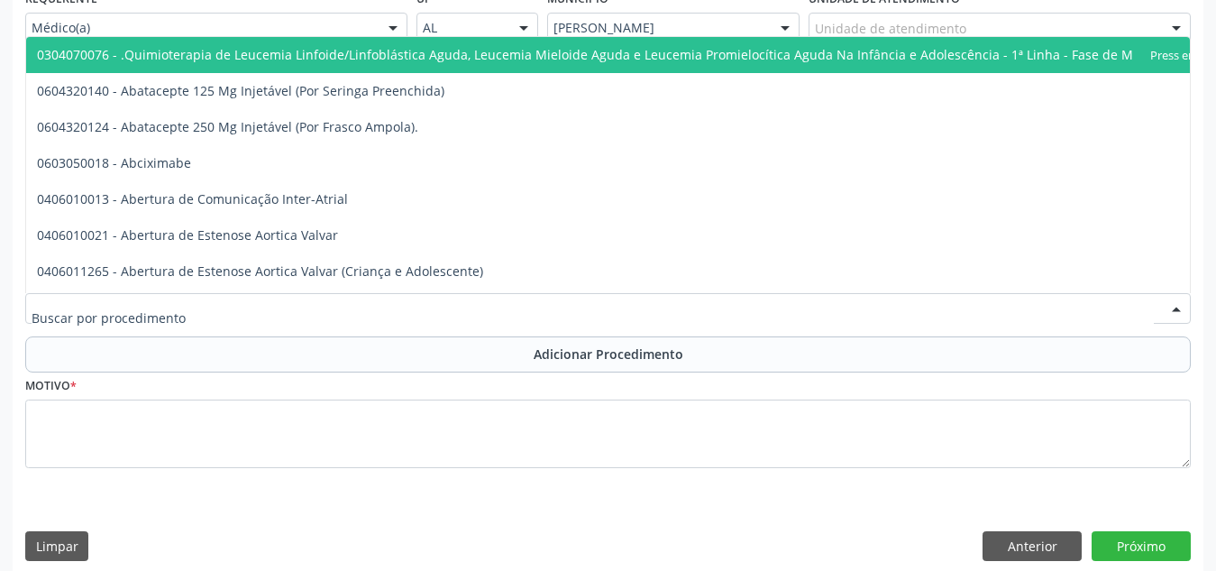
click at [250, 302] on div at bounding box center [608, 308] width 1166 height 31
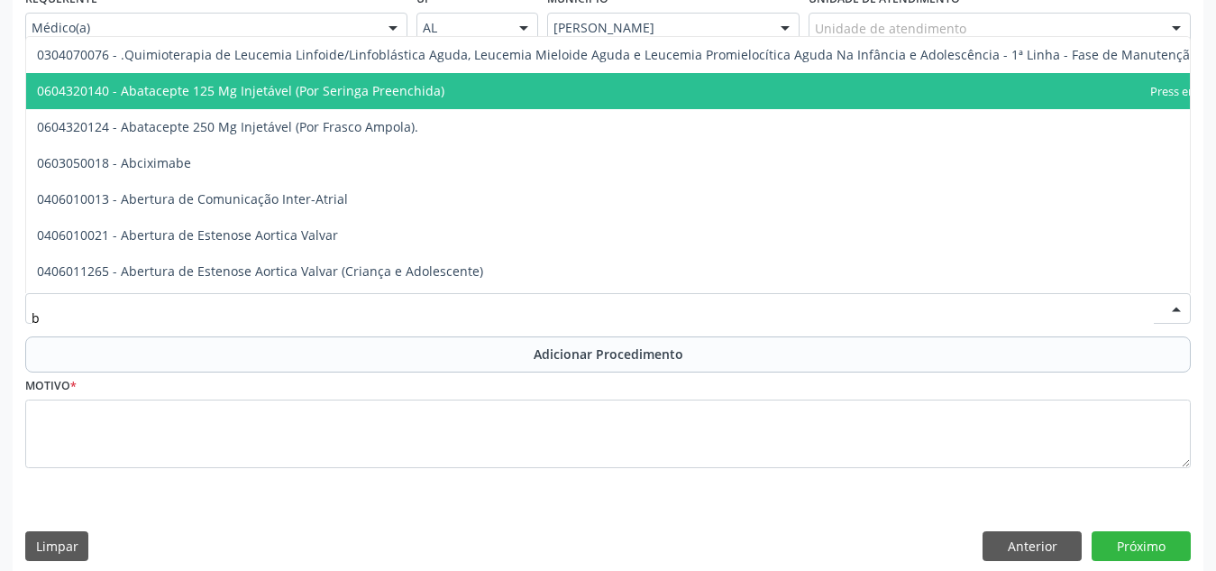
click at [152, 313] on input "b" at bounding box center [593, 317] width 1123 height 36
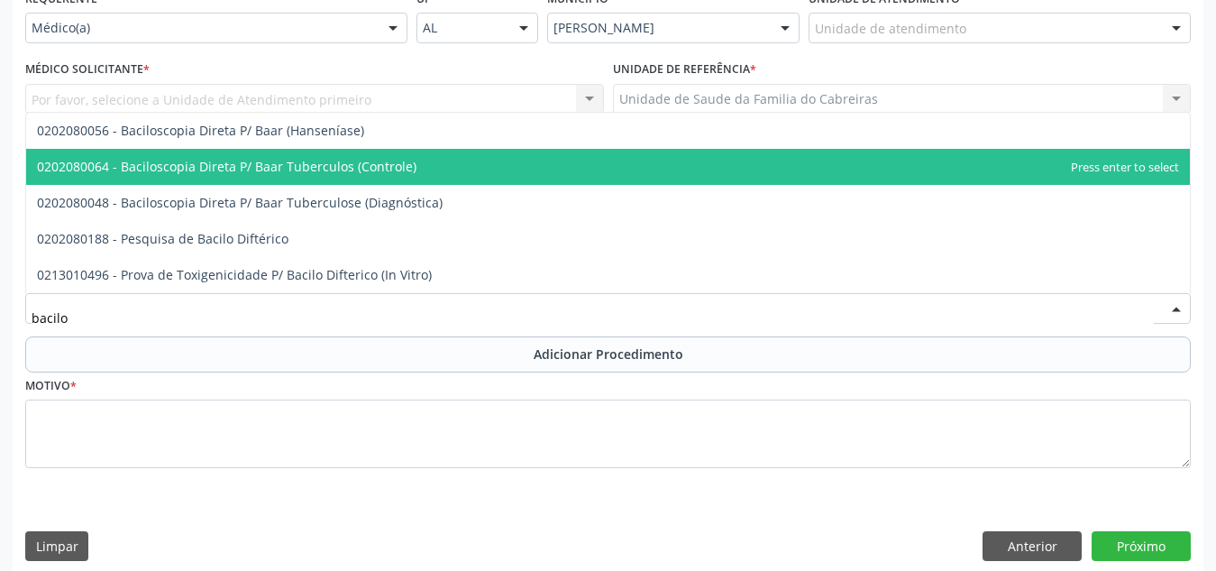
type input "bacilos"
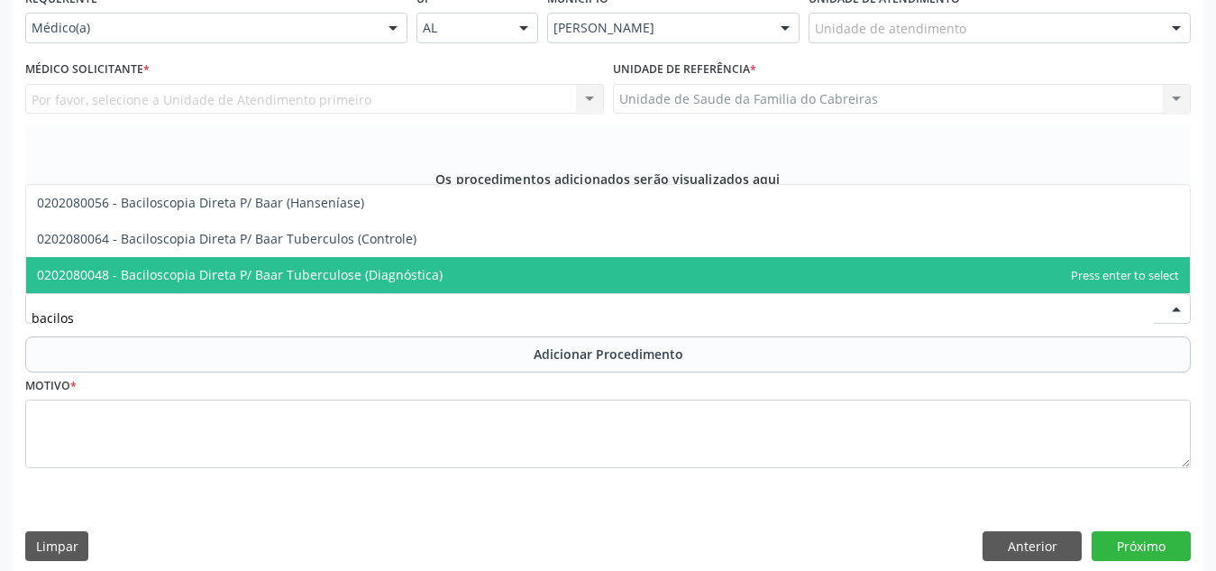
click at [212, 268] on span "0202080048 - Baciloscopia Direta P/ Baar Tuberculose (Diagnóstica)" at bounding box center [240, 274] width 406 height 17
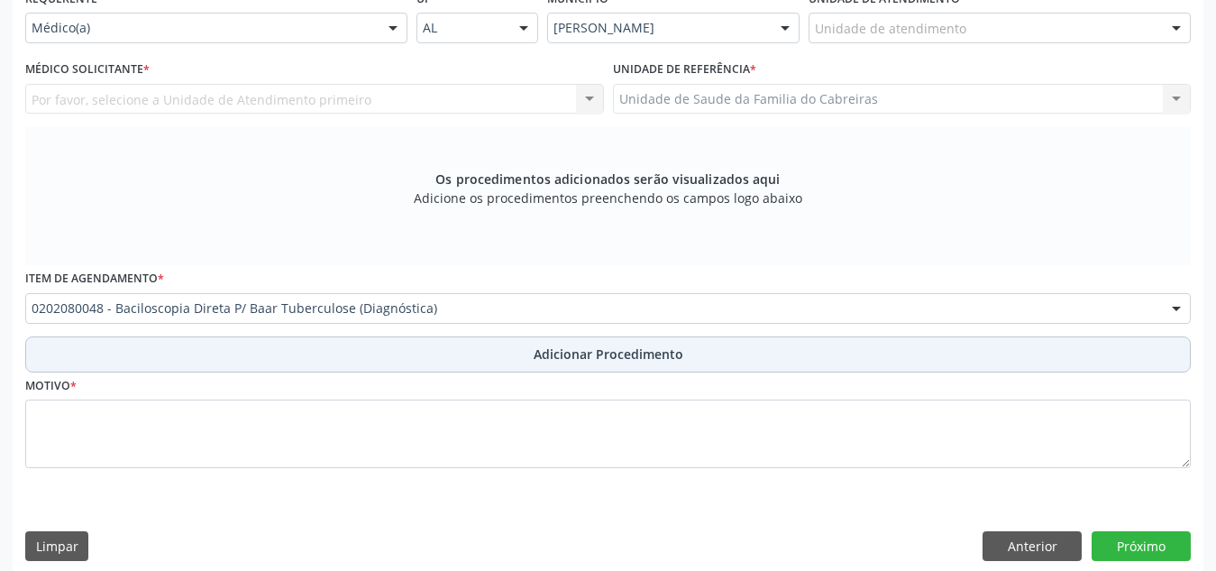
click at [276, 362] on button "Adicionar Procedimento" at bounding box center [608, 354] width 1166 height 36
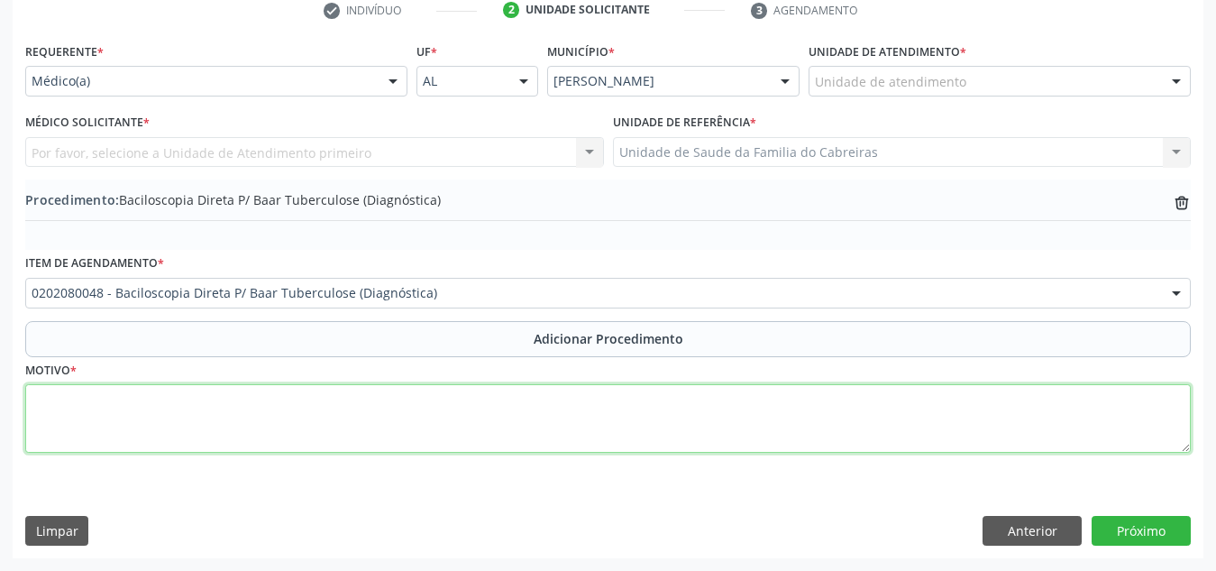
click at [172, 398] on textarea at bounding box center [608, 418] width 1166 height 69
type textarea "ad-tb?"
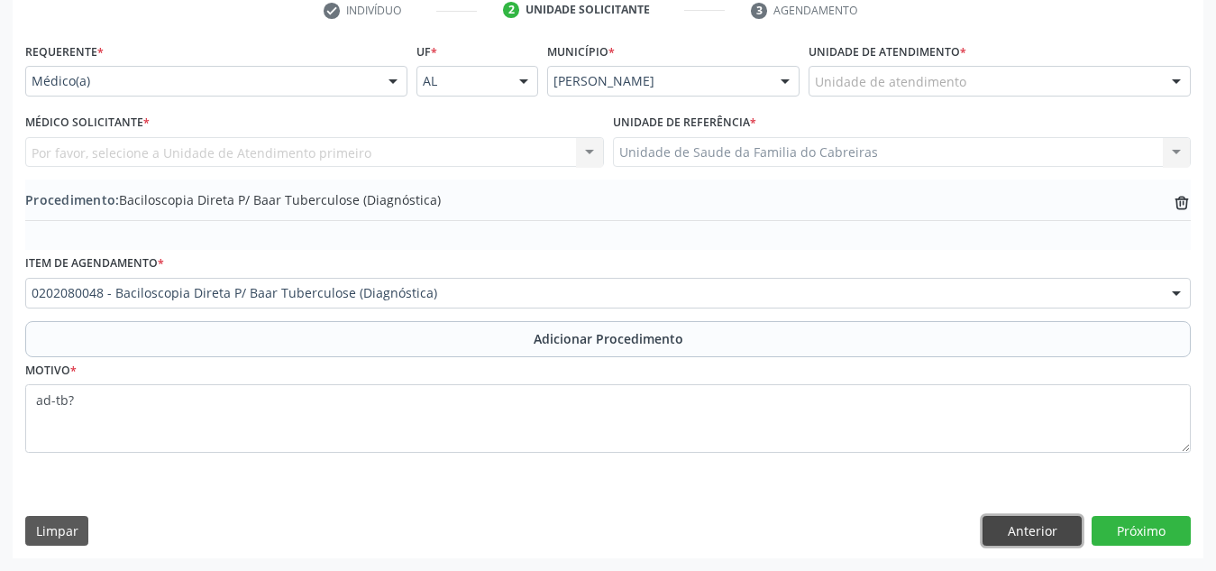
click at [1015, 535] on button "Anterior" at bounding box center [1032, 531] width 99 height 31
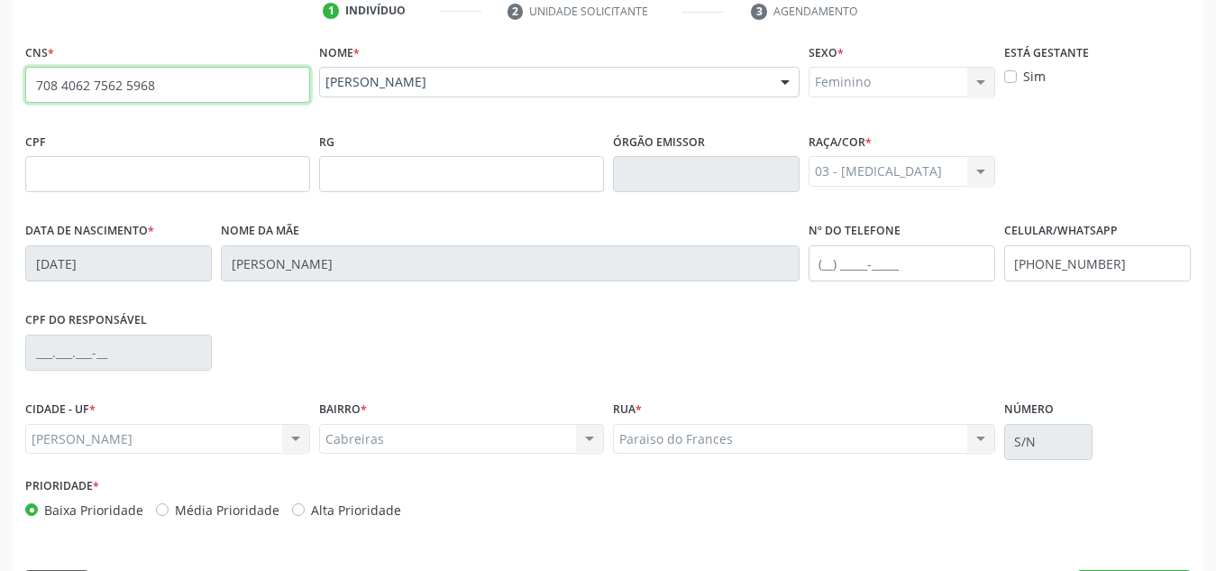
drag, startPoint x: 202, startPoint y: 79, endPoint x: 0, endPoint y: 93, distance: 202.4
click at [0, 93] on div "Acompanhamento Acompanhe a situação das marcações correntes e finalizadas Relat…" at bounding box center [608, 186] width 1216 height 878
type input "706 7015 8838 3110"
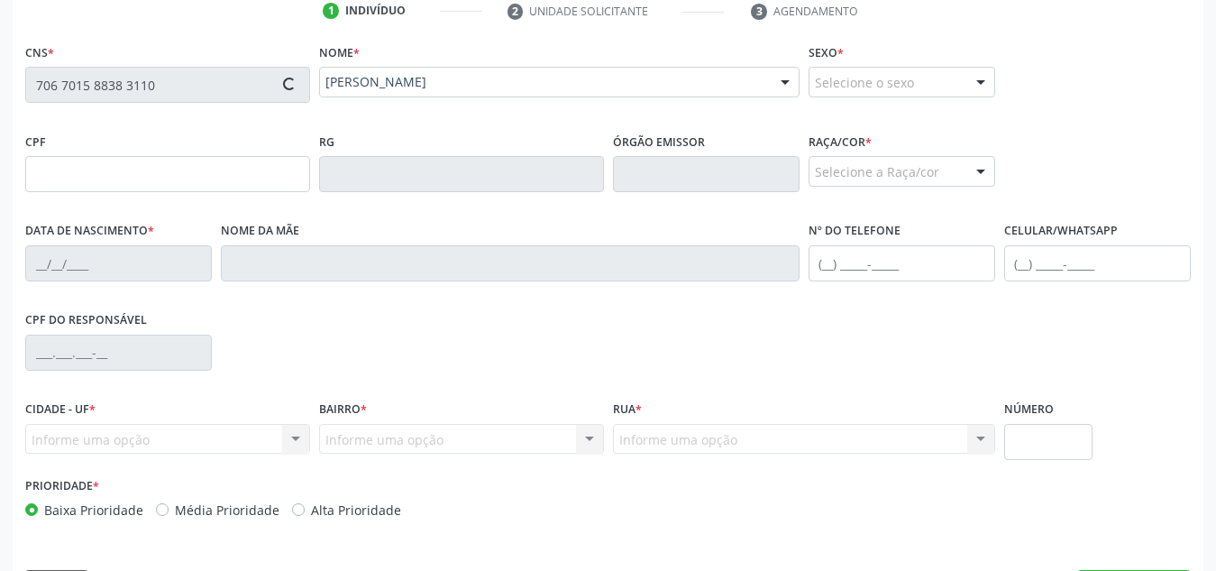
type input "723.981.834-91"
type input "09/01/1970"
type input "Vilma Araujomde Souza"
type input "(82) 98880-2171"
type input "(98) 98280-2172"
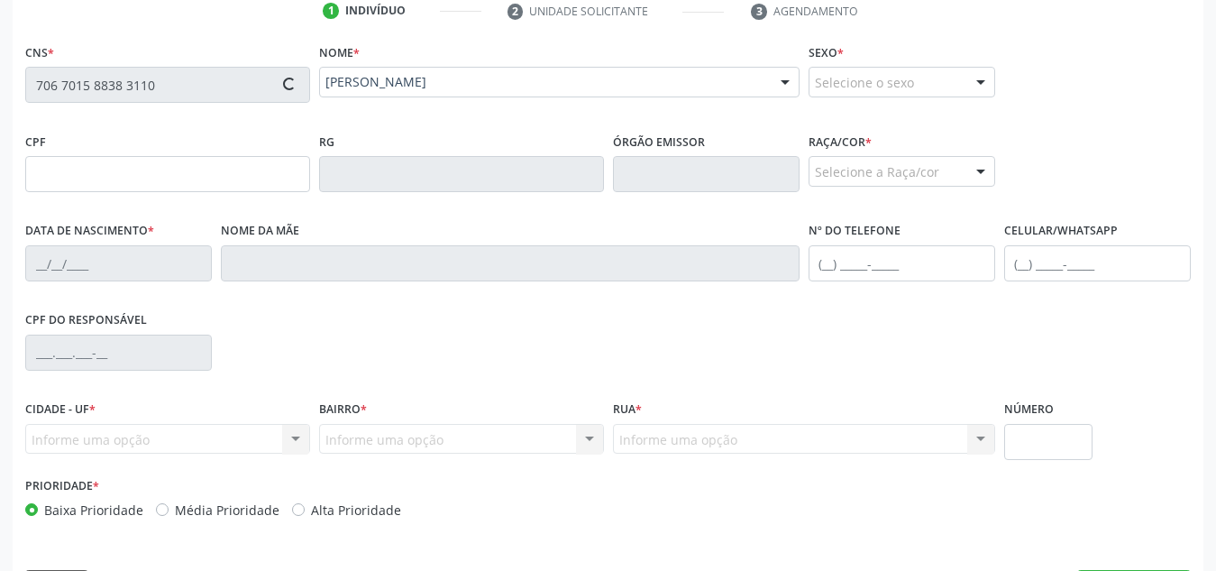
type input "S/N"
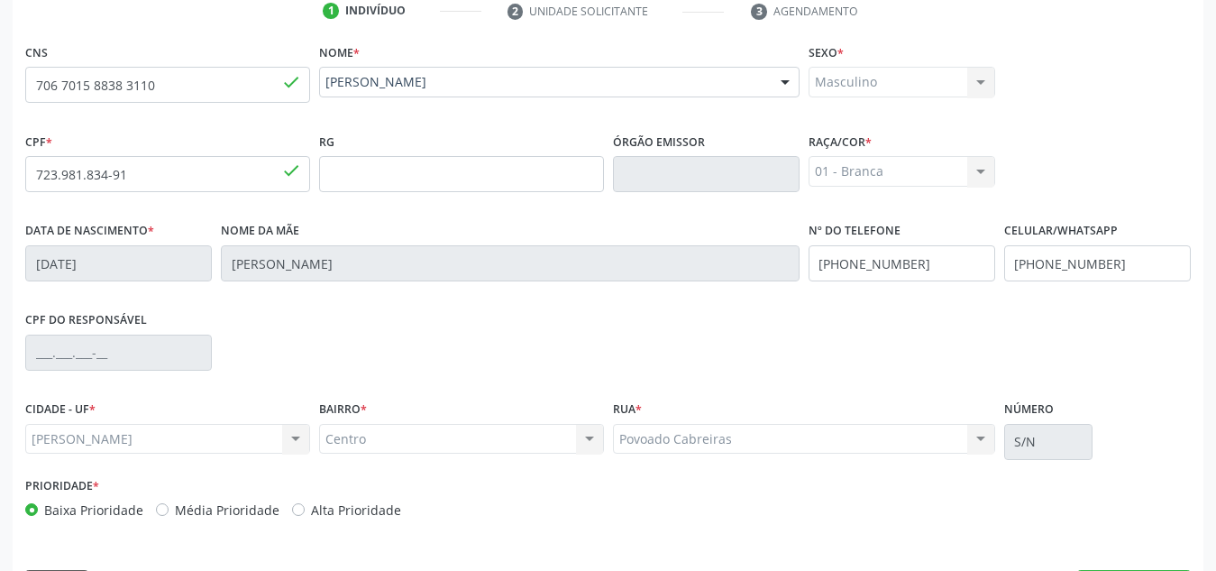
scroll to position [412, 0]
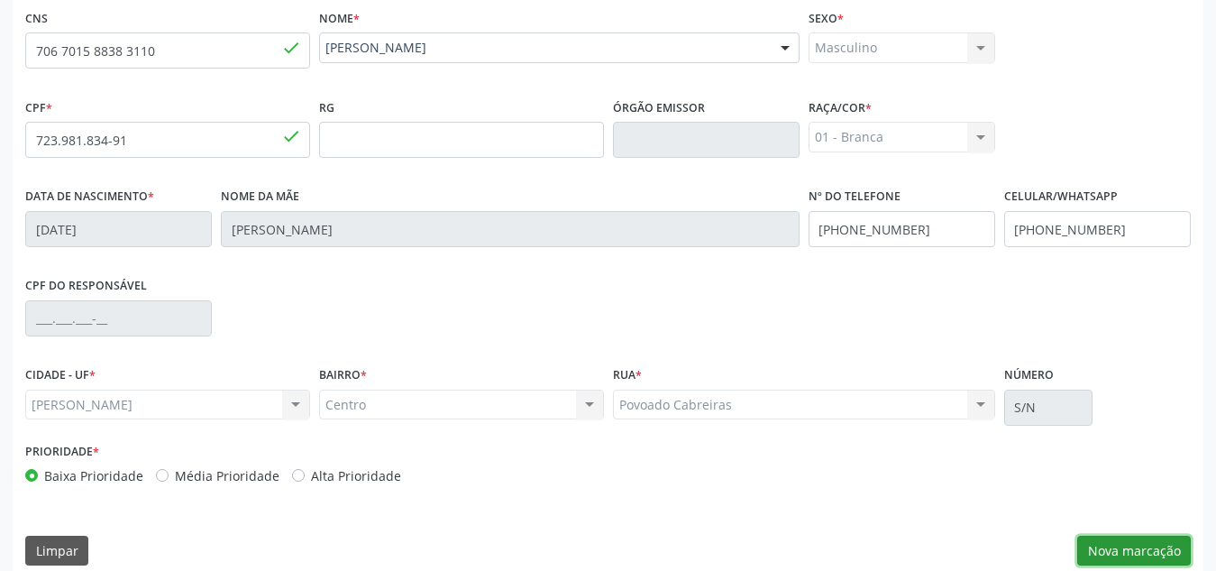
click at [1119, 544] on button "Nova marcação" at bounding box center [1134, 551] width 114 height 31
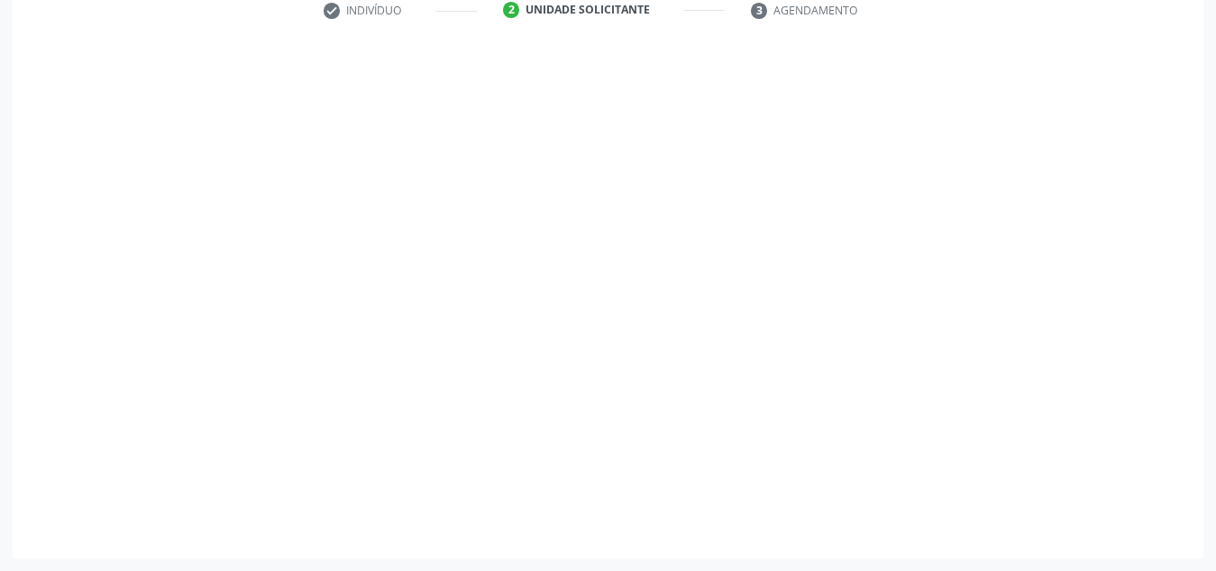
scroll to position [379, 0]
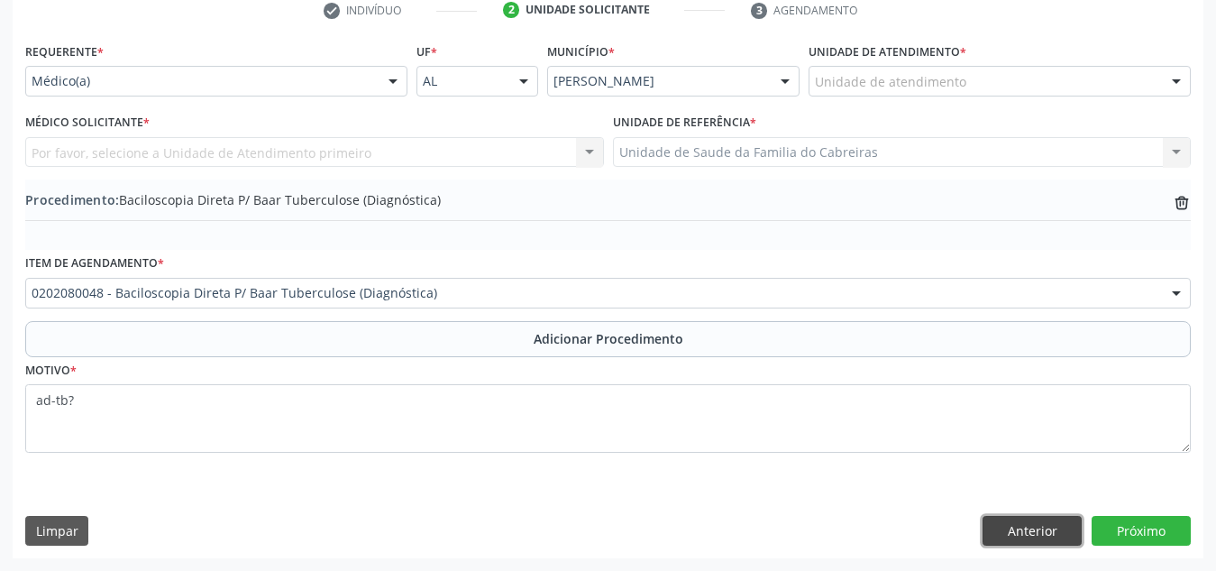
click at [1069, 527] on button "Anterior" at bounding box center [1032, 531] width 99 height 31
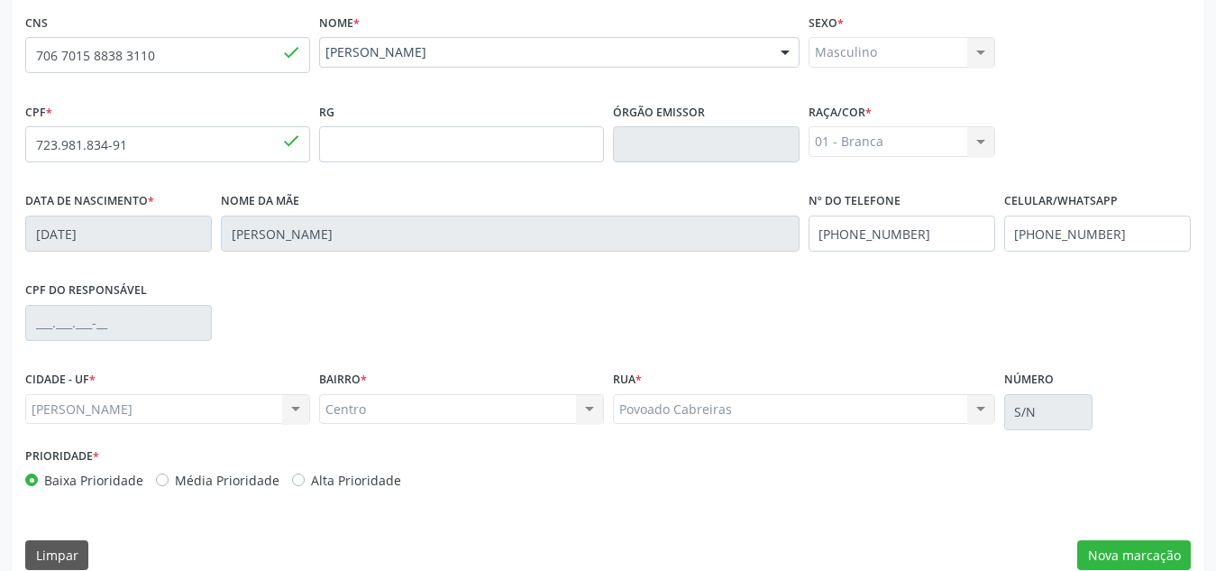
scroll to position [408, 0]
click at [1129, 550] on button "Nova marcação" at bounding box center [1134, 554] width 114 height 31
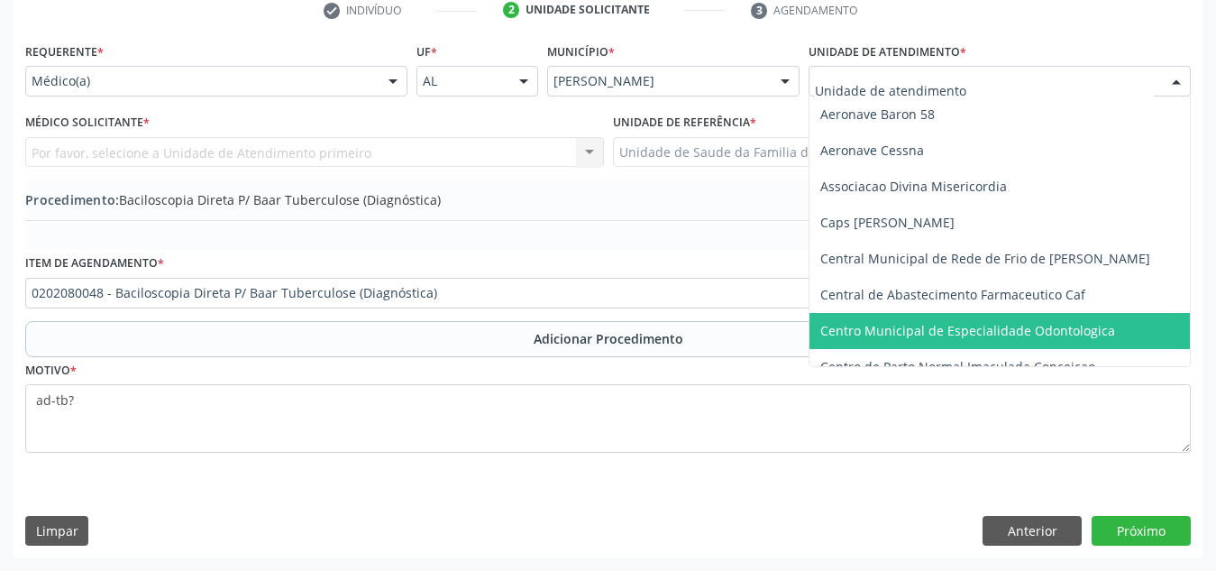
click at [979, 74] on div at bounding box center [1000, 81] width 382 height 31
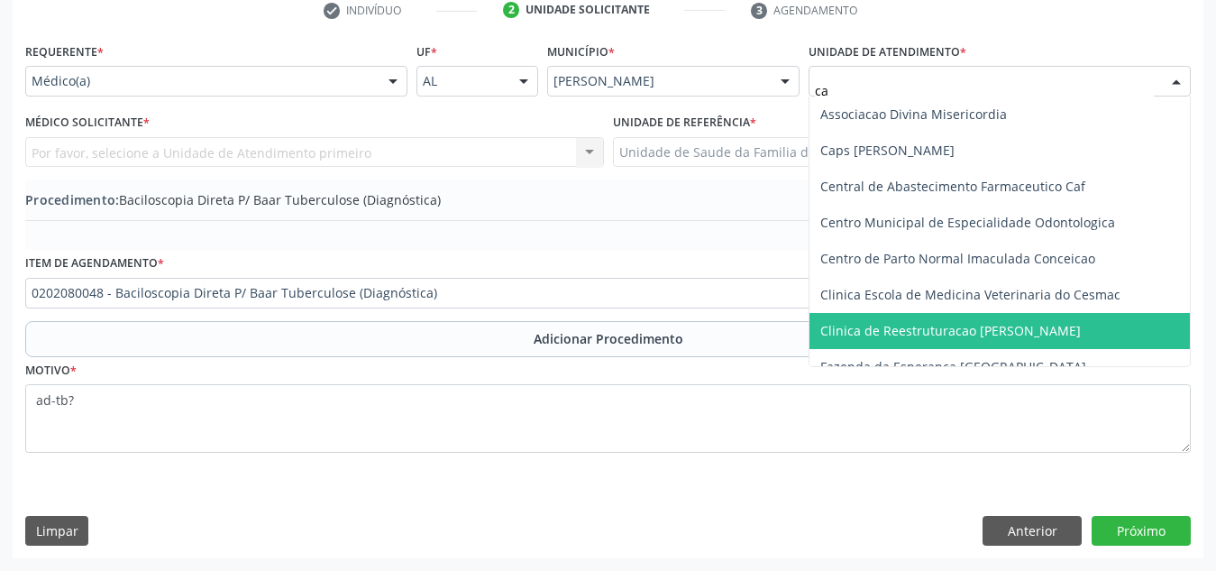
type input "cab"
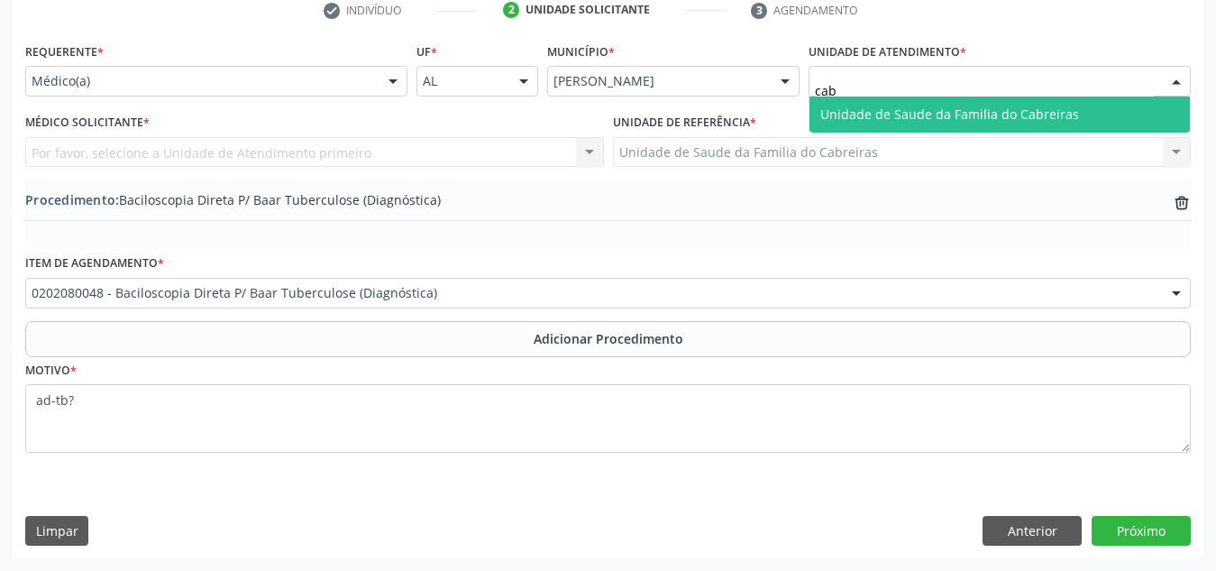
click at [975, 122] on span "Unidade de Saude da Familia do Cabreiras" at bounding box center [949, 113] width 259 height 17
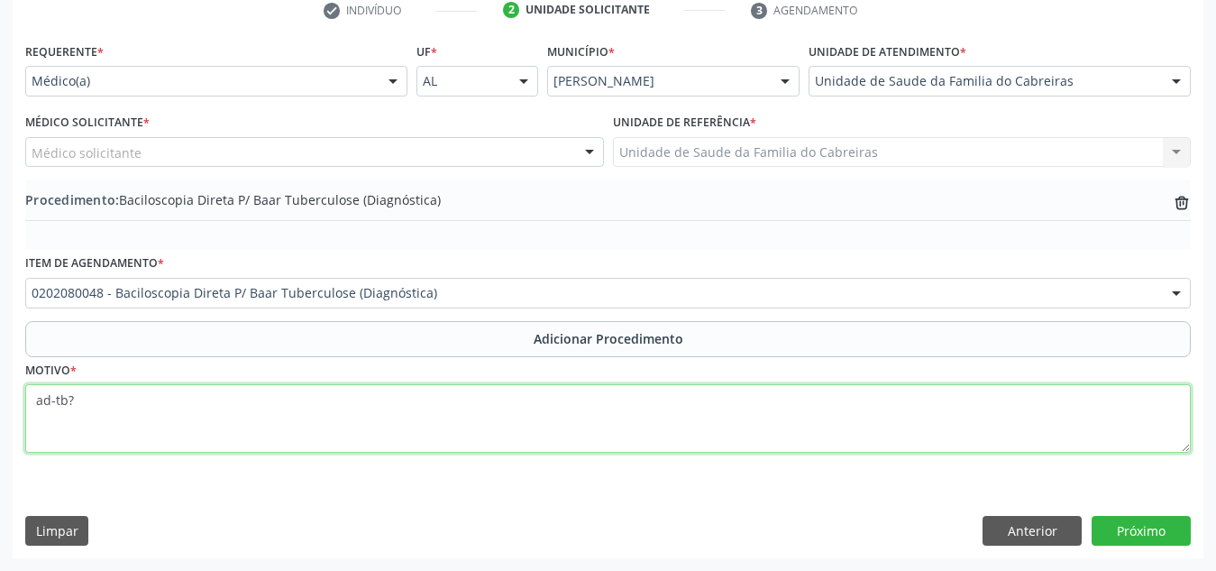
click at [640, 404] on textarea "ad-tb?" at bounding box center [608, 418] width 1166 height 69
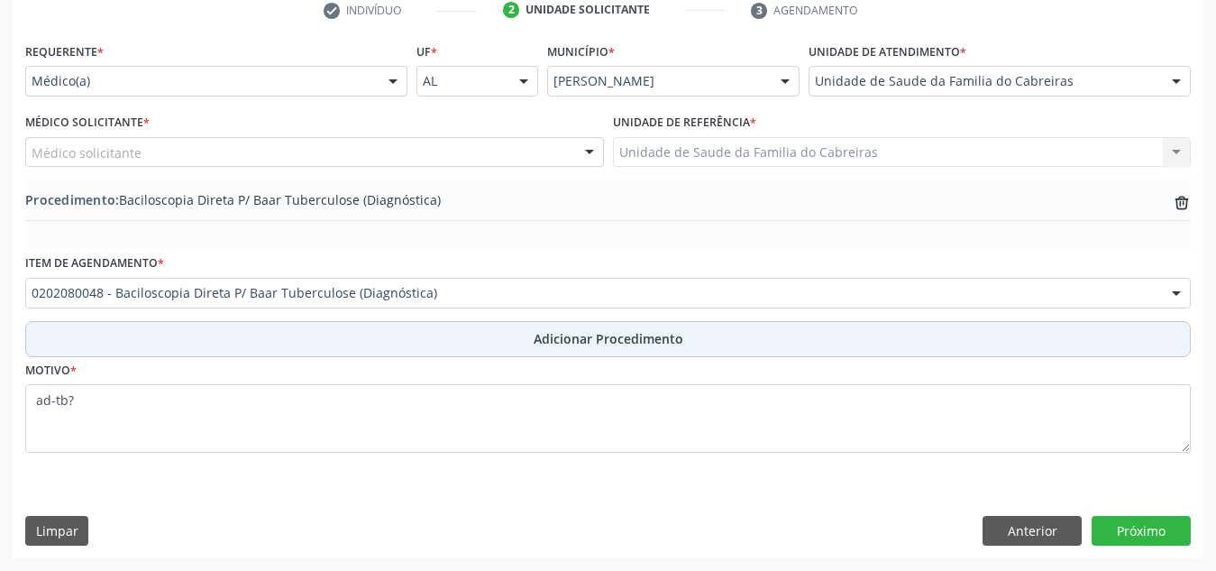
click at [200, 329] on button "Adicionar Procedimento" at bounding box center [608, 339] width 1166 height 36
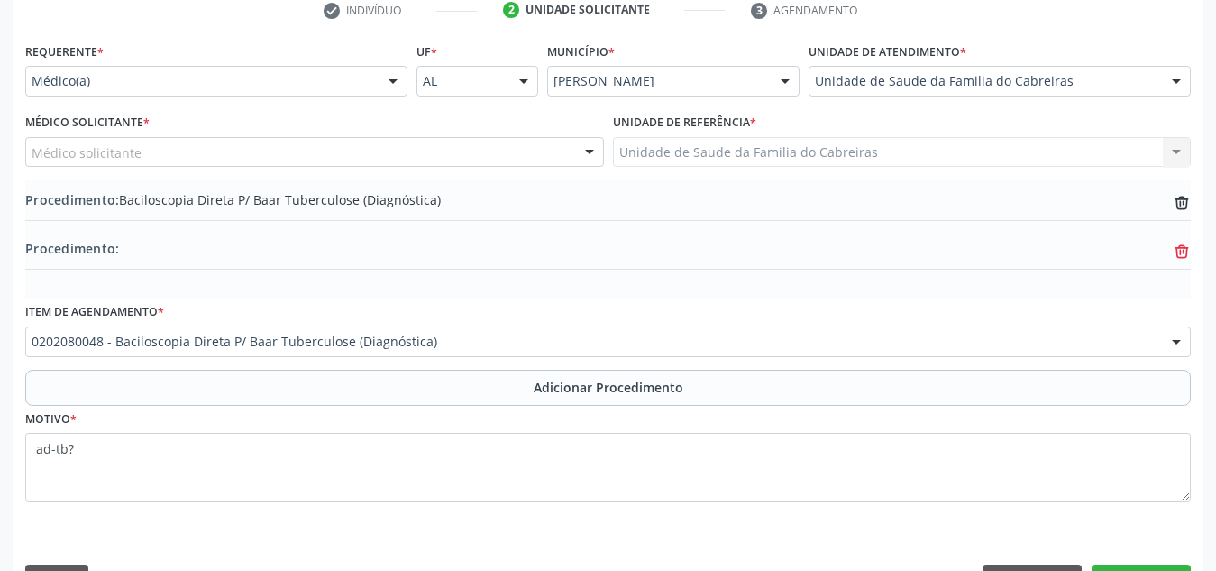
click at [1184, 212] on icon "trash-outline icon" at bounding box center [1182, 203] width 18 height 18
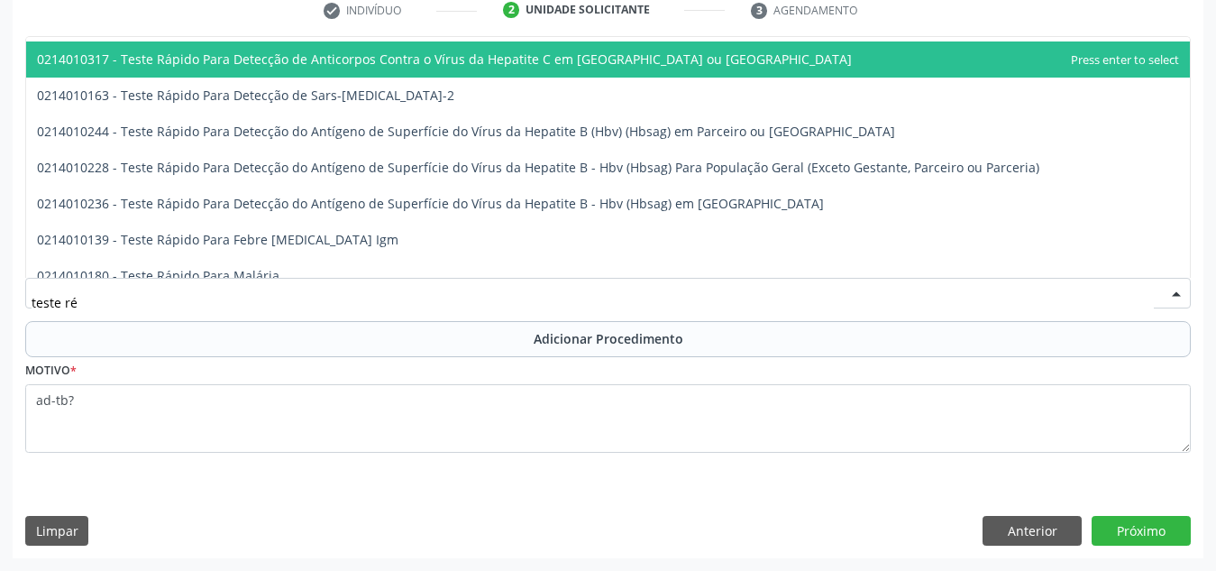
scroll to position [0, 0]
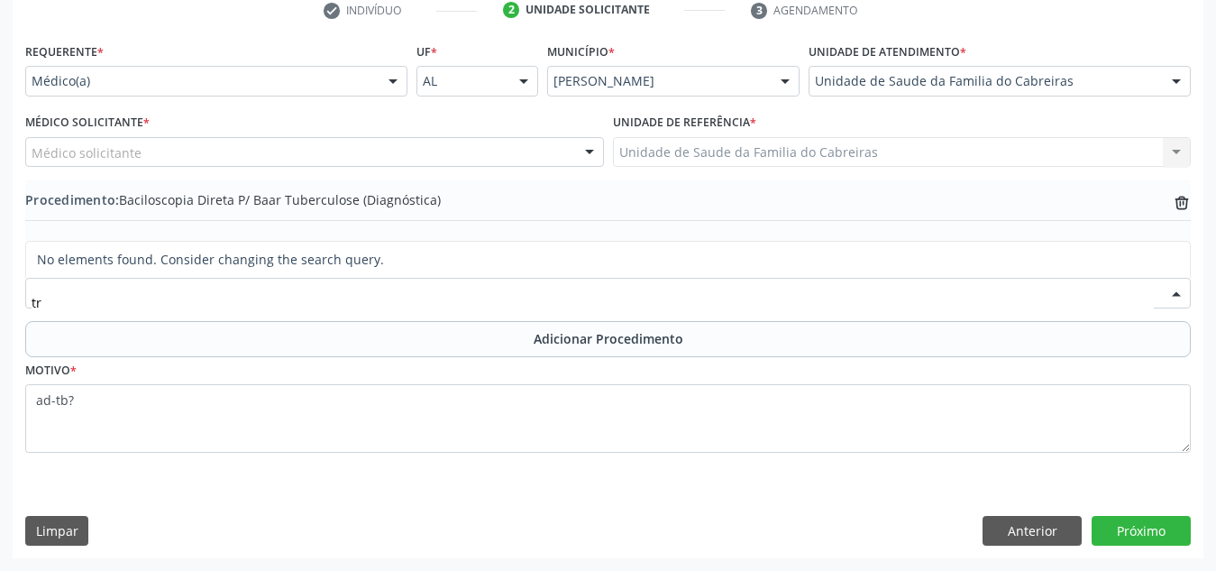
type input "t"
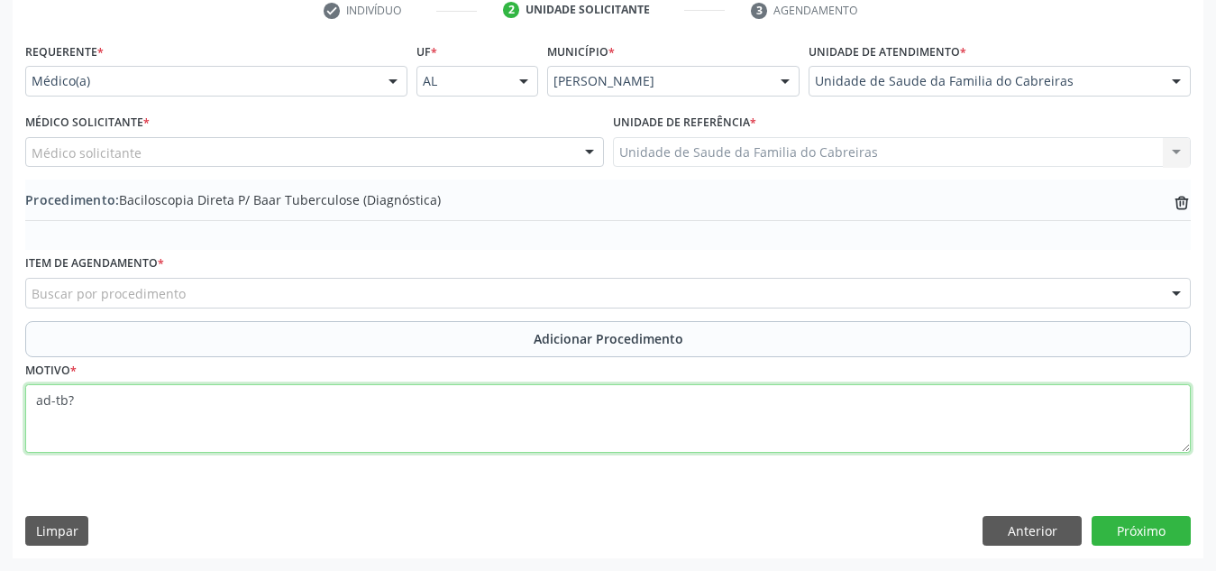
click at [647, 409] on textarea "ad-tb?" at bounding box center [608, 418] width 1166 height 69
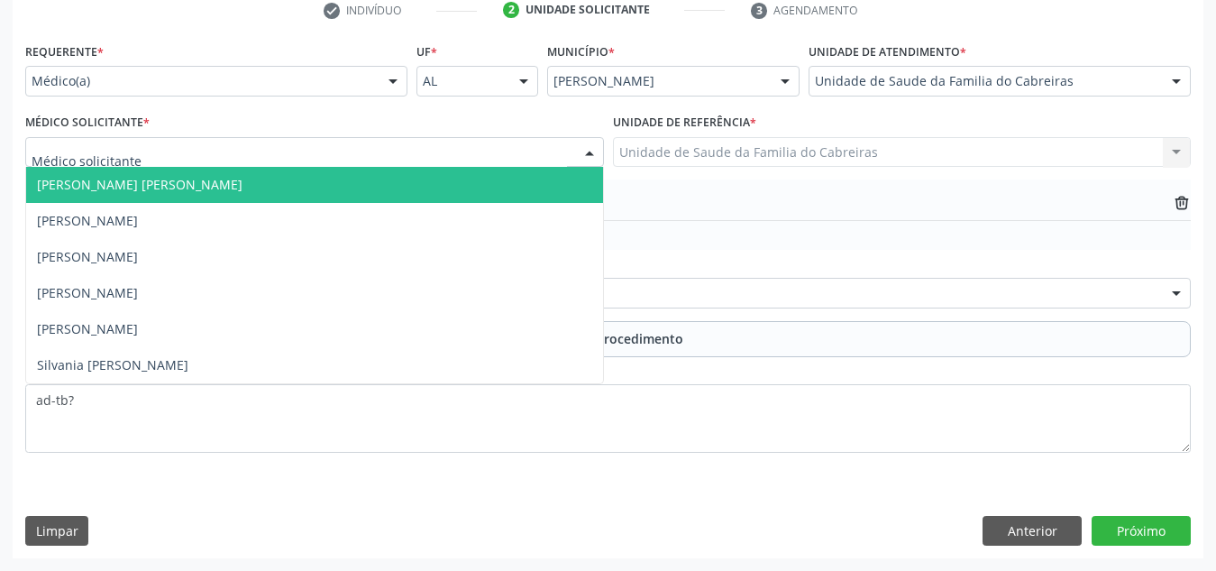
click at [513, 151] on div at bounding box center [314, 152] width 579 height 31
click at [568, 162] on div at bounding box center [314, 152] width 579 height 31
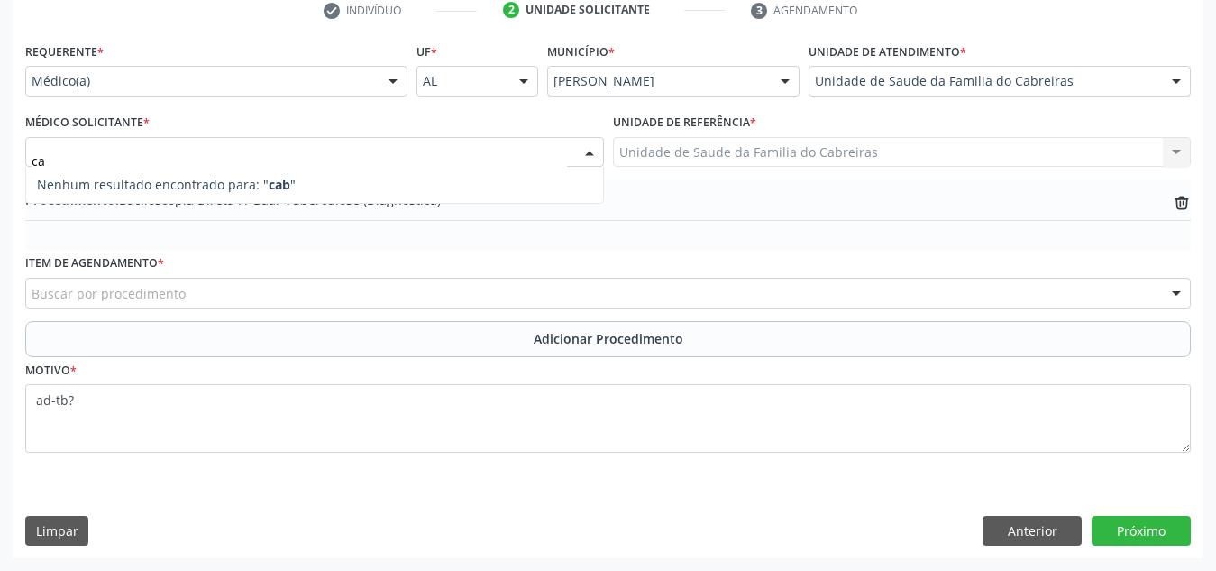
type input "c"
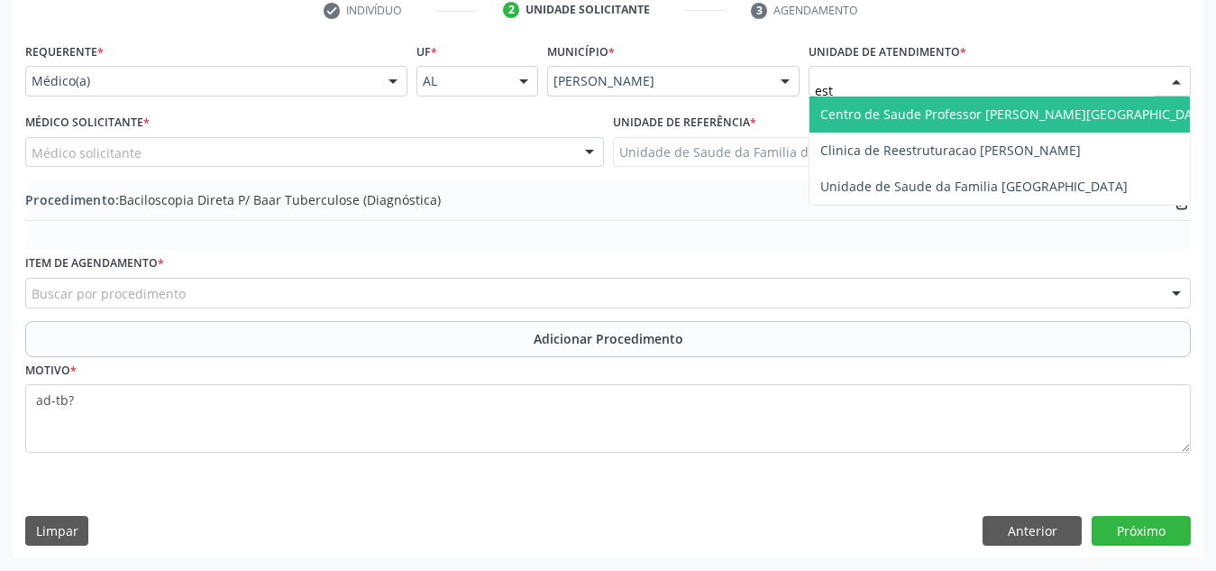
type input "esta"
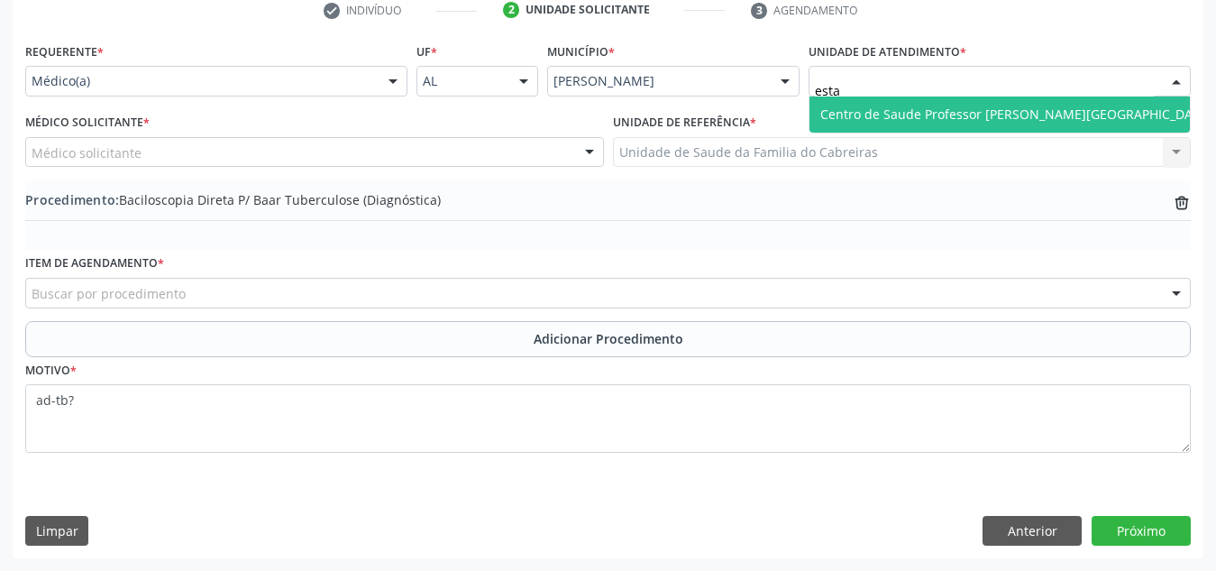
click at [995, 108] on span "Centro de Saude Professor [PERSON_NAME][GEOGRAPHIC_DATA]" at bounding box center [1016, 113] width 392 height 17
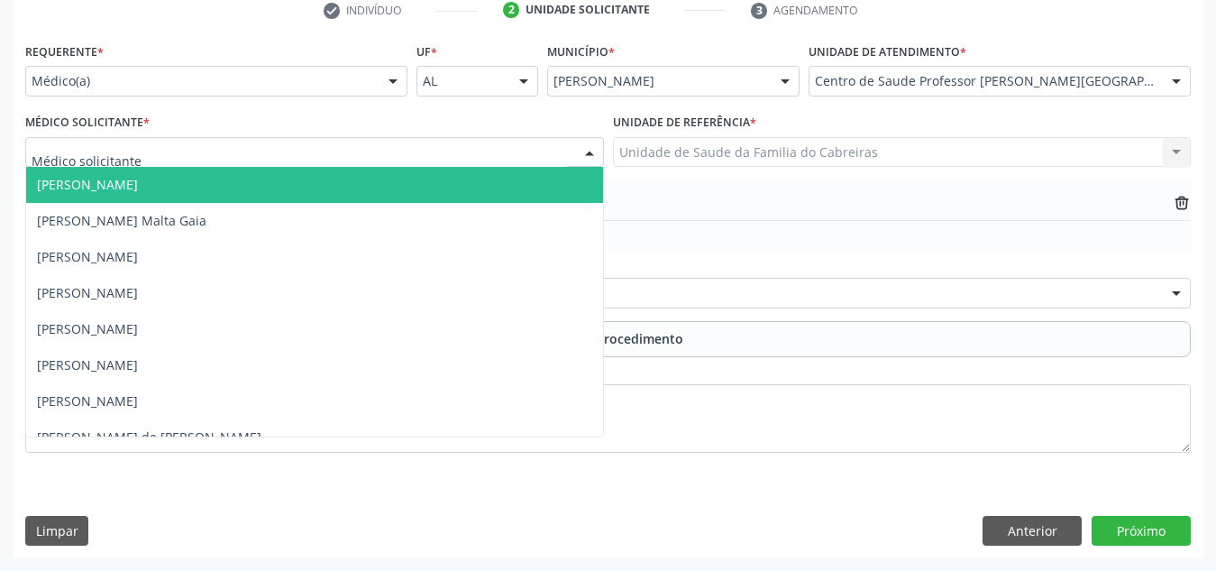
click at [423, 148] on div at bounding box center [314, 152] width 579 height 31
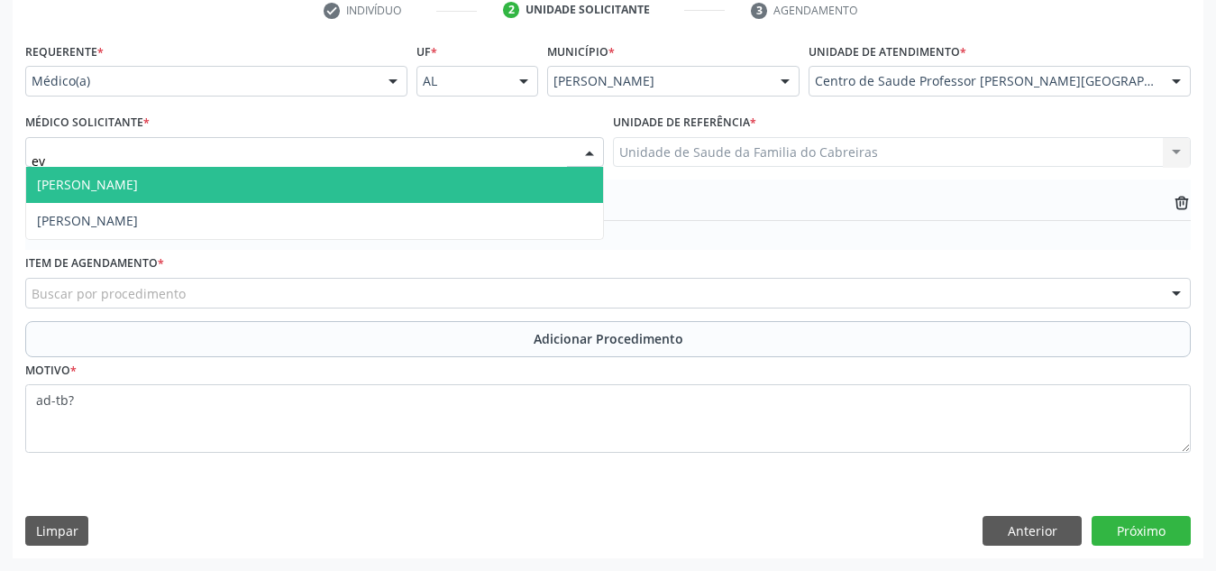
type input "e"
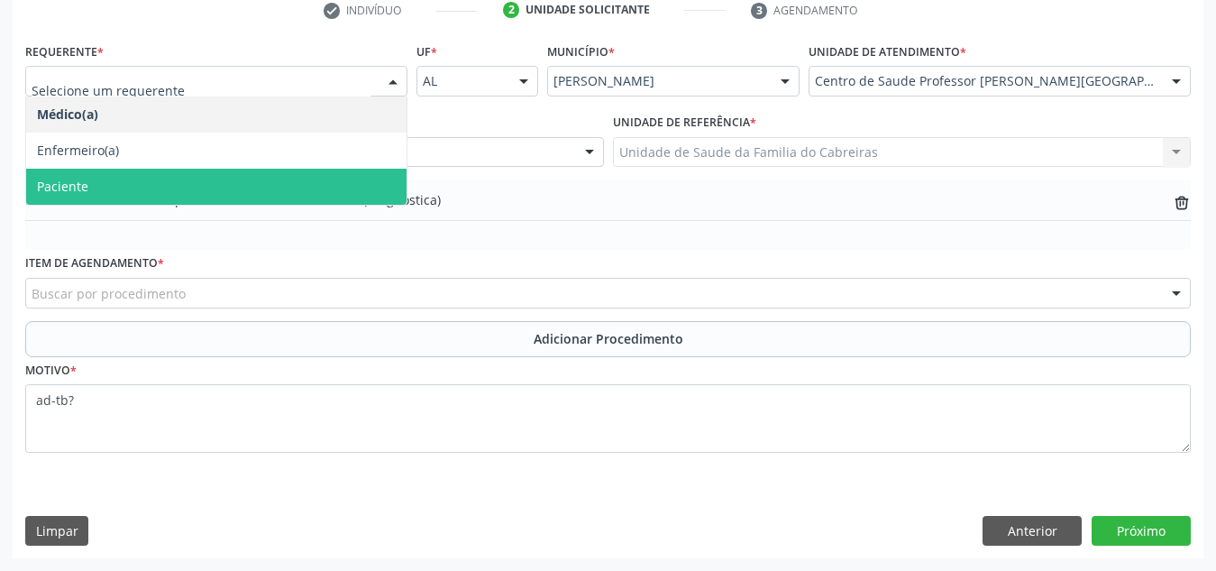
click at [234, 184] on span "Paciente" at bounding box center [216, 187] width 380 height 36
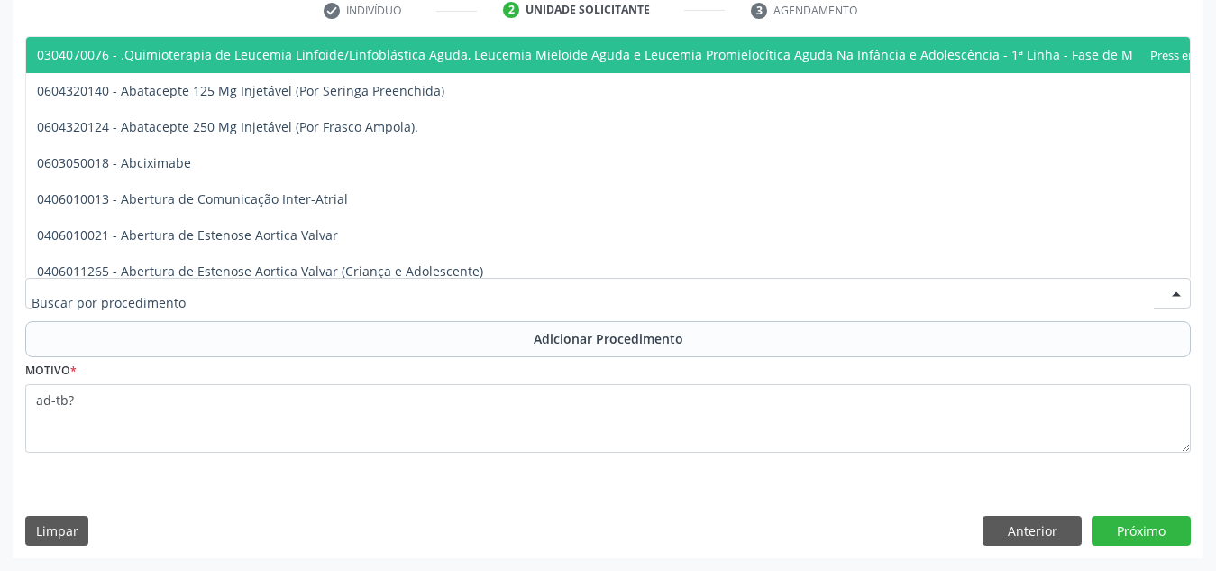
click at [768, 302] on div at bounding box center [608, 293] width 1166 height 31
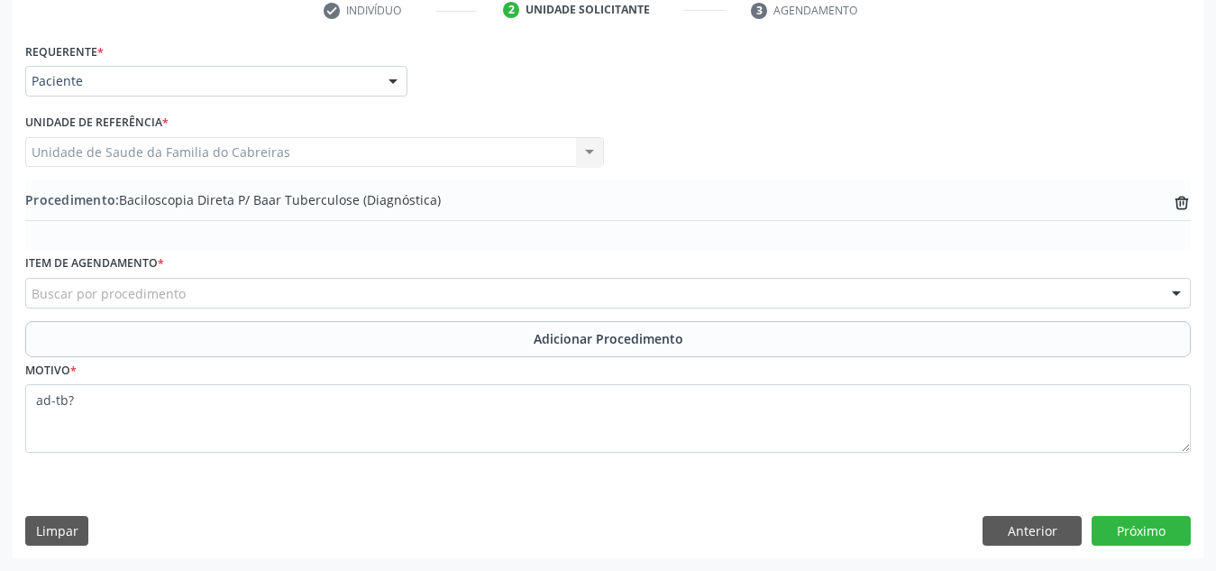
click at [701, 455] on fieldset "Motivo * ad-tb?" at bounding box center [608, 411] width 1166 height 108
click at [1136, 520] on button "Próximo" at bounding box center [1141, 531] width 99 height 31
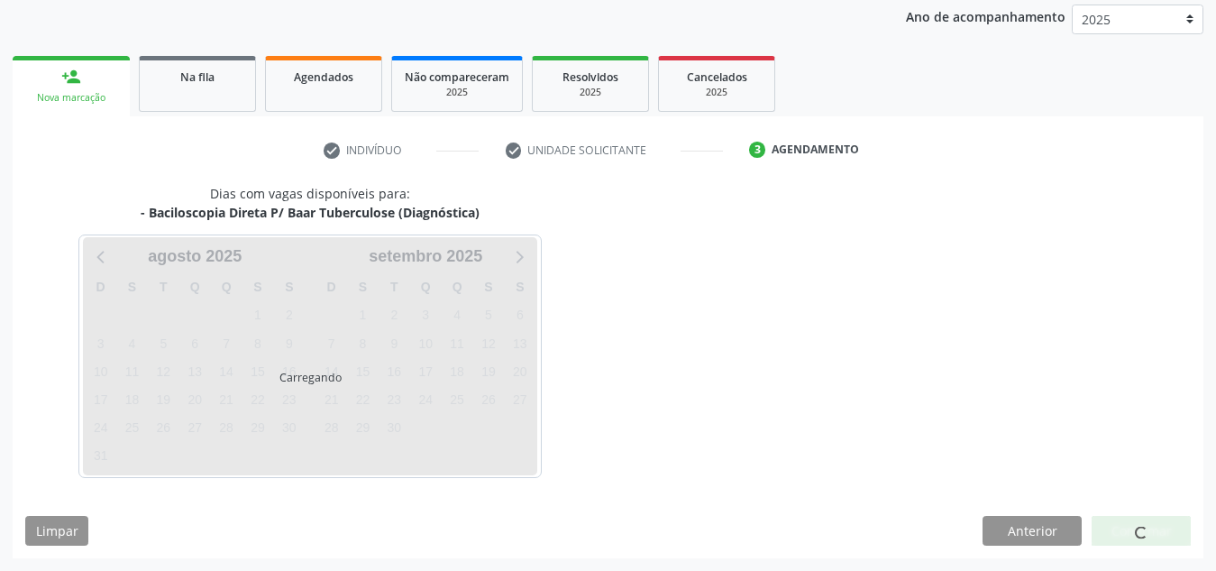
scroll to position [292, 0]
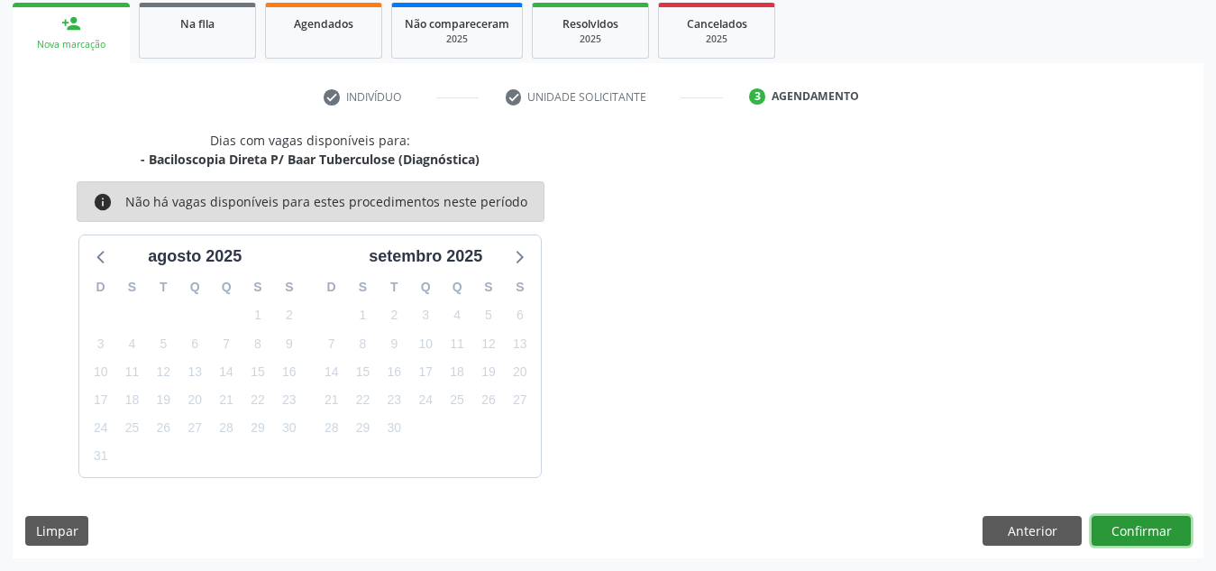
click at [1136, 520] on button "Confirmar" at bounding box center [1141, 531] width 99 height 31
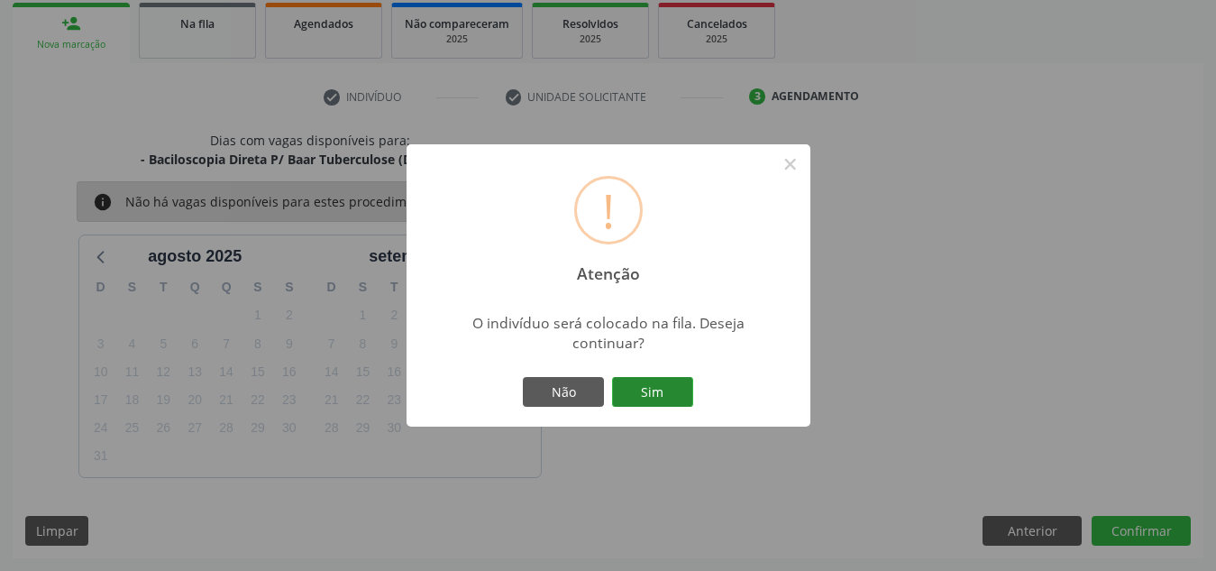
click at [638, 390] on button "Sim" at bounding box center [652, 392] width 81 height 31
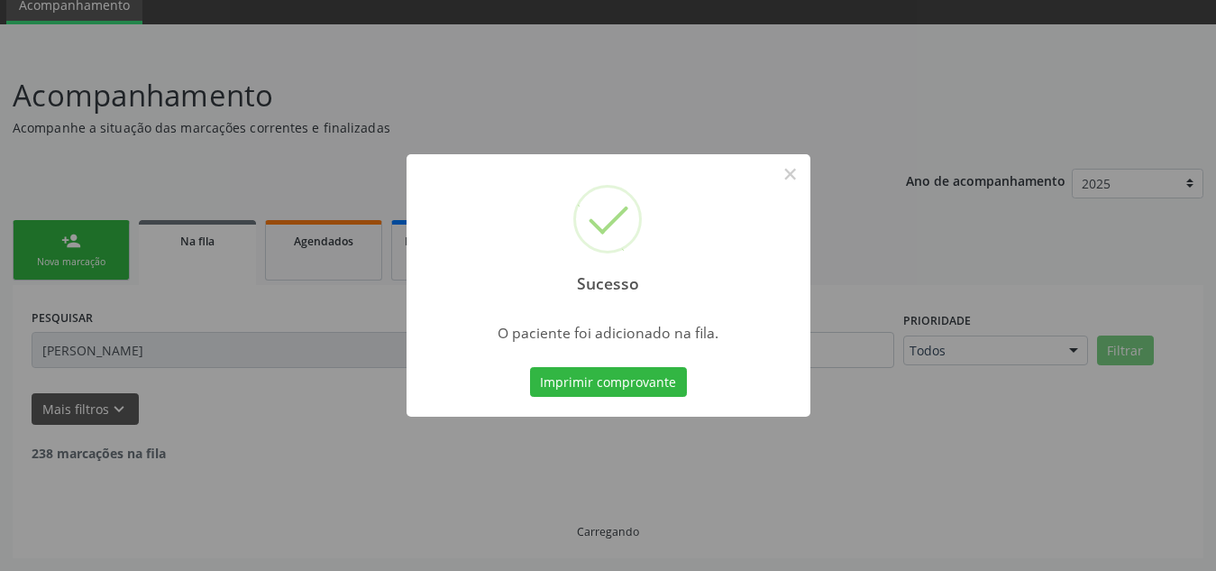
scroll to position [56, 0]
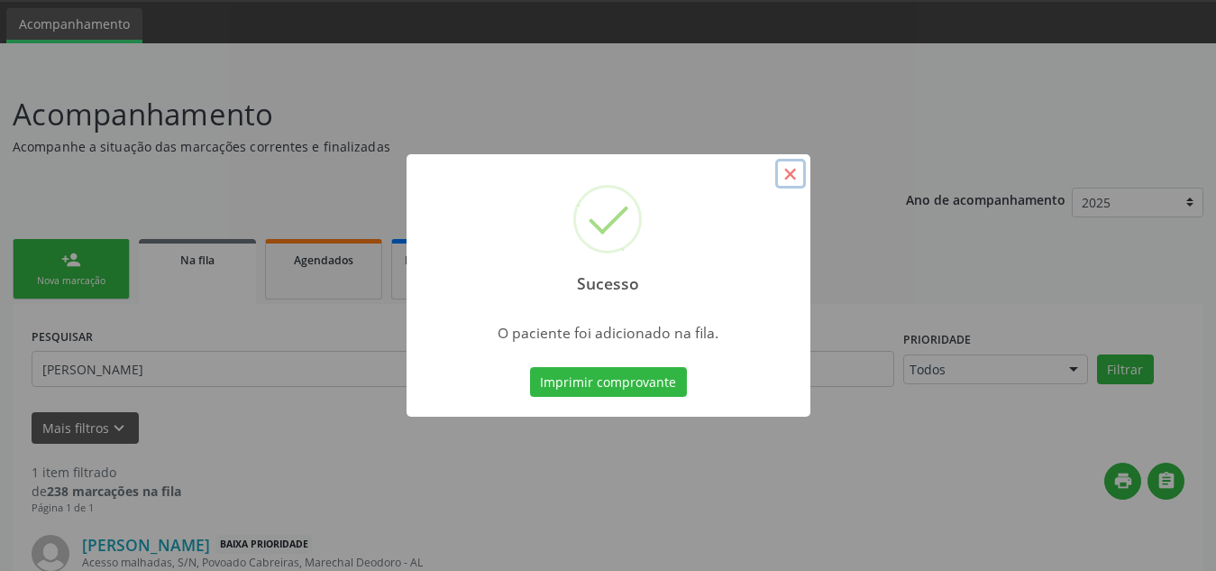
click at [792, 174] on button "×" at bounding box center [790, 174] width 31 height 31
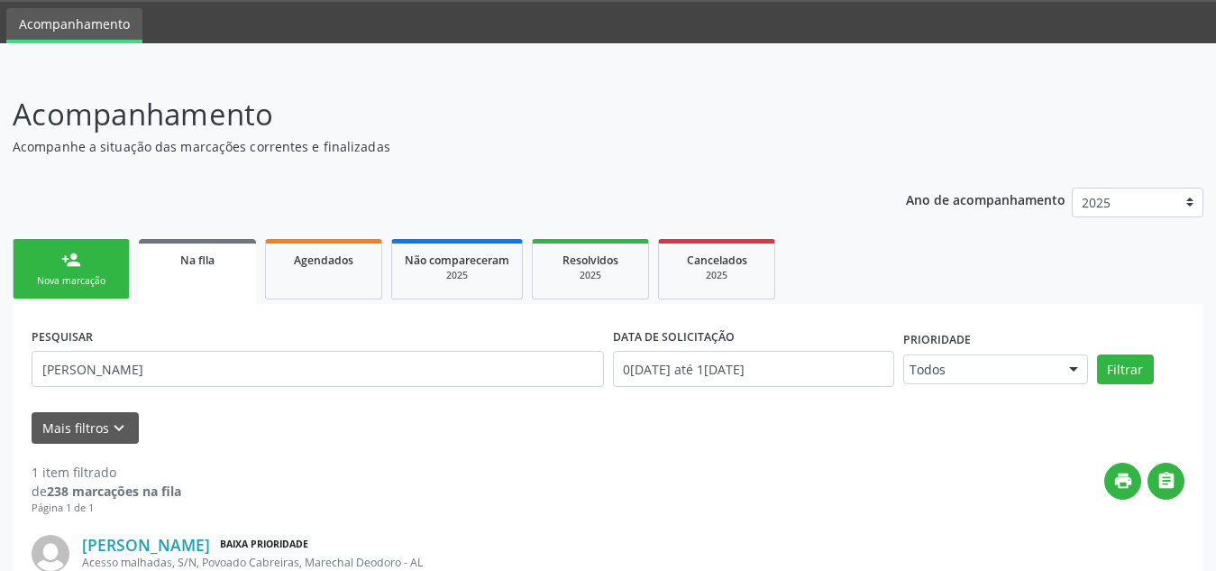
click at [61, 259] on div "person_add" at bounding box center [71, 260] width 20 height 20
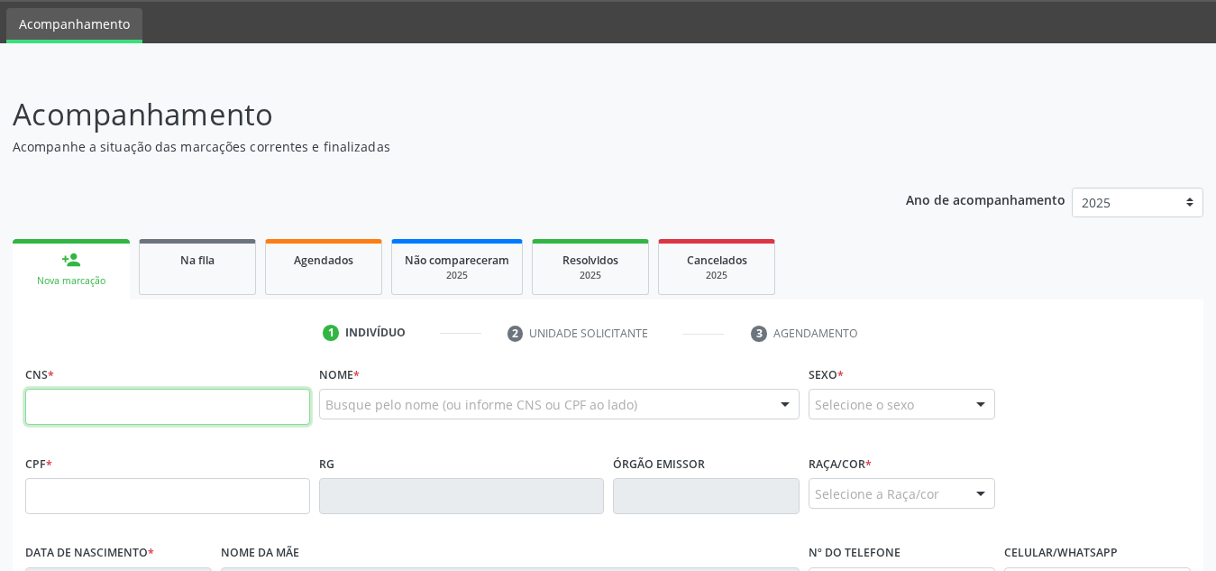
click at [155, 406] on input "text" at bounding box center [167, 407] width 285 height 36
type input "702 3081 4796 5514"
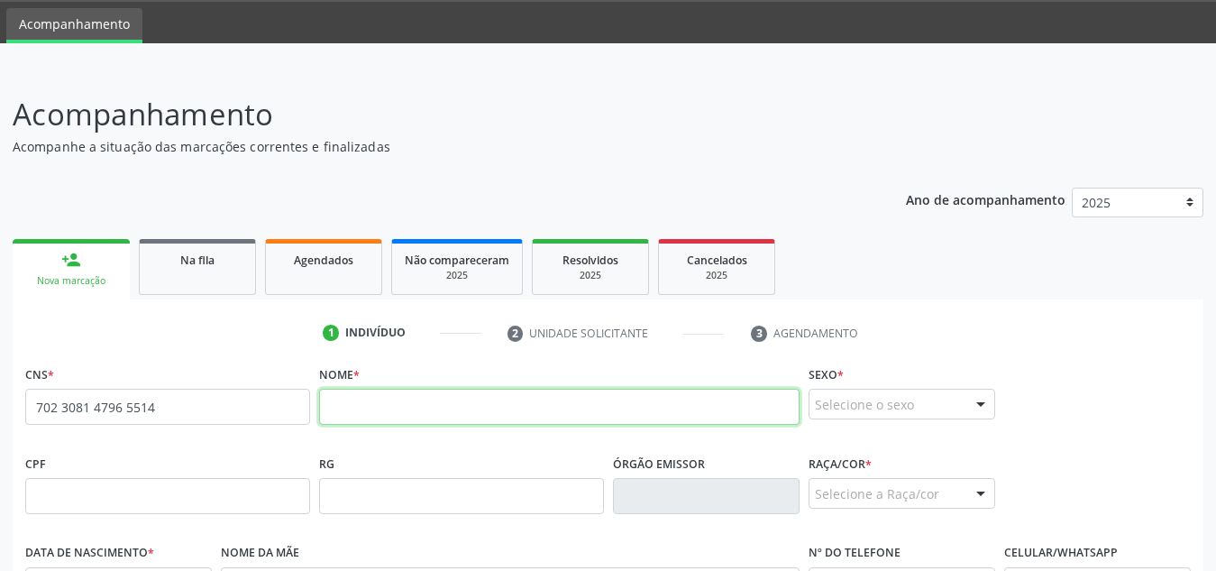
click at [384, 404] on input "text" at bounding box center [559, 407] width 481 height 36
paste input "Jose Claudio dos Santos Junior"
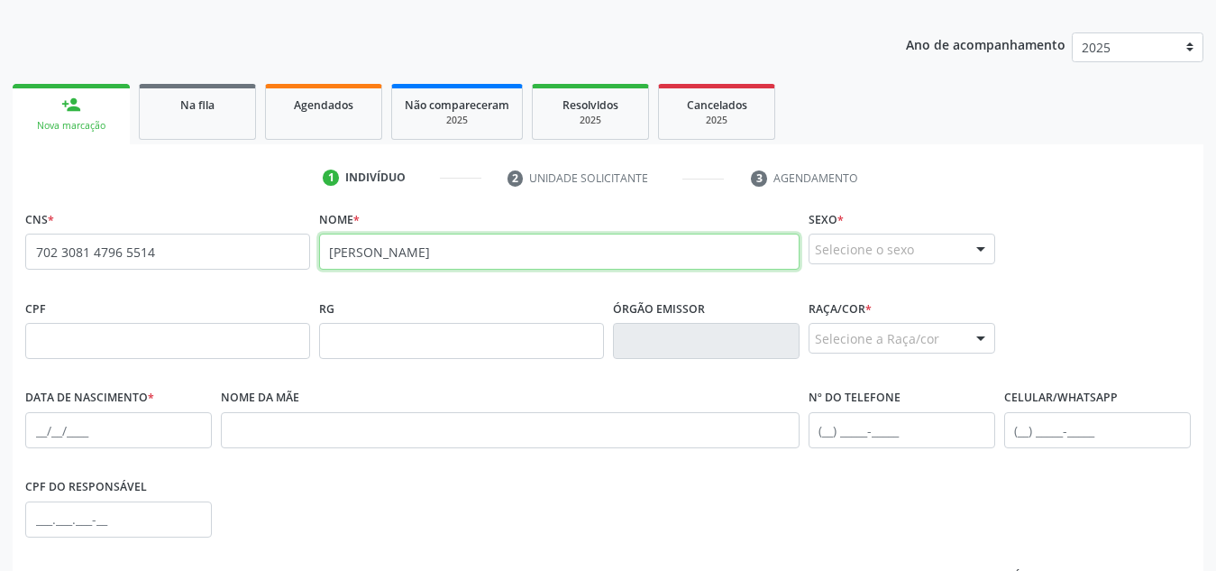
scroll to position [212, 0]
type input "Jose Claudio dos Santos Junior"
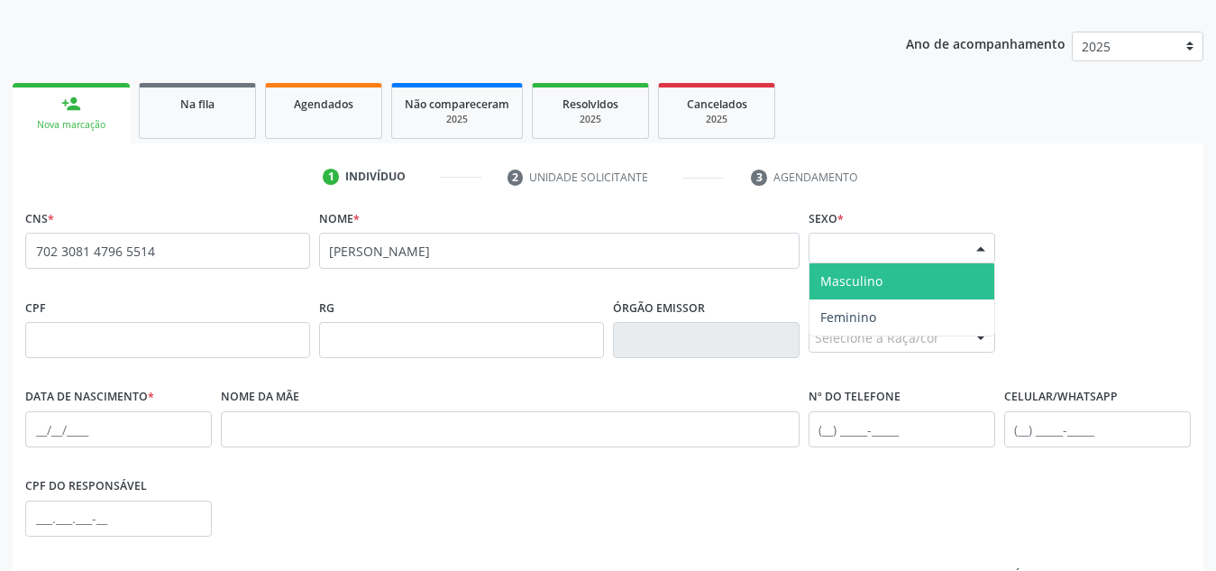
click at [961, 254] on div "Selecione o sexo" at bounding box center [902, 248] width 187 height 31
click at [930, 291] on span "Masculino" at bounding box center [902, 281] width 185 height 36
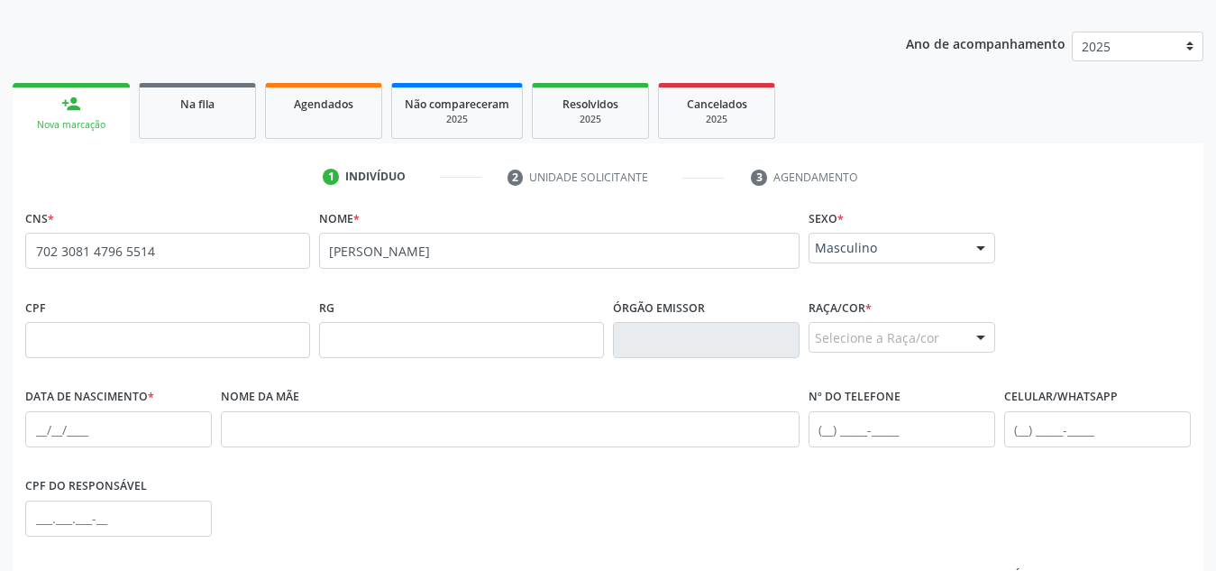
click at [919, 330] on div "Selecione a Raça/cor" at bounding box center [902, 337] width 187 height 31
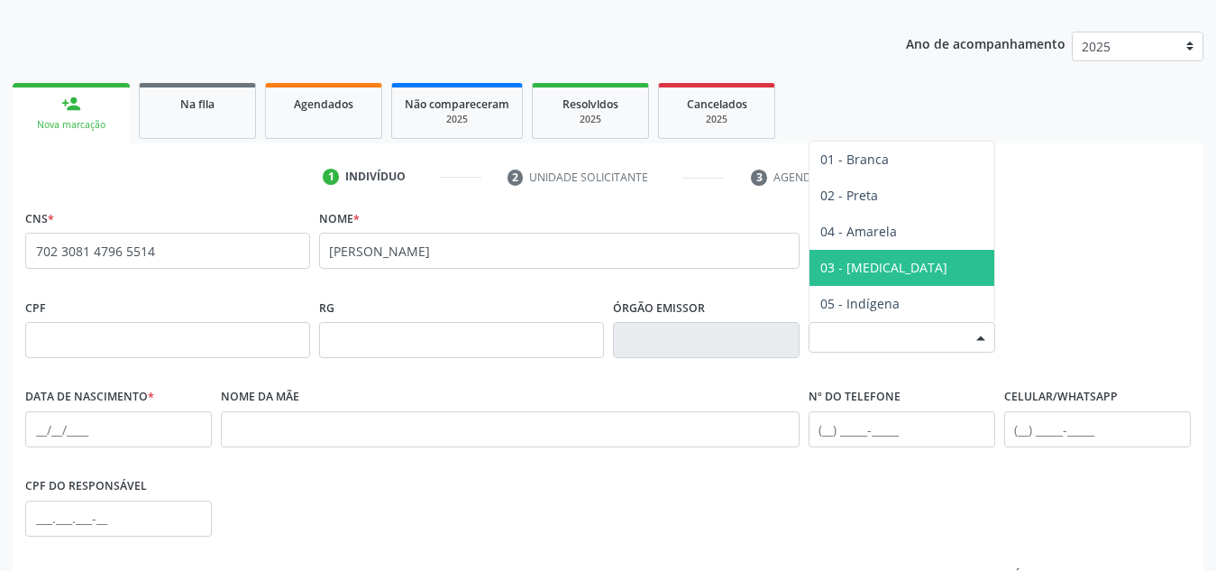
click at [919, 254] on span "03 - Parda" at bounding box center [902, 268] width 185 height 36
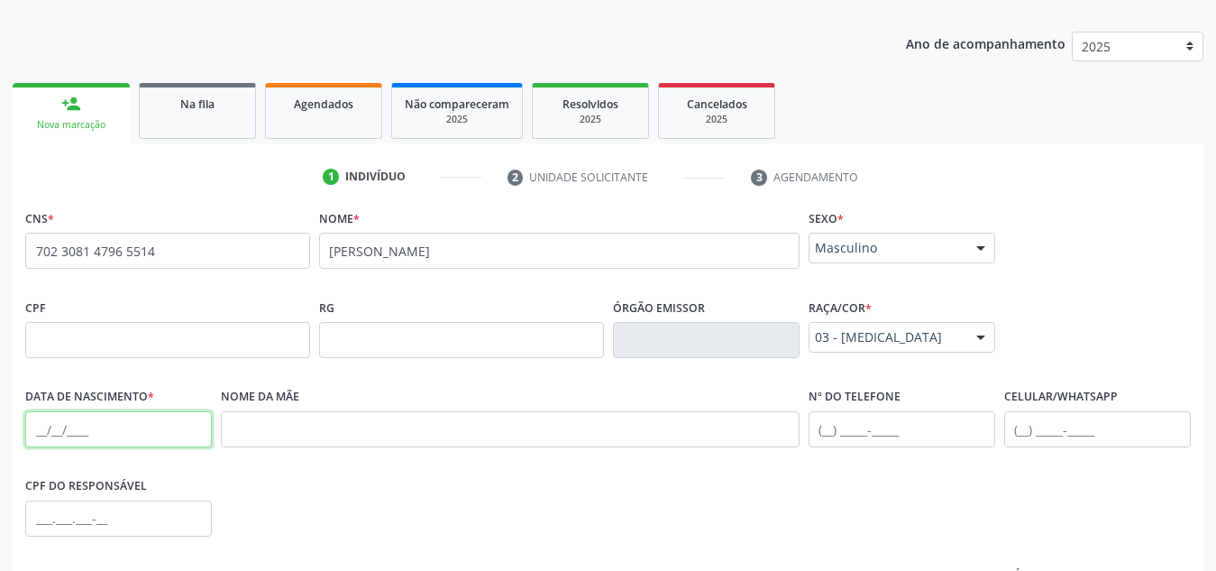
click at [198, 437] on input "text" at bounding box center [118, 429] width 187 height 36
paste input "19/05/1995"
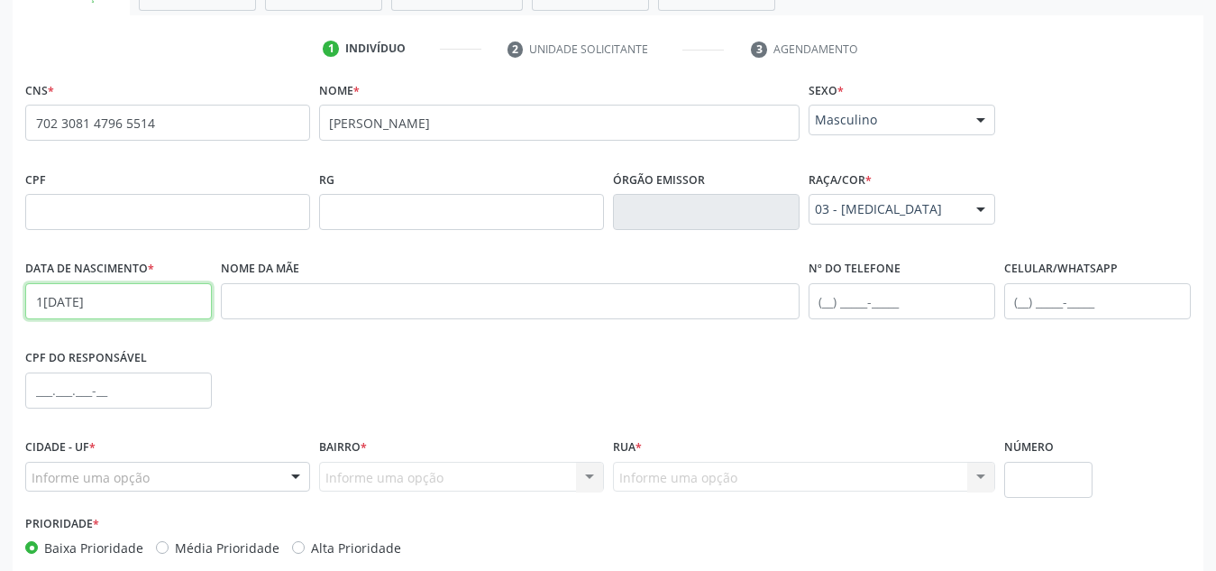
scroll to position [361, 0]
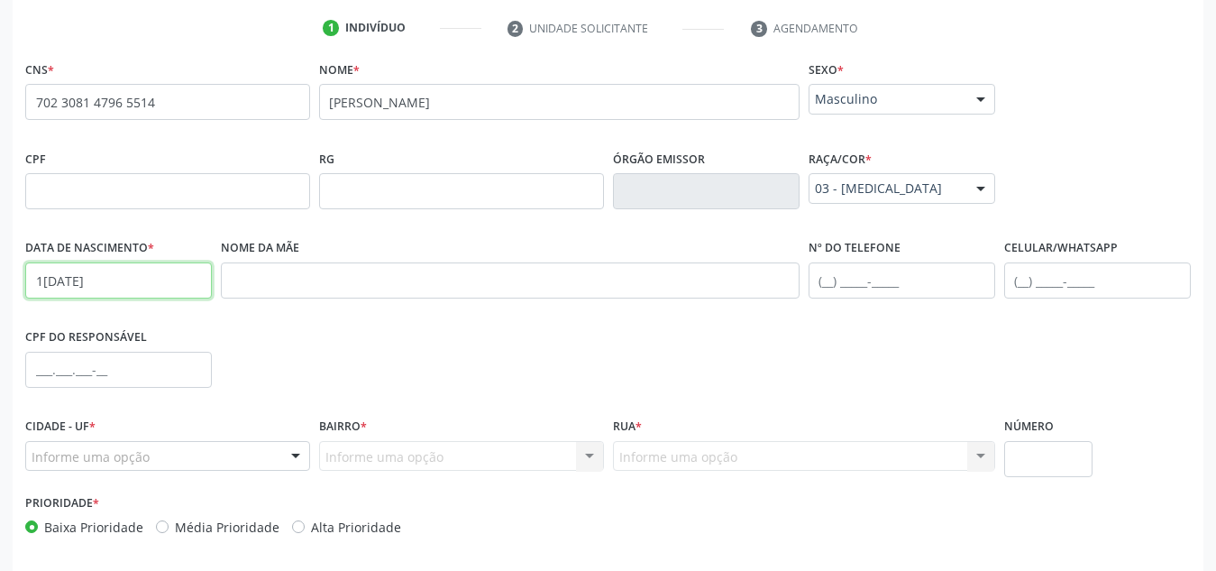
type input "19/05/1995"
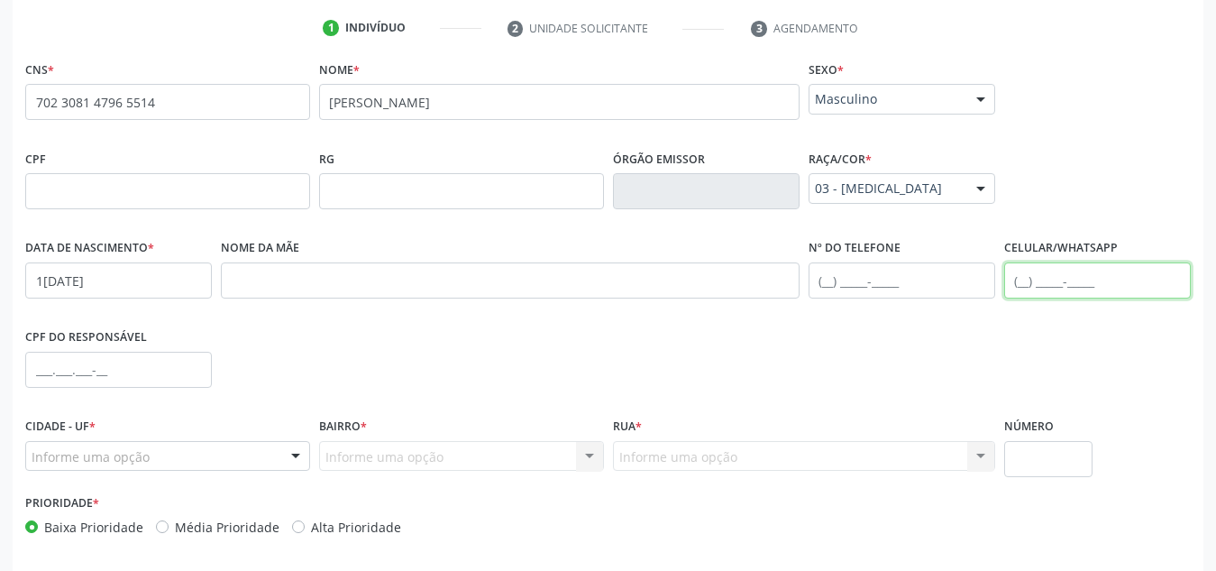
click at [1037, 279] on input "text" at bounding box center [1097, 280] width 187 height 36
paste input "(82) 99170-6249"
type input "(82) 99170-6249"
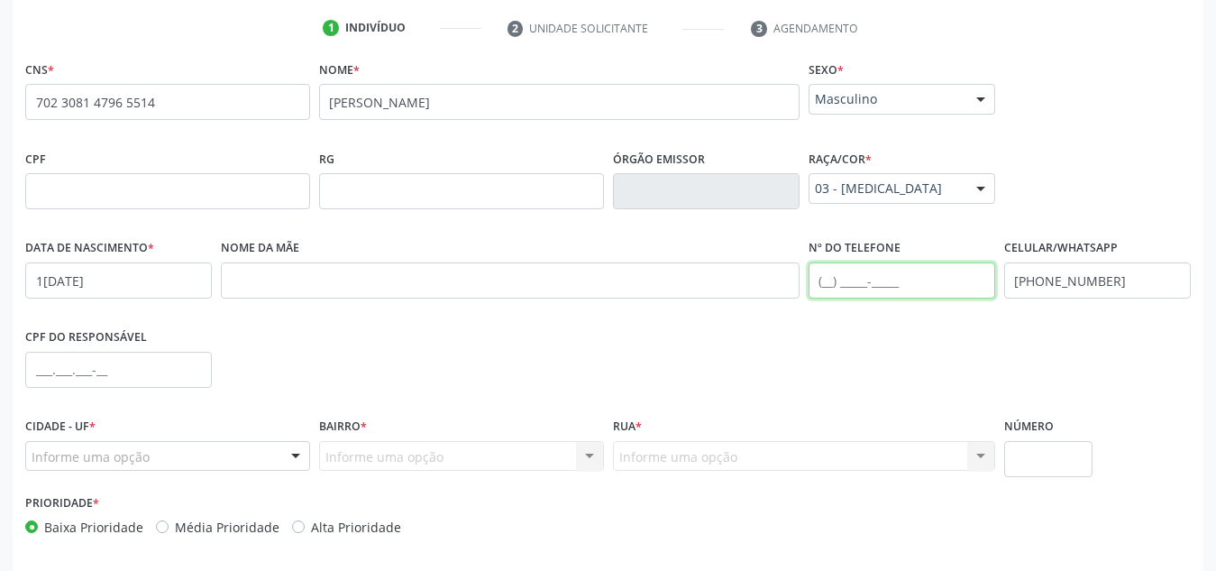
click at [856, 281] on input "text" at bounding box center [902, 280] width 187 height 36
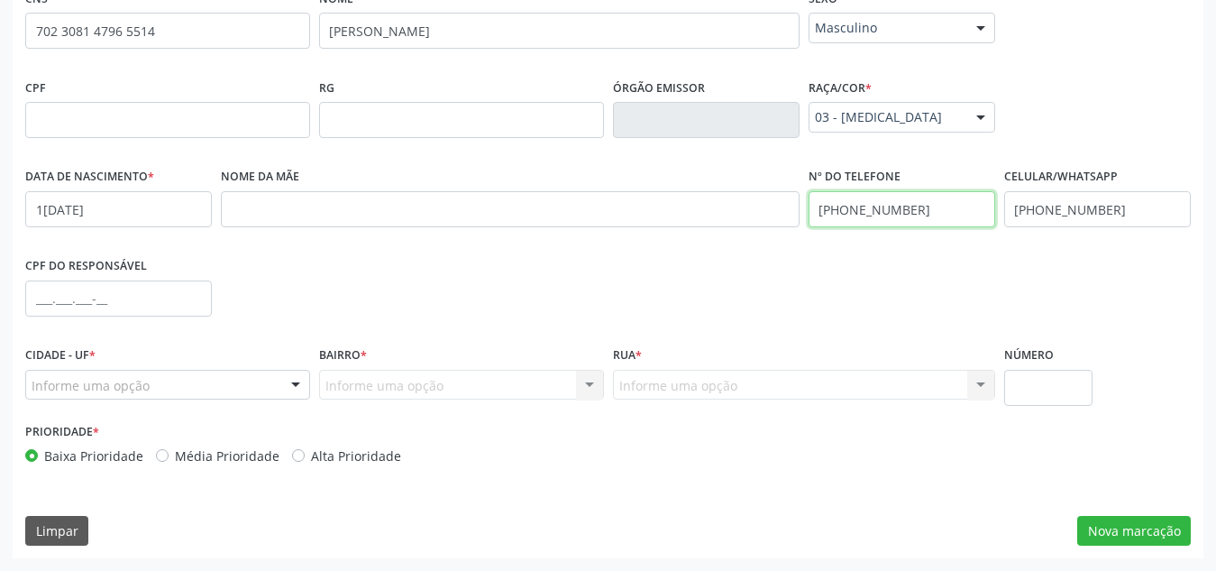
type input "(82) 99344-0023"
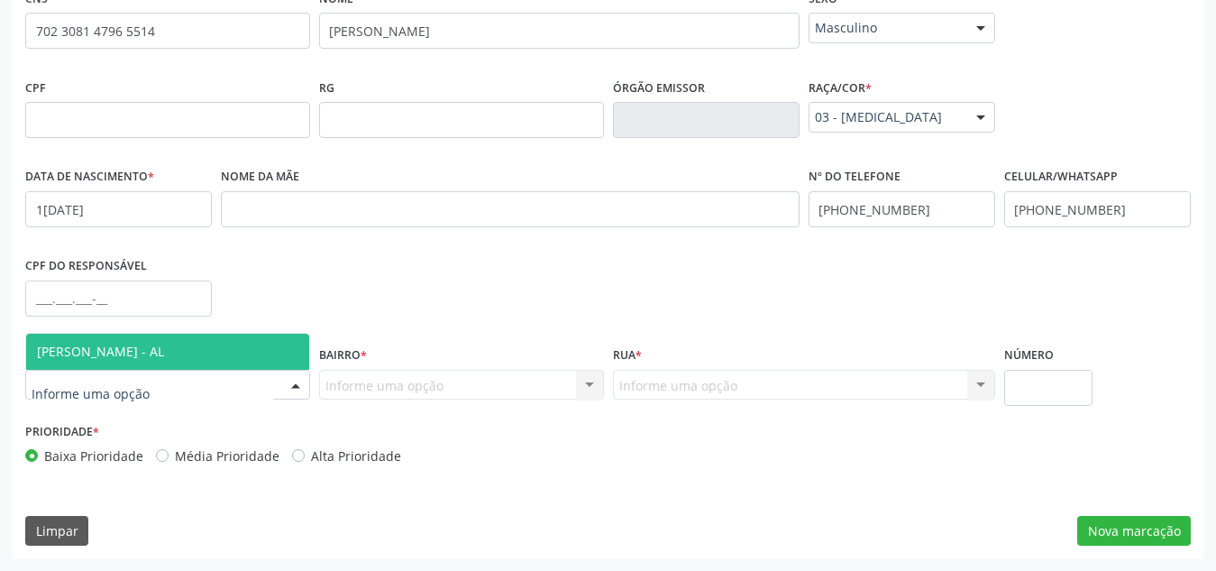
click at [298, 385] on div at bounding box center [295, 386] width 27 height 31
click at [278, 347] on span "[PERSON_NAME] - AL" at bounding box center [167, 352] width 283 height 36
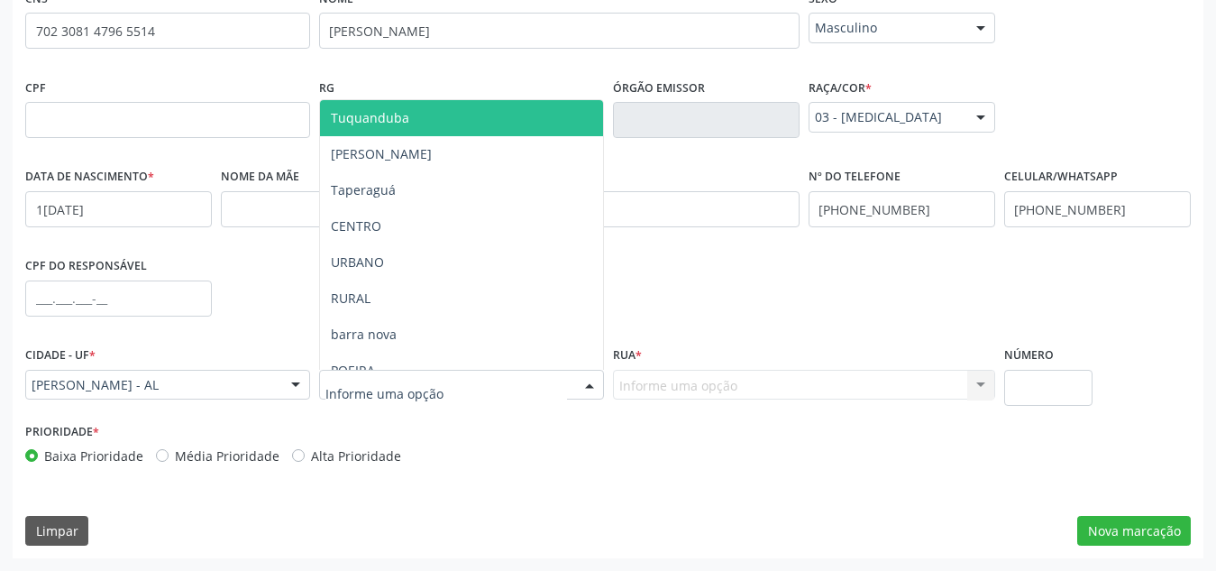
click at [549, 380] on div at bounding box center [461, 385] width 285 height 31
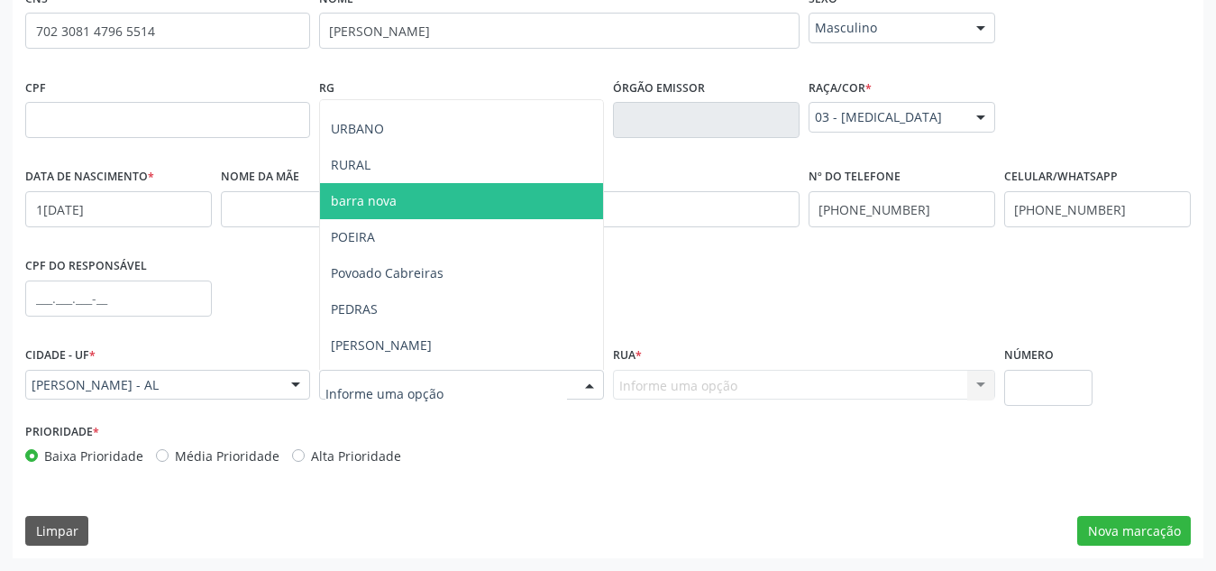
scroll to position [133, 0]
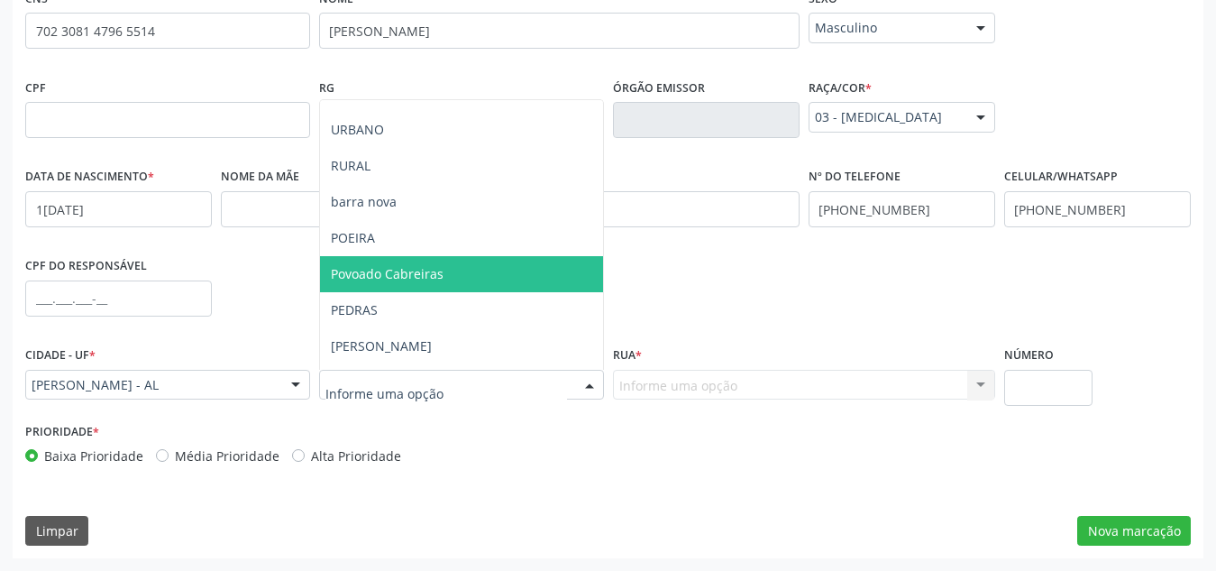
click at [499, 274] on span "Povoado Cabreiras" at bounding box center [461, 274] width 283 height 36
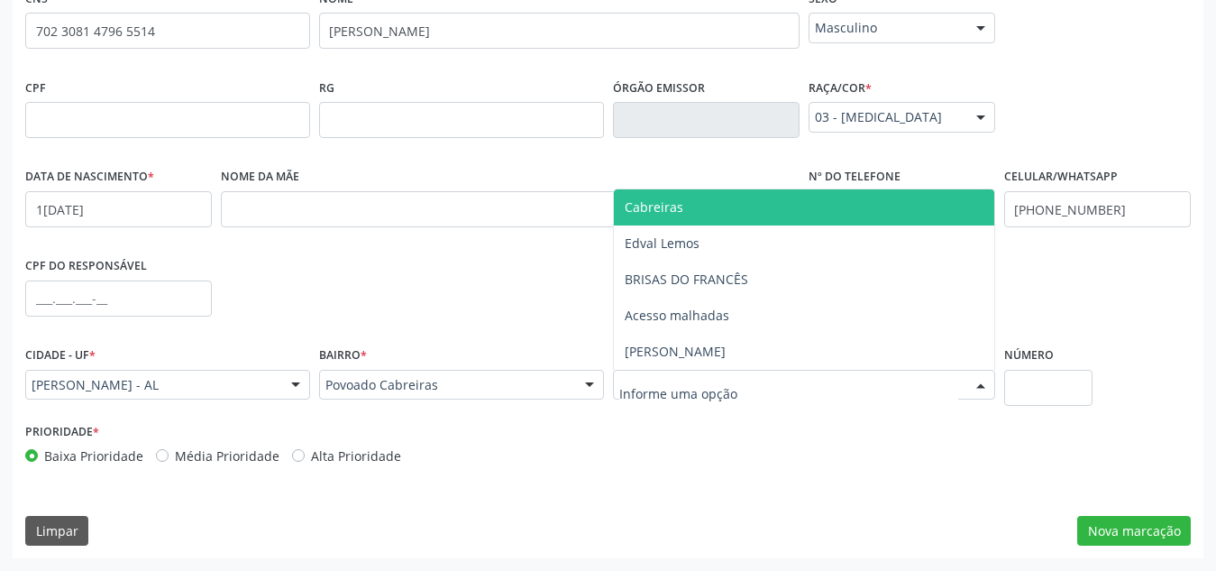
click at [688, 207] on span "Cabreiras" at bounding box center [804, 207] width 380 height 36
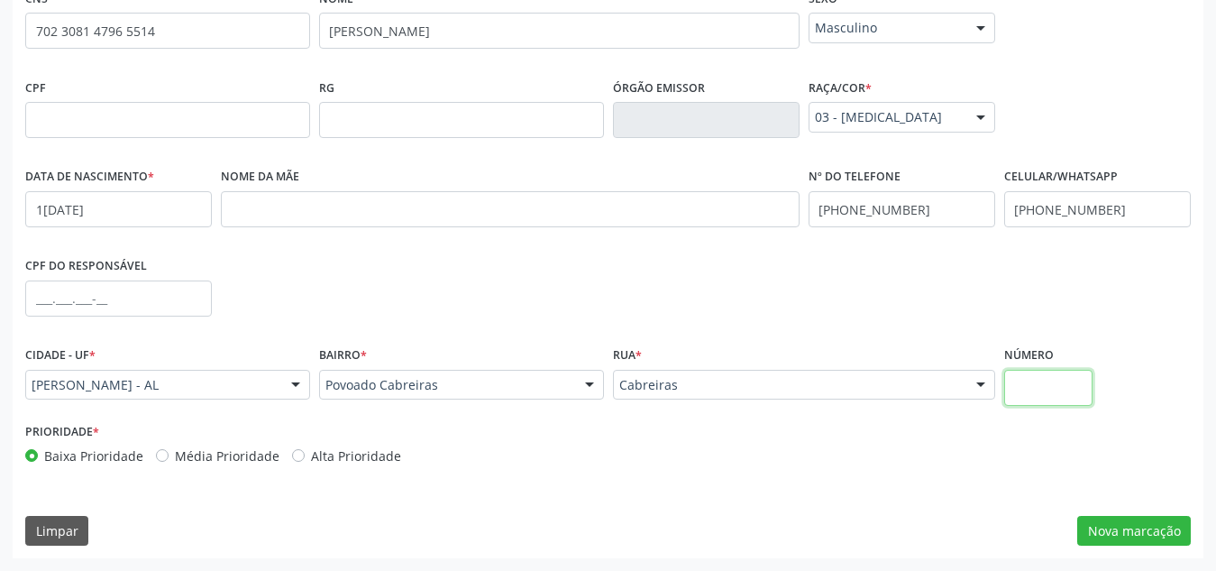
click at [1048, 396] on input "text" at bounding box center [1048, 388] width 89 height 36
type input "S/N"
click at [1114, 527] on button "Nova marcação" at bounding box center [1134, 531] width 114 height 31
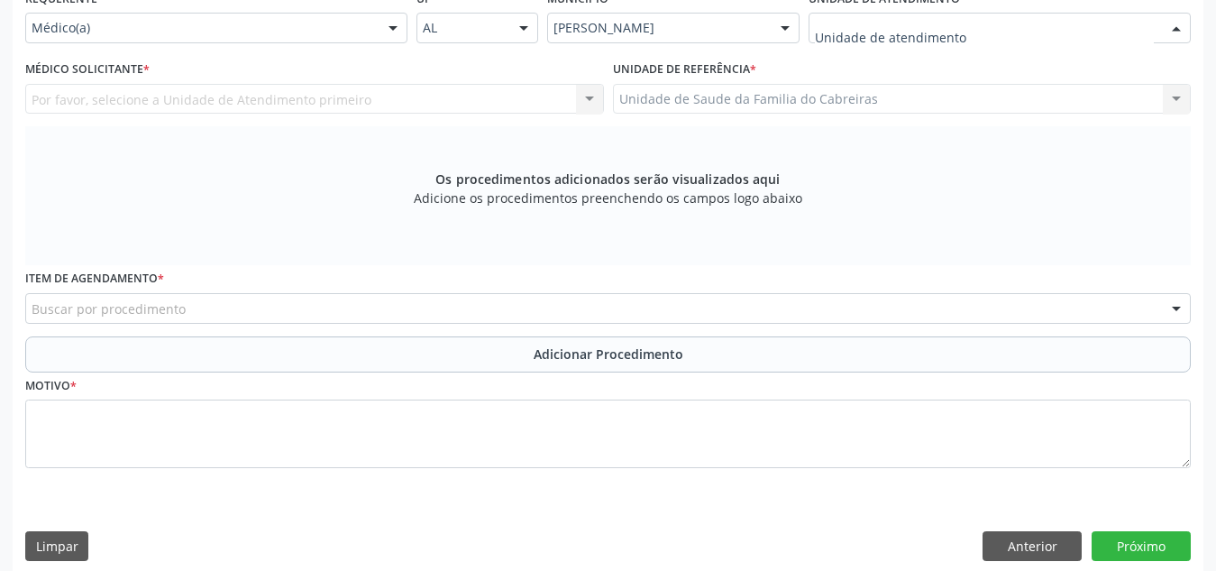
click at [1000, 31] on div at bounding box center [1000, 28] width 382 height 31
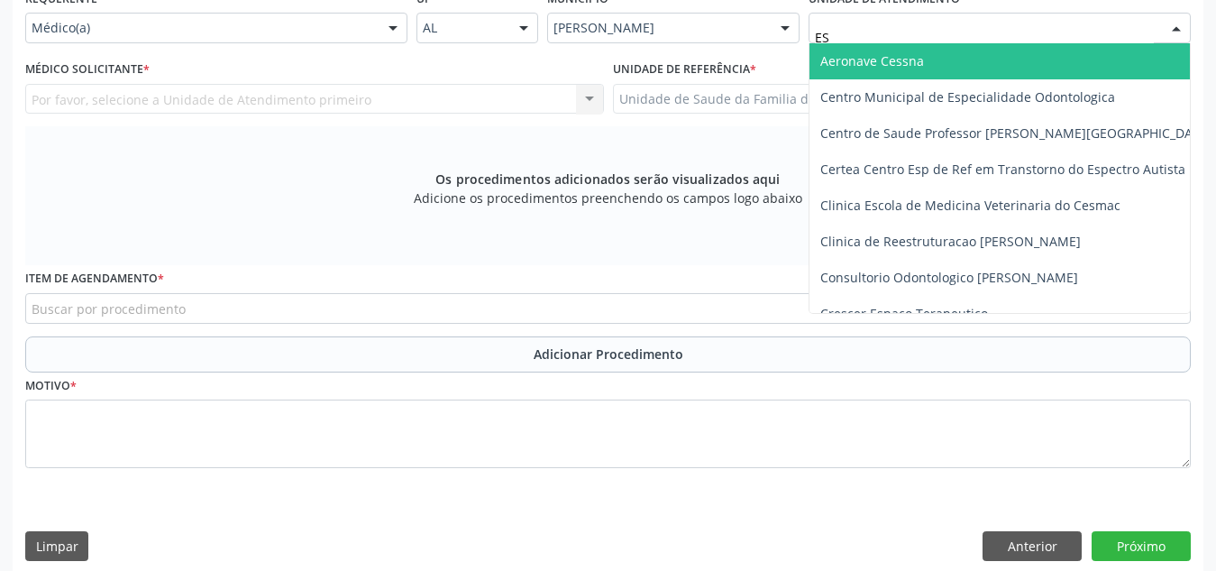
type input "EST"
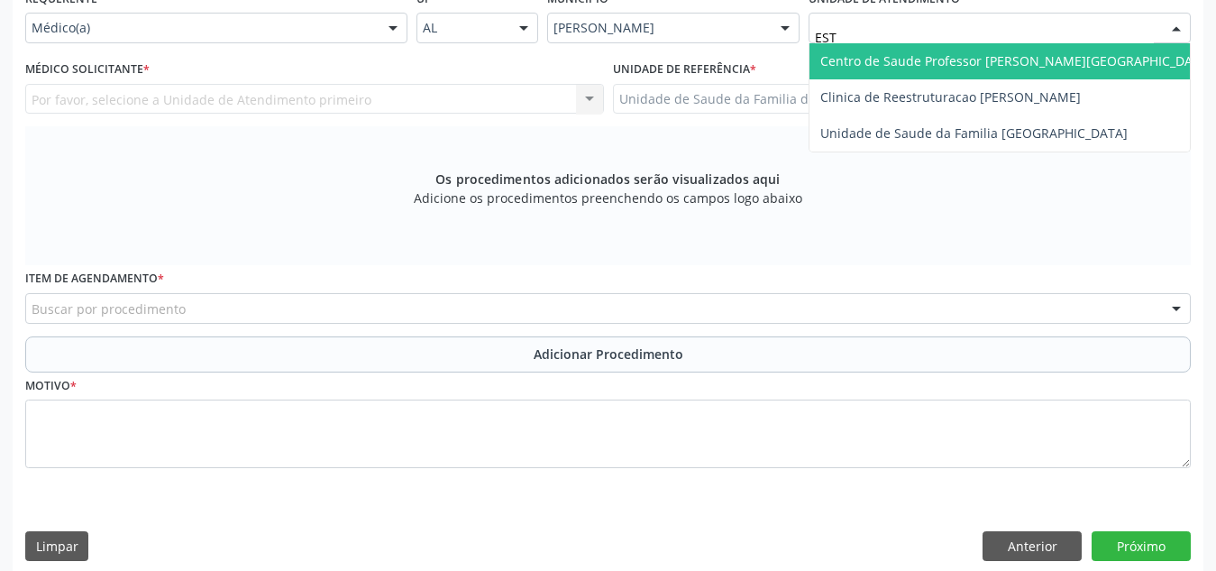
click at [993, 64] on span "Centro de Saude Professor [PERSON_NAME][GEOGRAPHIC_DATA]" at bounding box center [1016, 60] width 392 height 17
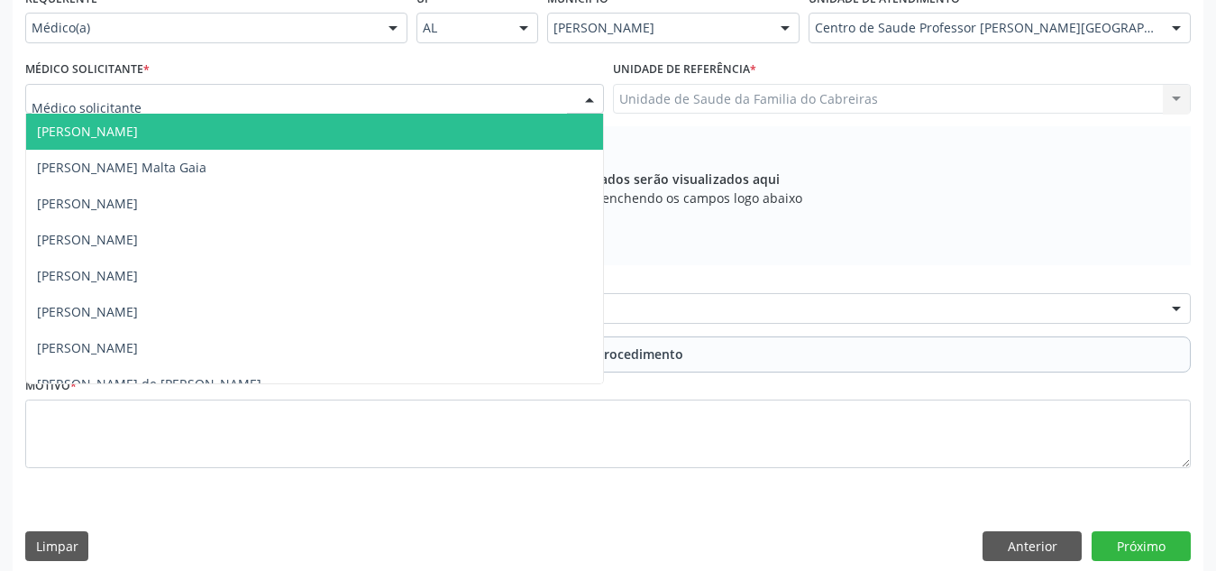
click at [536, 96] on div at bounding box center [314, 99] width 579 height 31
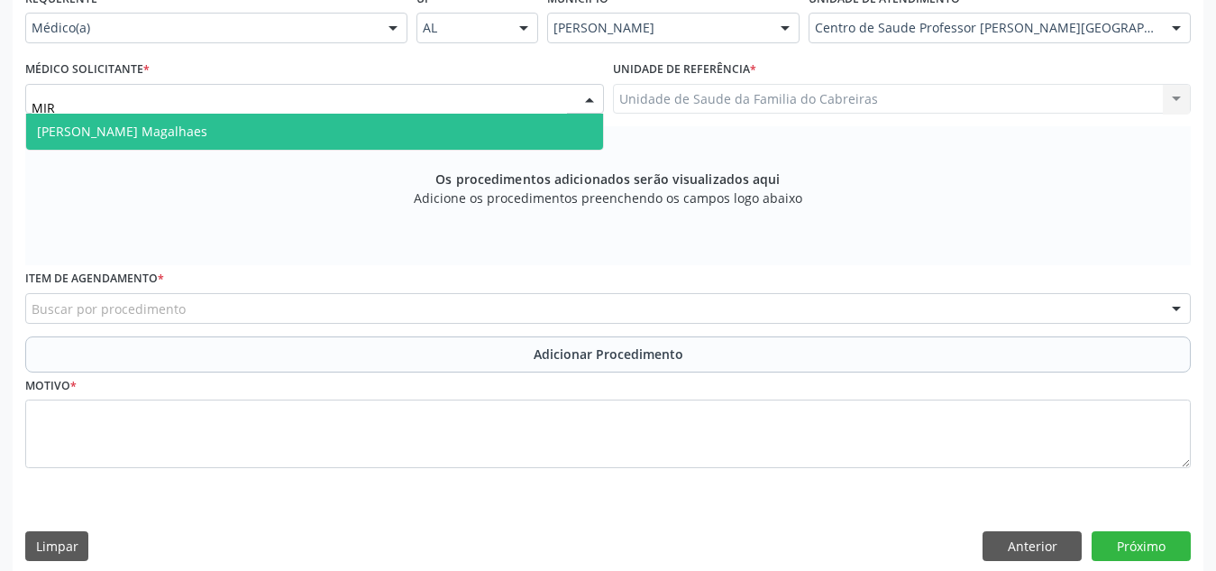
type input "MIRE"
click at [495, 130] on span "Mirella Kalyne Cavalcante Magalhaes" at bounding box center [314, 132] width 577 height 36
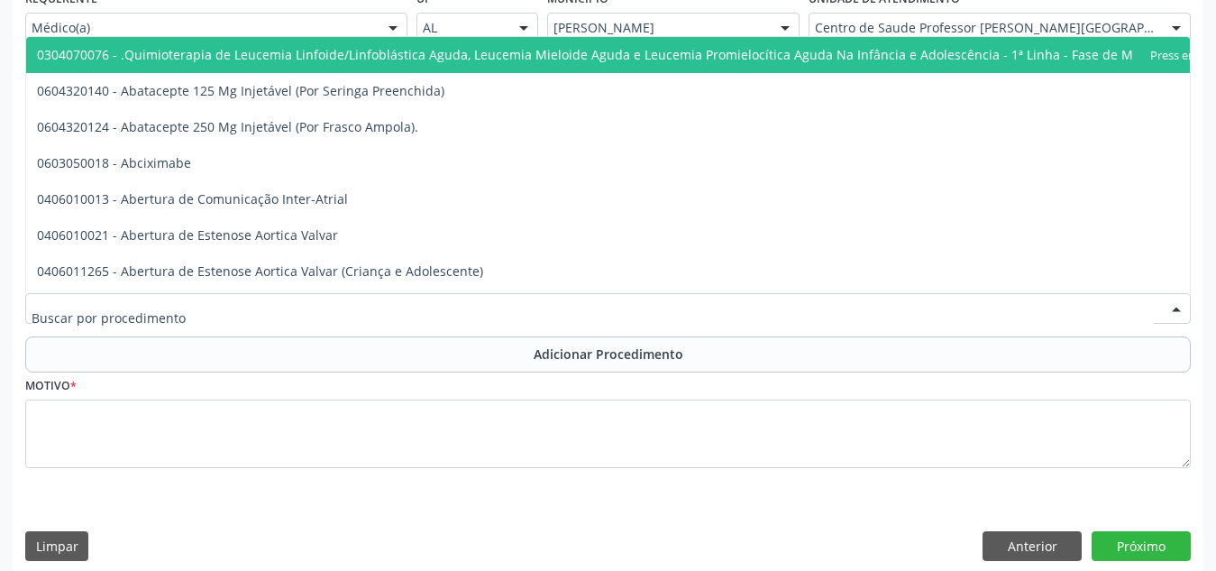
click at [450, 305] on div at bounding box center [608, 308] width 1166 height 31
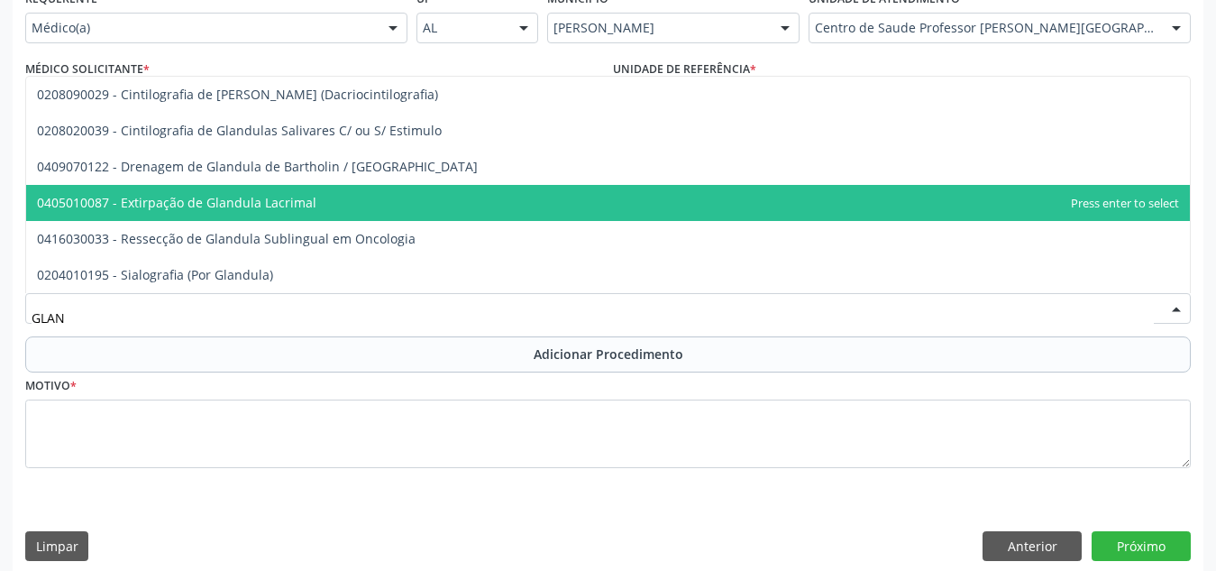
scroll to position [447, 0]
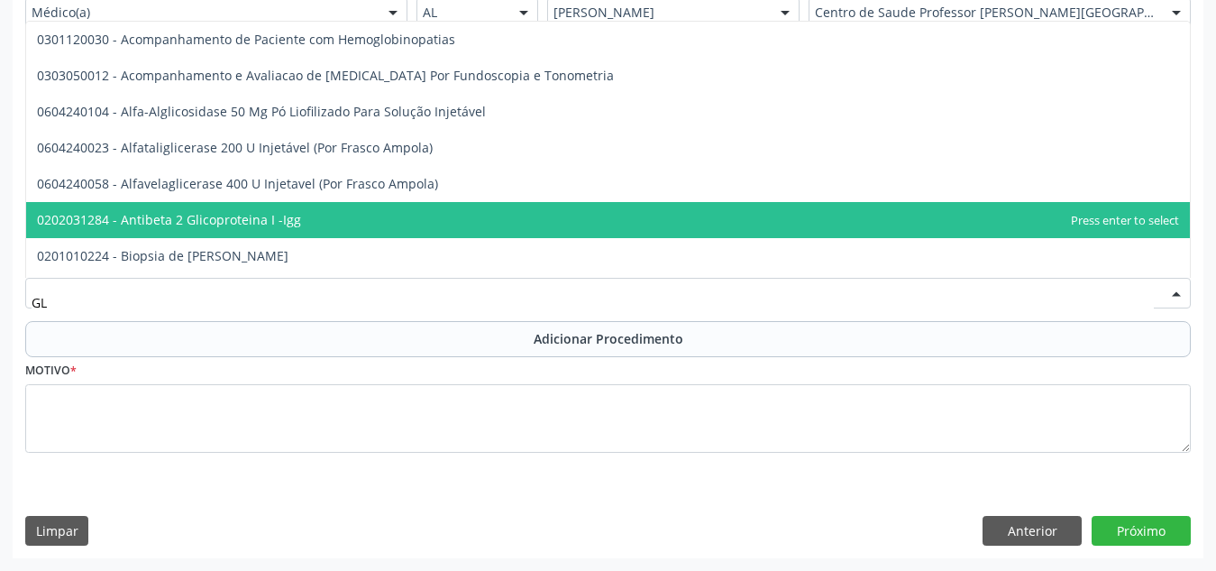
type input "G"
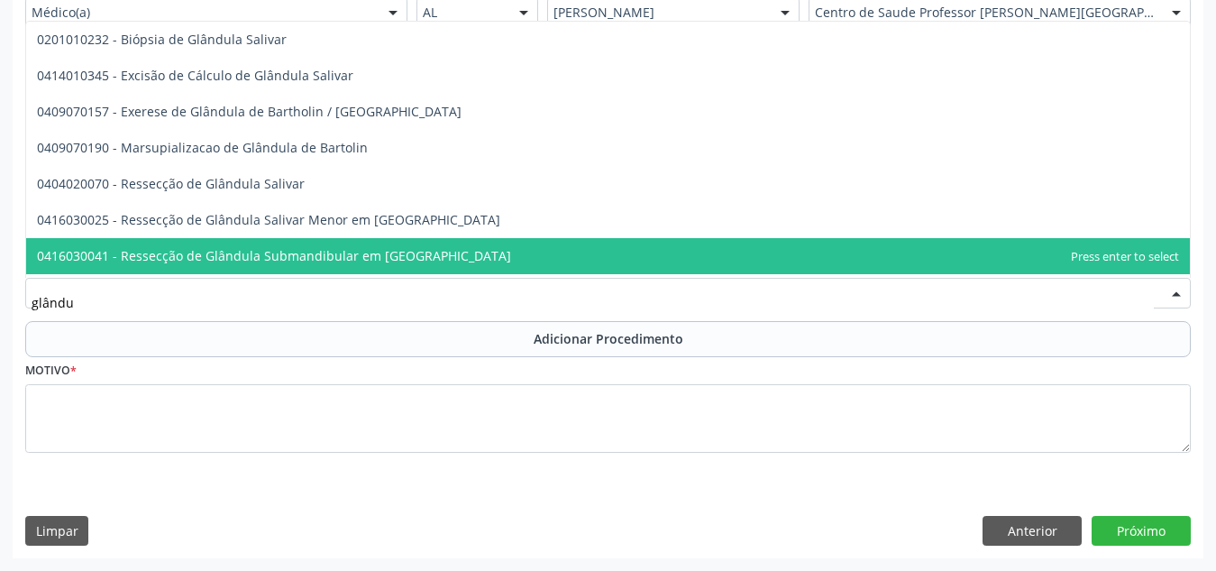
scroll to position [69, 0]
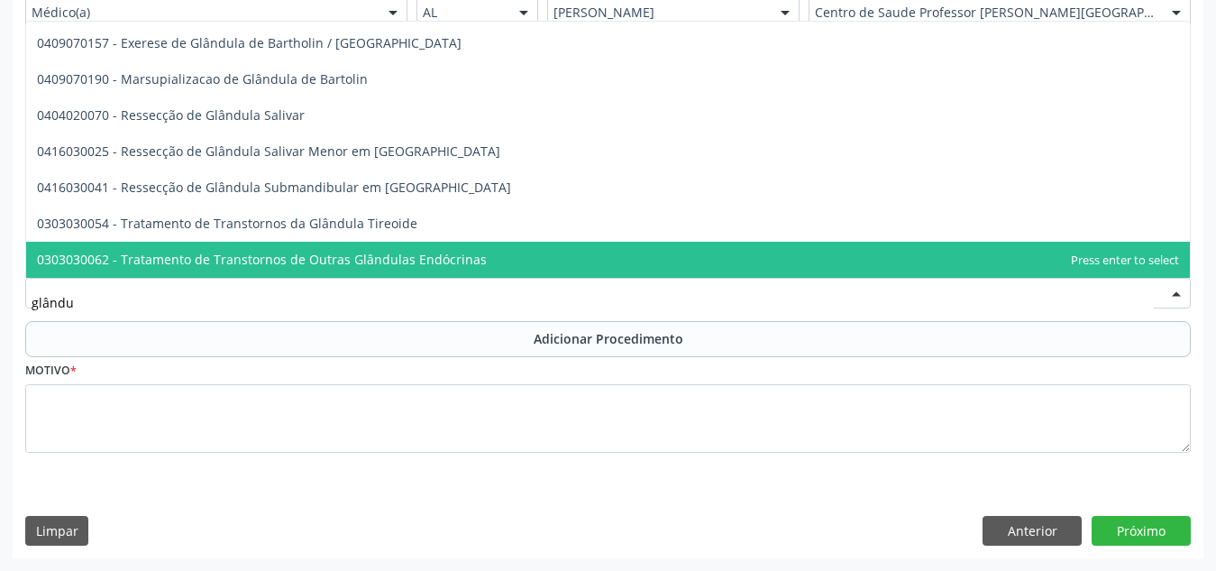
click at [383, 312] on input "glându" at bounding box center [593, 302] width 1123 height 36
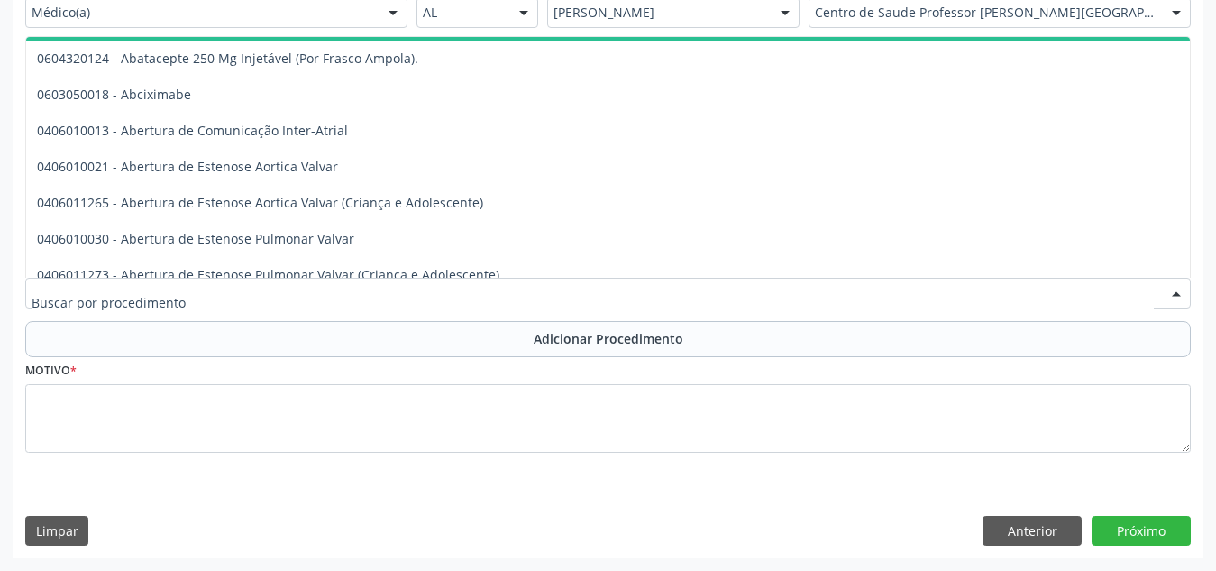
click at [182, 292] on div at bounding box center [608, 293] width 1166 height 31
paste input "02.05.02.009-7"
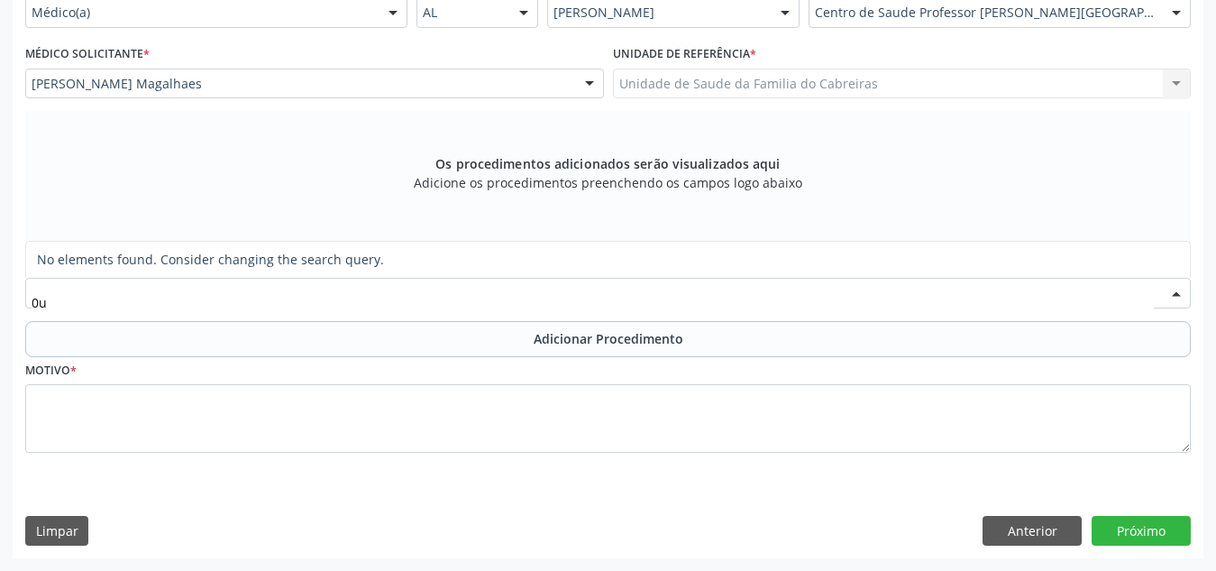
type input "0"
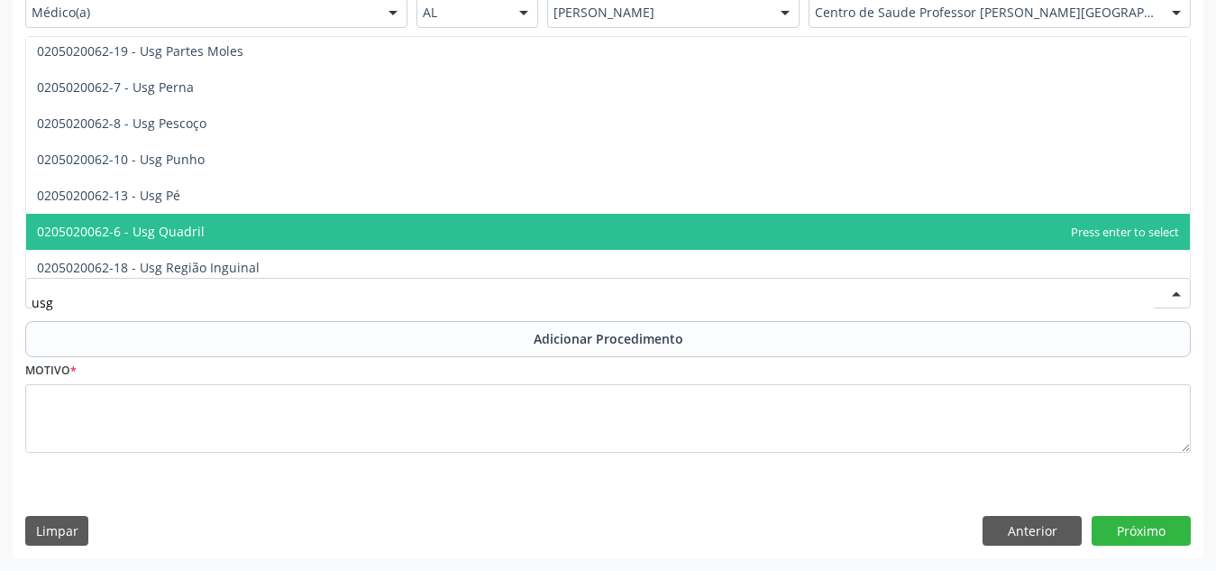
scroll to position [444, 0]
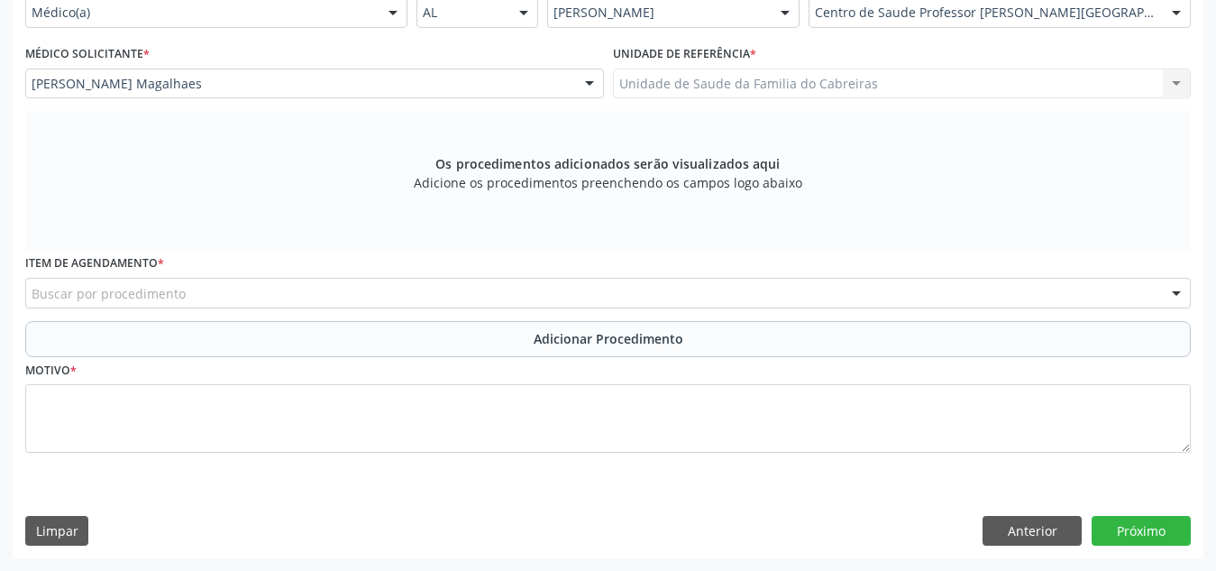
click at [271, 291] on div "Buscar por procedimento" at bounding box center [608, 293] width 1166 height 31
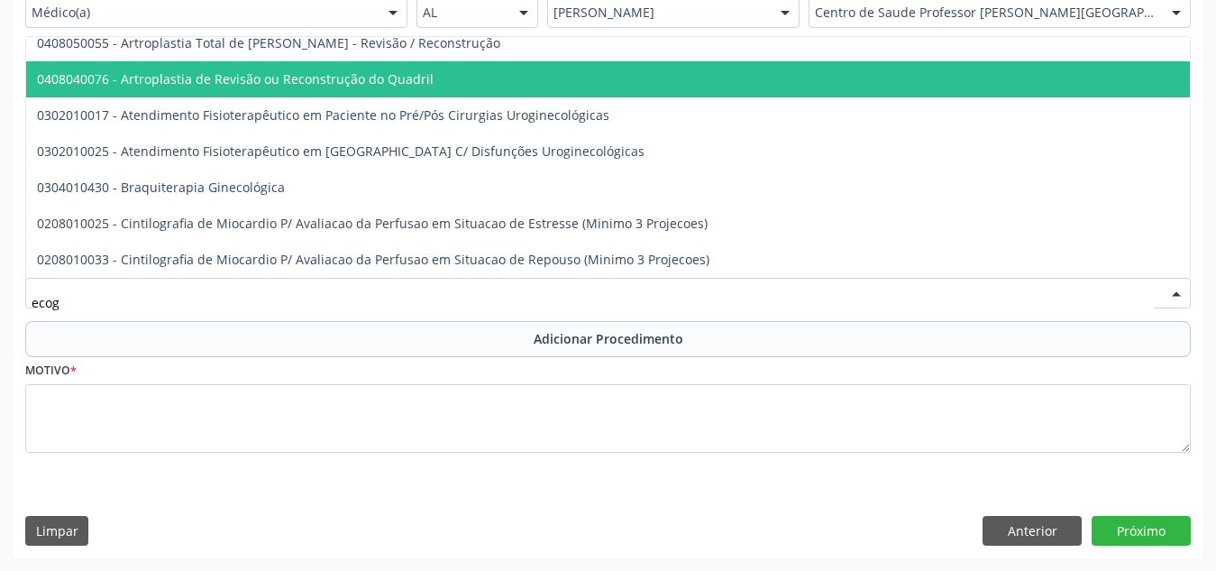
scroll to position [0, 0]
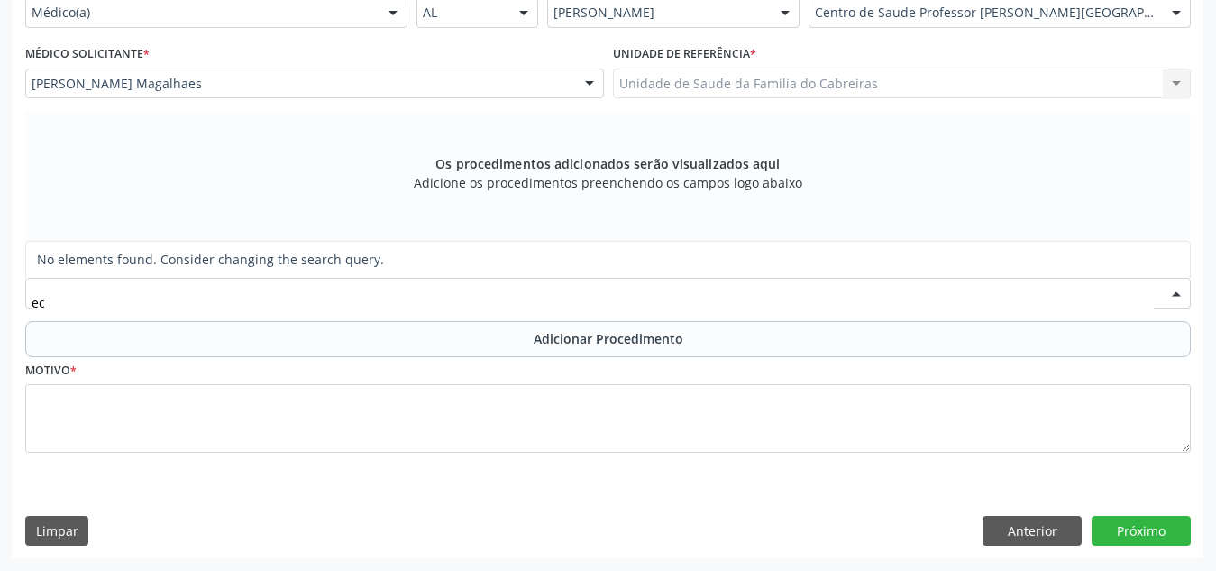
type input "e"
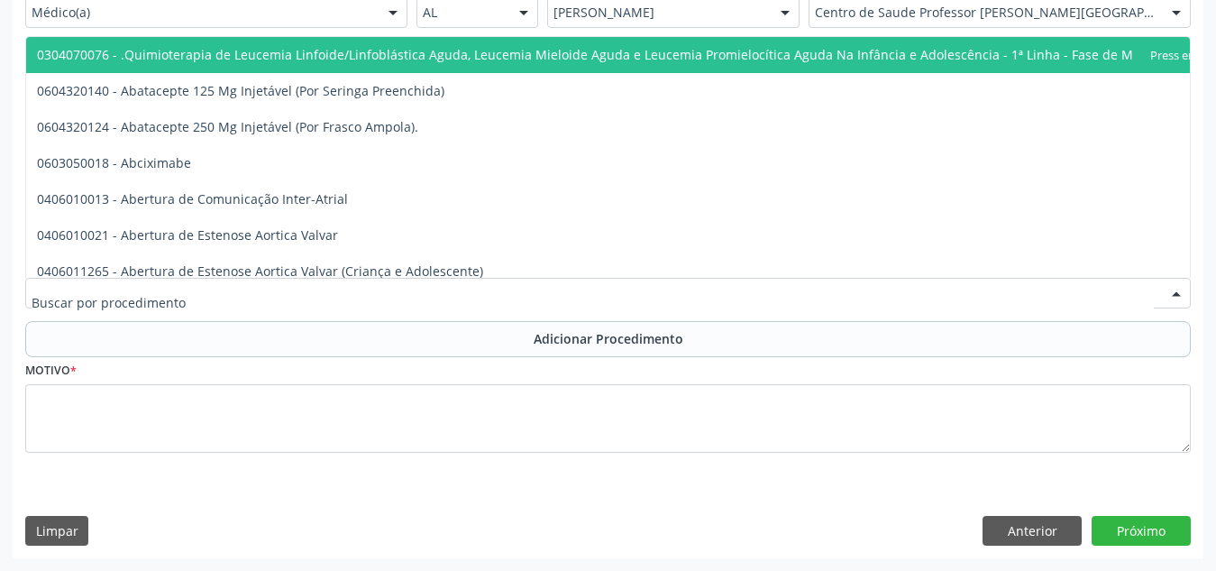
click at [341, 300] on div at bounding box center [608, 293] width 1166 height 31
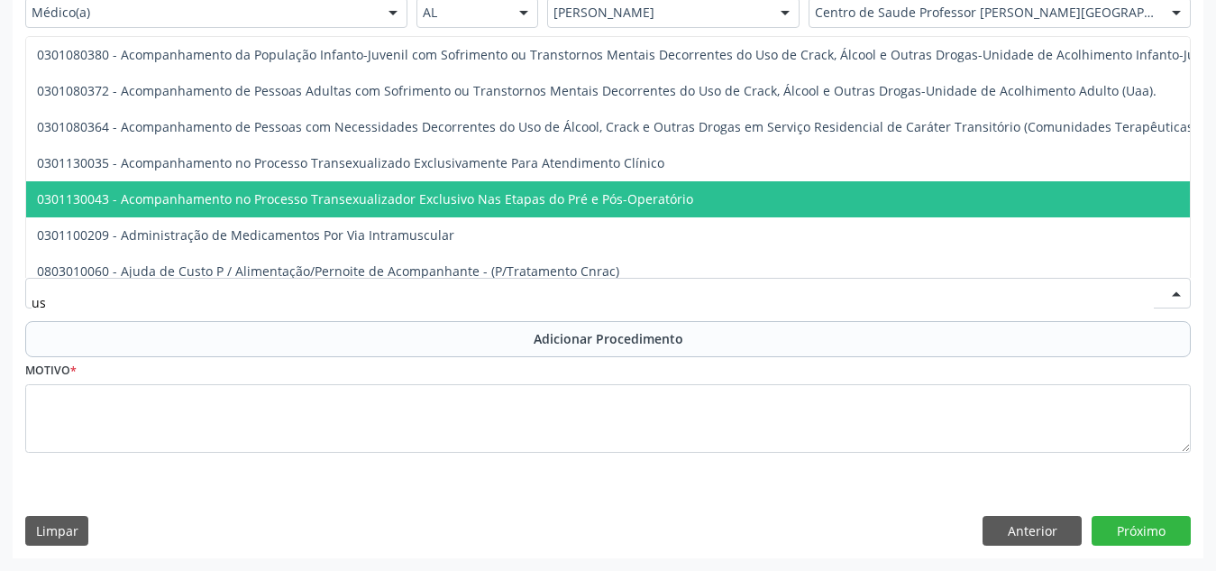
type input "usg"
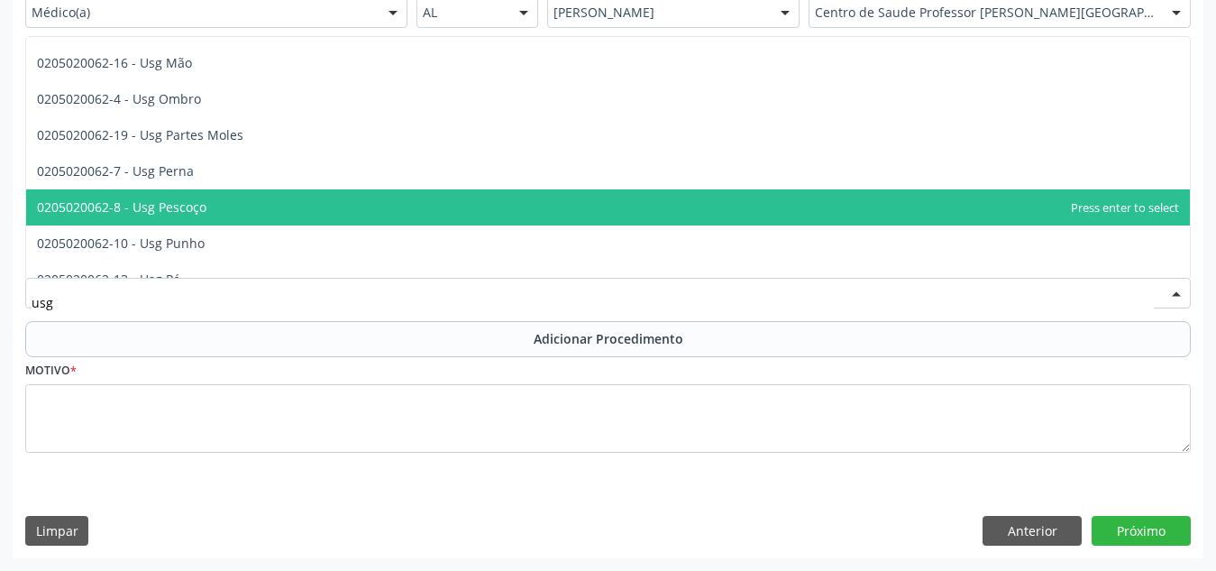
scroll to position [281, 0]
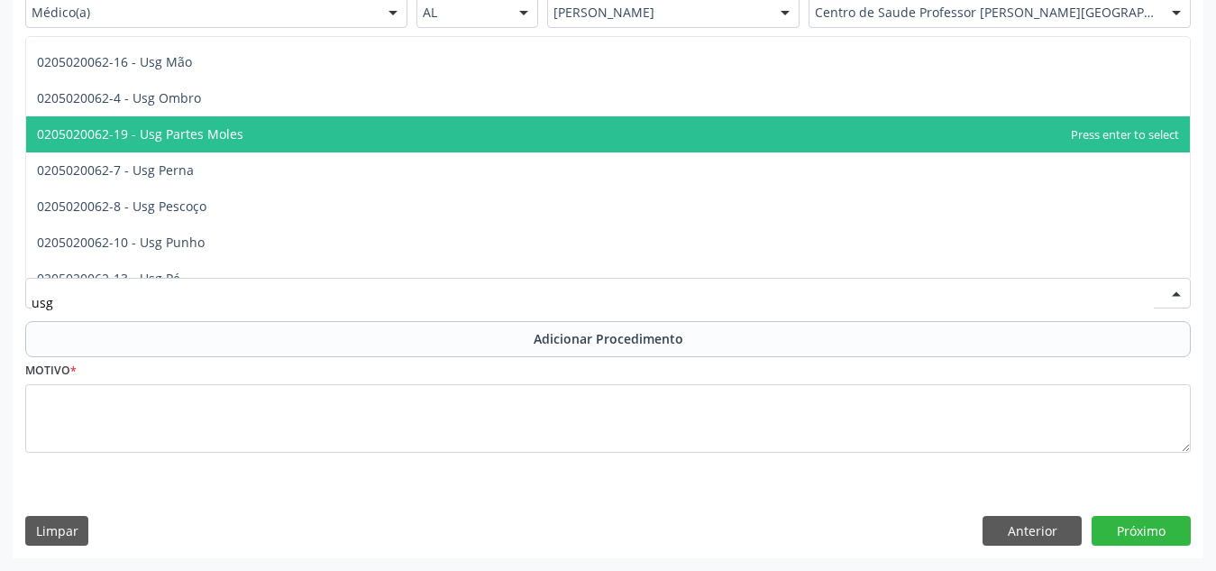
click at [343, 128] on span "0205020062-19 - Usg Partes Moles" at bounding box center [608, 134] width 1164 height 36
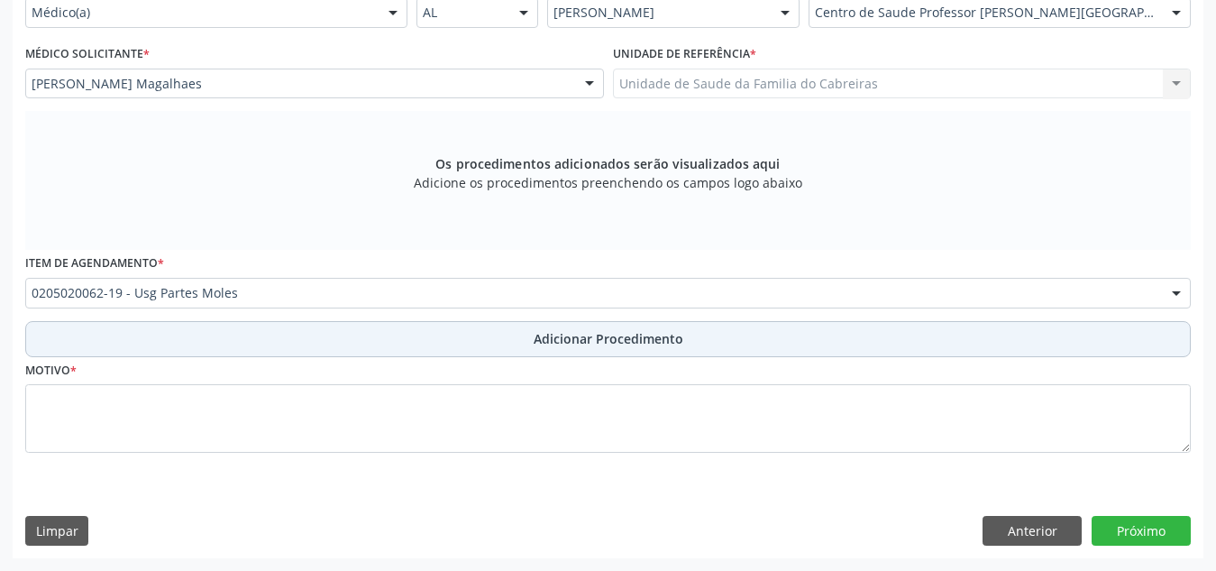
click at [313, 353] on button "Adicionar Procedimento" at bounding box center [608, 339] width 1166 height 36
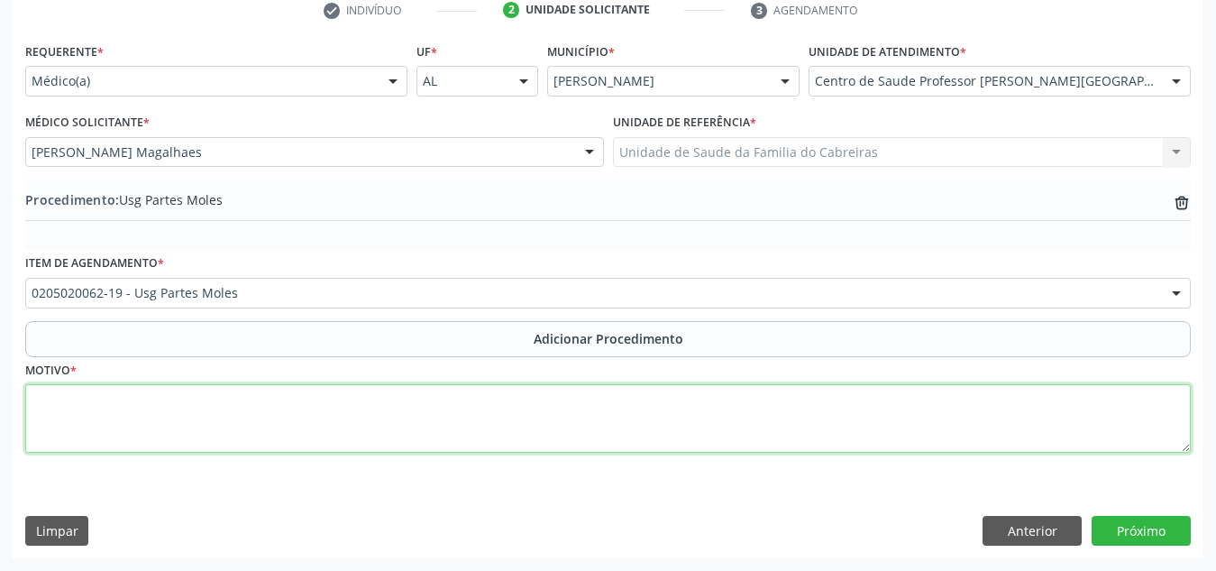
click at [338, 432] on textarea at bounding box center [608, 418] width 1166 height 69
type textarea "u"
type textarea "Ultrasson de glândula salivares."
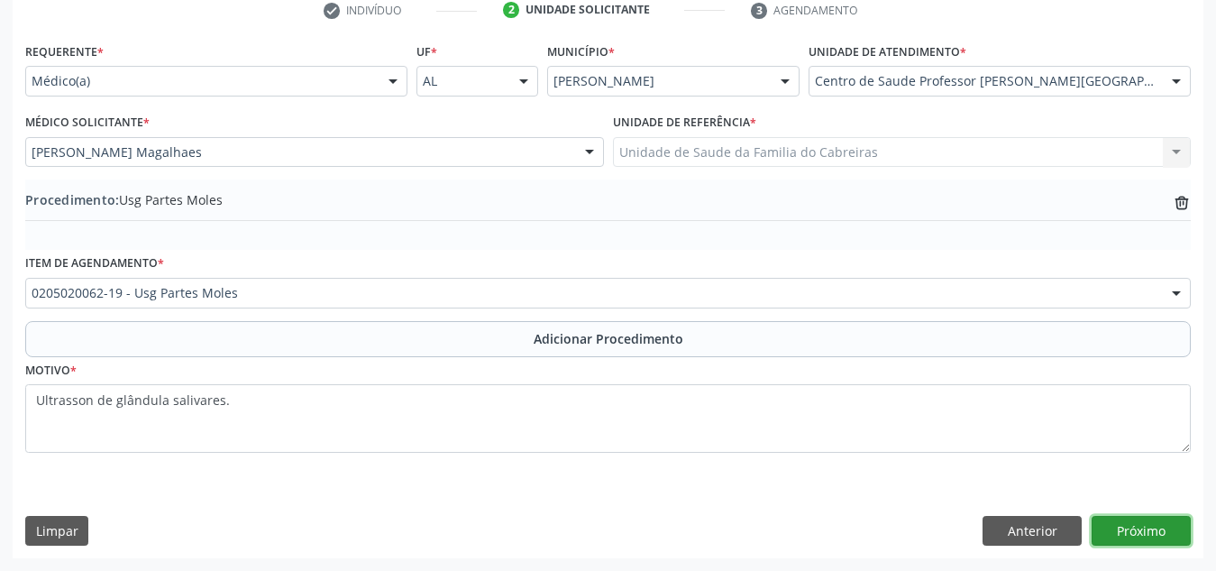
click at [1144, 538] on button "Próximo" at bounding box center [1141, 531] width 99 height 31
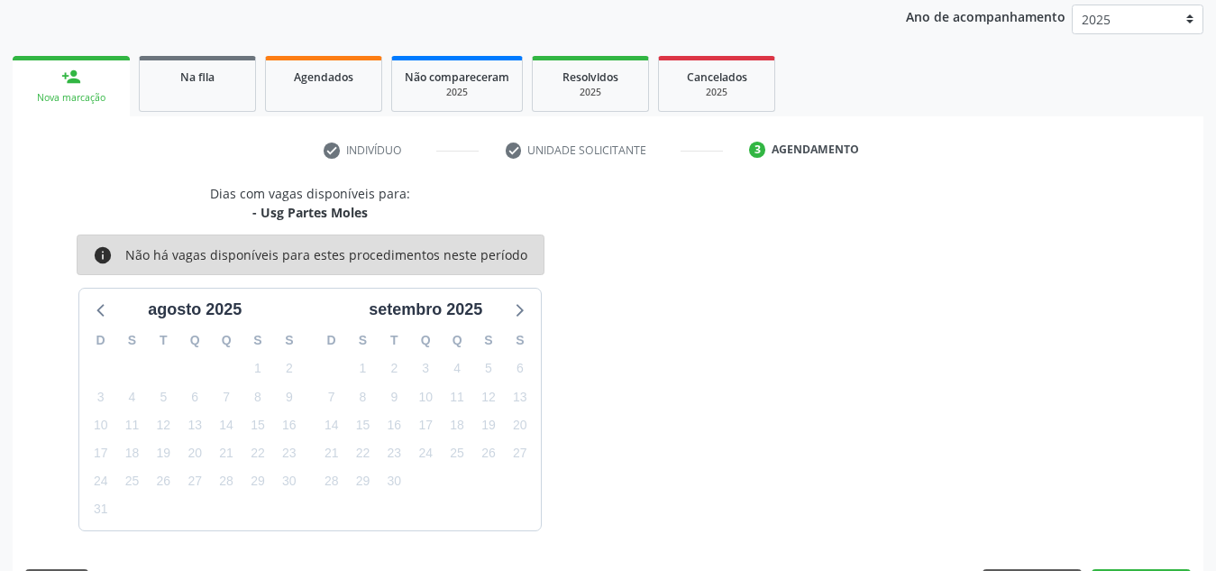
scroll to position [292, 0]
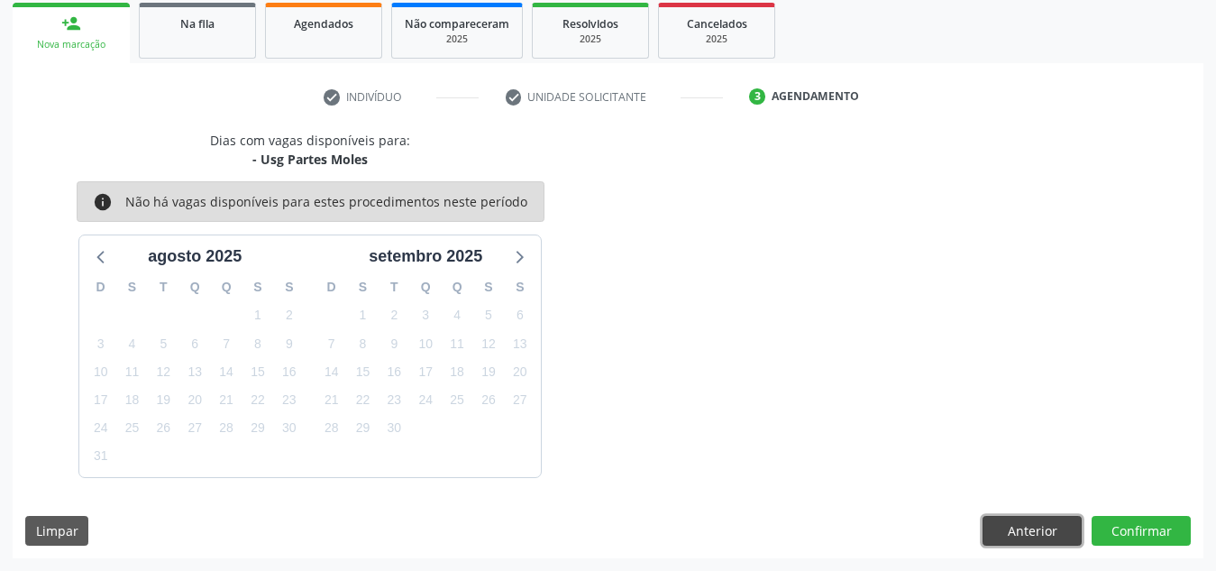
click at [1052, 536] on button "Anterior" at bounding box center [1032, 531] width 99 height 31
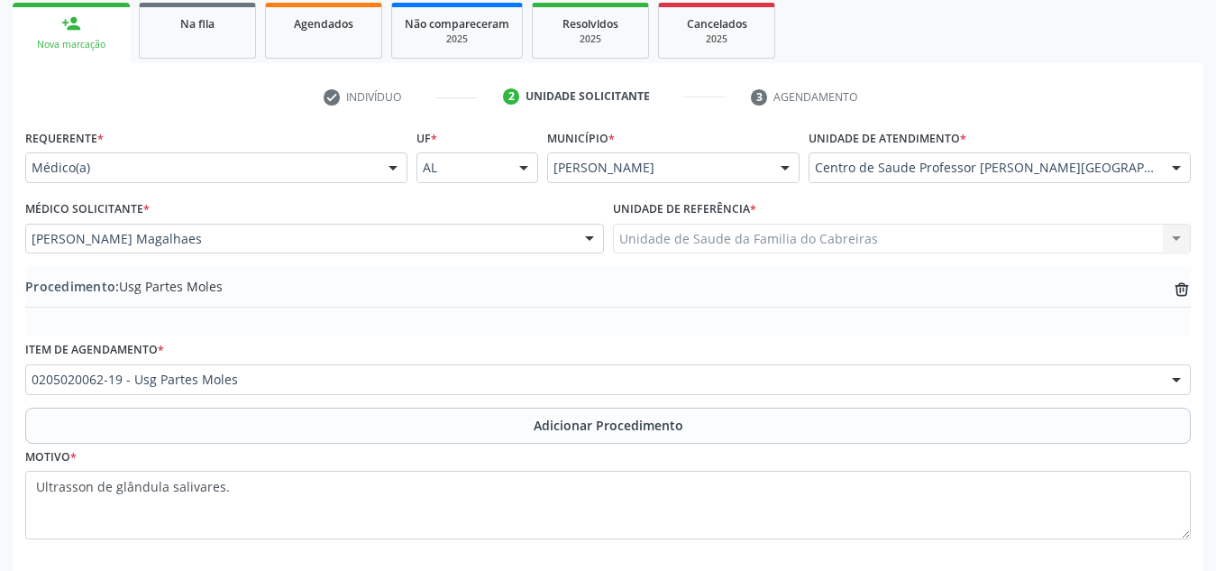
scroll to position [379, 0]
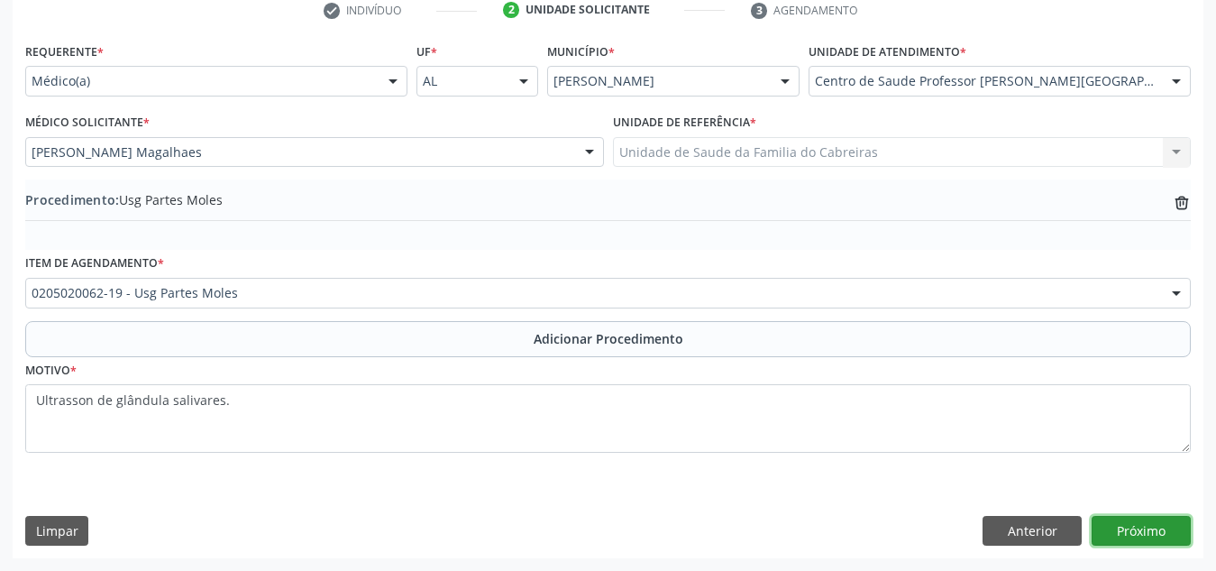
click at [1132, 529] on button "Próximo" at bounding box center [1141, 531] width 99 height 31
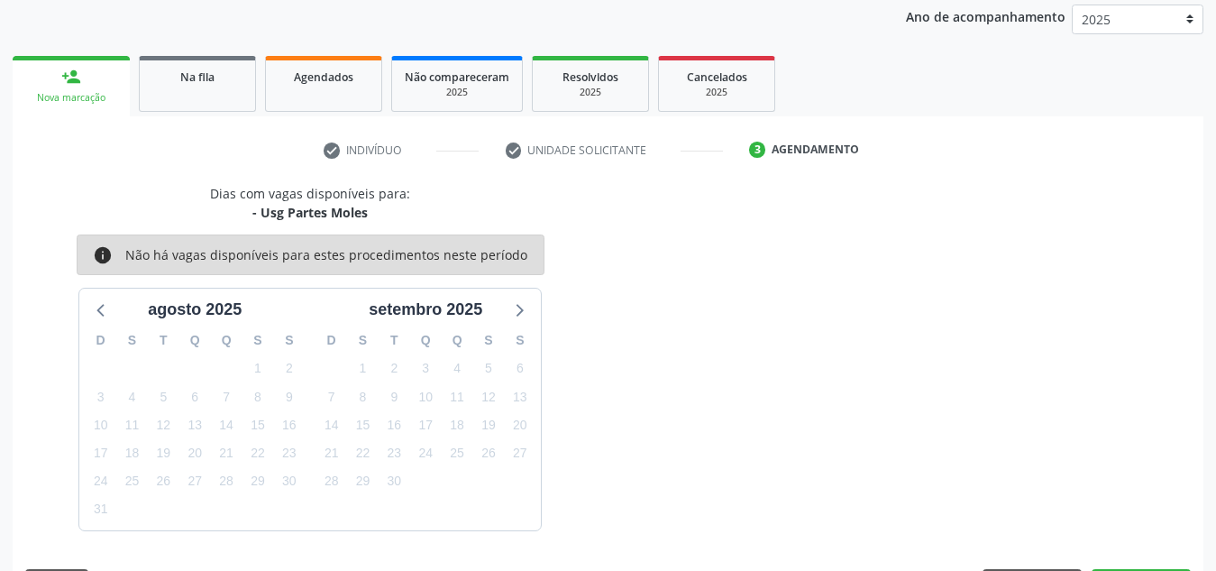
scroll to position [292, 0]
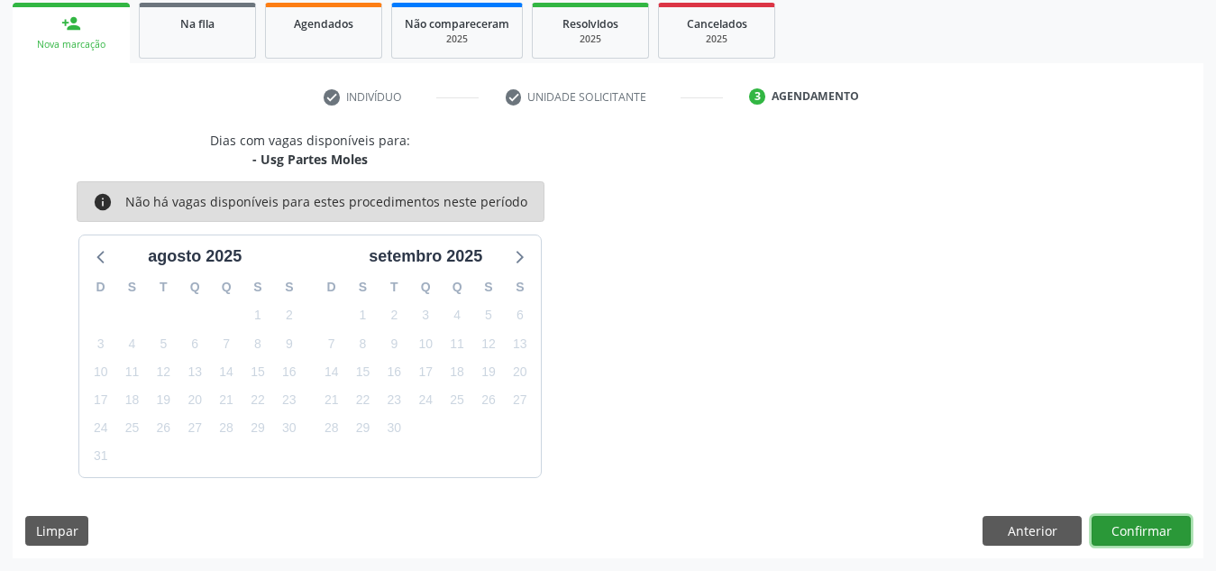
click at [1132, 529] on button "Confirmar" at bounding box center [1141, 531] width 99 height 31
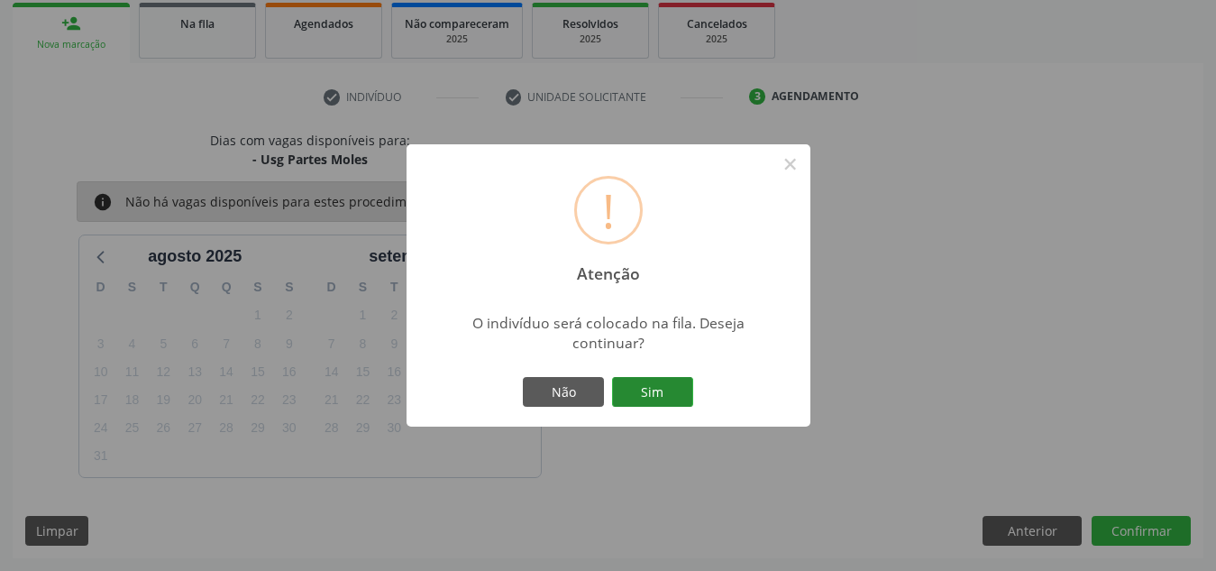
click at [664, 396] on button "Sim" at bounding box center [652, 392] width 81 height 31
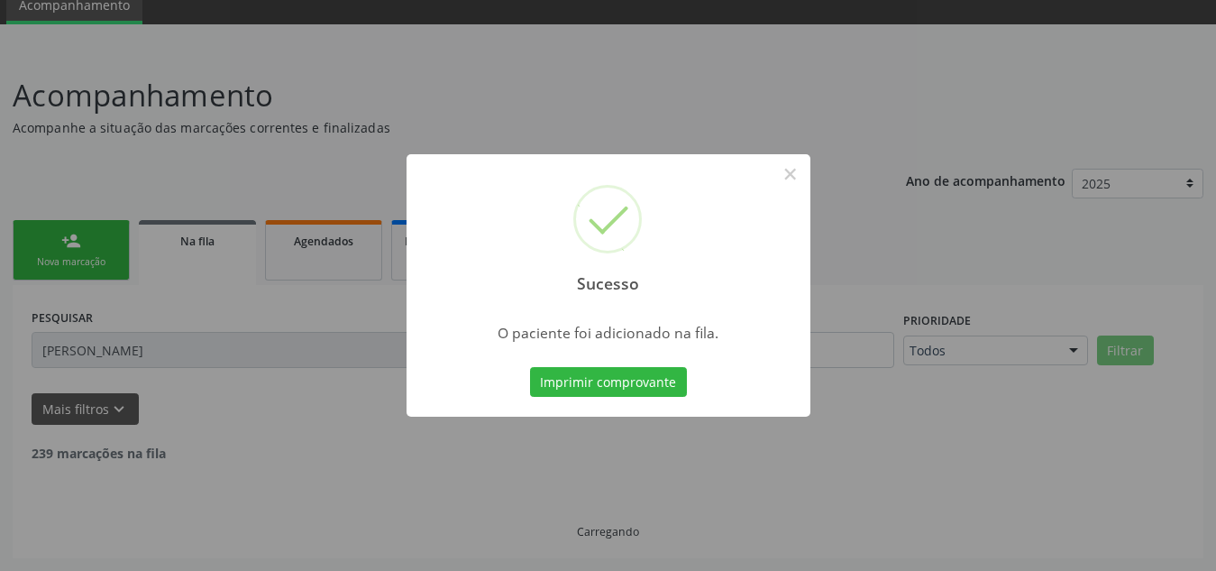
scroll to position [56, 0]
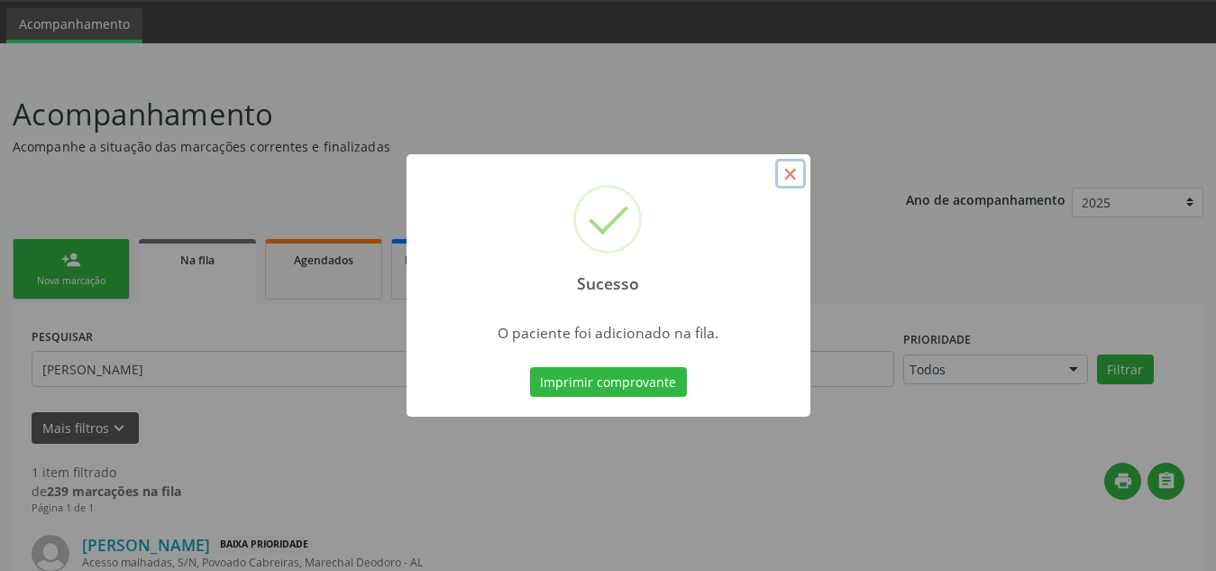
click at [791, 164] on button "×" at bounding box center [790, 174] width 31 height 31
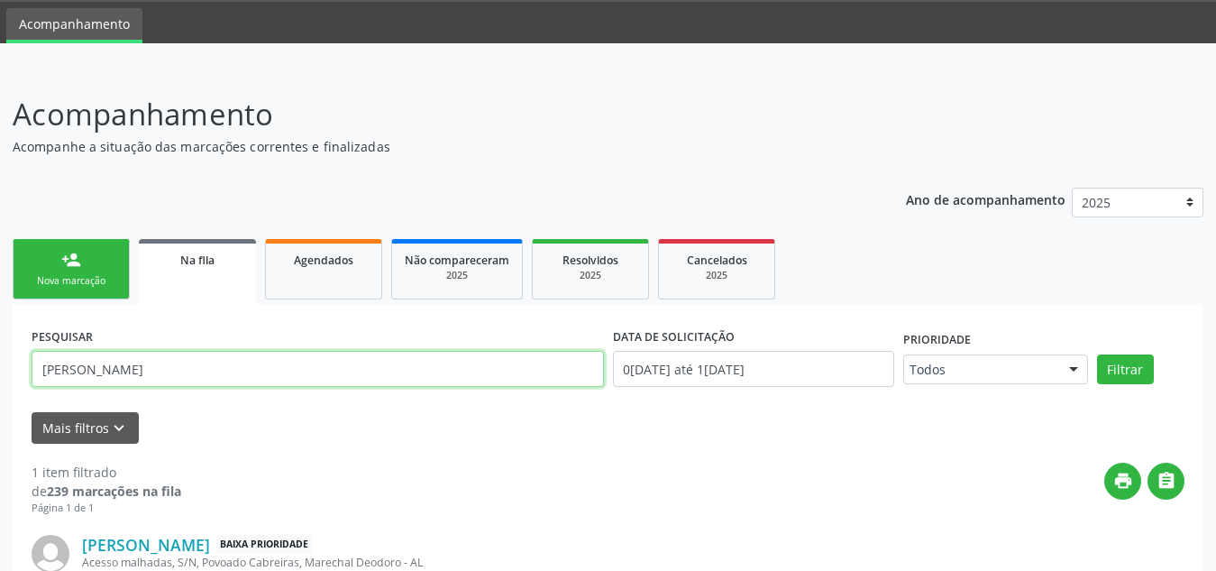
drag, startPoint x: 151, startPoint y: 372, endPoint x: 0, endPoint y: 342, distance: 153.7
click at [0, 342] on div "Acompanhamento Acompanhe a situação das marcações correntes e finalizadas Relat…" at bounding box center [608, 396] width 1216 height 655
paste input "Djalma"
type input "Djalma"
click at [1097, 354] on button "Filtrar" at bounding box center [1125, 369] width 57 height 31
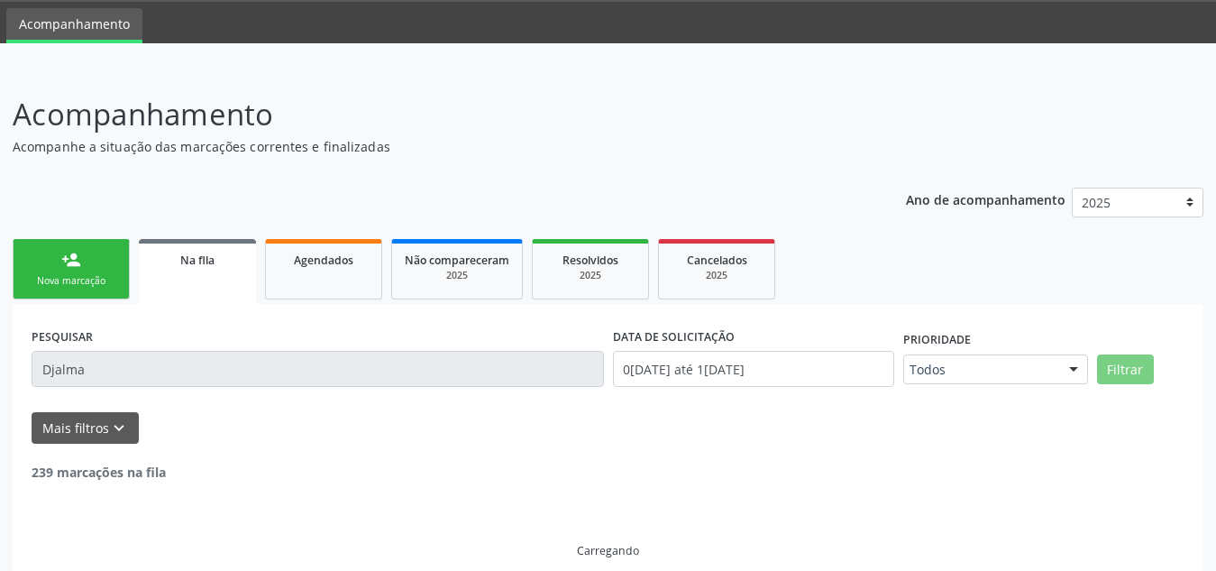
scroll to position [17, 0]
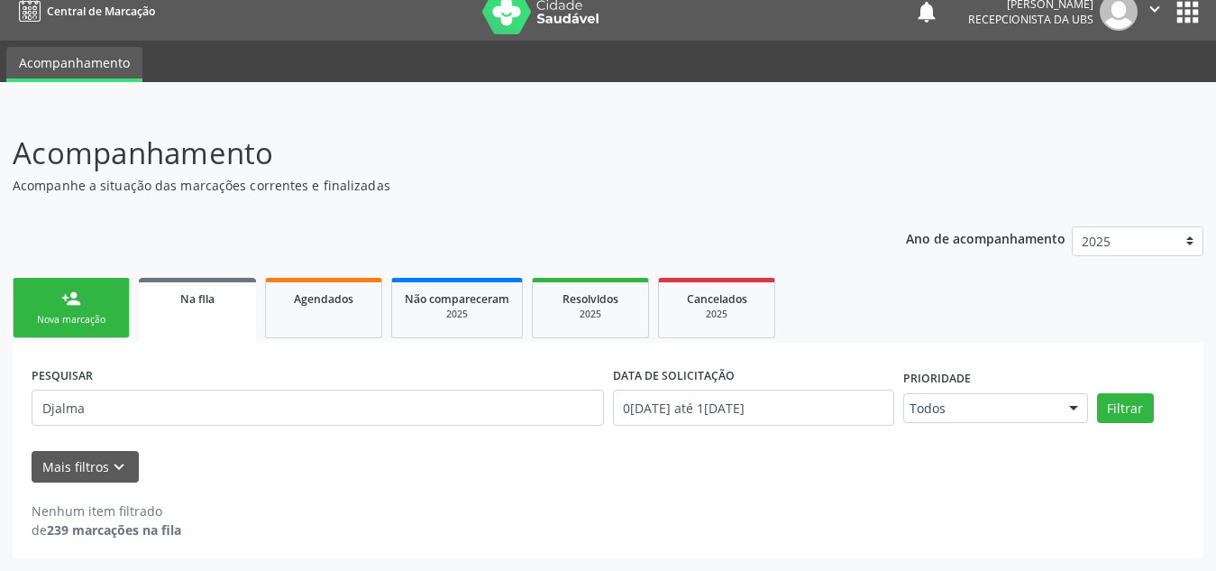
click at [88, 309] on link "person_add Nova marcação" at bounding box center [71, 308] width 117 height 60
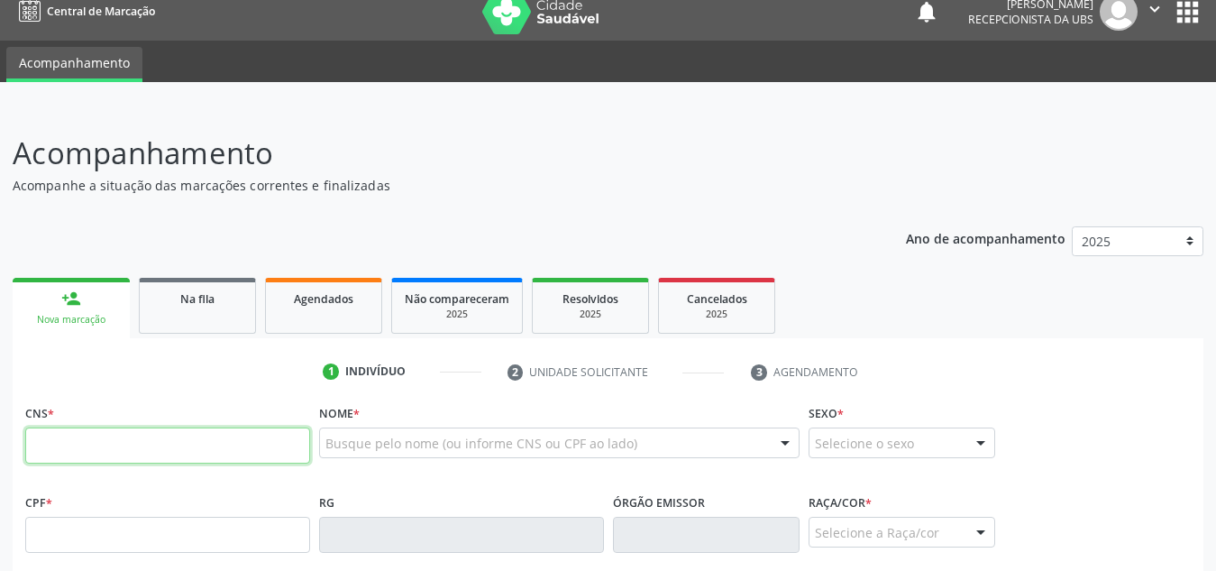
click at [132, 432] on input "text" at bounding box center [167, 445] width 285 height 36
paste input "708 9037 3183 0010"
type input "708 9037 3183 0010"
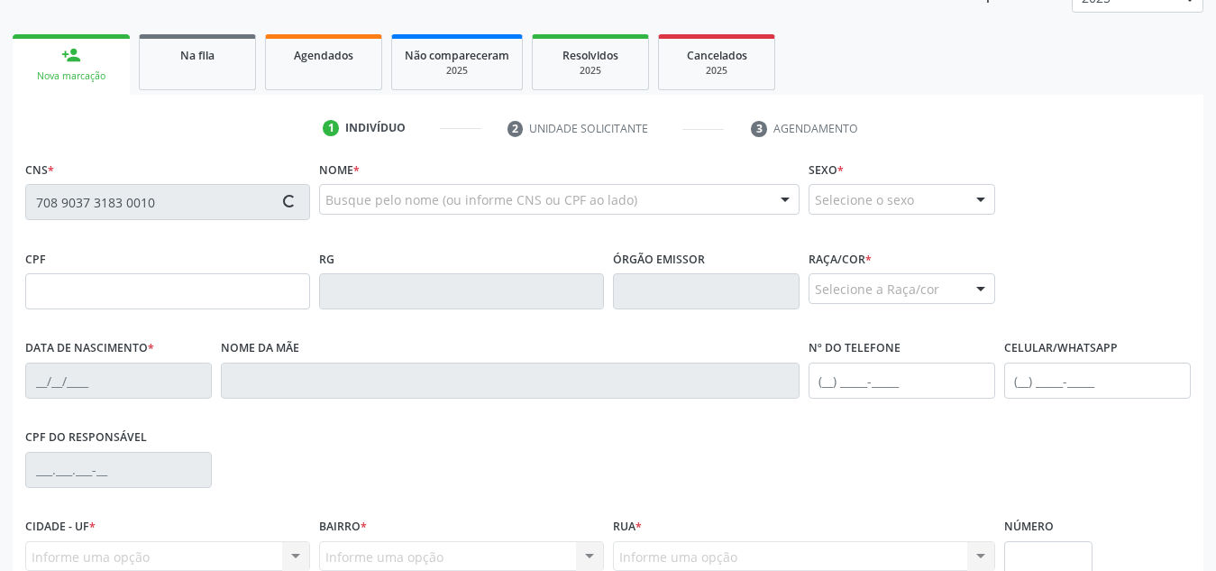
type input "383.020.984-34"
type input "15/01/1949"
type input "Maria Antonia da Conceicao"
type input "(82) 99428-2477"
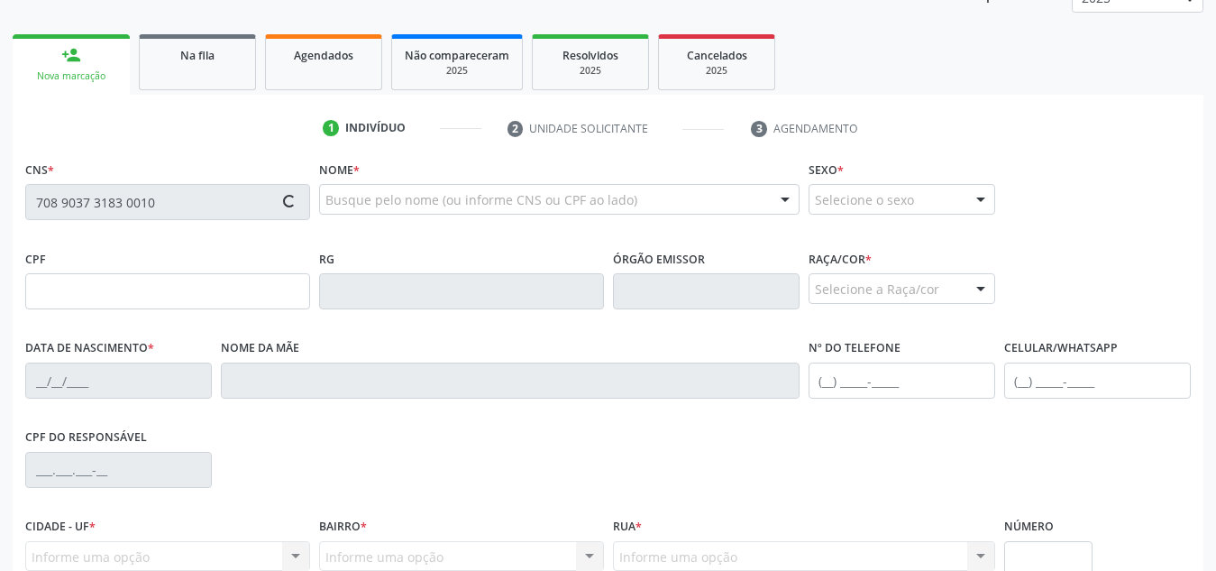
type input "S/N"
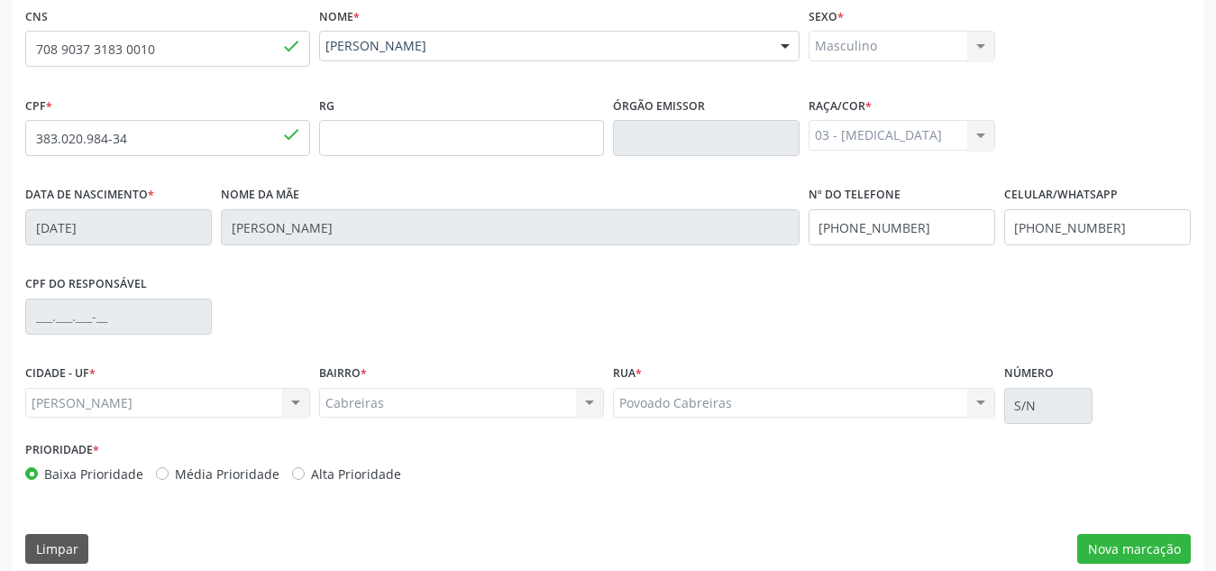
scroll to position [432, 0]
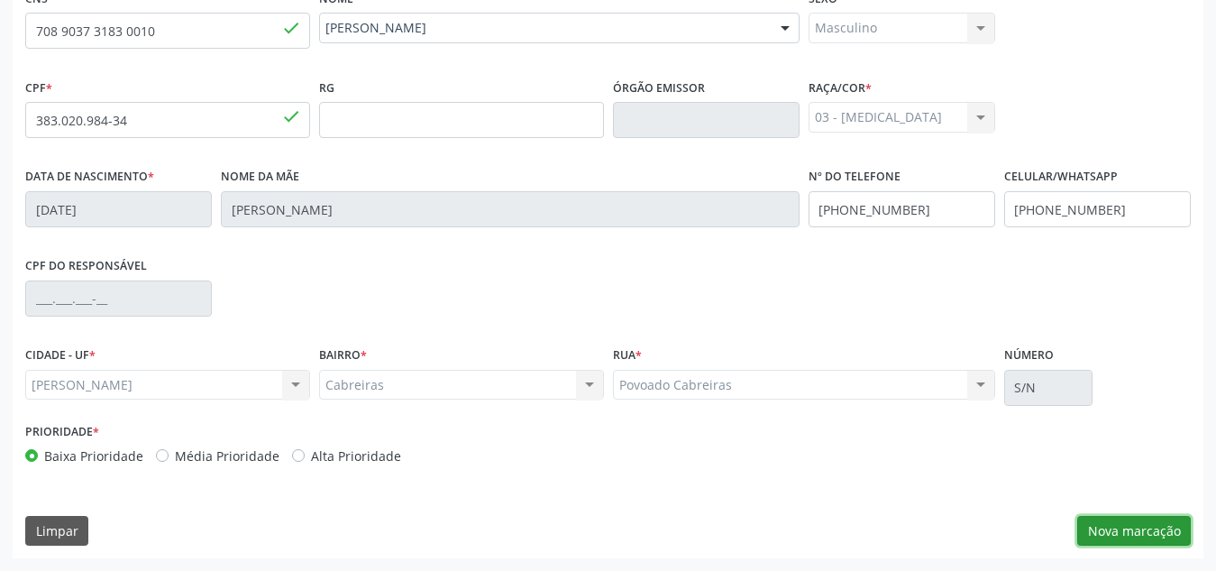
click at [1187, 524] on button "Nova marcação" at bounding box center [1134, 531] width 114 height 31
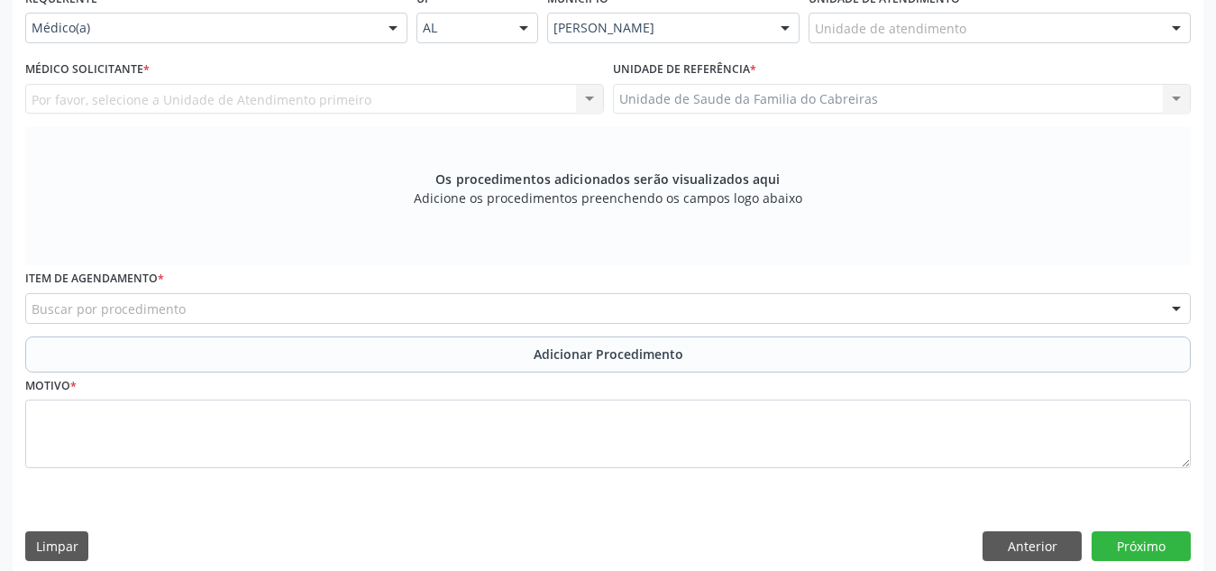
click at [1013, 30] on div "Unidade de atendimento" at bounding box center [1000, 28] width 382 height 31
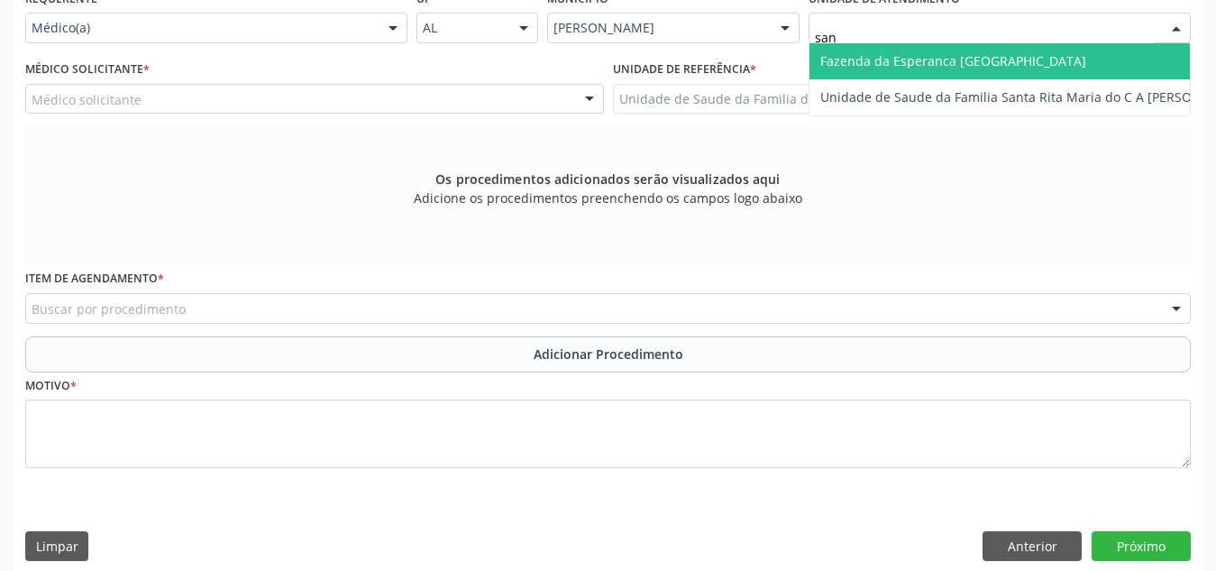
type input "sant"
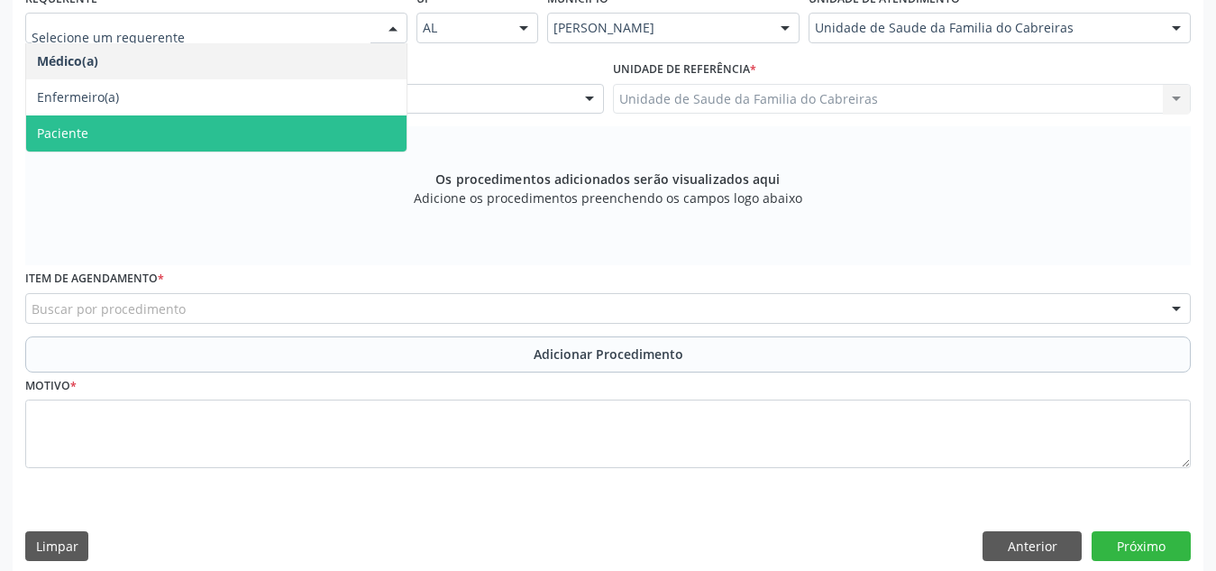
click at [247, 132] on span "Paciente" at bounding box center [216, 133] width 380 height 36
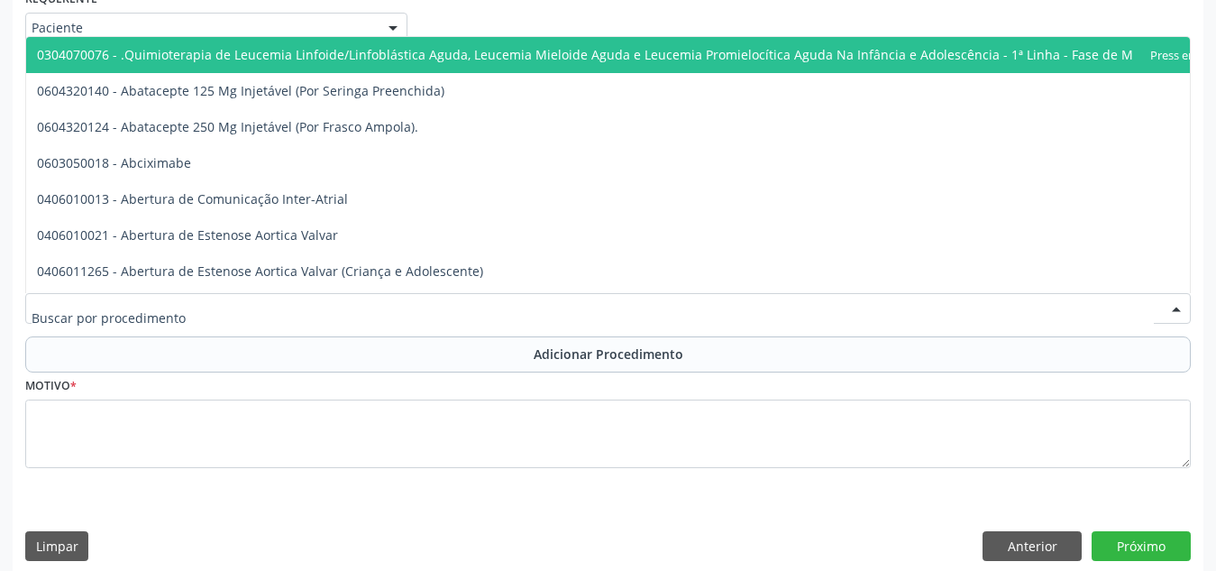
click at [246, 303] on div at bounding box center [608, 308] width 1166 height 31
click at [246, 303] on input "text" at bounding box center [593, 317] width 1123 height 36
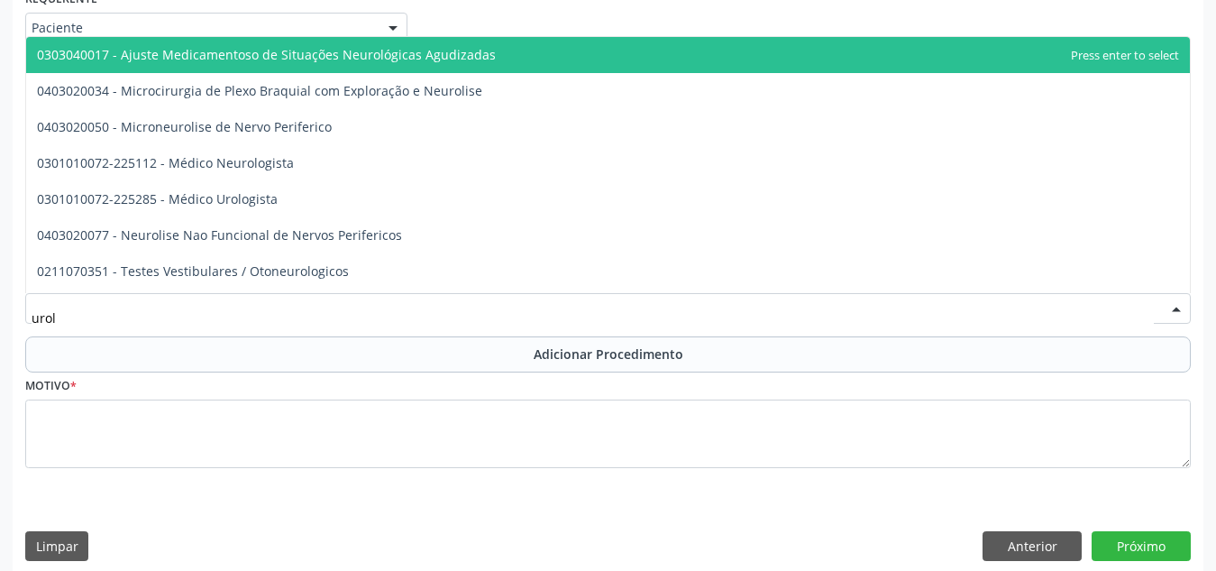
type input "urolo"
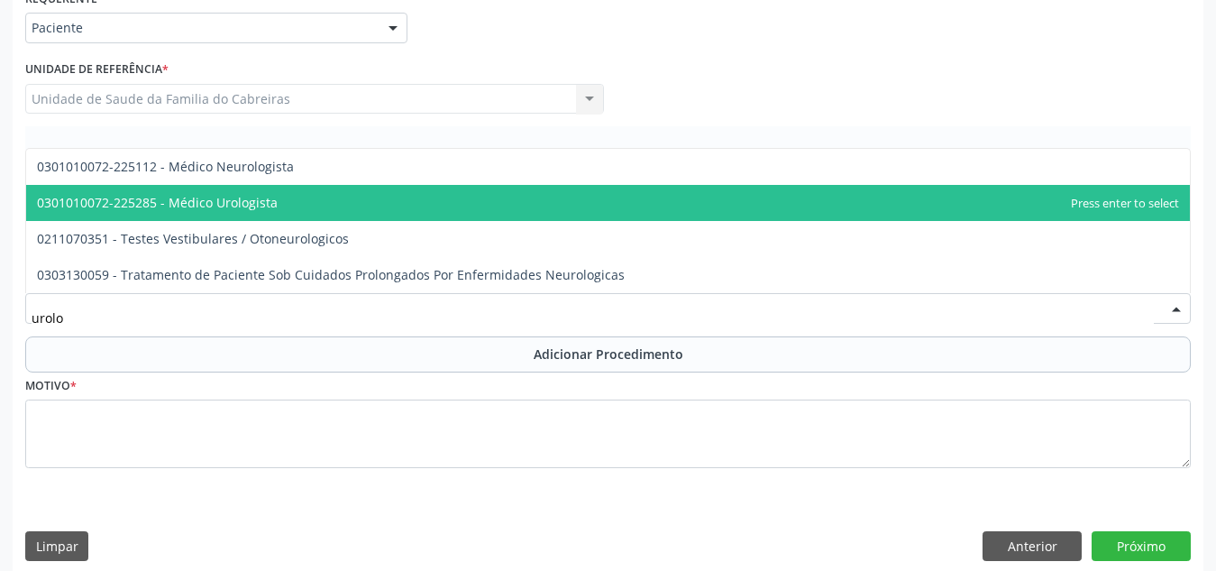
click at [241, 200] on span "0301010072-225285 - Médico Urologista" at bounding box center [157, 202] width 241 height 17
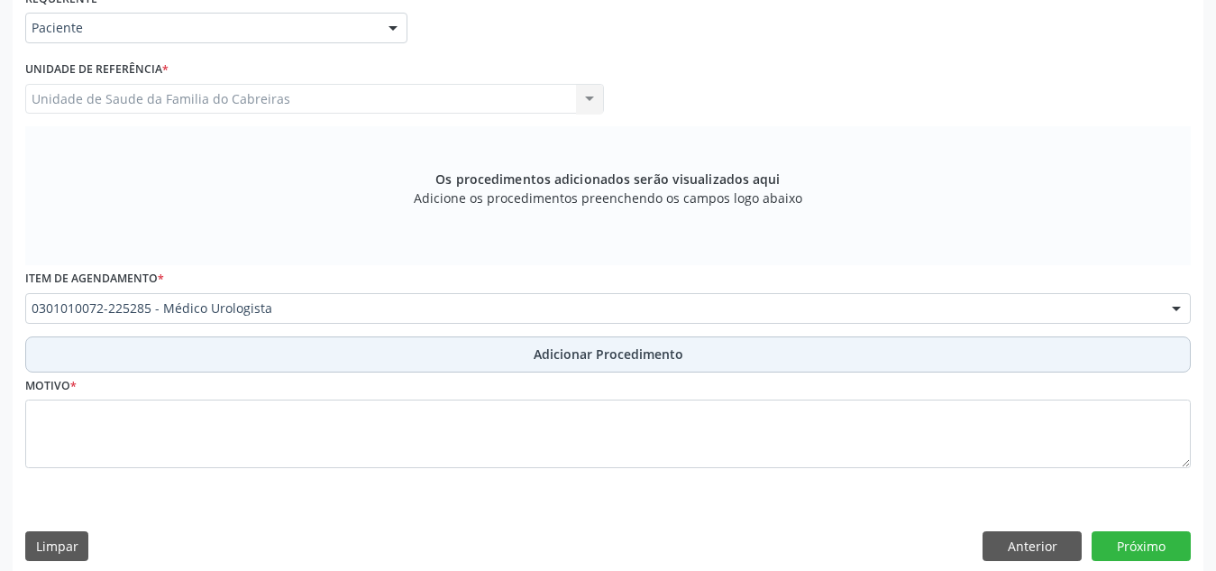
click at [232, 357] on button "Adicionar Procedimento" at bounding box center [608, 354] width 1166 height 36
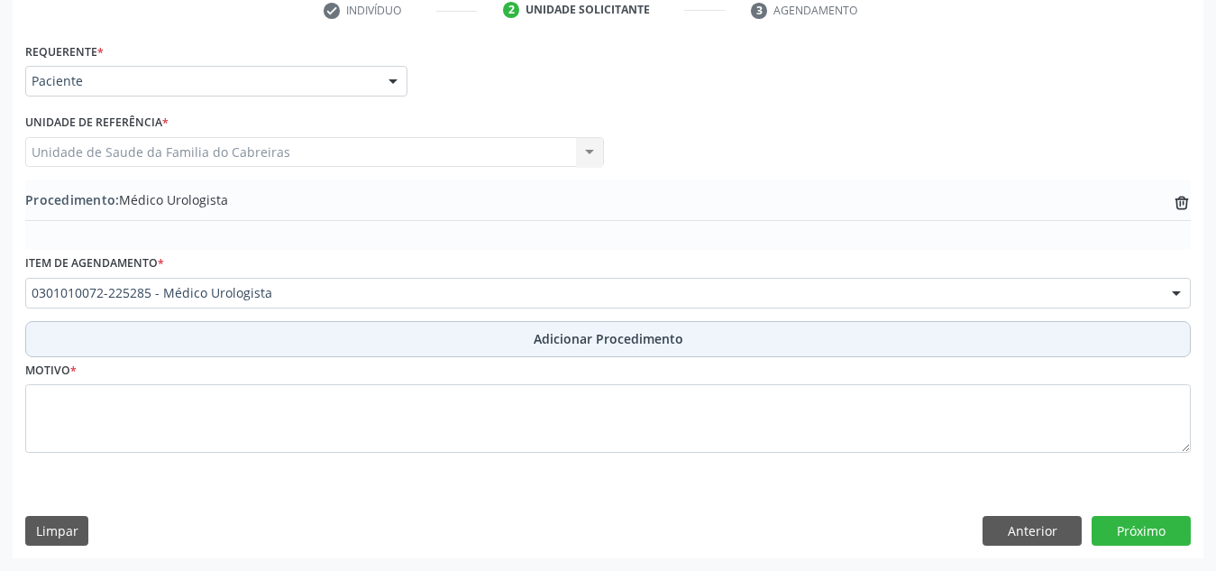
scroll to position [379, 0]
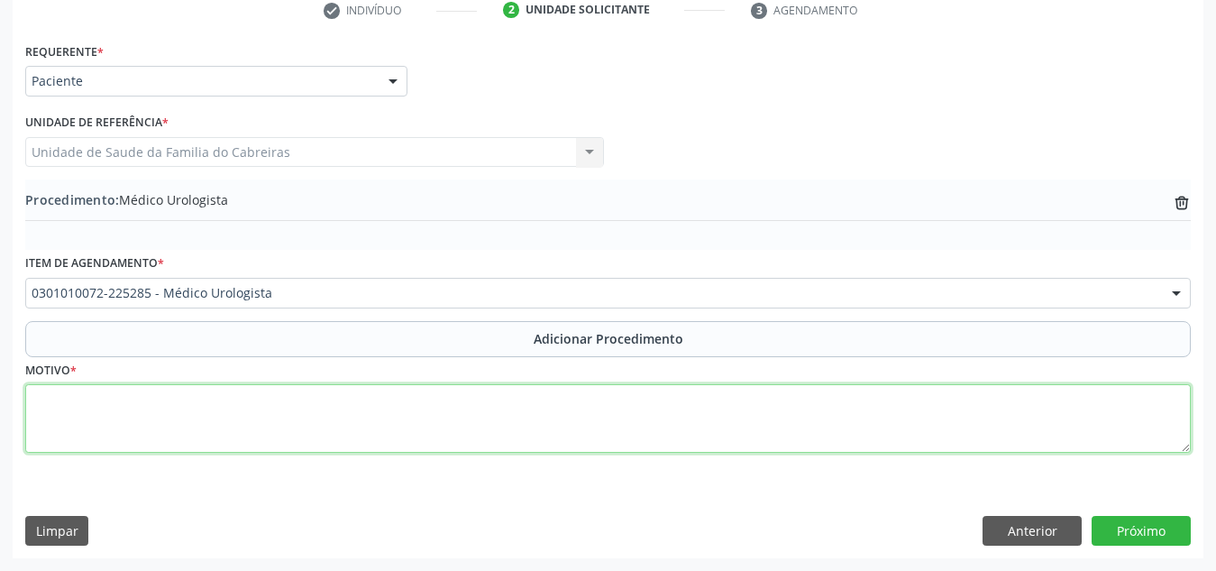
click at [222, 413] on textarea at bounding box center [608, 418] width 1166 height 69
type textarea "Alteração próstata"
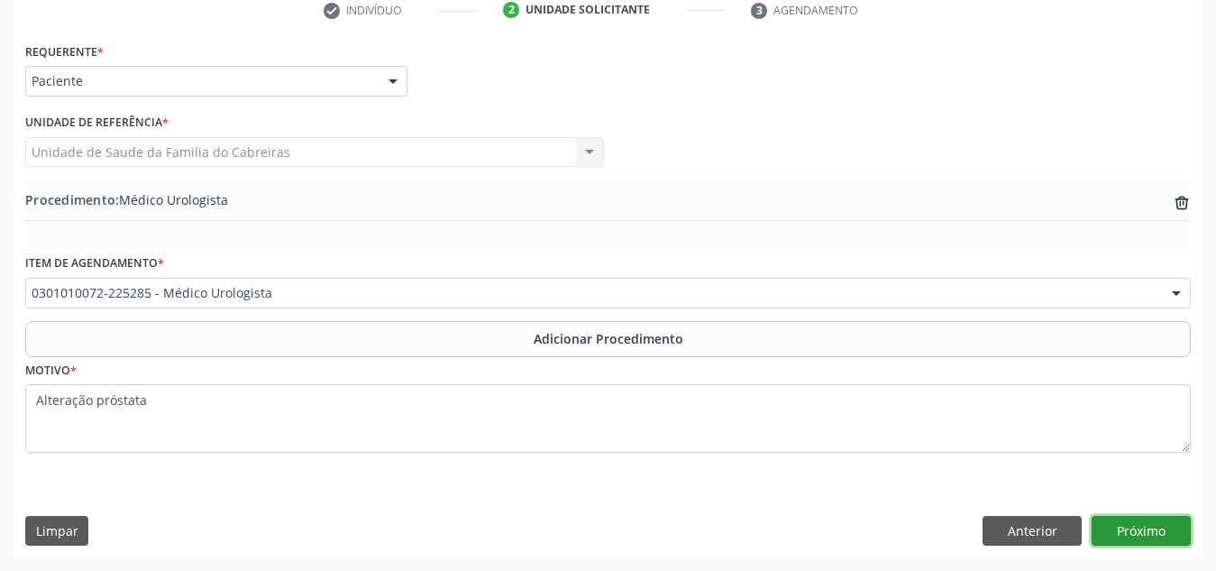
click at [1127, 544] on button "Próximo" at bounding box center [1141, 531] width 99 height 31
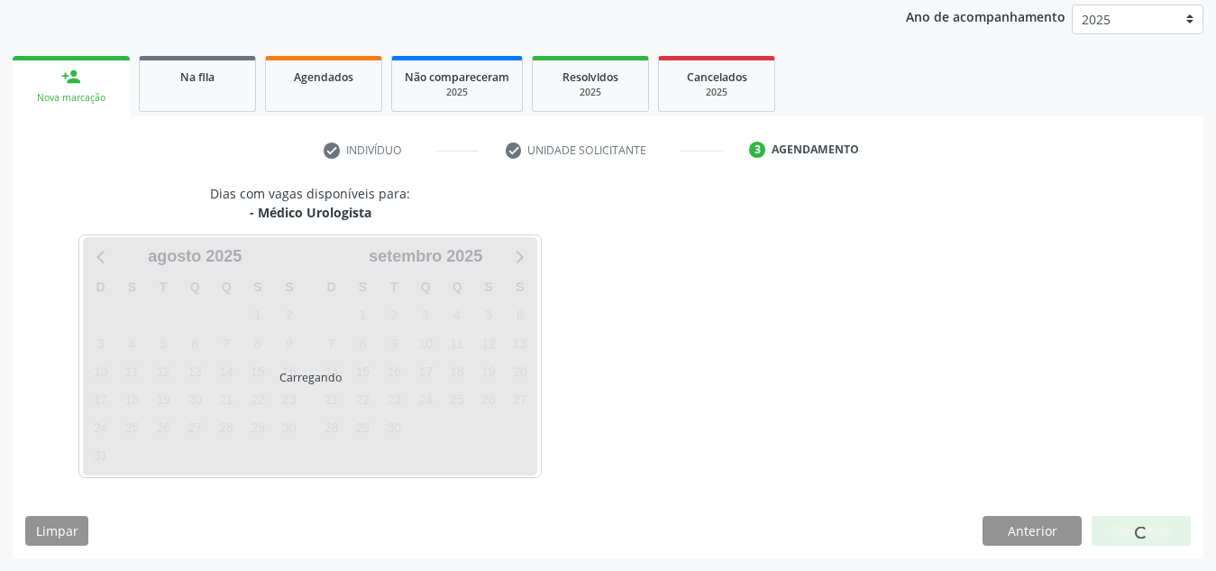
scroll to position [292, 0]
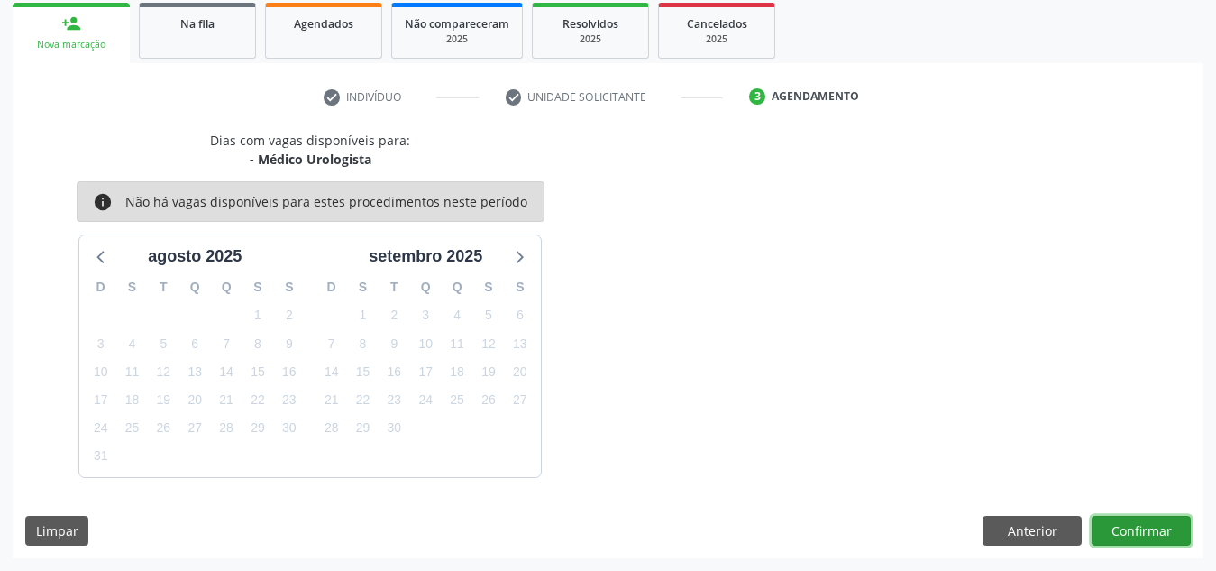
click at [1127, 544] on button "Confirmar" at bounding box center [1141, 531] width 99 height 31
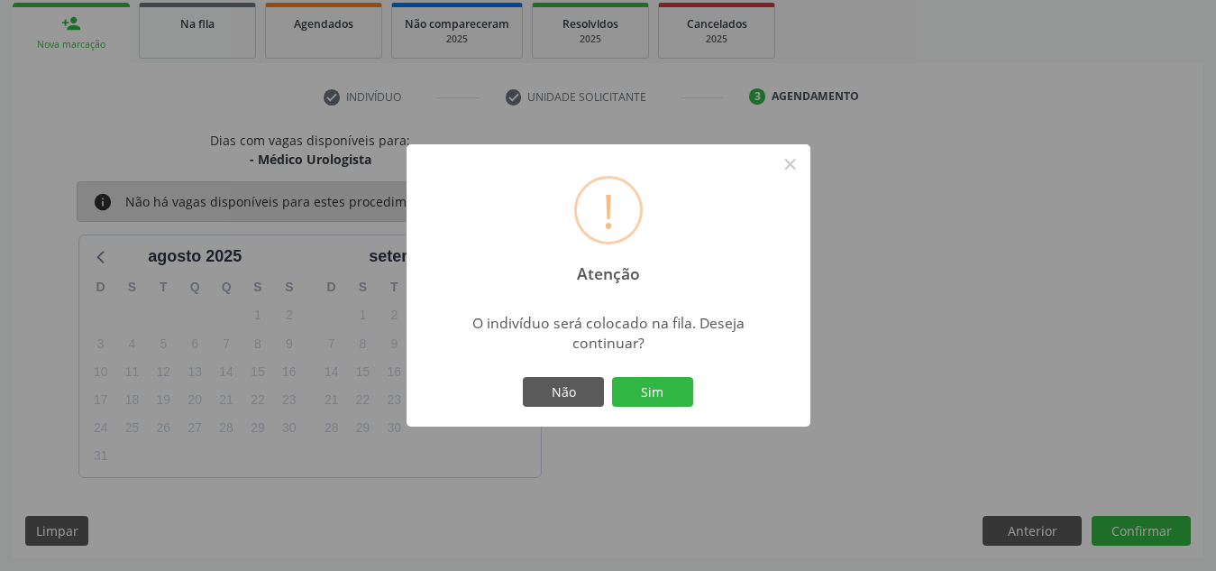
click at [612, 377] on button "Sim" at bounding box center [652, 392] width 81 height 31
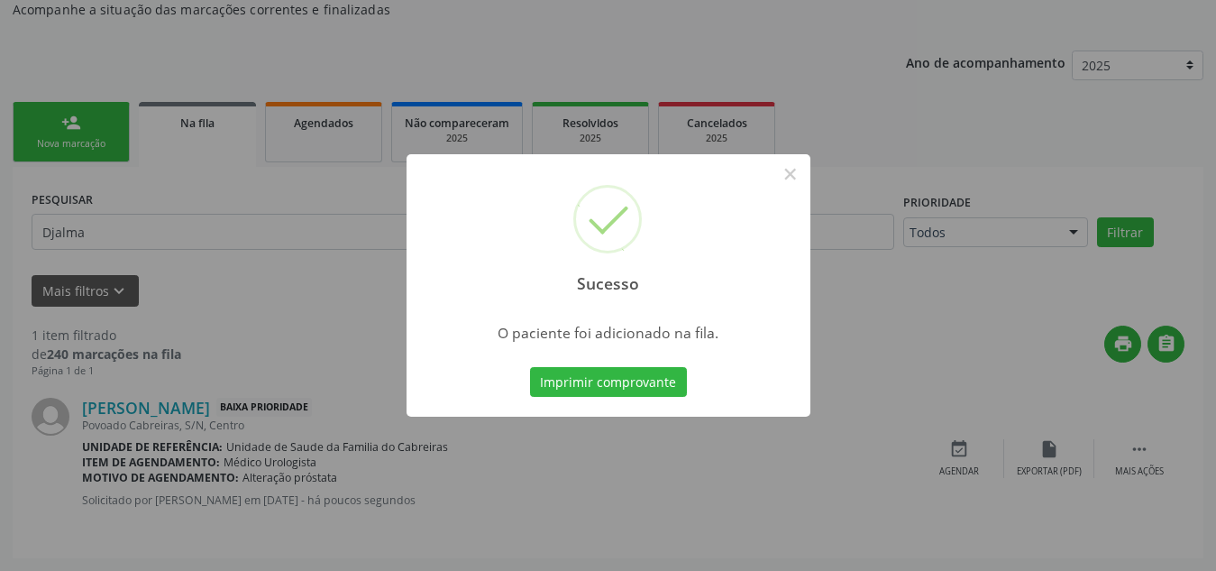
scroll to position [56, 0]
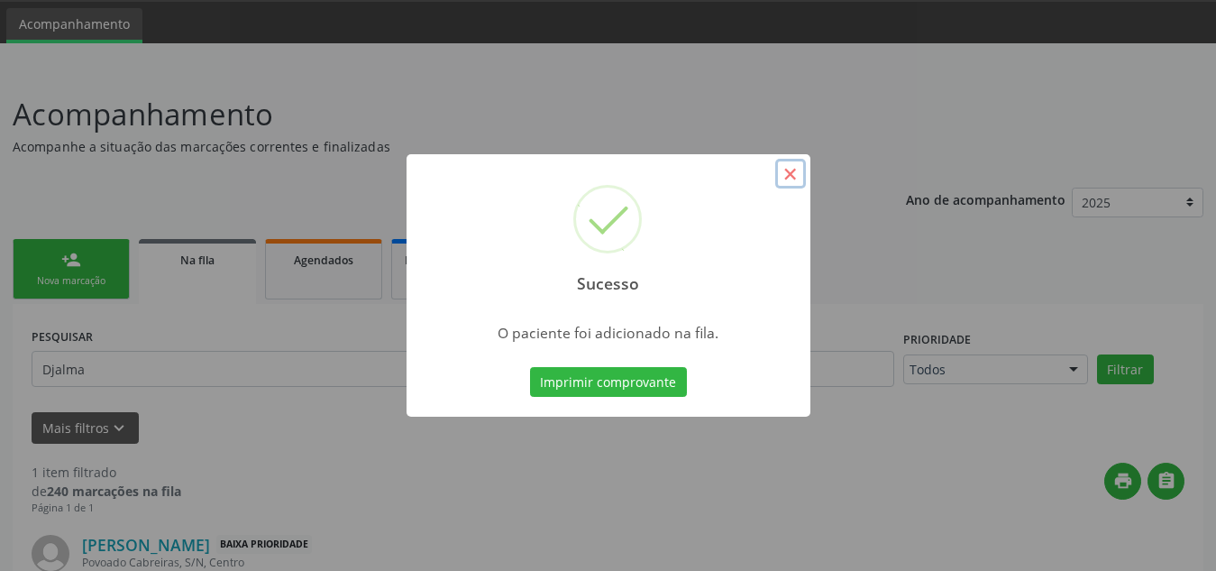
click at [785, 180] on button "×" at bounding box center [790, 174] width 31 height 31
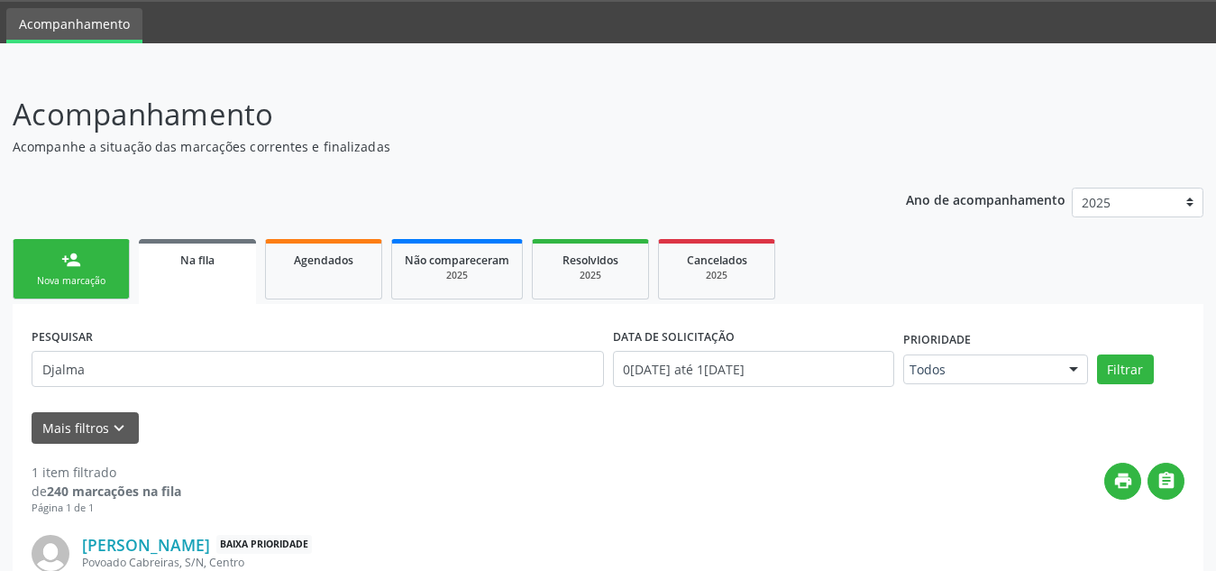
click at [109, 257] on link "person_add Nova marcação" at bounding box center [71, 269] width 117 height 60
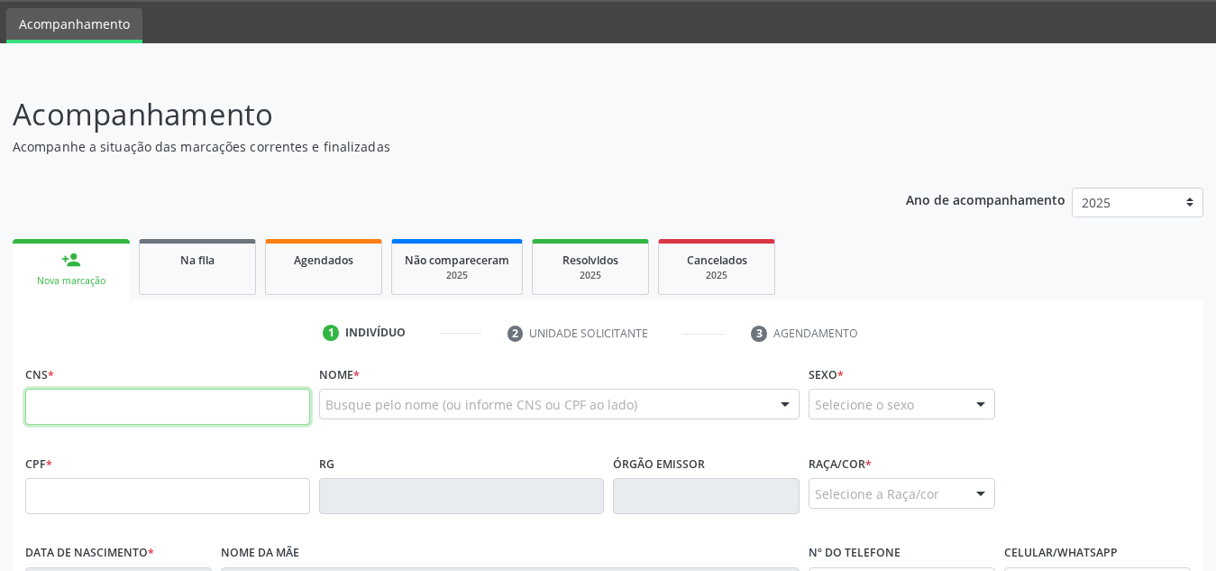
click at [113, 418] on input "text" at bounding box center [167, 407] width 285 height 36
type input "708 0063 3745 2127"
type input "08/02/1993"
type input "Maria Cicera Valeriano da Silva"
type input "(82) 99393-1635"
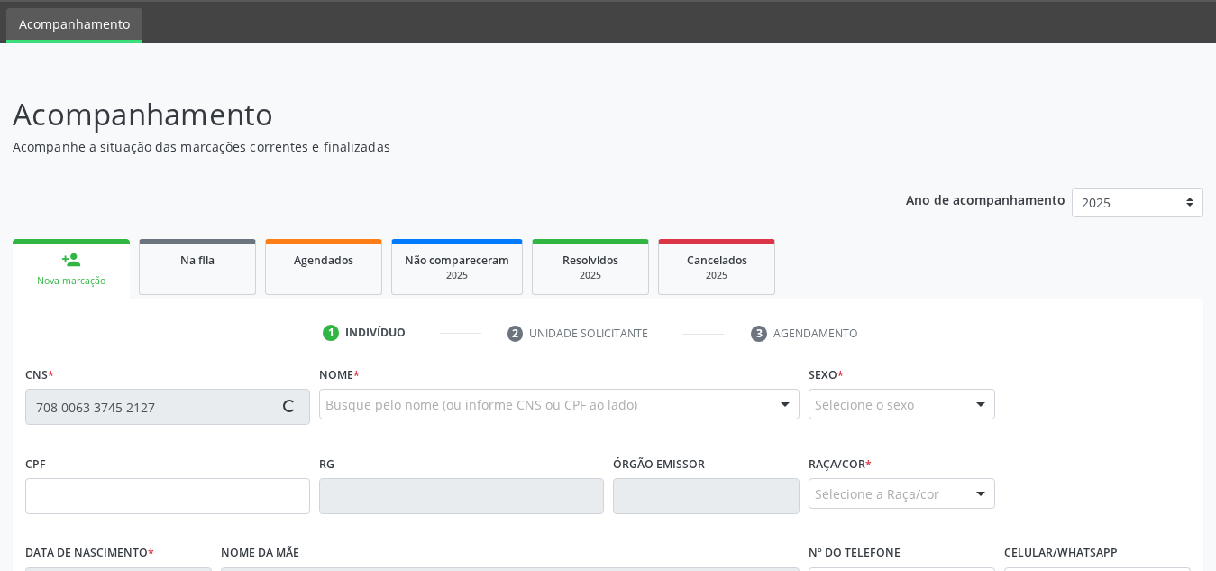
type input "S/N"
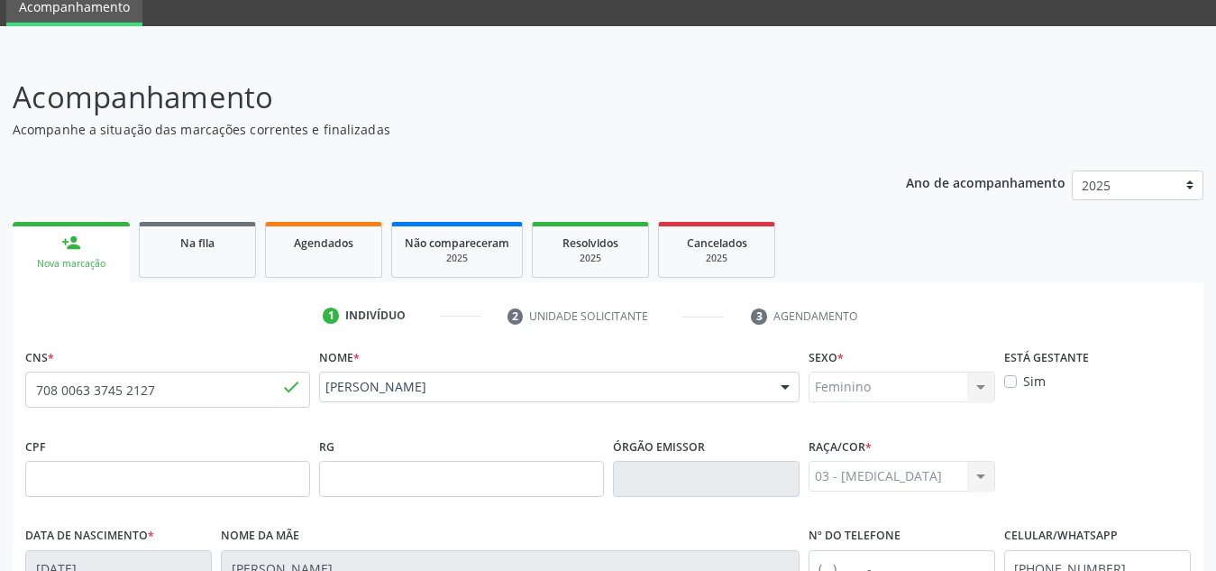
scroll to position [0, 0]
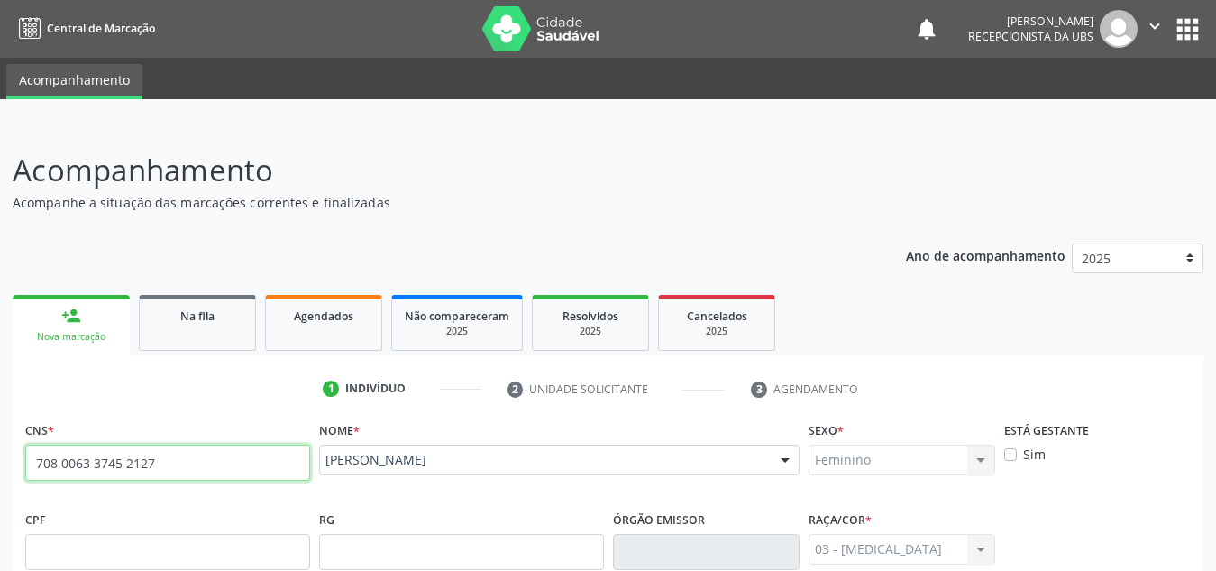
click at [183, 471] on input "708 0063 3745 2127" at bounding box center [167, 462] width 285 height 36
drag, startPoint x: 183, startPoint y: 471, endPoint x: 0, endPoint y: 444, distance: 184.9
click at [0, 444] on div "Acompanhamento Acompanhe a situação das marcações correntes e finalizadas Relat…" at bounding box center [608, 563] width 1216 height 878
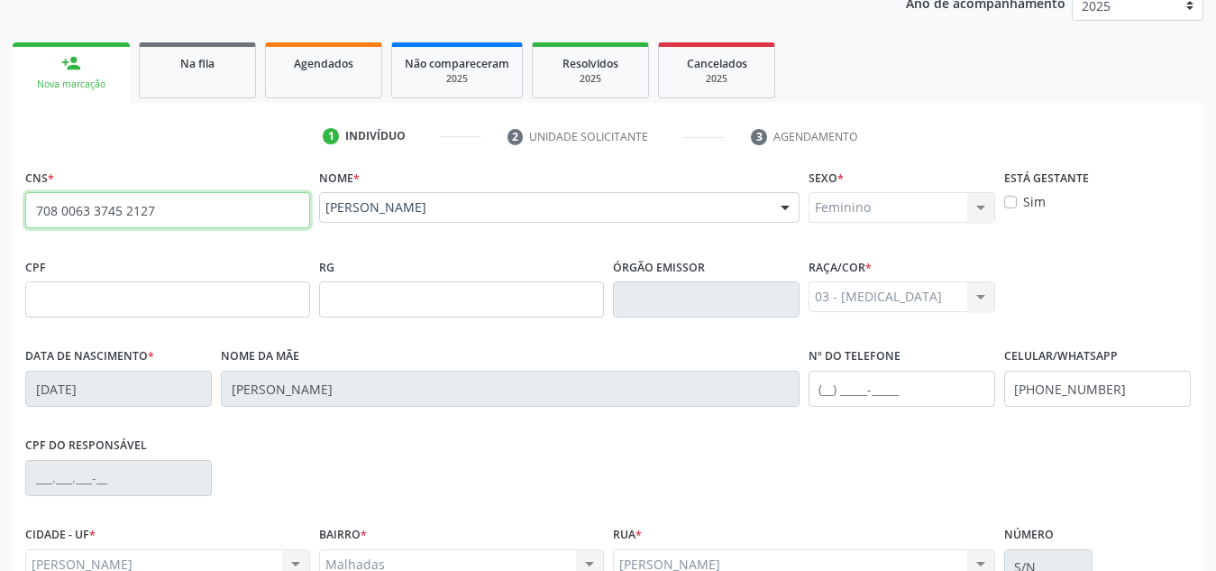
scroll to position [432, 0]
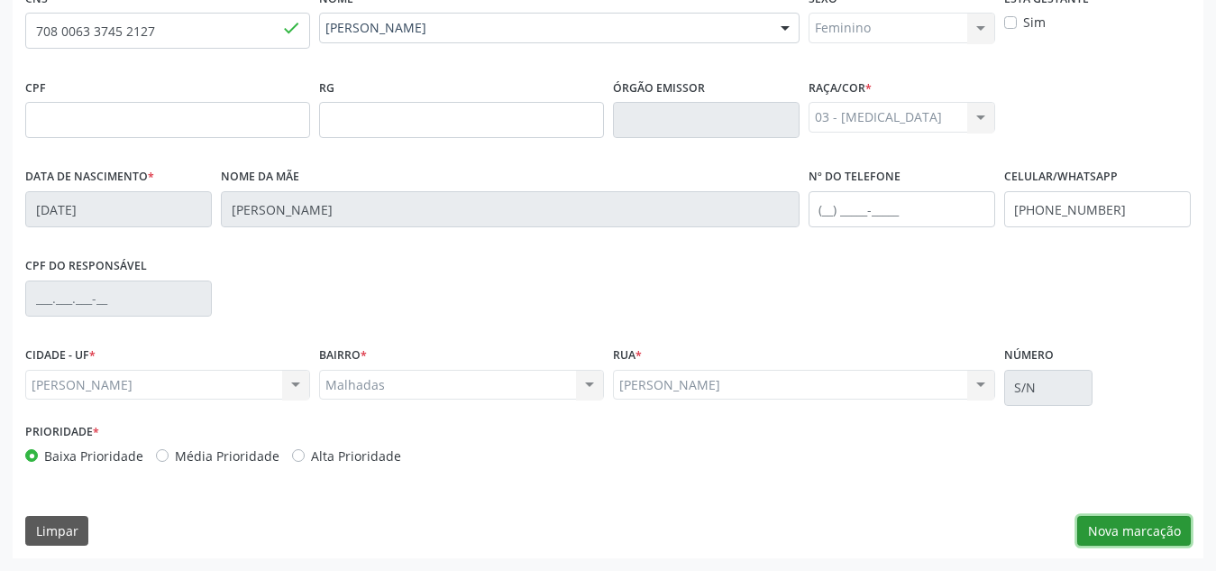
click at [1113, 521] on button "Nova marcação" at bounding box center [1134, 531] width 114 height 31
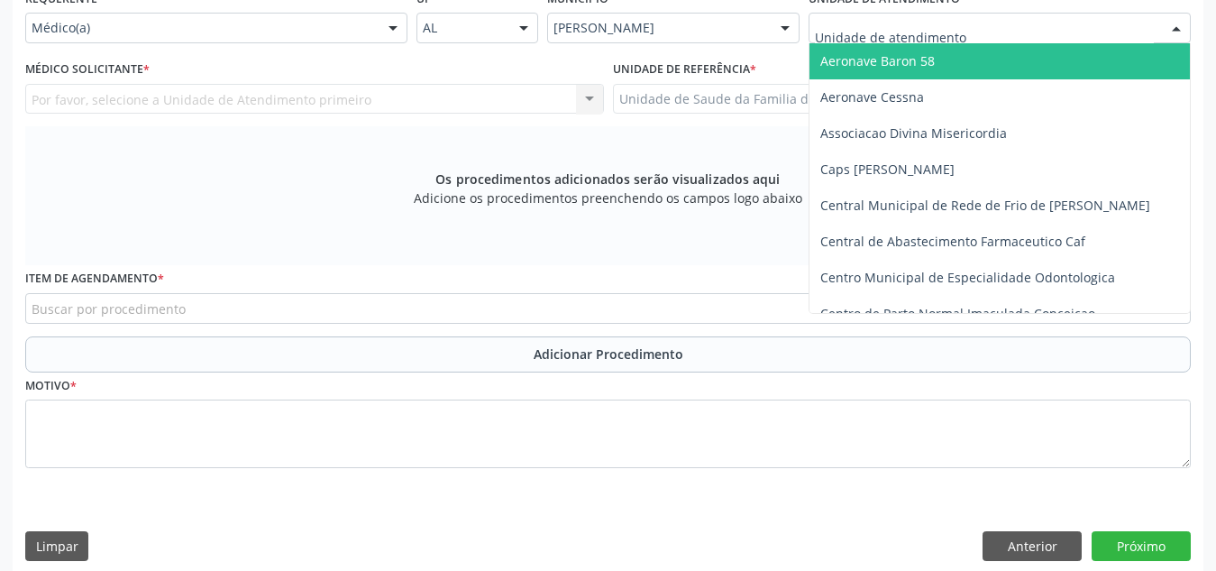
click at [1055, 34] on div at bounding box center [1000, 28] width 382 height 31
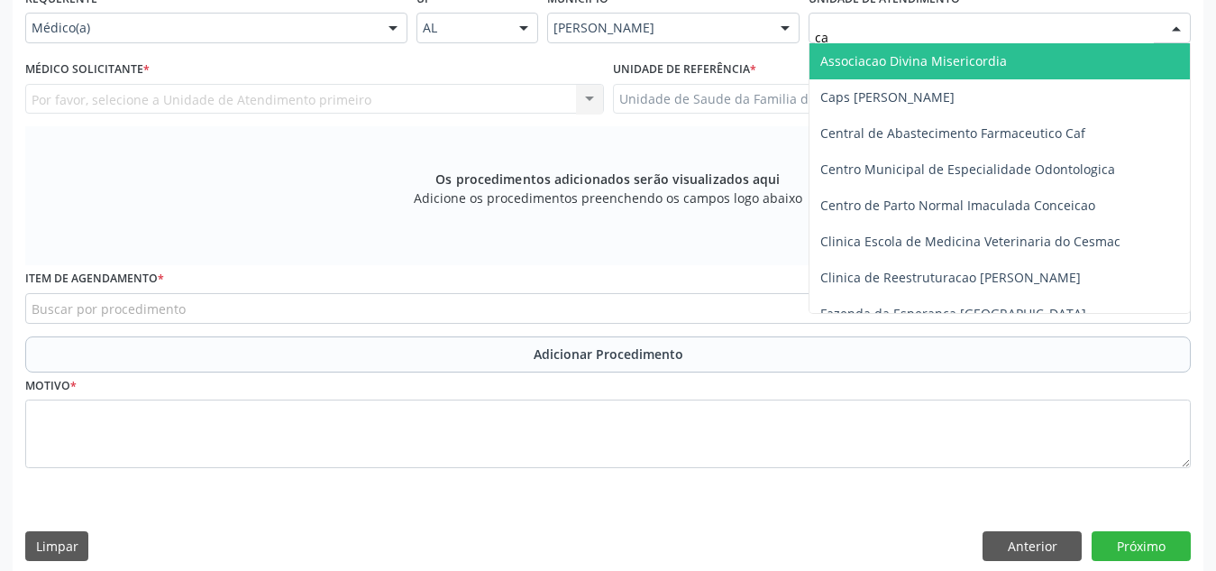
type input "cab"
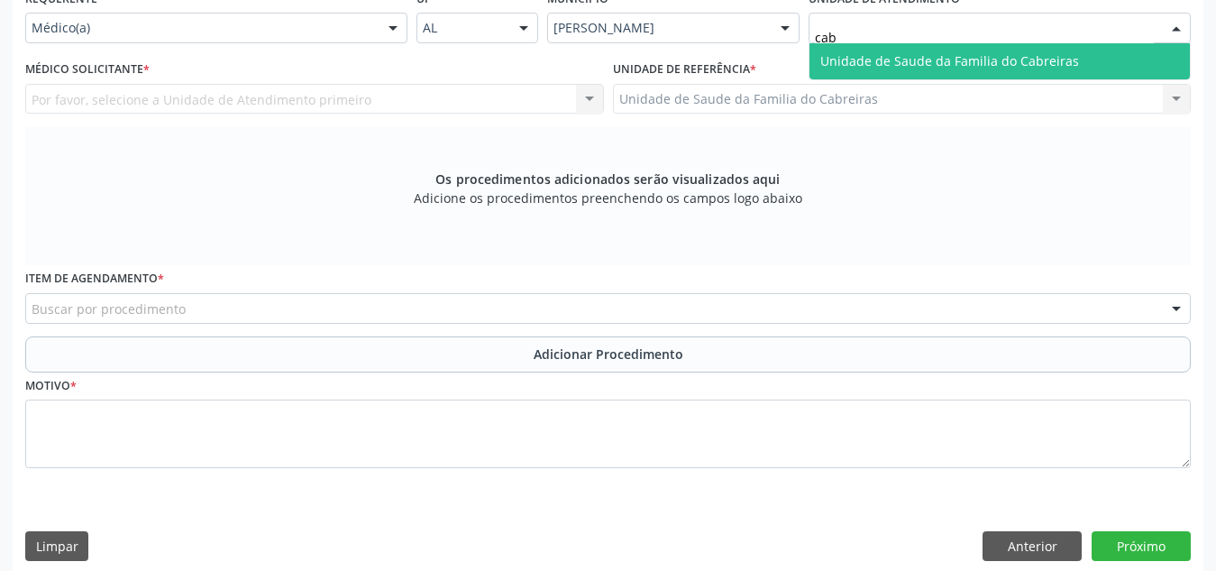
click at [1034, 78] on span "Unidade de Saude da Familia do Cabreiras" at bounding box center [1000, 61] width 380 height 36
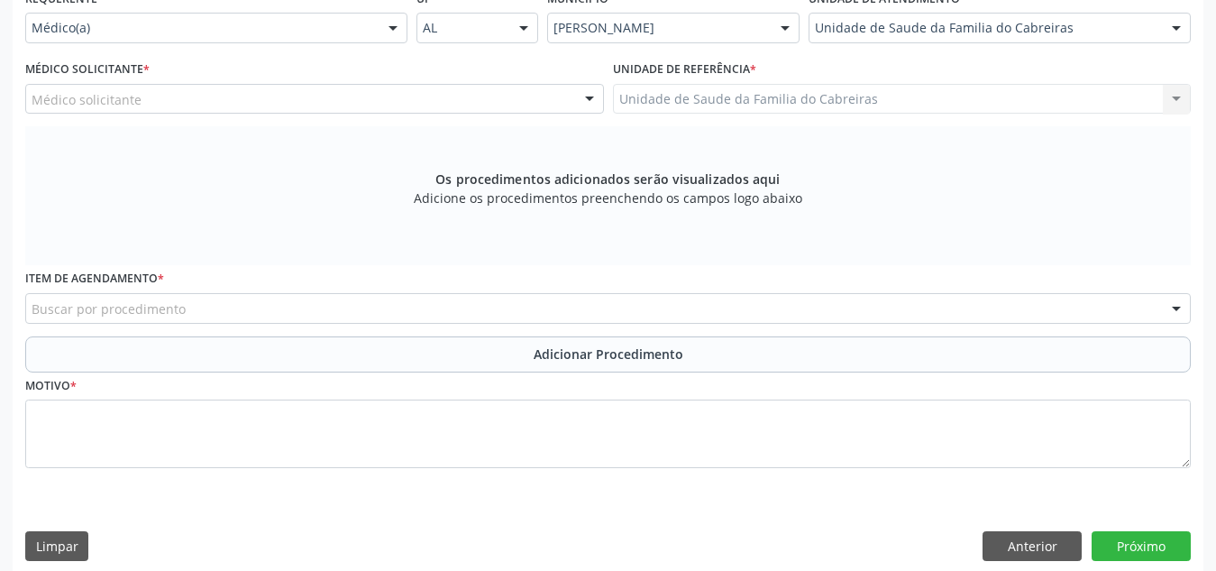
click at [420, 96] on div "Médico solicitante" at bounding box center [314, 99] width 579 height 31
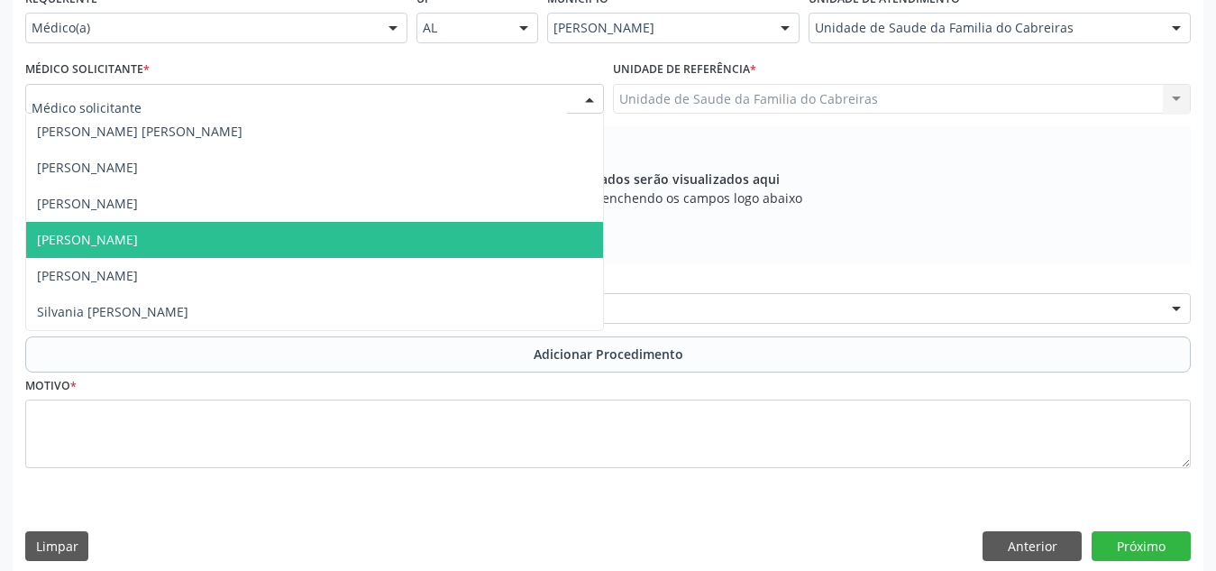
click at [356, 249] on span "[PERSON_NAME]" at bounding box center [314, 240] width 577 height 36
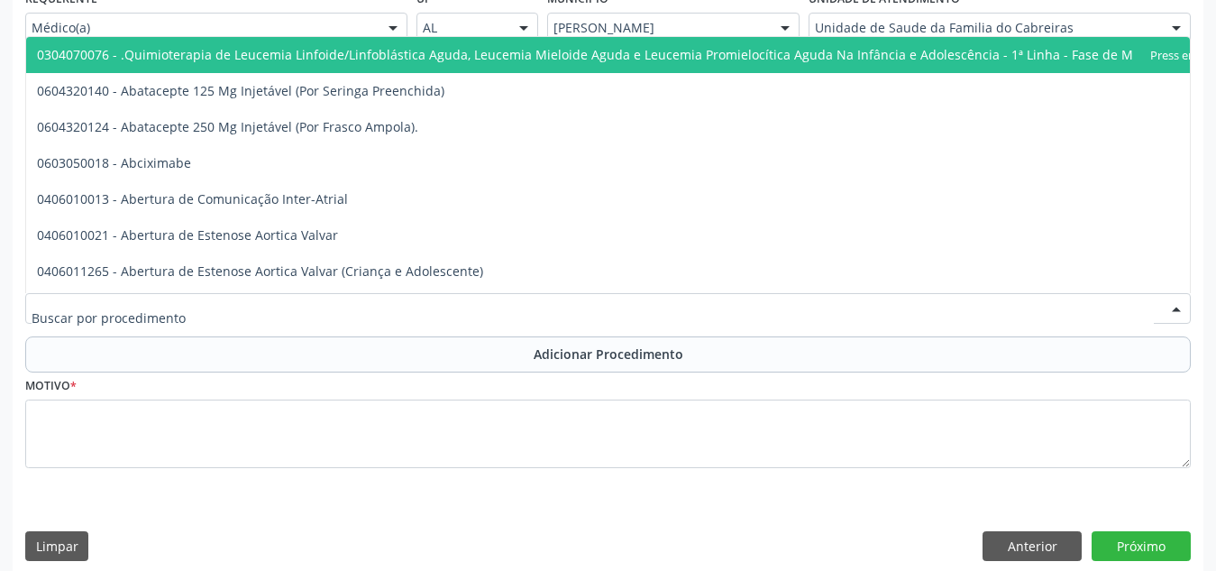
click at [352, 299] on div at bounding box center [608, 308] width 1166 height 31
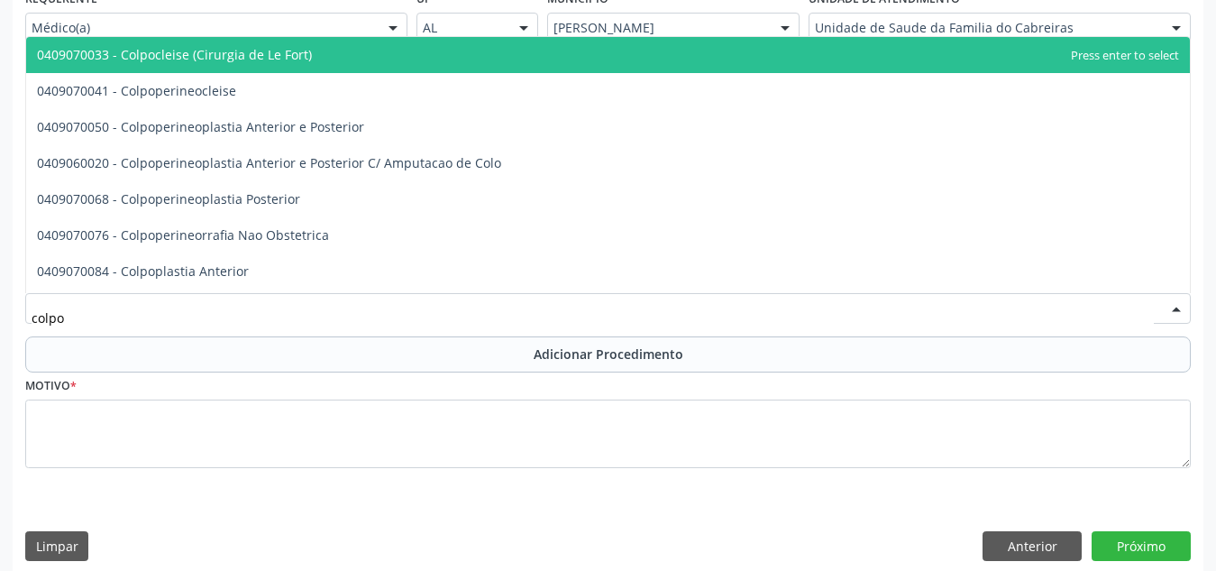
type input "colpos"
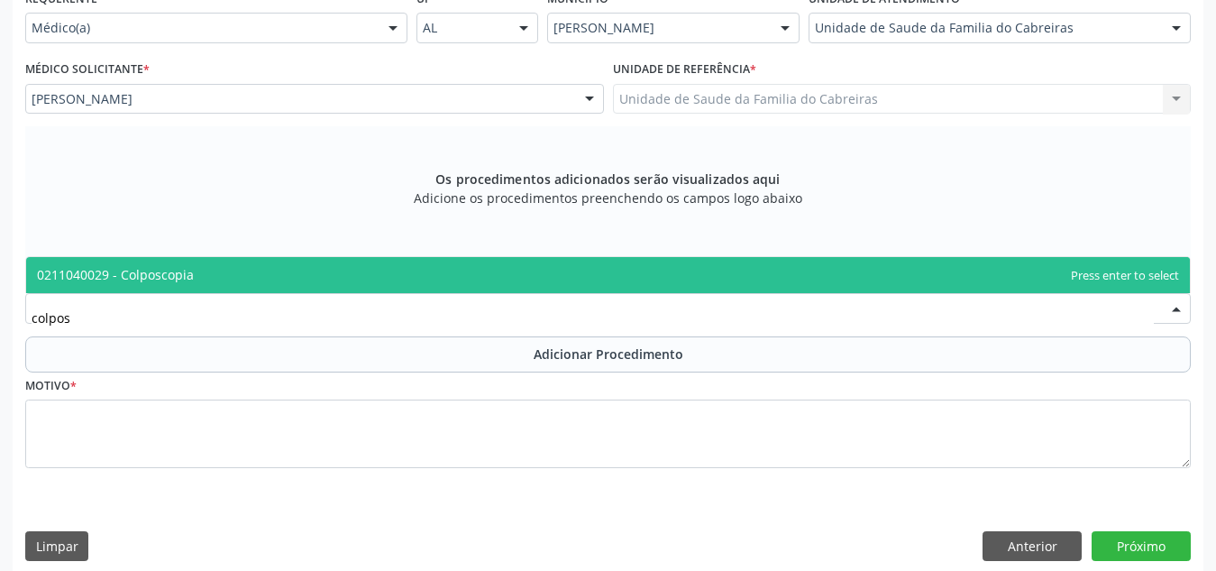
click at [367, 281] on span "0211040029 - Colposcopia" at bounding box center [608, 275] width 1164 height 36
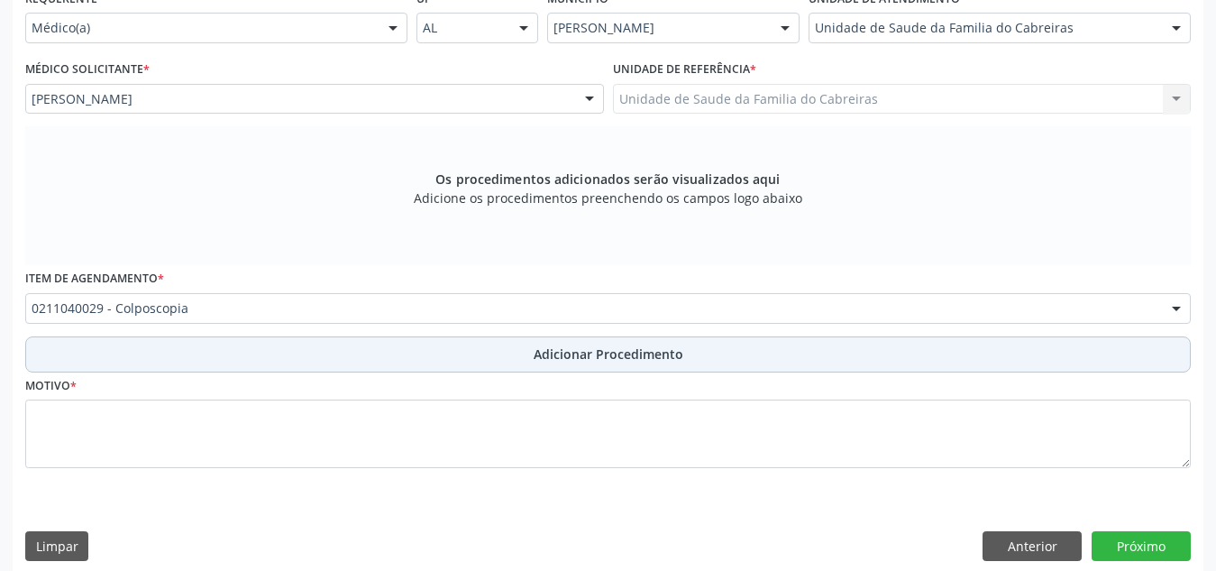
click at [370, 351] on button "Adicionar Procedimento" at bounding box center [608, 354] width 1166 height 36
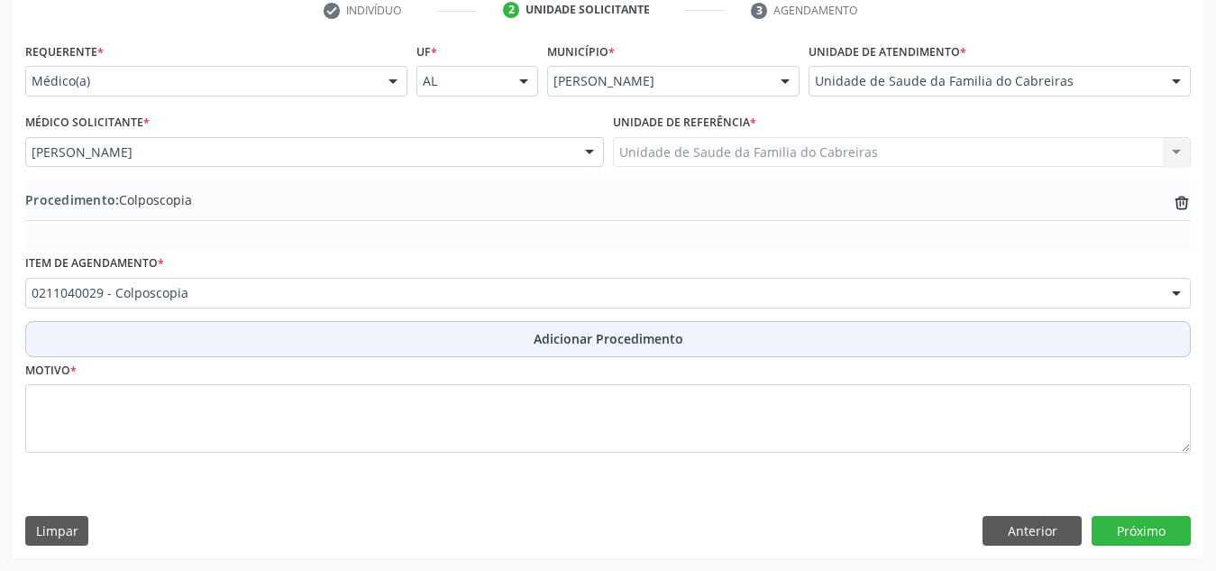
scroll to position [379, 0]
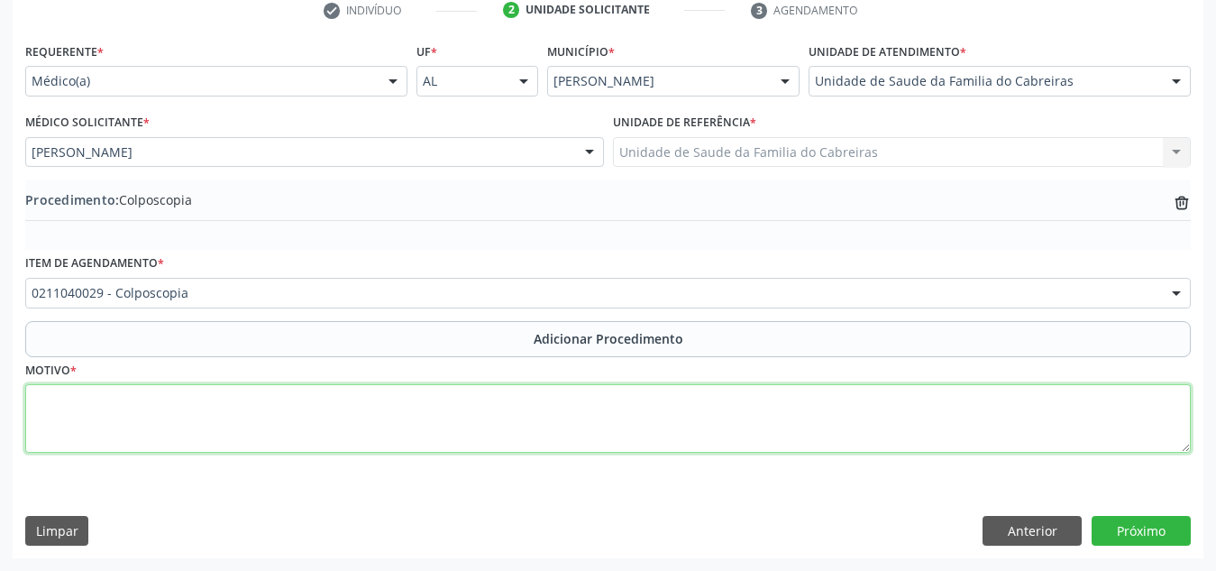
click at [340, 409] on textarea at bounding box center [608, 418] width 1166 height 69
click at [60, 405] on textarea "Estória de sangramento após coito há 2 meses" at bounding box center [608, 418] width 1166 height 69
click at [362, 402] on textarea "História de sangramento após coito há 2 meses" at bounding box center [608, 418] width 1166 height 69
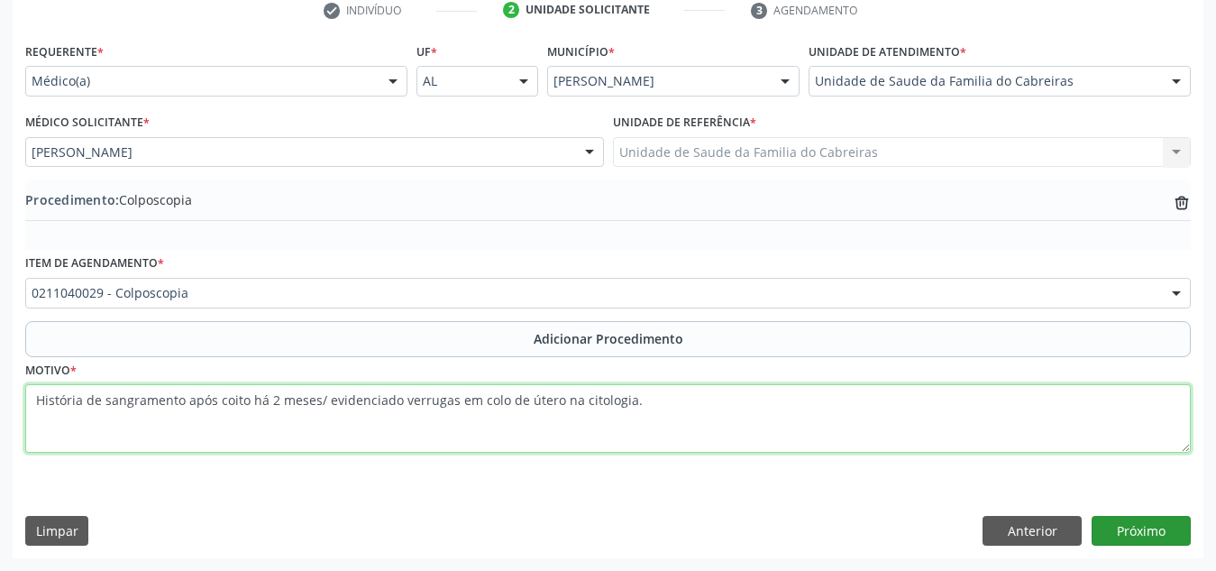
type textarea "História de sangramento após coito há 2 meses/ evidenciado verrugas em colo de …"
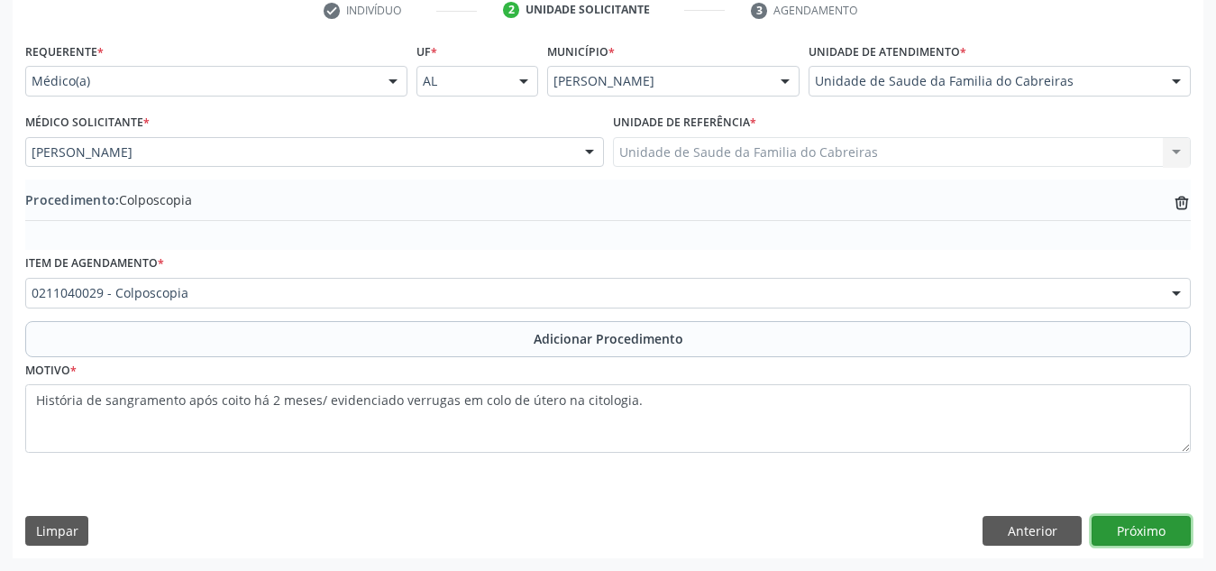
click at [1157, 520] on button "Próximo" at bounding box center [1141, 531] width 99 height 31
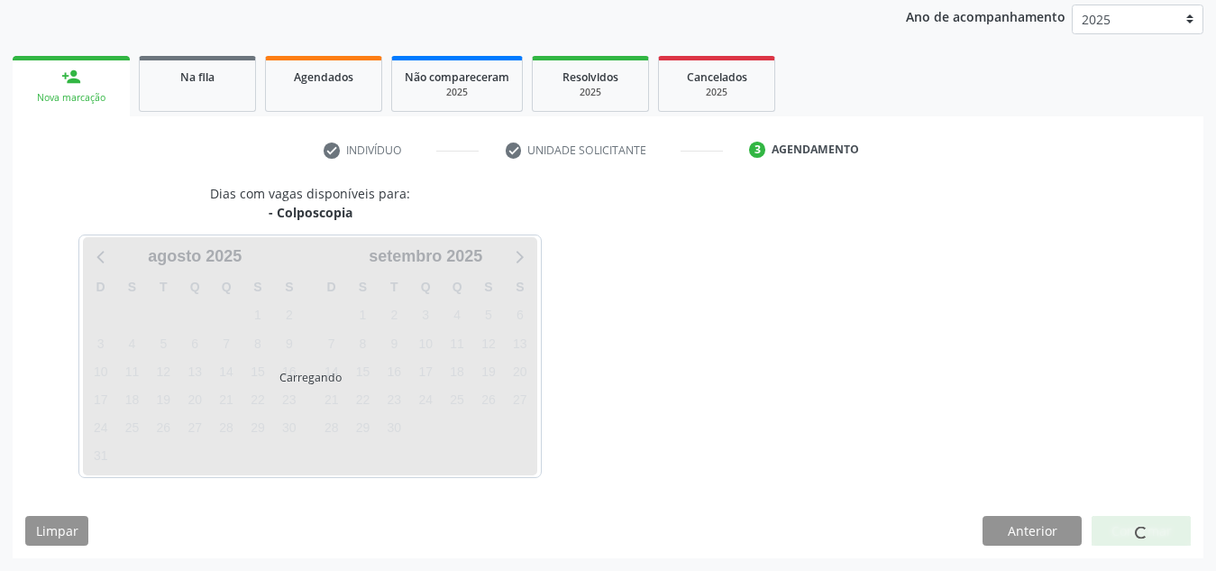
click at [1157, 520] on div at bounding box center [1141, 531] width 99 height 31
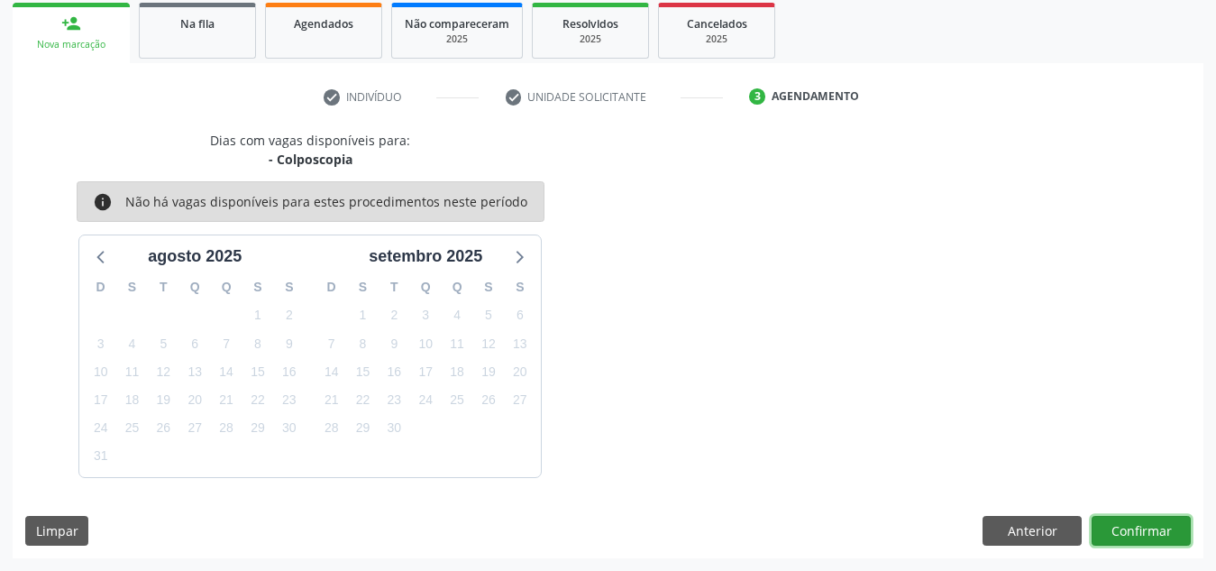
click at [1157, 520] on button "Confirmar" at bounding box center [1141, 531] width 99 height 31
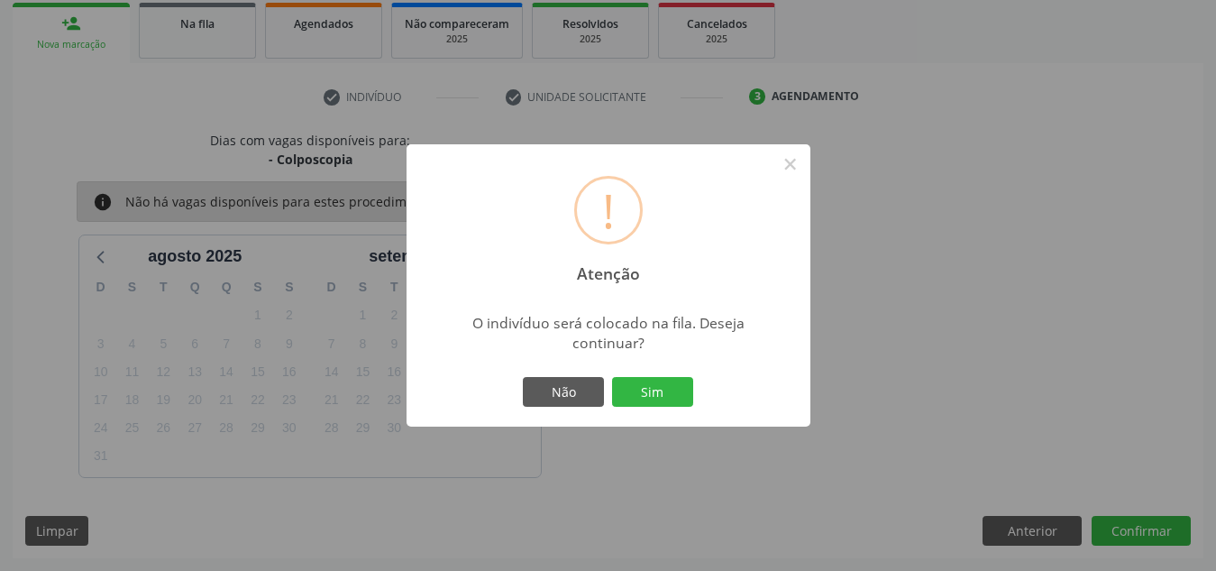
click at [612, 377] on button "Sim" at bounding box center [652, 392] width 81 height 31
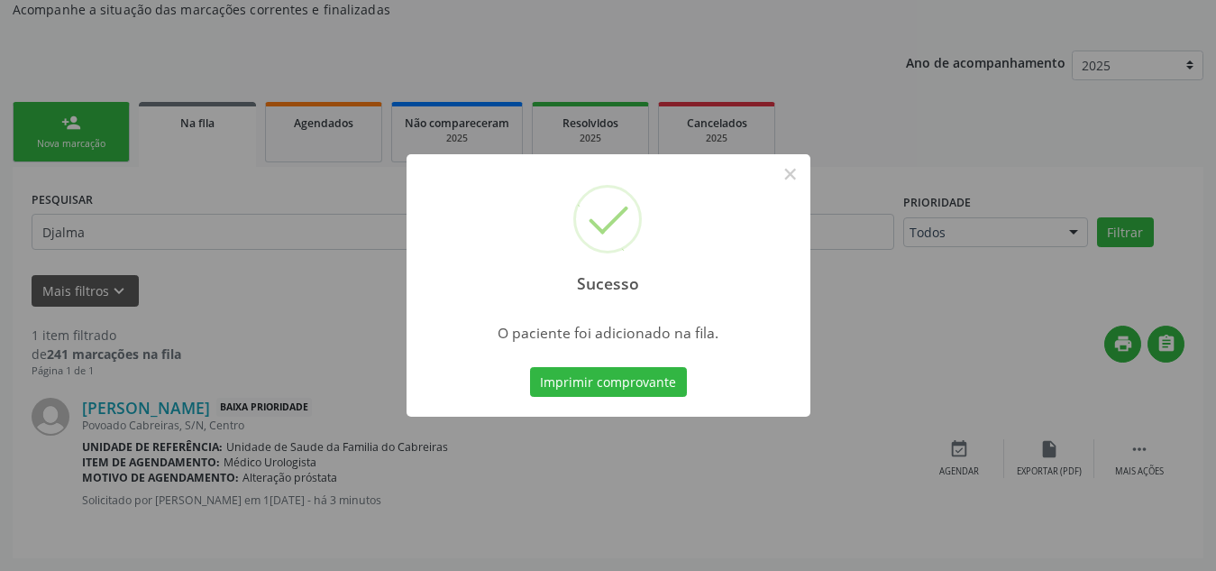
scroll to position [56, 0]
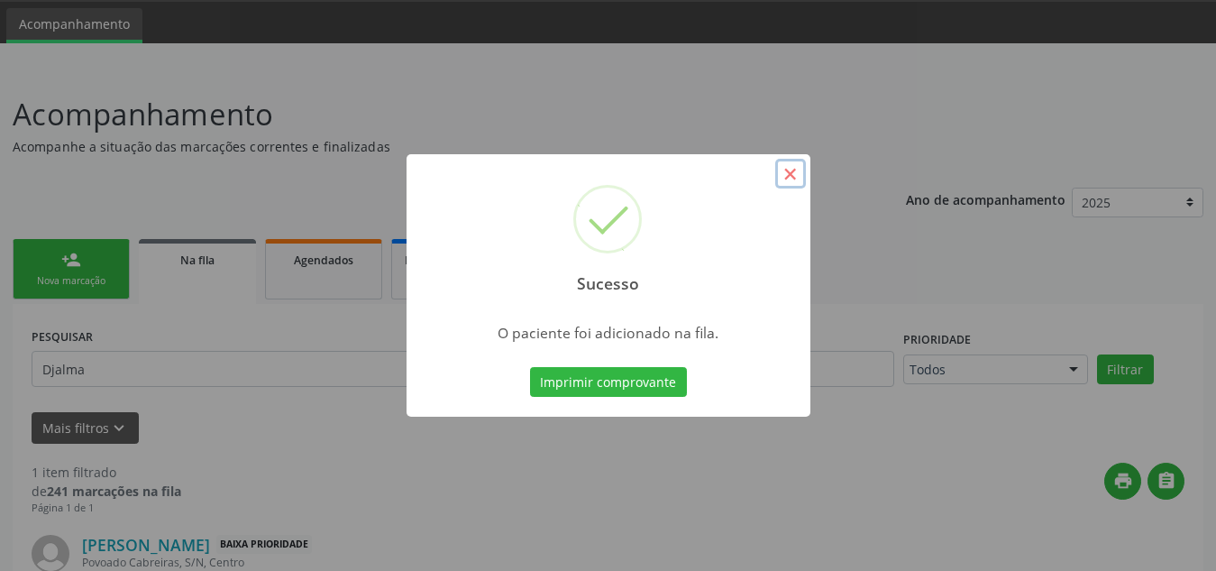
click at [786, 169] on button "×" at bounding box center [790, 174] width 31 height 31
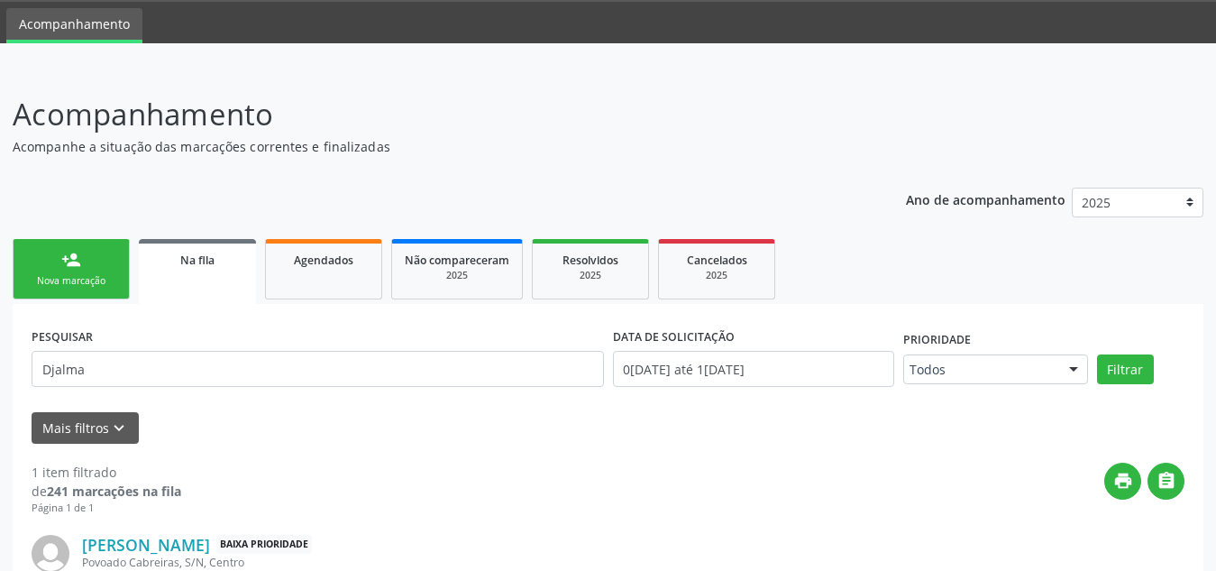
click at [74, 252] on div "person_add" at bounding box center [71, 260] width 20 height 20
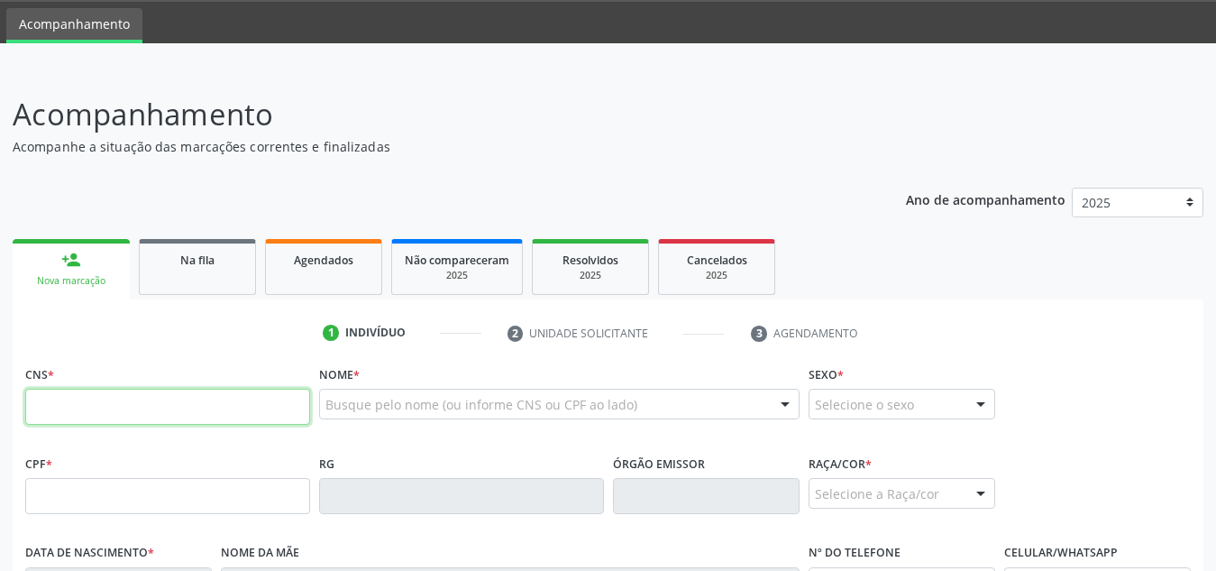
click at [92, 420] on input "text" at bounding box center [167, 407] width 285 height 36
type input "702 4000 2433 1322"
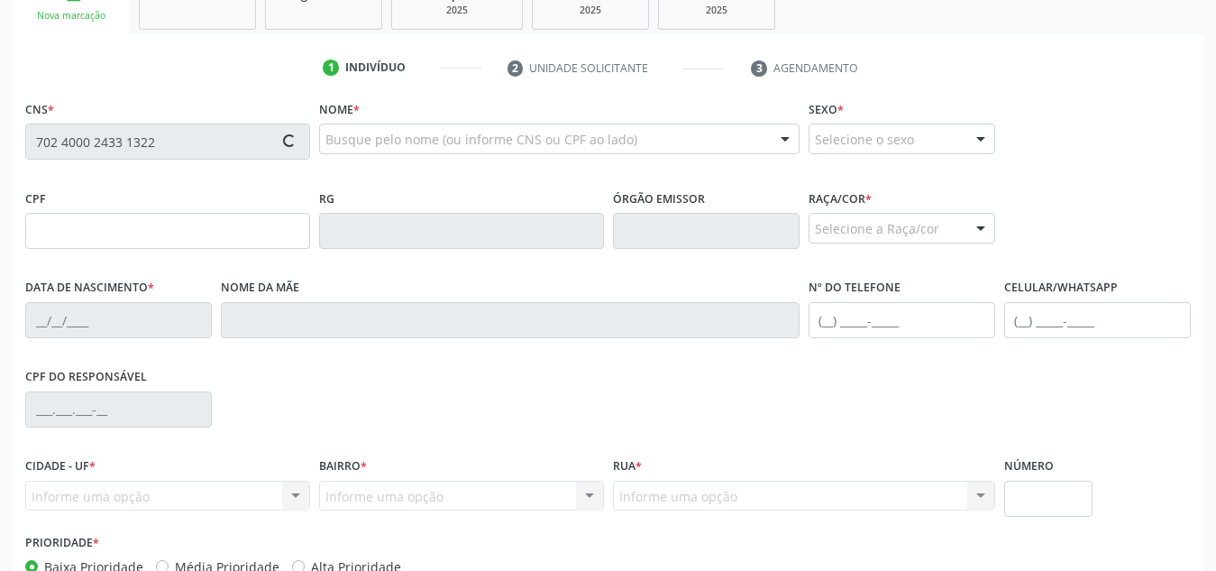
scroll to position [327, 0]
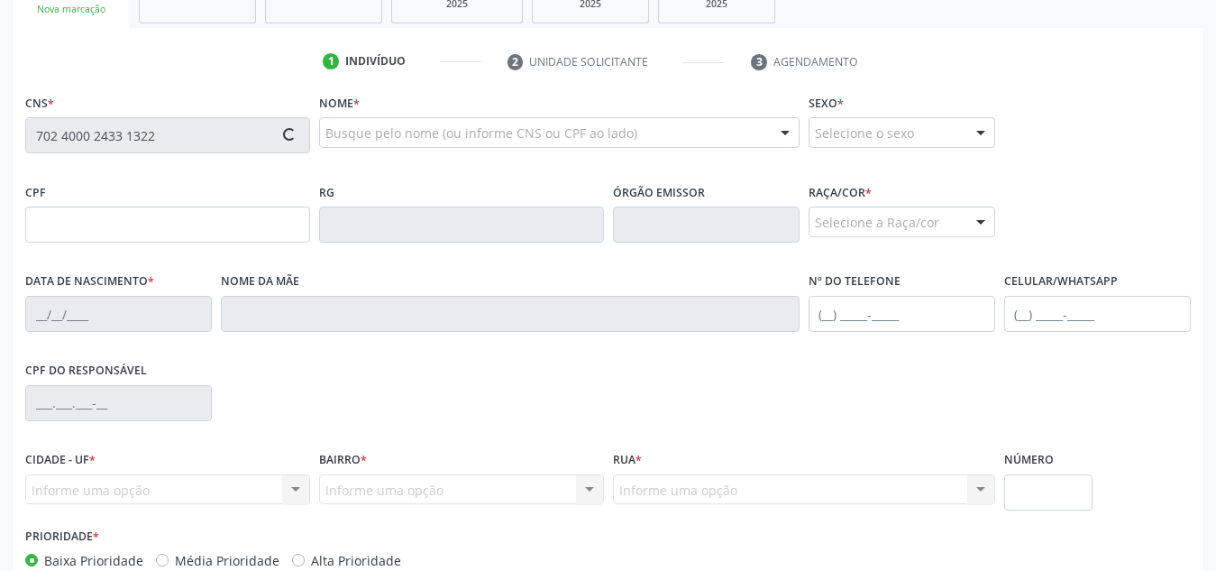
type input "134.403.914-69"
type input "[DATE]"
type input "[PERSON_NAME]"
type input "[PHONE_NUMBER]"
type input "S/N"
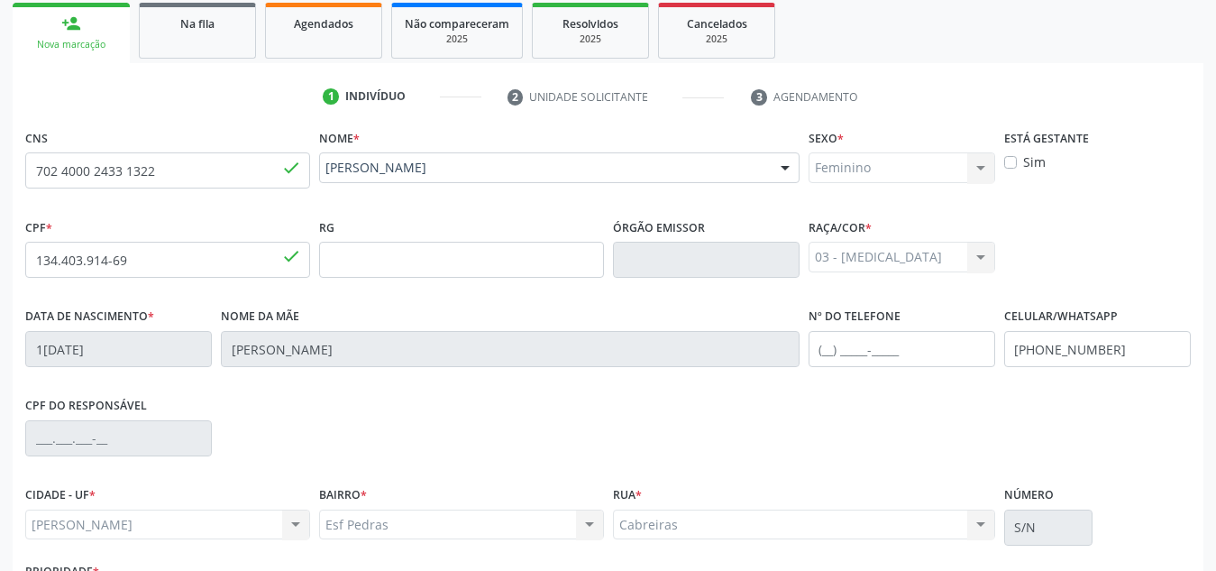
scroll to position [290, 0]
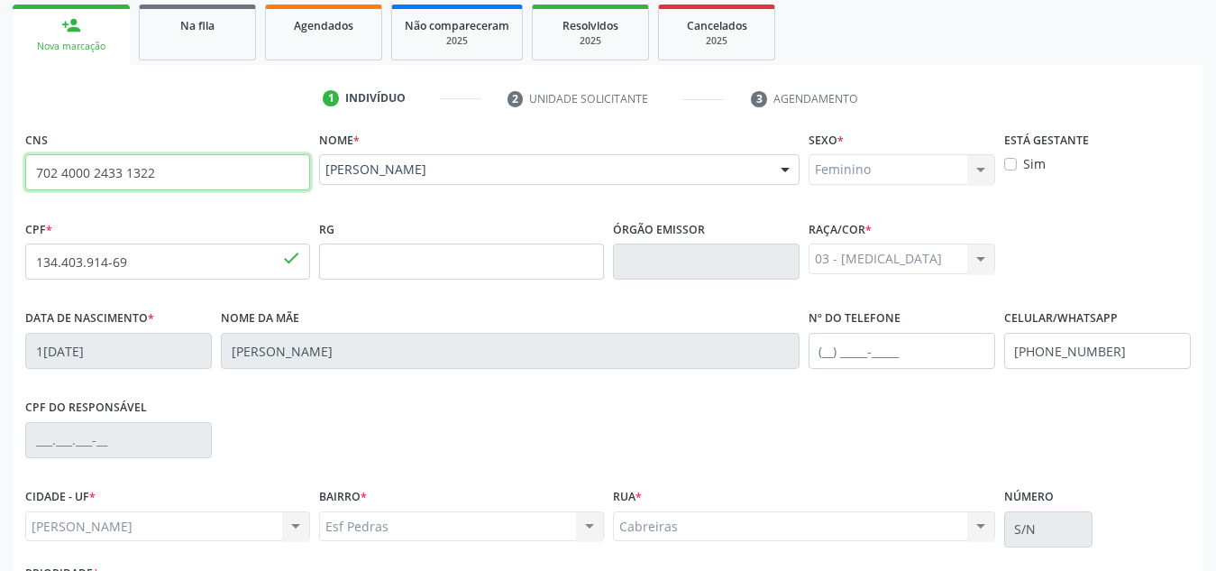
drag, startPoint x: 183, startPoint y: 165, endPoint x: 0, endPoint y: 138, distance: 185.0
click at [0, 138] on div "Acompanhamento Acompanhe a situação das marcações correntes e finalizadas Relat…" at bounding box center [608, 273] width 1216 height 878
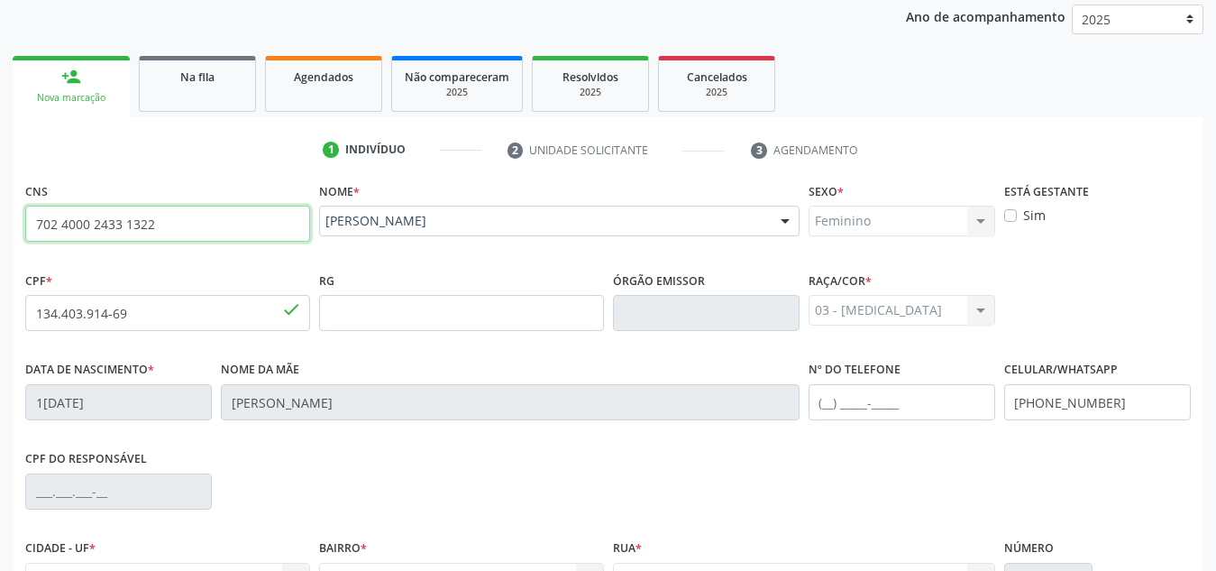
scroll to position [238, 0]
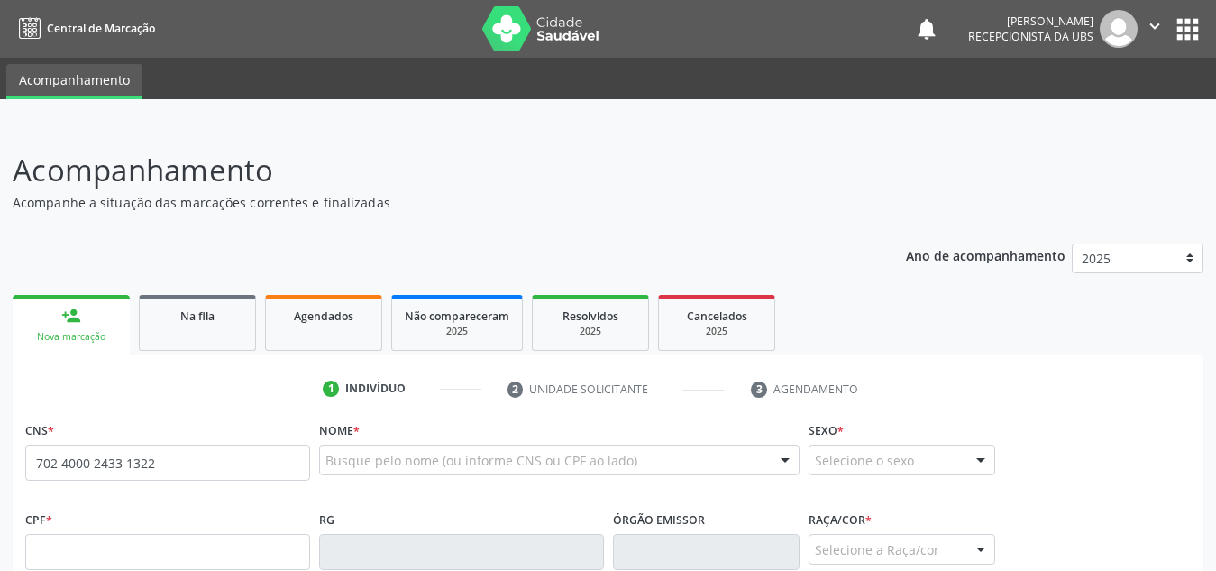
scroll to position [298, 0]
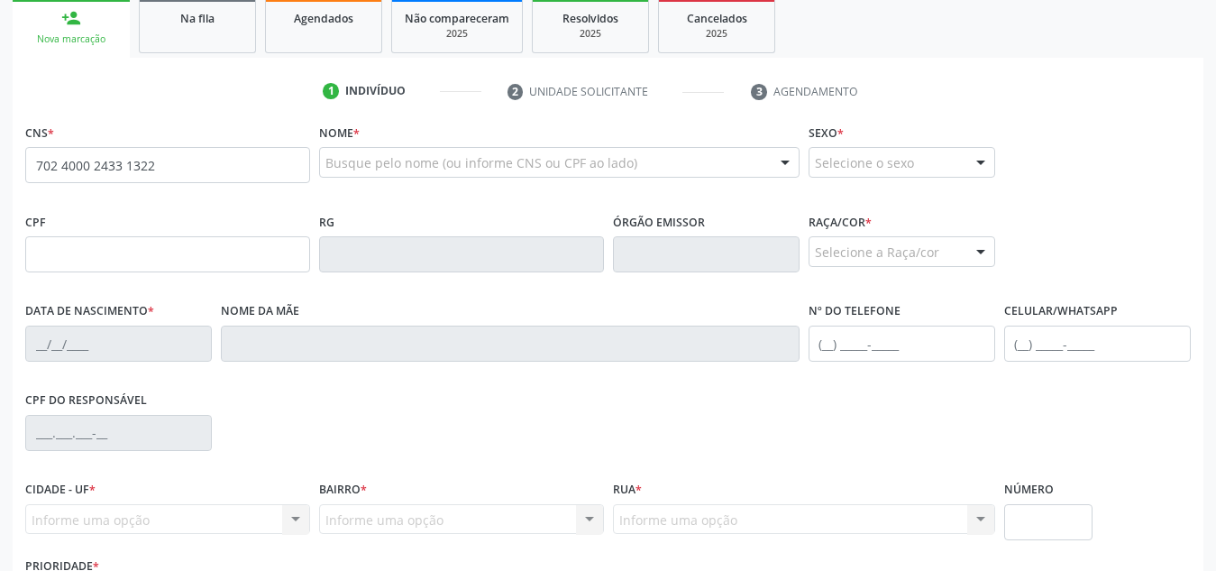
type input "702 4000 2433 1322"
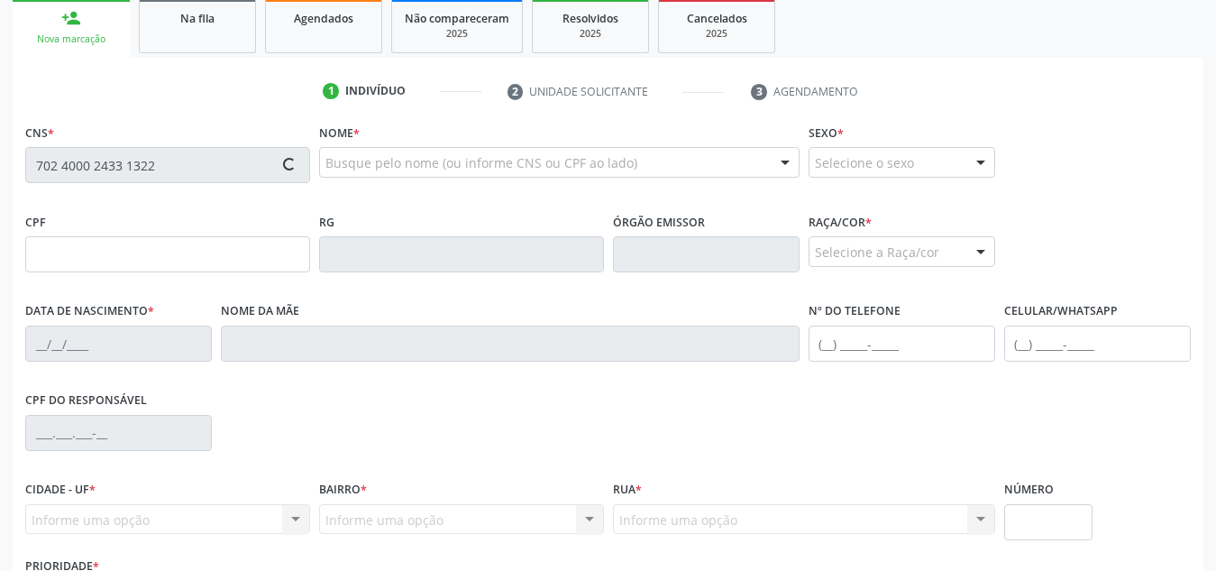
type input "134.403.914-69"
type input "10/05/2000"
type input "Maria de Lourdes da Silva"
type input "(82) 99435-7741"
type input "S/N"
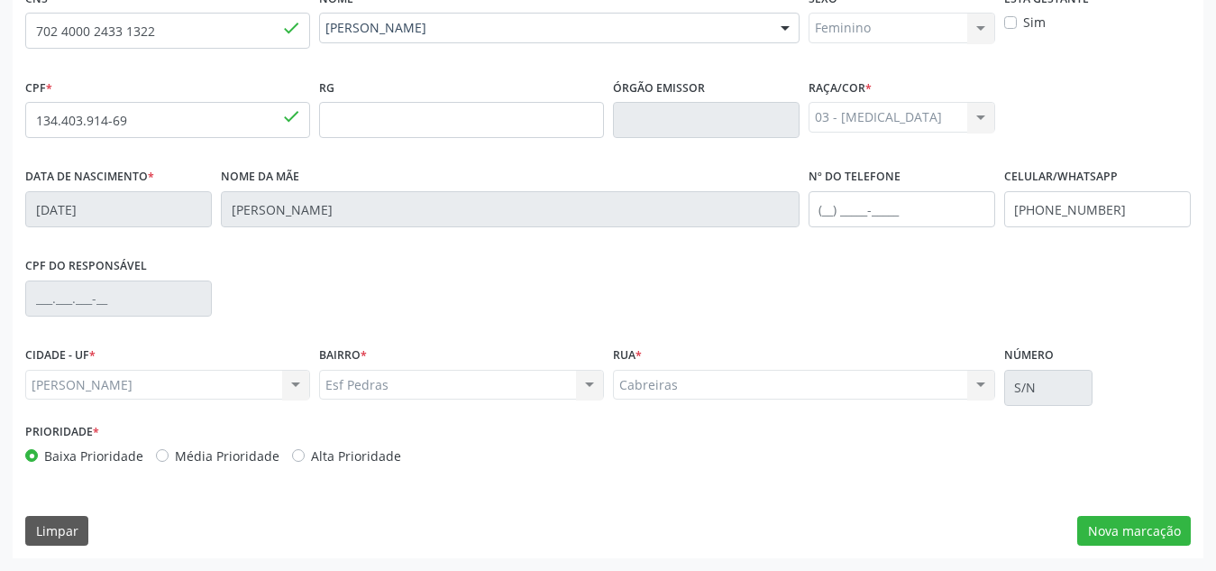
scroll to position [0, 0]
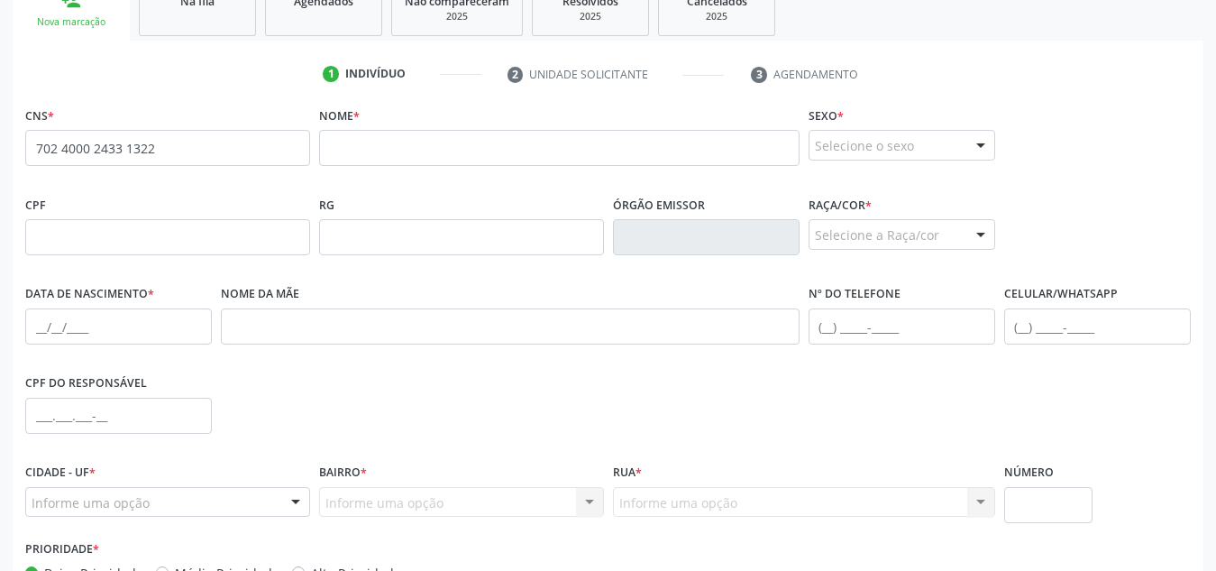
scroll to position [314, 0]
click at [207, 148] on input "702 4000 2433 1322" at bounding box center [167, 149] width 285 height 36
drag, startPoint x: 207, startPoint y: 148, endPoint x: 0, endPoint y: 107, distance: 211.3
click at [0, 107] on div "Acompanhamento Acompanhe a situação das marcações correntes e finalizadas Relat…" at bounding box center [608, 250] width 1216 height 878
paste input "text"
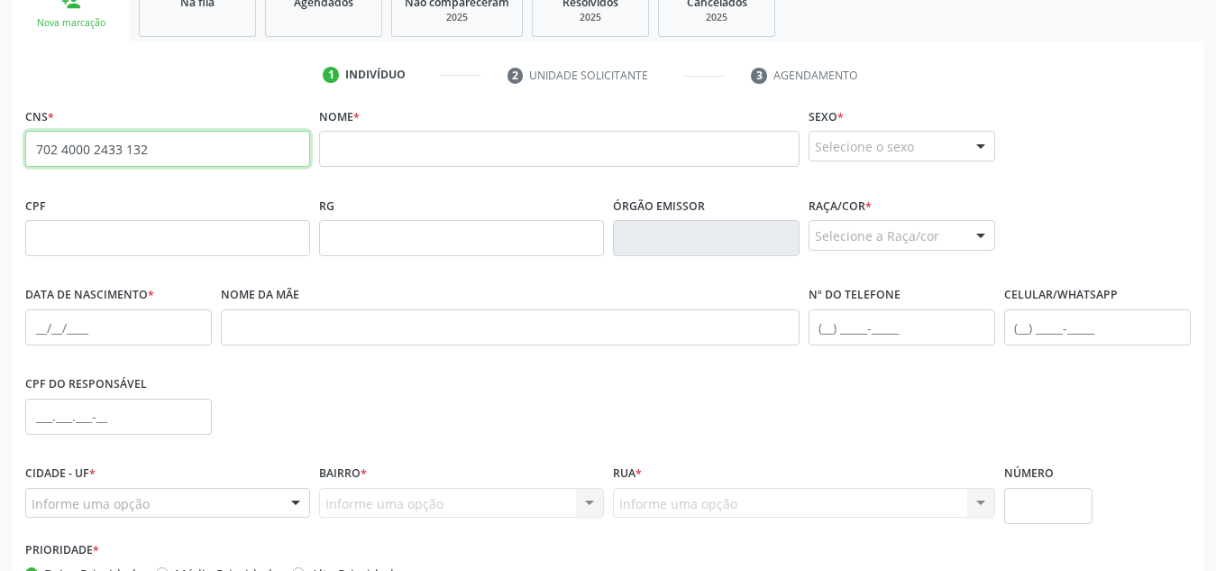
type input "702 4000 2433 1322"
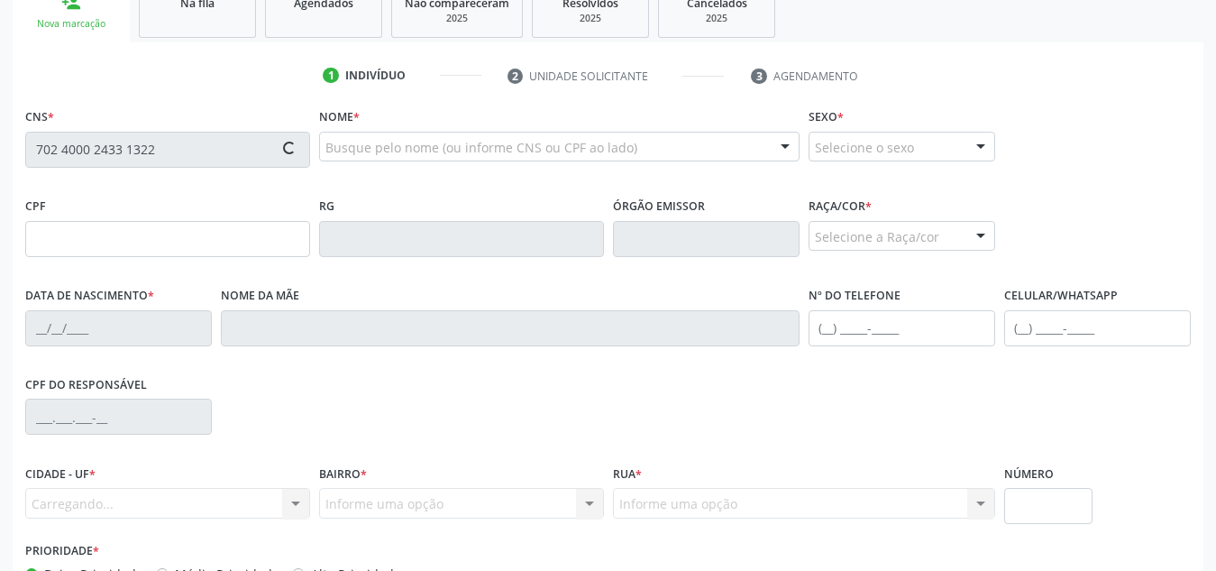
scroll to position [313, 0]
type input "134.403.914-69"
type input "[DATE]"
type input "[PERSON_NAME]"
type input "[PHONE_NUMBER]"
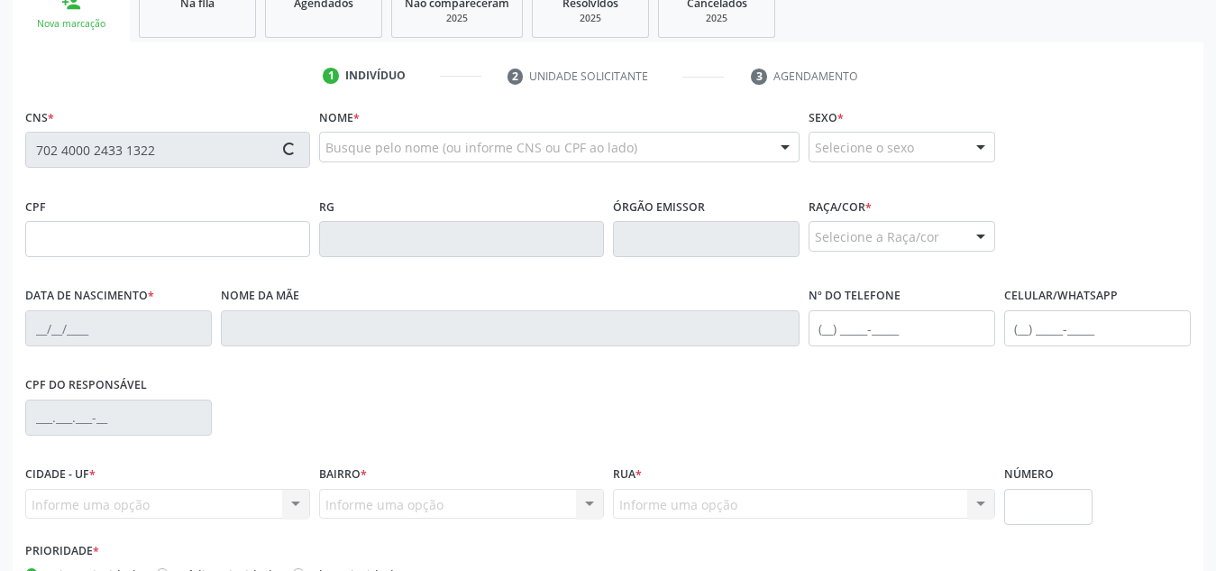
type input "S/N"
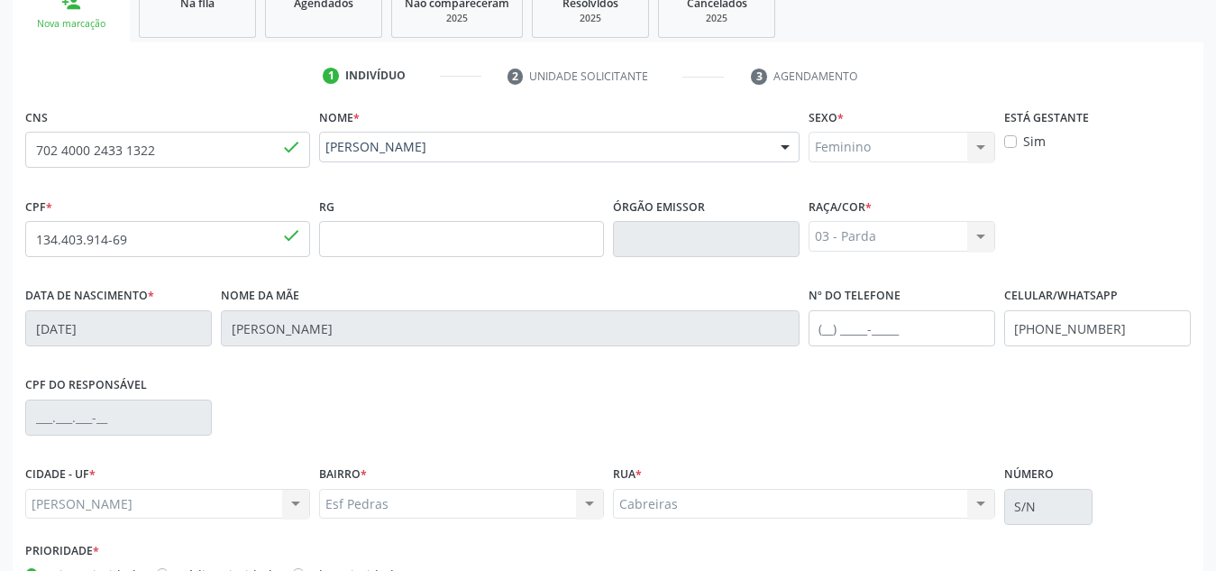
scroll to position [432, 0]
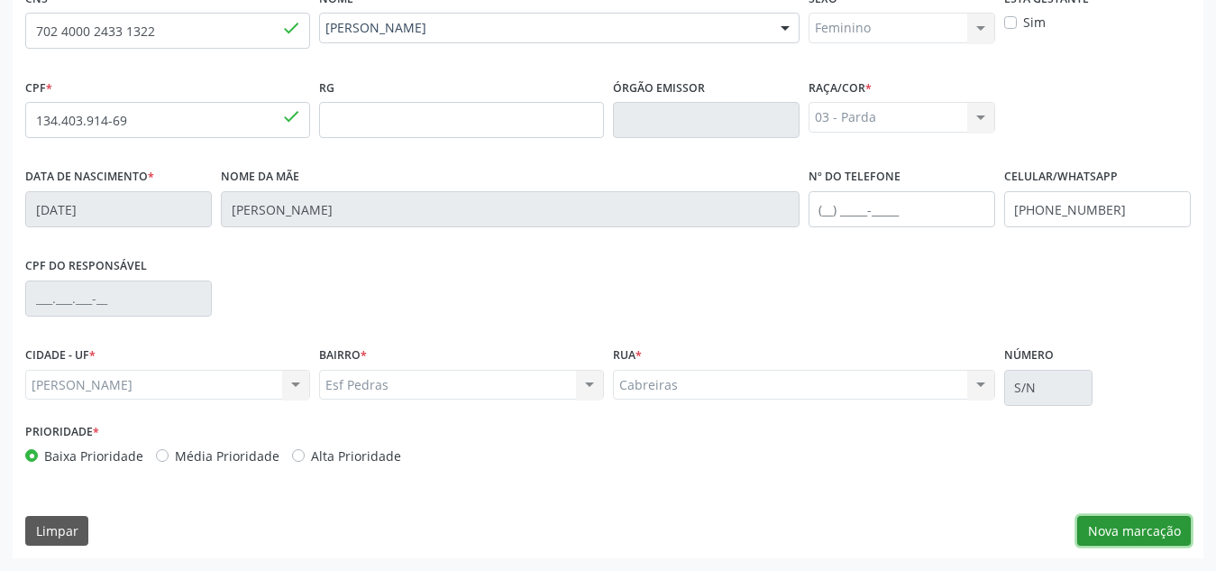
click at [1159, 518] on button "Nova marcação" at bounding box center [1134, 531] width 114 height 31
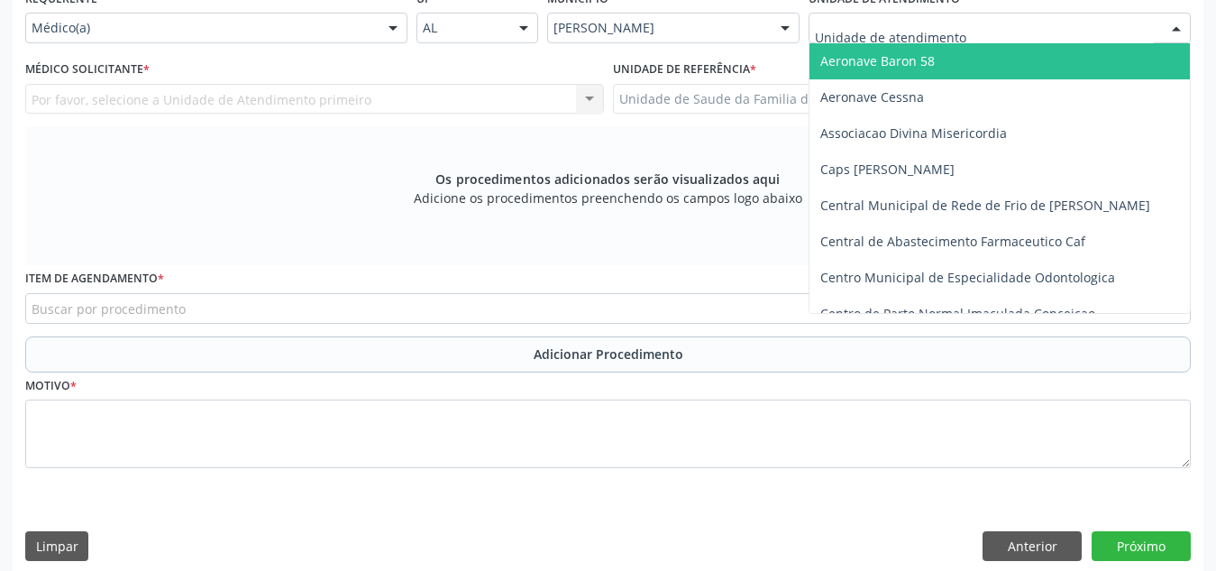
click at [1021, 31] on div at bounding box center [1000, 28] width 382 height 31
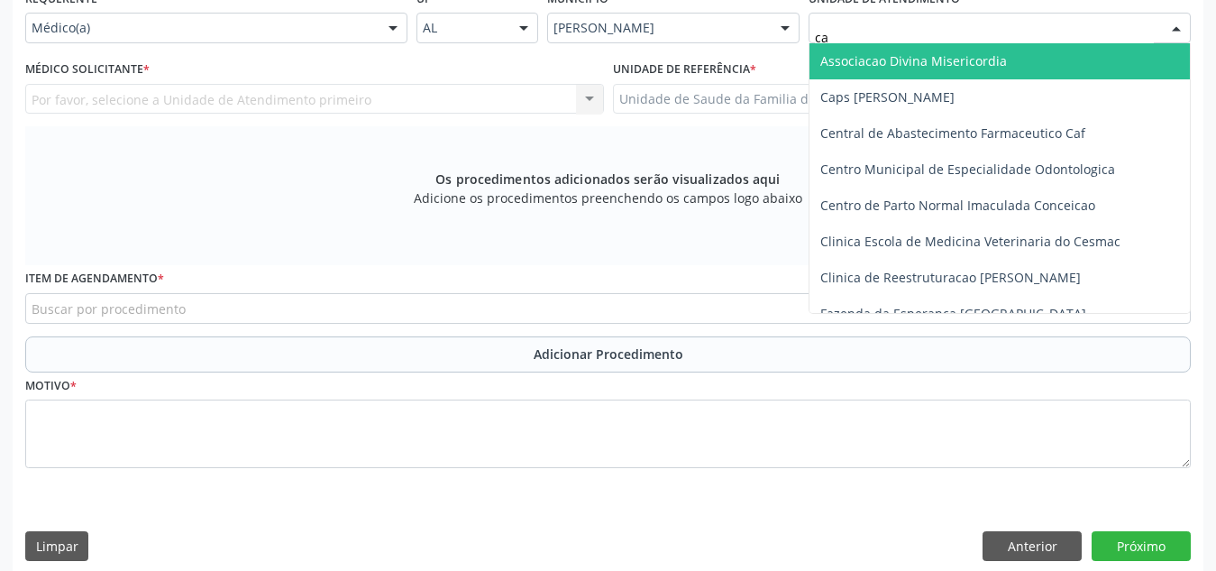
type input "cab"
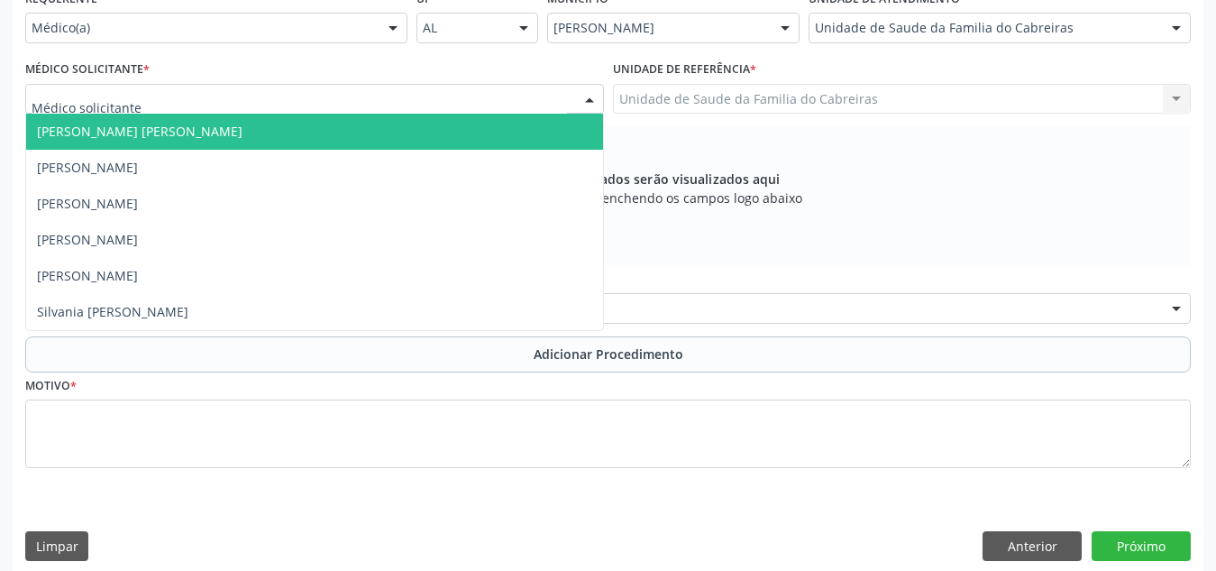
click at [471, 104] on div at bounding box center [314, 99] width 579 height 31
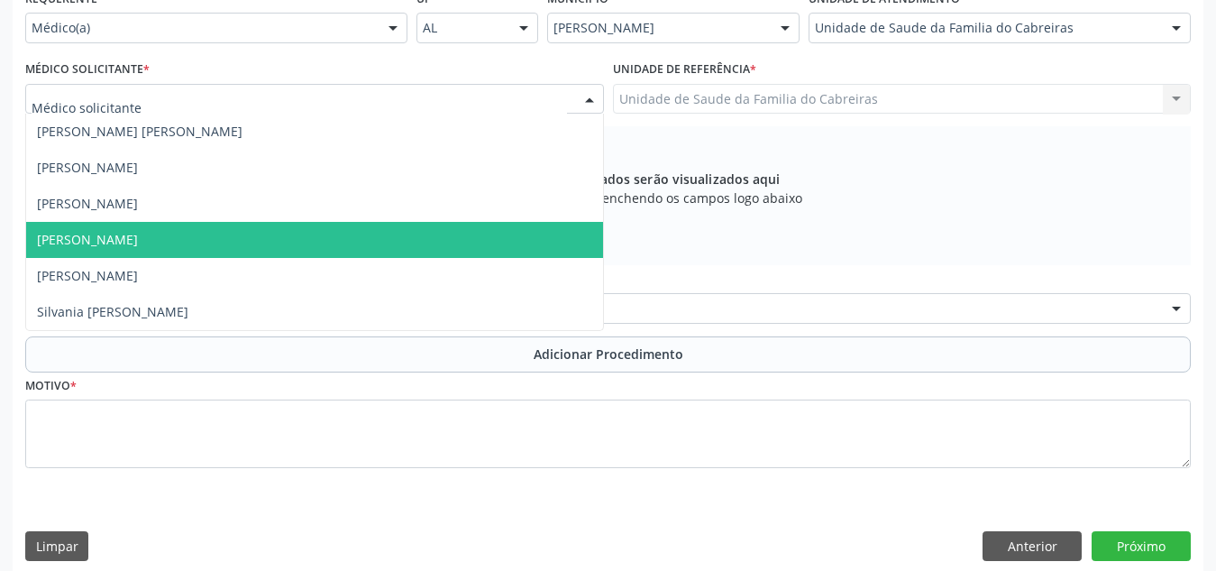
click at [402, 256] on span "[PERSON_NAME]" at bounding box center [314, 240] width 577 height 36
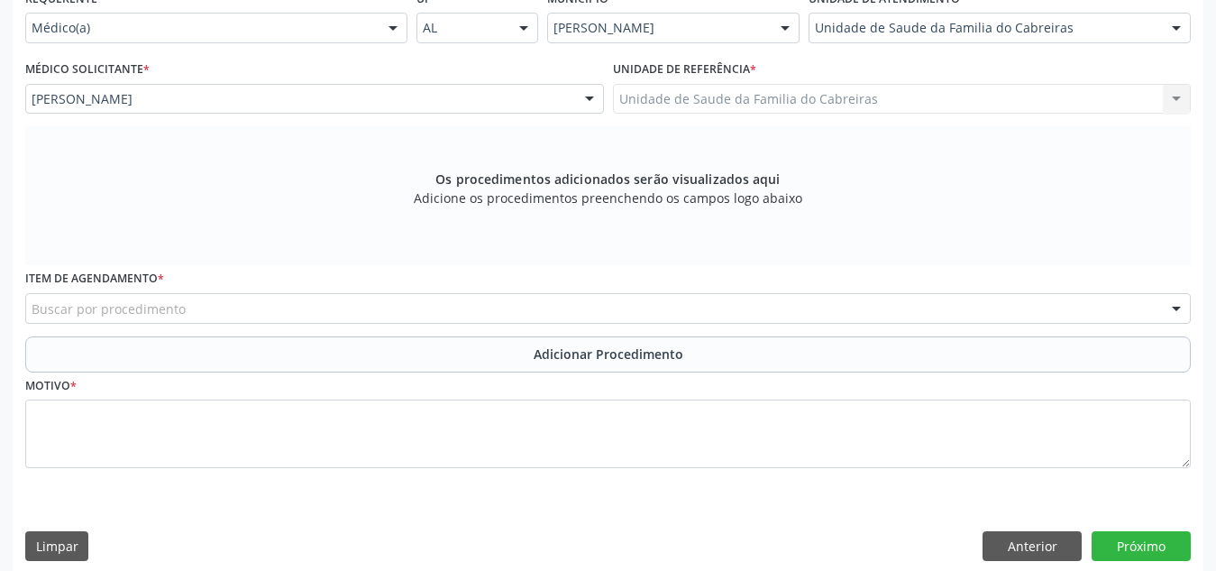
click at [399, 307] on div "Buscar por procedimento" at bounding box center [608, 308] width 1166 height 31
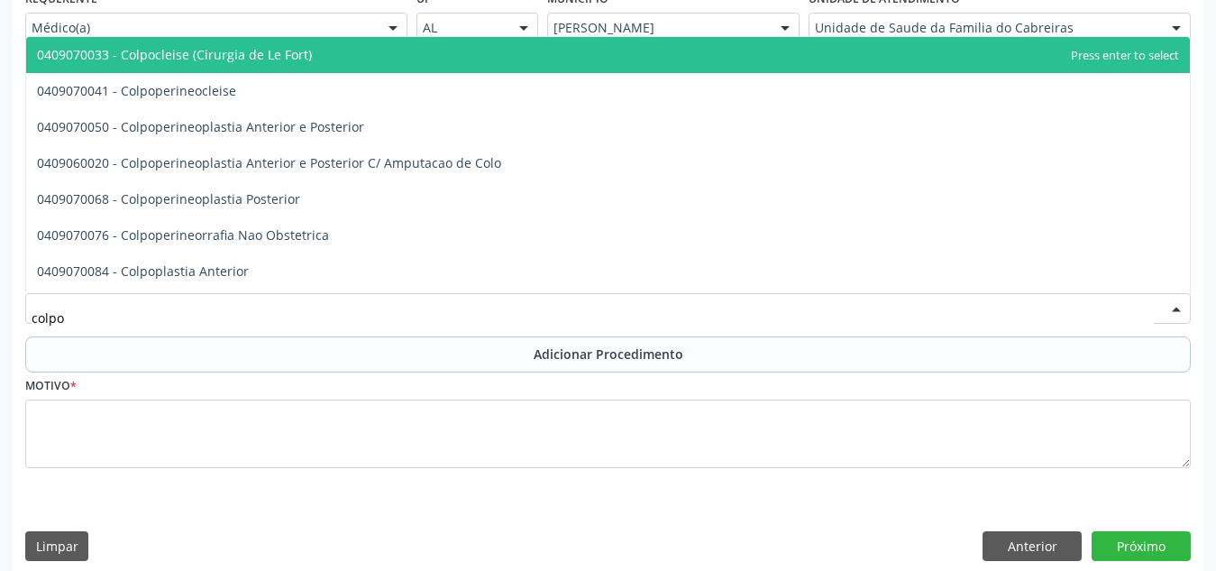
type input "colpos"
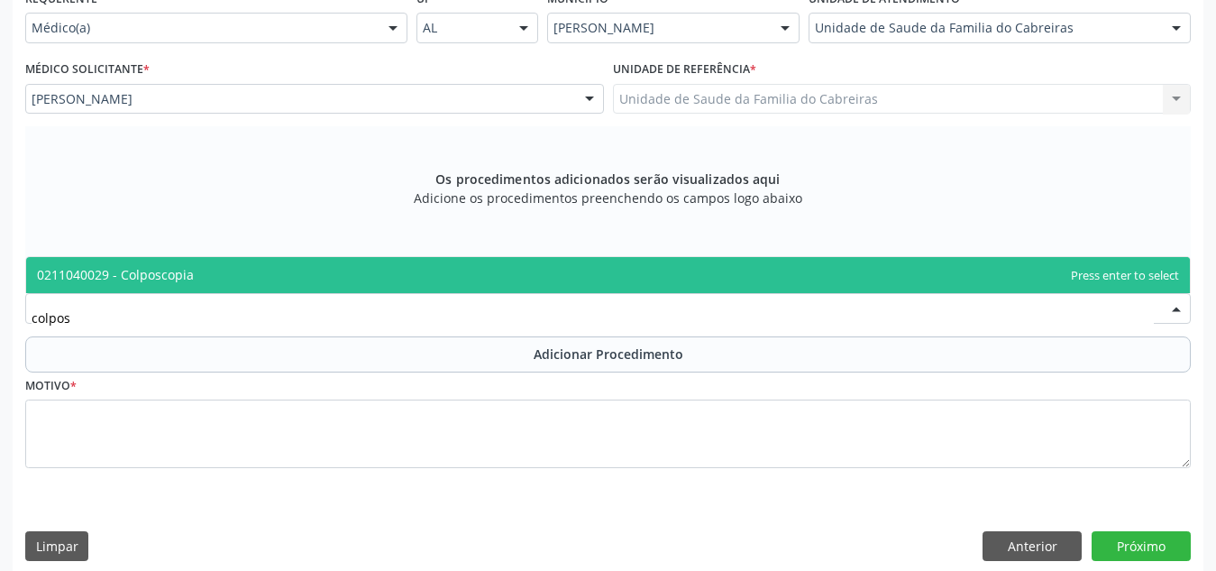
click at [427, 269] on span "0211040029 - Colposcopia" at bounding box center [608, 275] width 1164 height 36
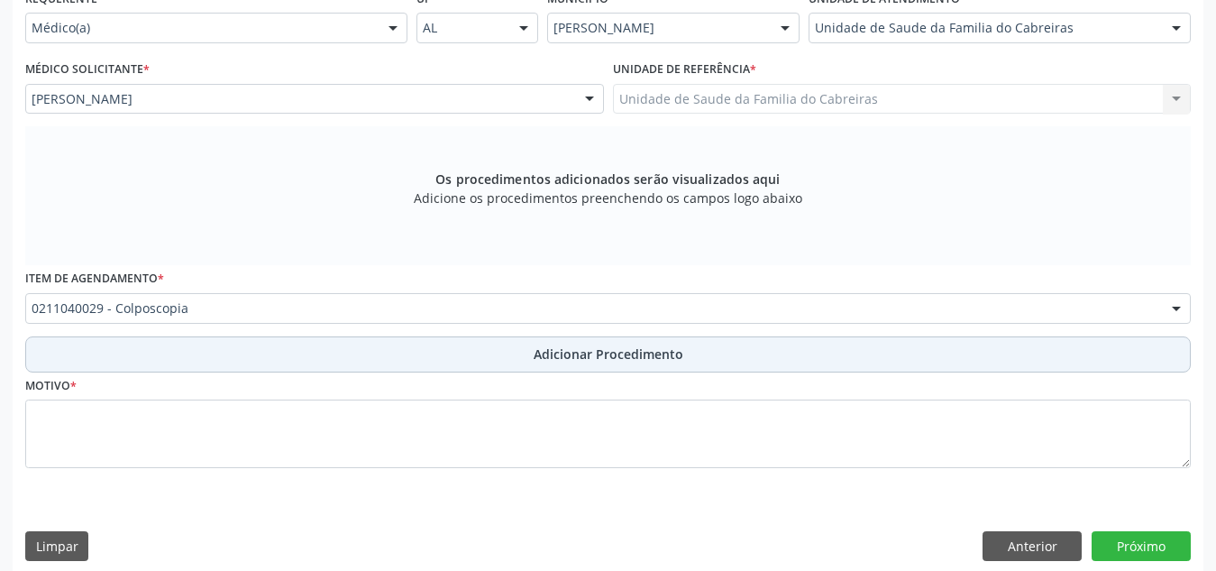
click at [450, 357] on button "Adicionar Procedimento" at bounding box center [608, 354] width 1166 height 36
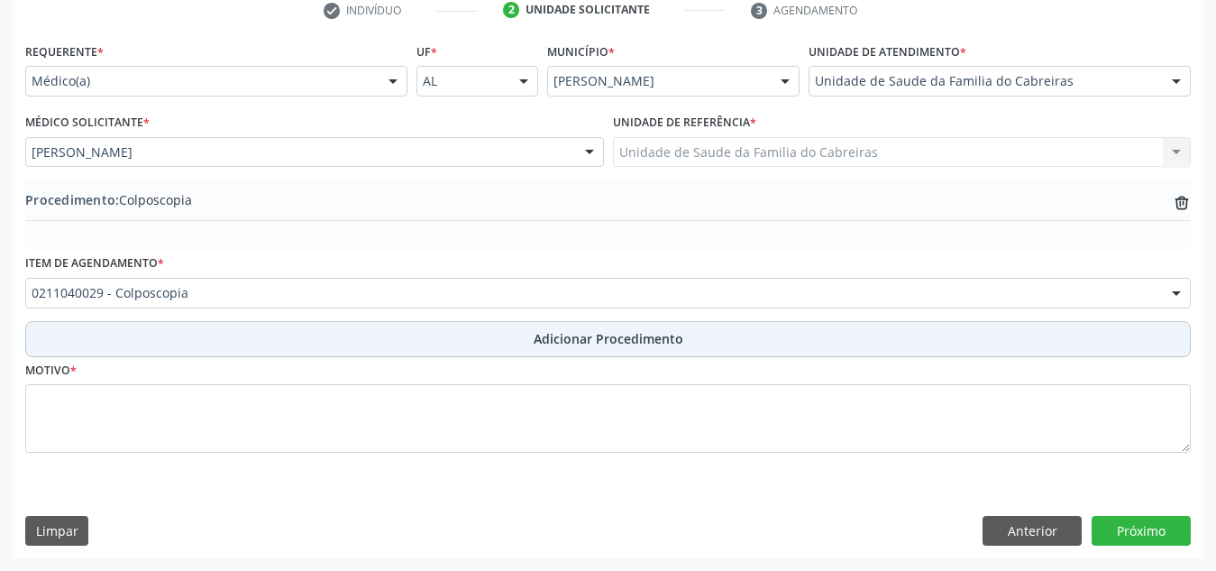
scroll to position [379, 0]
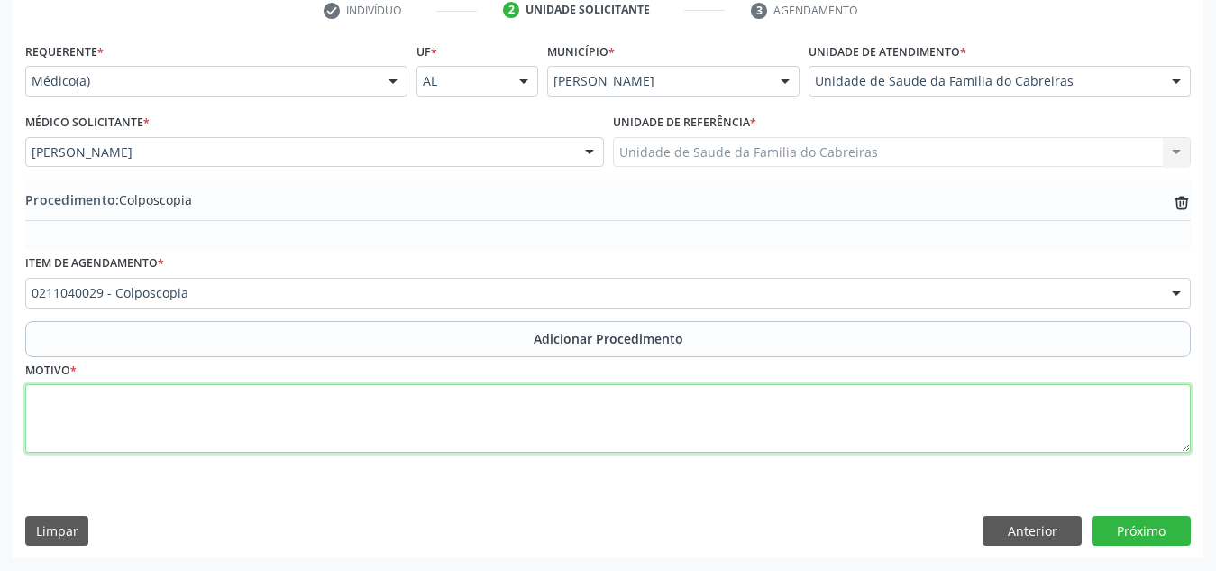
click at [408, 416] on textarea at bounding box center [608, 418] width 1166 height 69
type textarea "Colo com mácula"
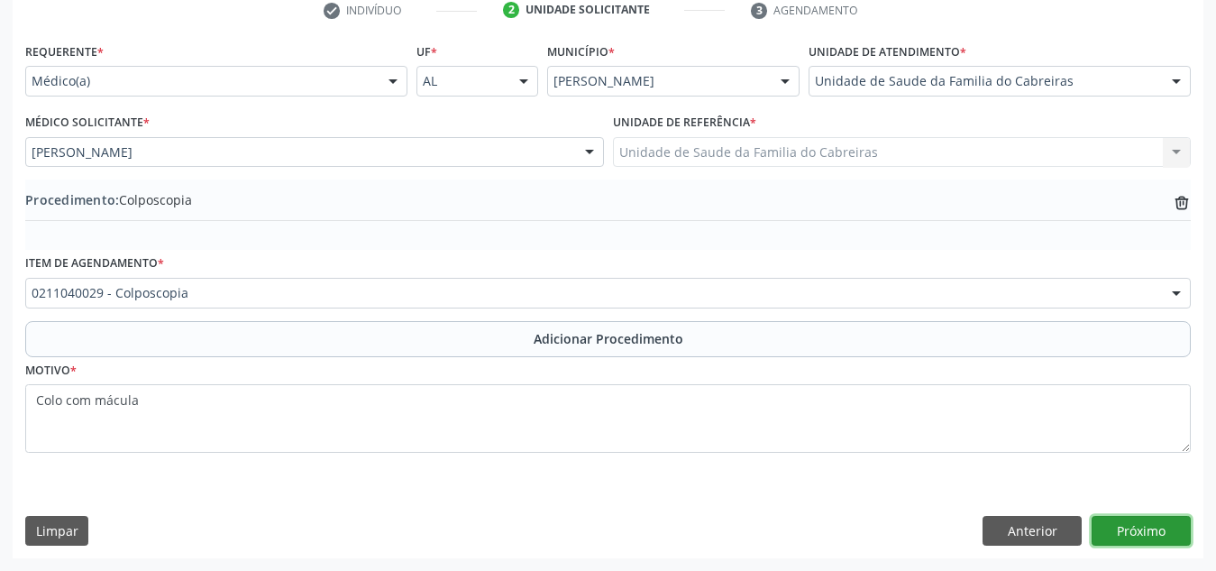
click at [1118, 537] on button "Próximo" at bounding box center [1141, 531] width 99 height 31
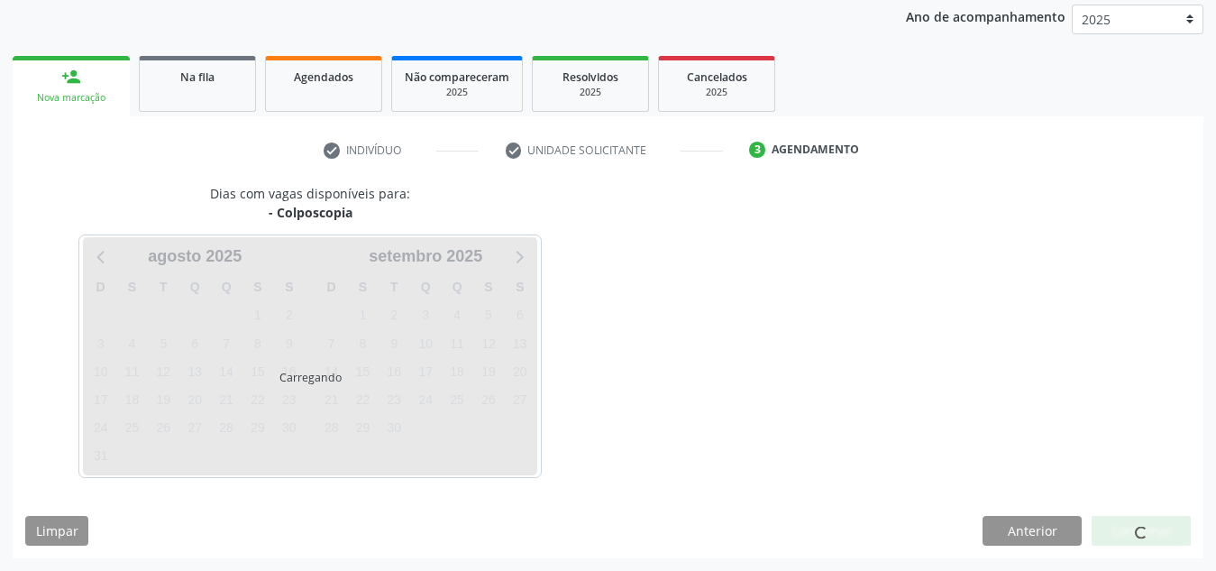
scroll to position [292, 0]
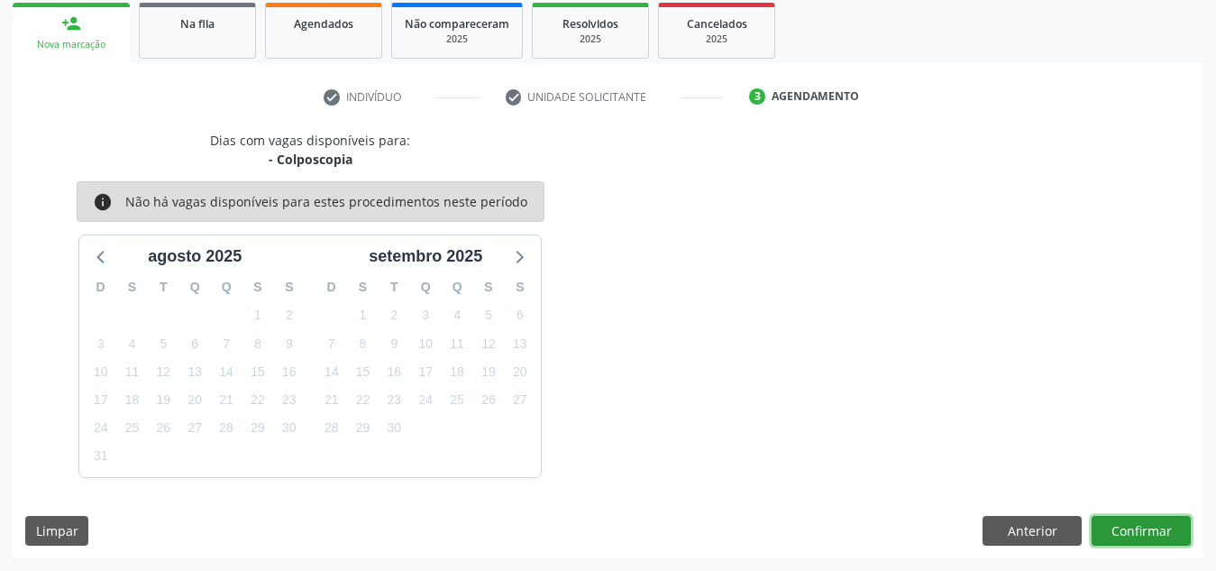
click at [1118, 537] on button "Confirmar" at bounding box center [1141, 531] width 99 height 31
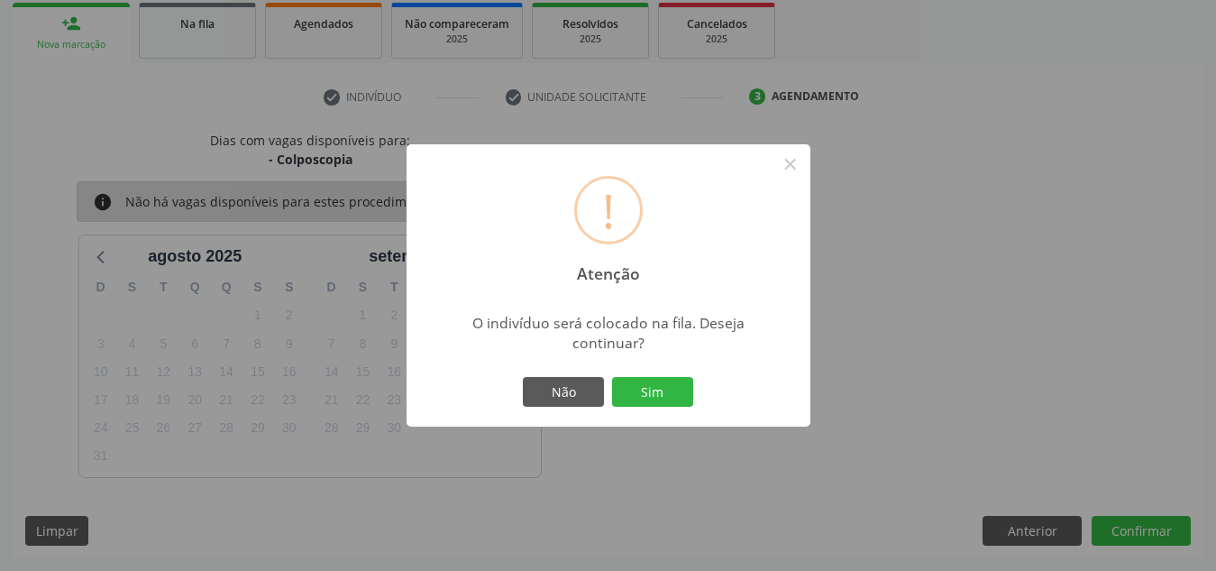
click at [612, 377] on button "Sim" at bounding box center [652, 392] width 81 height 31
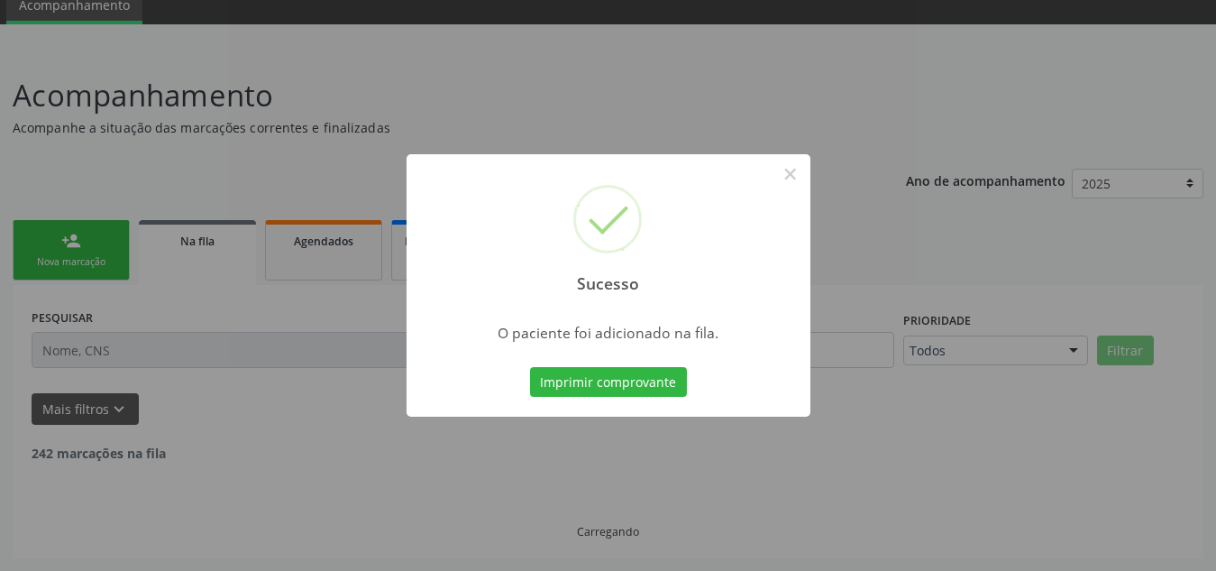
scroll to position [56, 0]
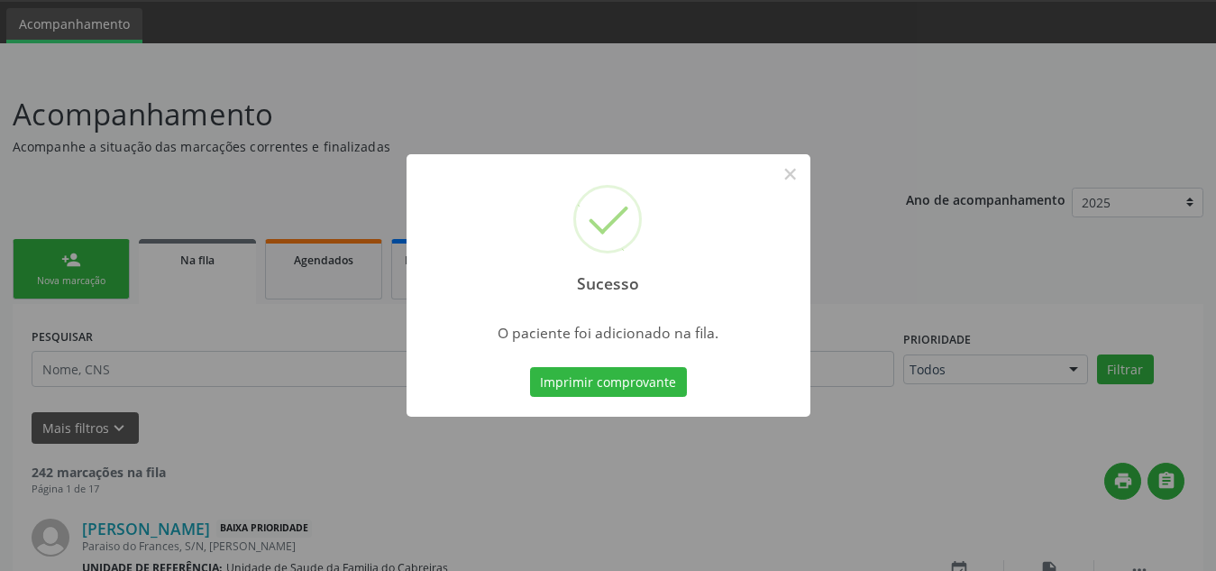
click at [530, 367] on button "Imprimir comprovante" at bounding box center [608, 382] width 157 height 31
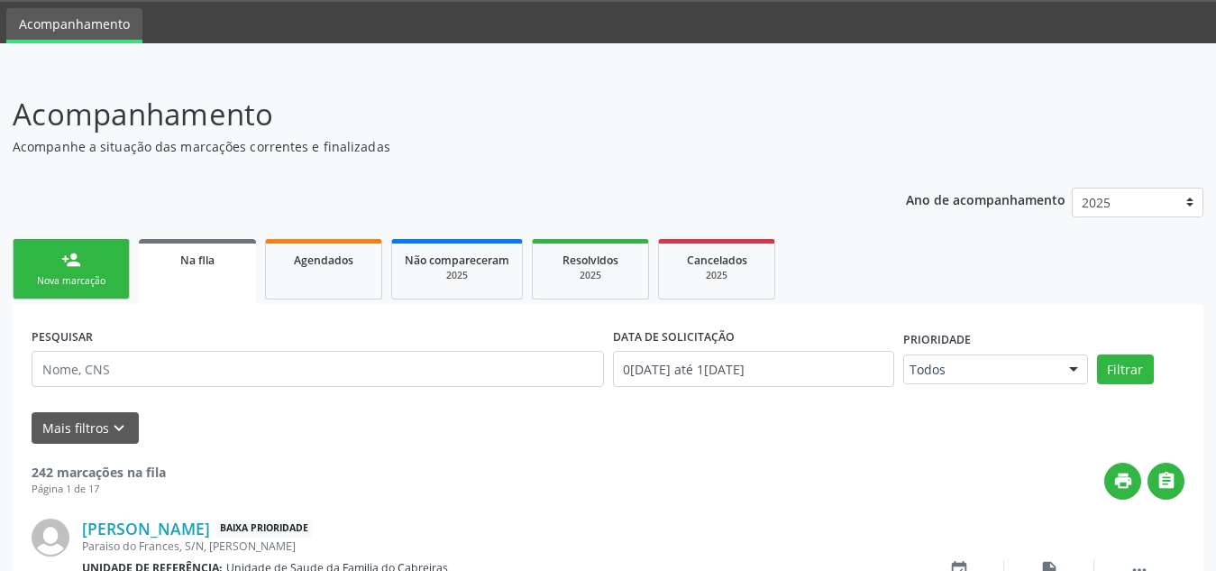
click at [79, 287] on div "Nova marcação" at bounding box center [71, 281] width 90 height 14
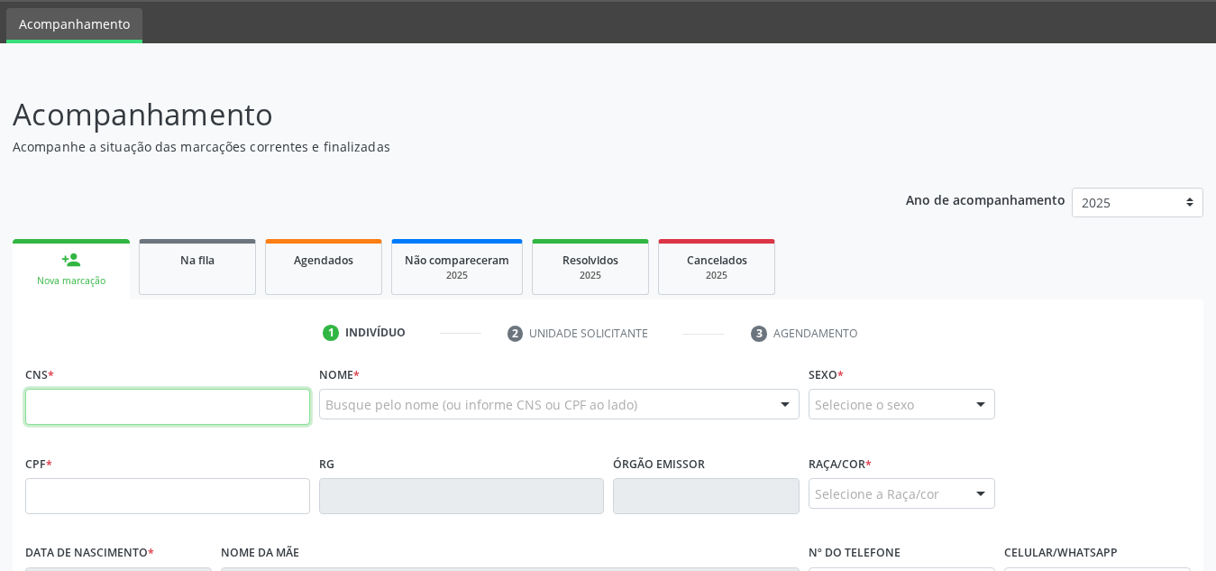
click at [206, 401] on input "text" at bounding box center [167, 407] width 285 height 36
type input "706 3017 1227 4679"
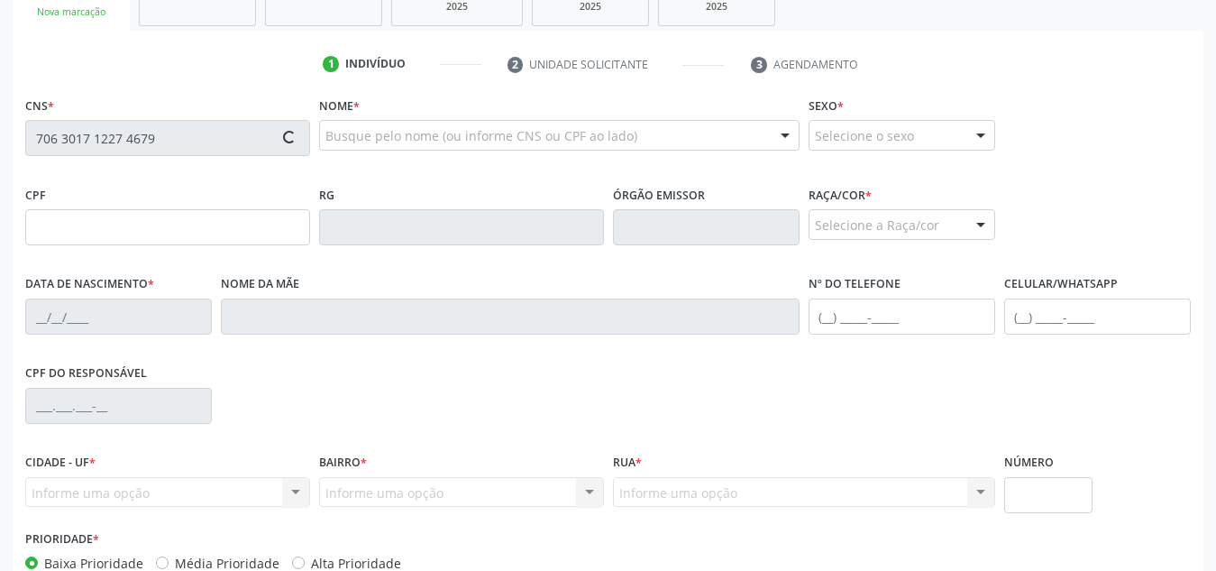
scroll to position [326, 0]
type input "108.891.444-60"
type input "[DATE]"
type input "[PERSON_NAME]"
type input "[PHONE_NUMBER]"
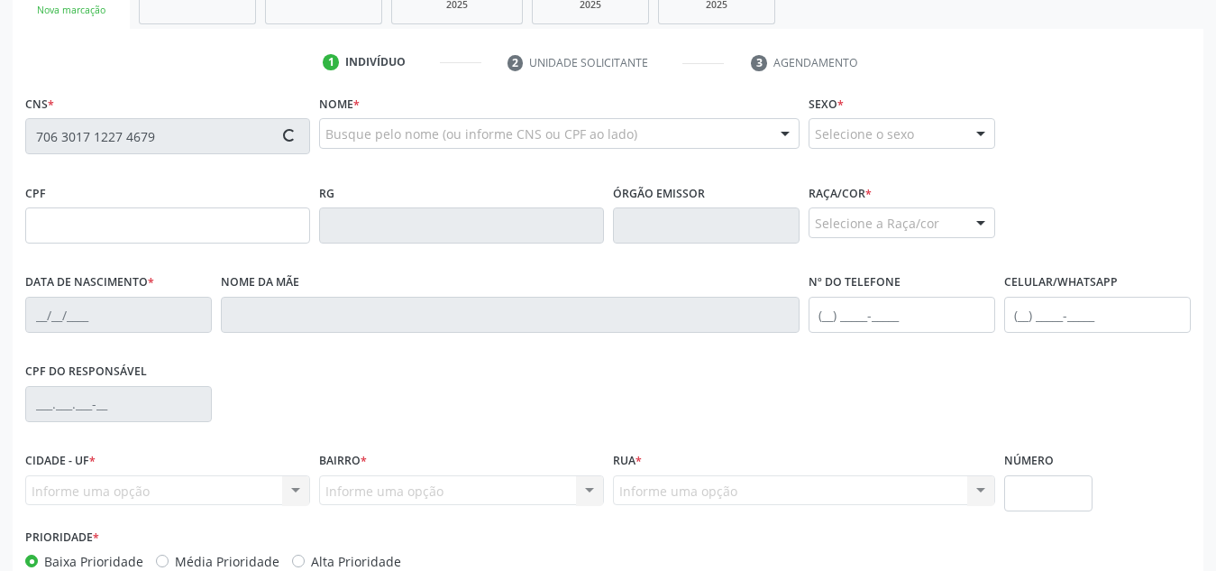
type input "[PHONE_NUMBER]"
type input "S/N"
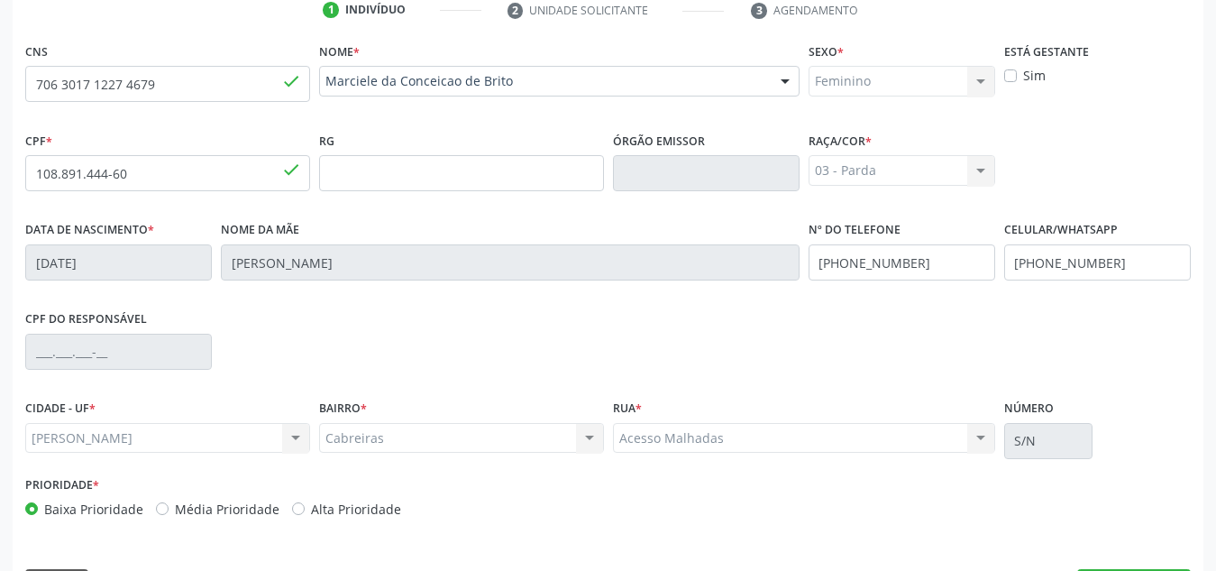
scroll to position [432, 0]
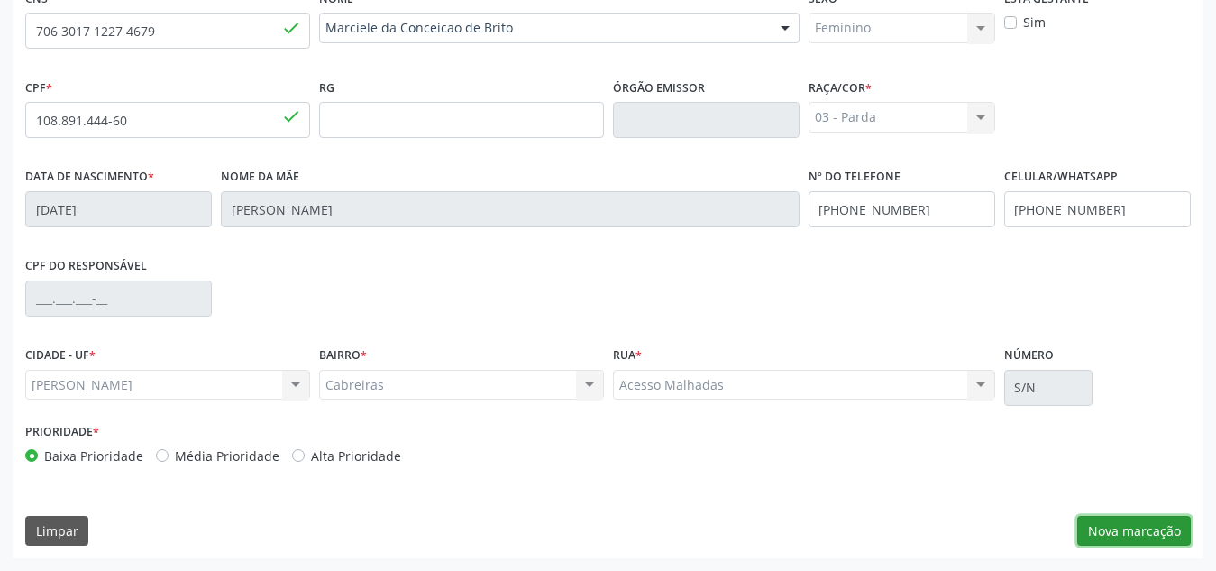
click at [1128, 520] on button "Nova marcação" at bounding box center [1134, 531] width 114 height 31
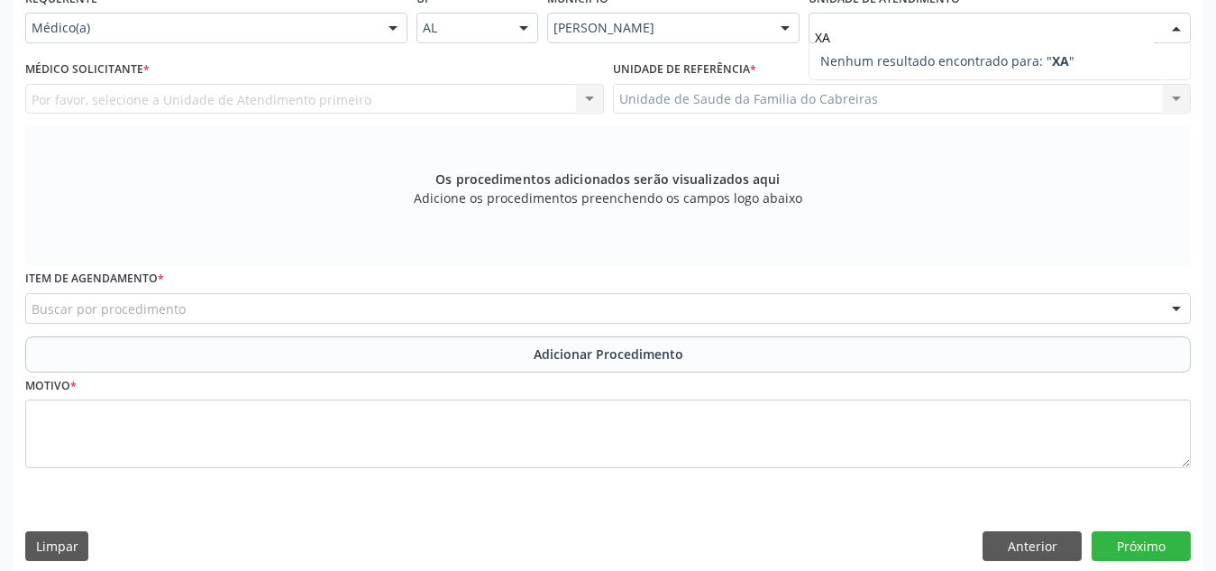
type input "X"
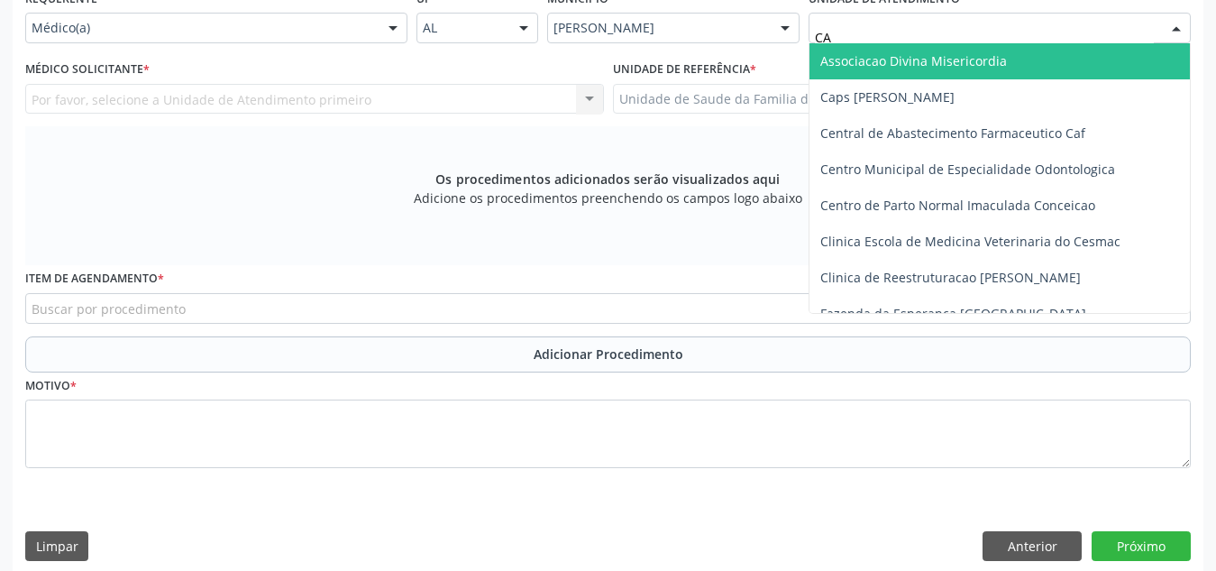
type input "CAB"
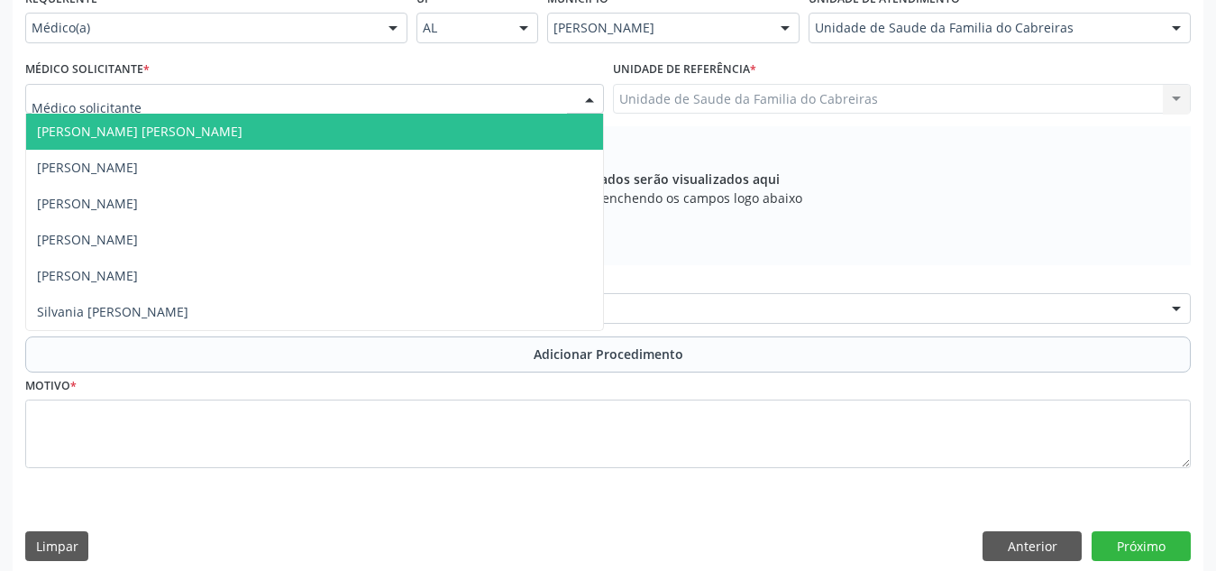
click at [490, 91] on div at bounding box center [314, 99] width 579 height 31
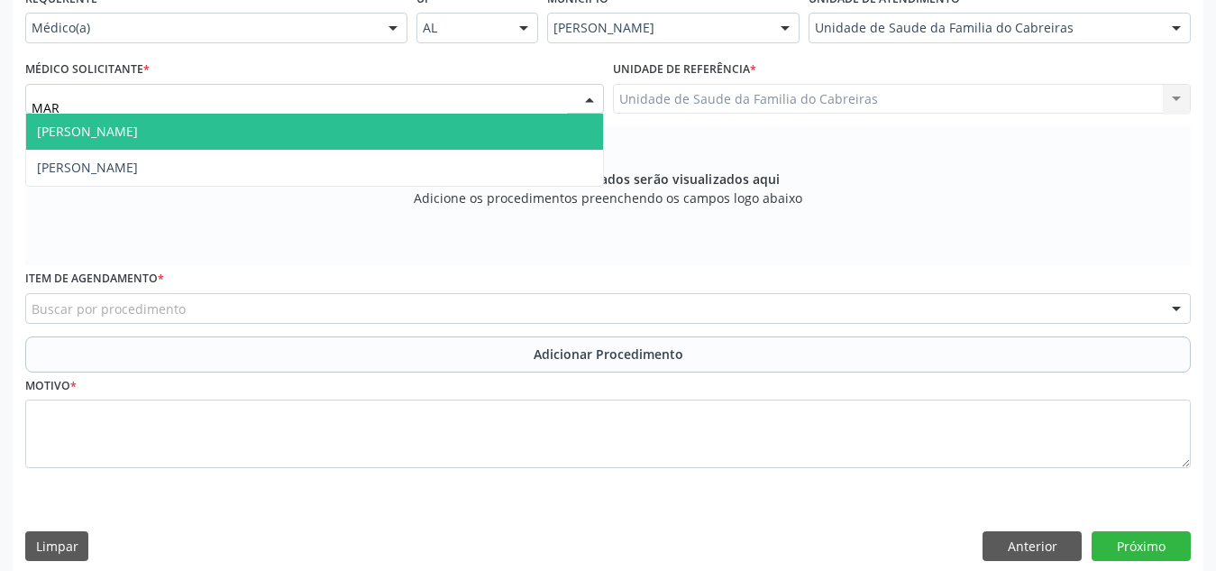
type input "MARC"
click at [483, 132] on span "[PERSON_NAME]" at bounding box center [314, 132] width 577 height 36
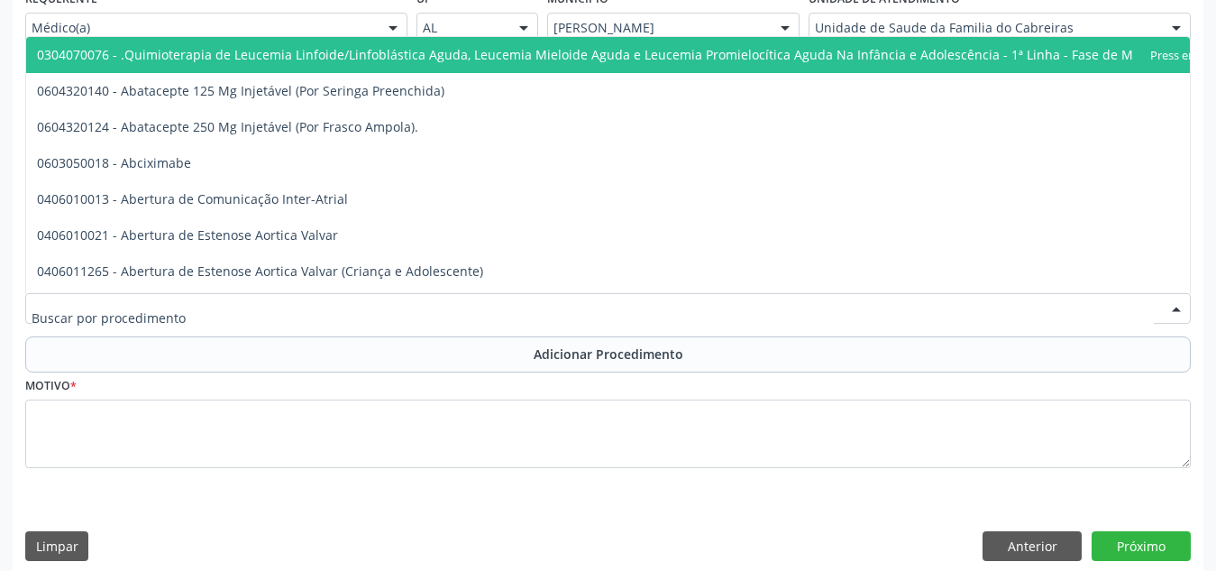
click at [473, 312] on div at bounding box center [608, 308] width 1166 height 31
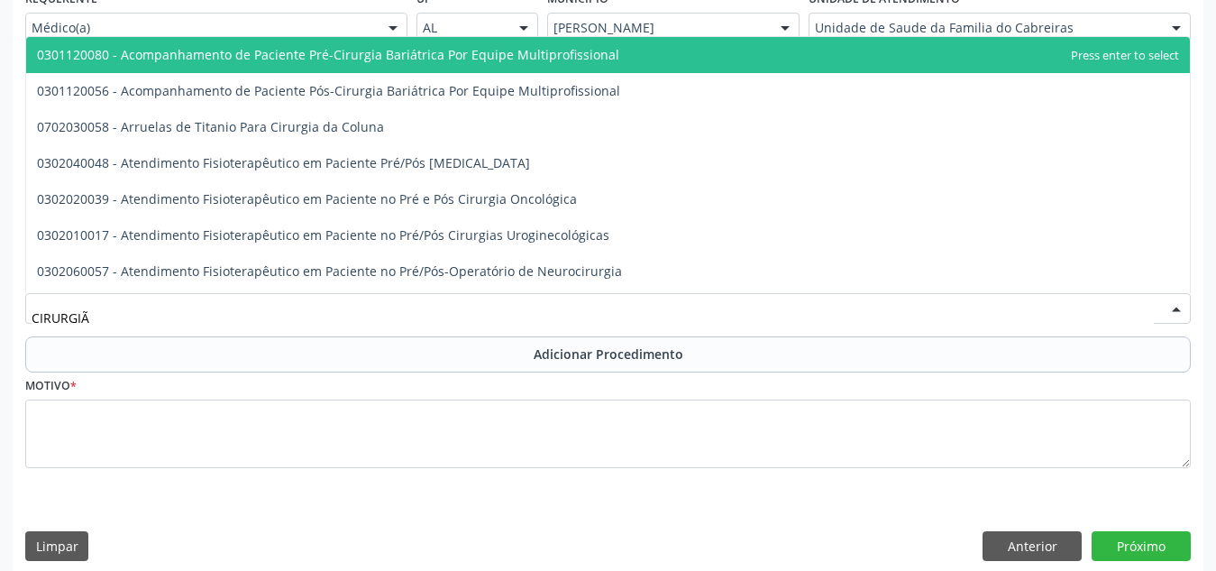
type input "CIRURGIÃO"
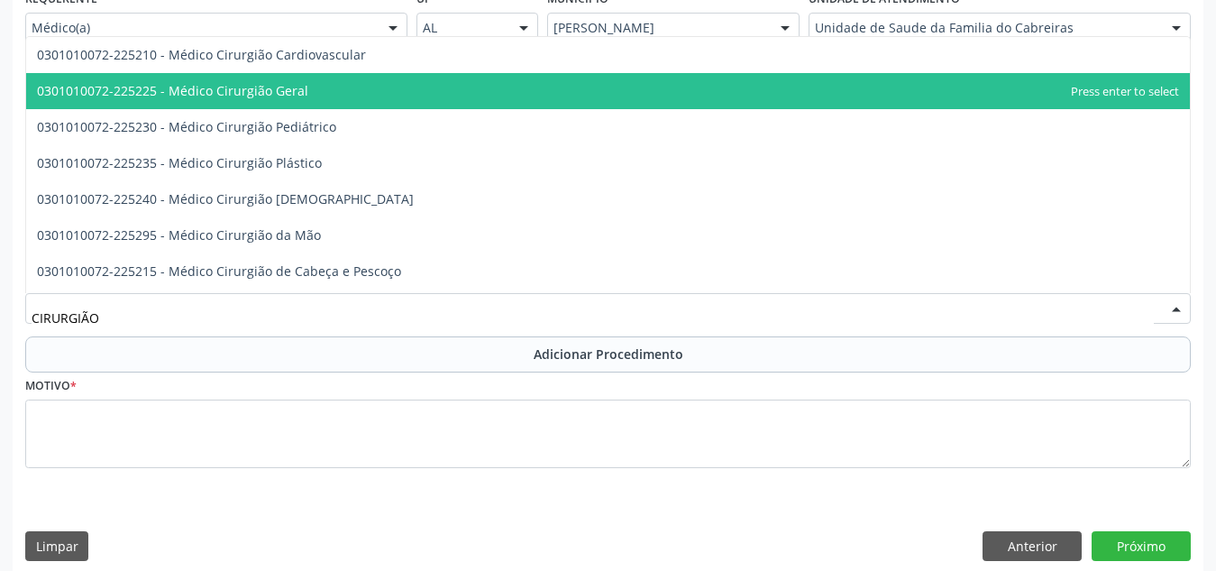
click at [490, 96] on span "0301010072-225225 - Médico Cirurgião Geral" at bounding box center [608, 91] width 1164 height 36
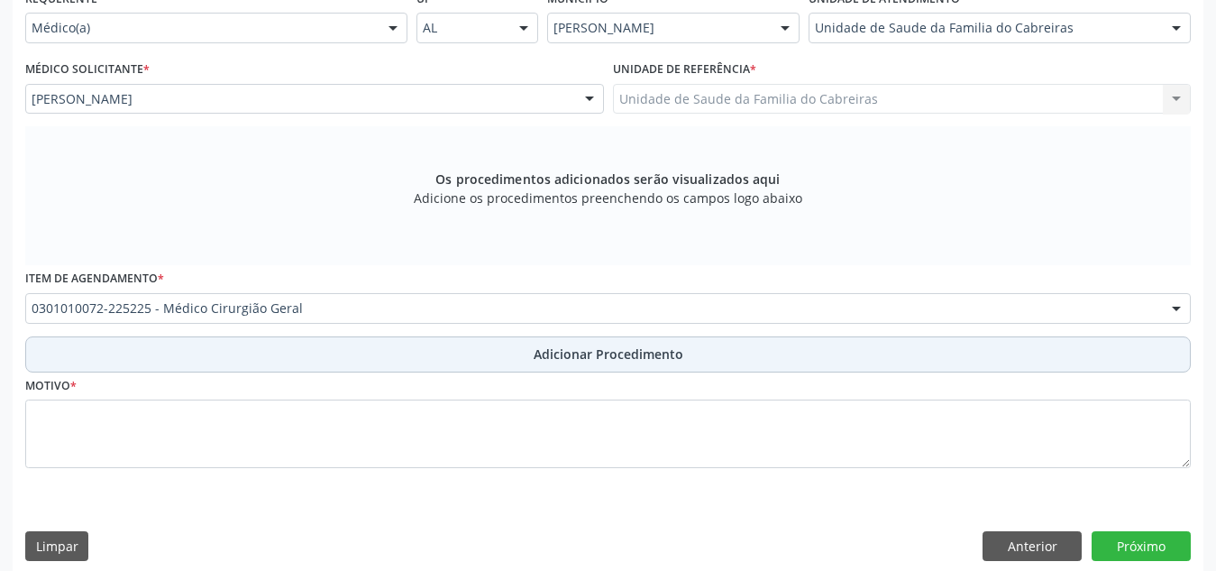
click at [533, 363] on button "Adicionar Procedimento" at bounding box center [608, 354] width 1166 height 36
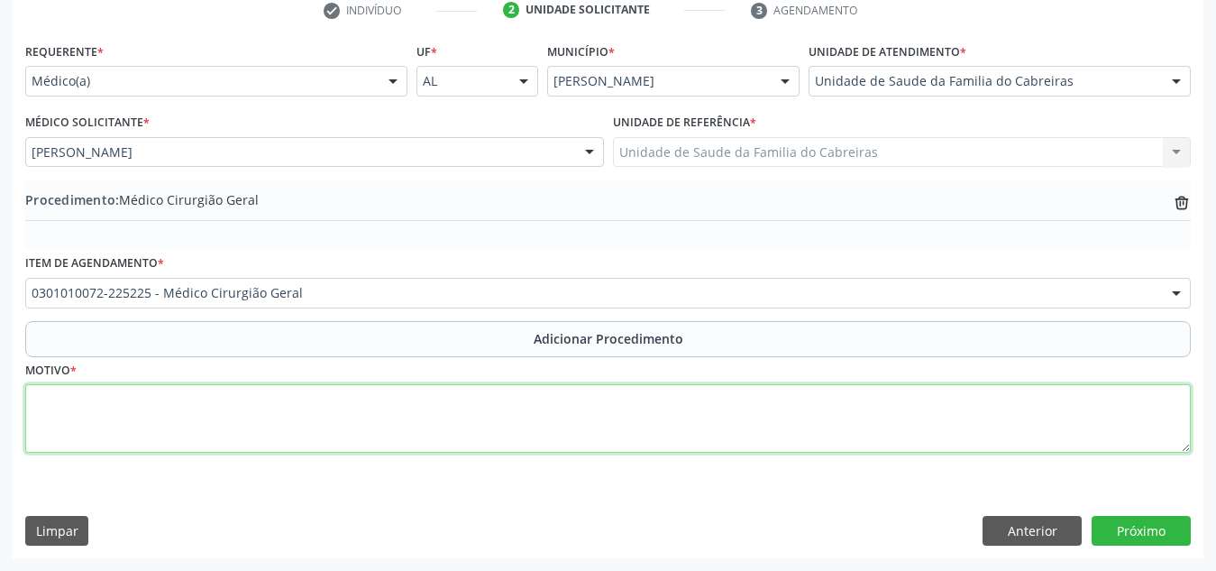
click at [509, 431] on textarea at bounding box center [608, 418] width 1166 height 69
type textarea "a"
type textarea "Anticoncepção/laqueadura"
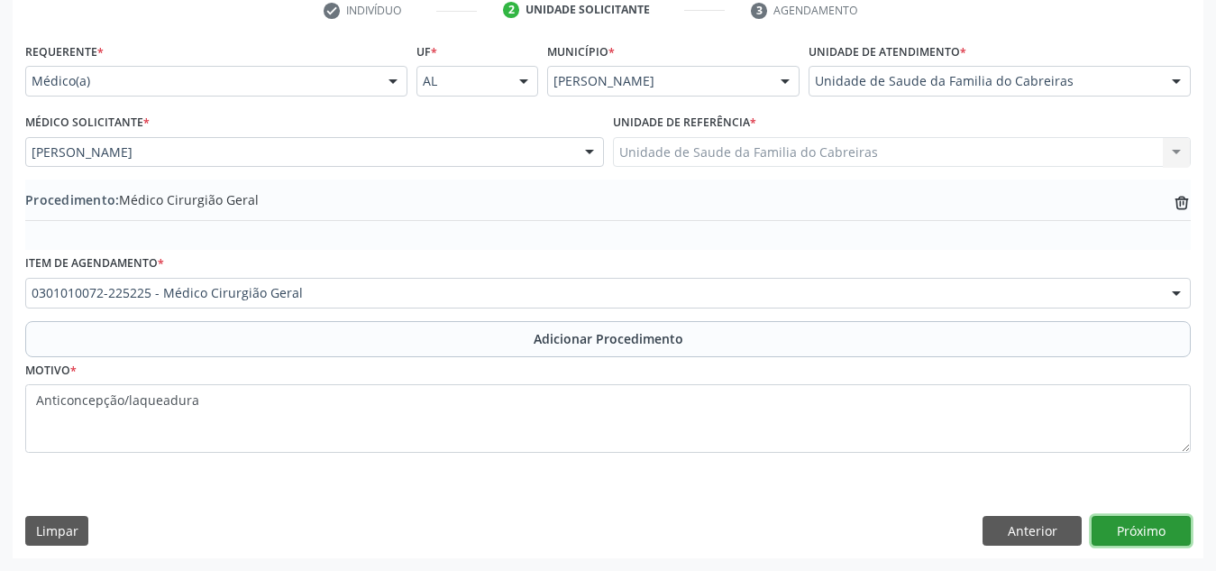
click at [1143, 540] on button "Próximo" at bounding box center [1141, 531] width 99 height 31
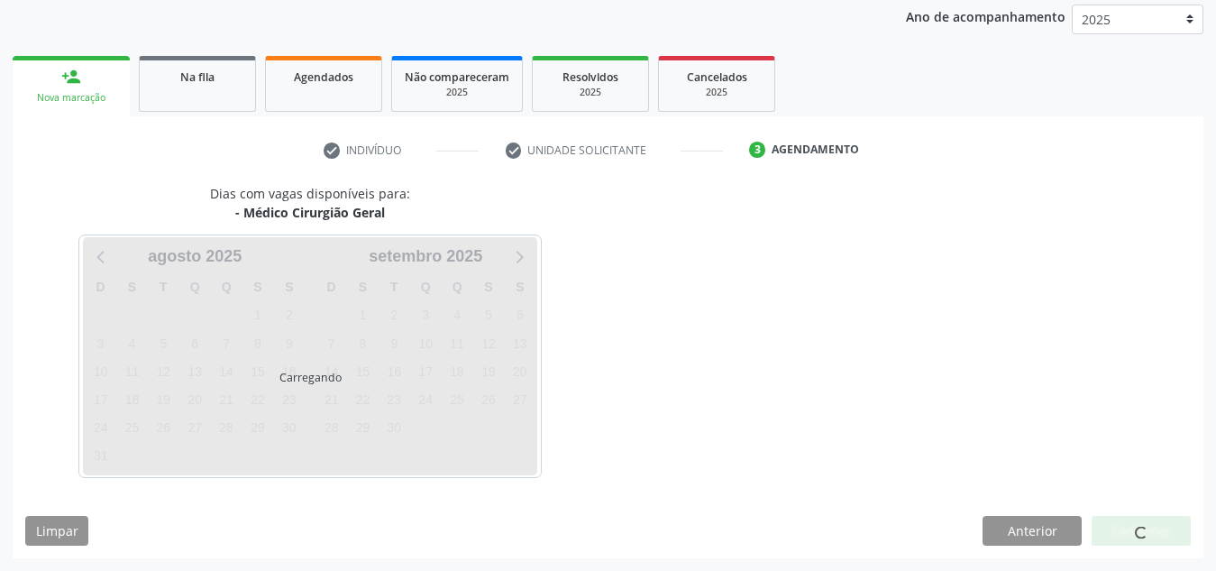
scroll to position [292, 0]
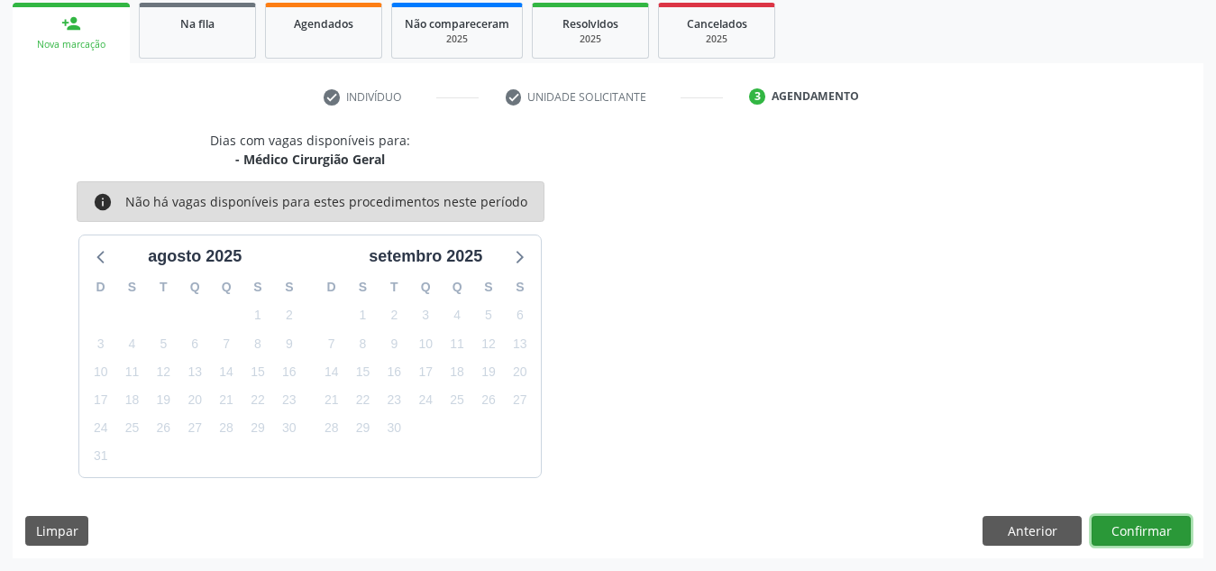
click at [1143, 540] on button "Confirmar" at bounding box center [1141, 531] width 99 height 31
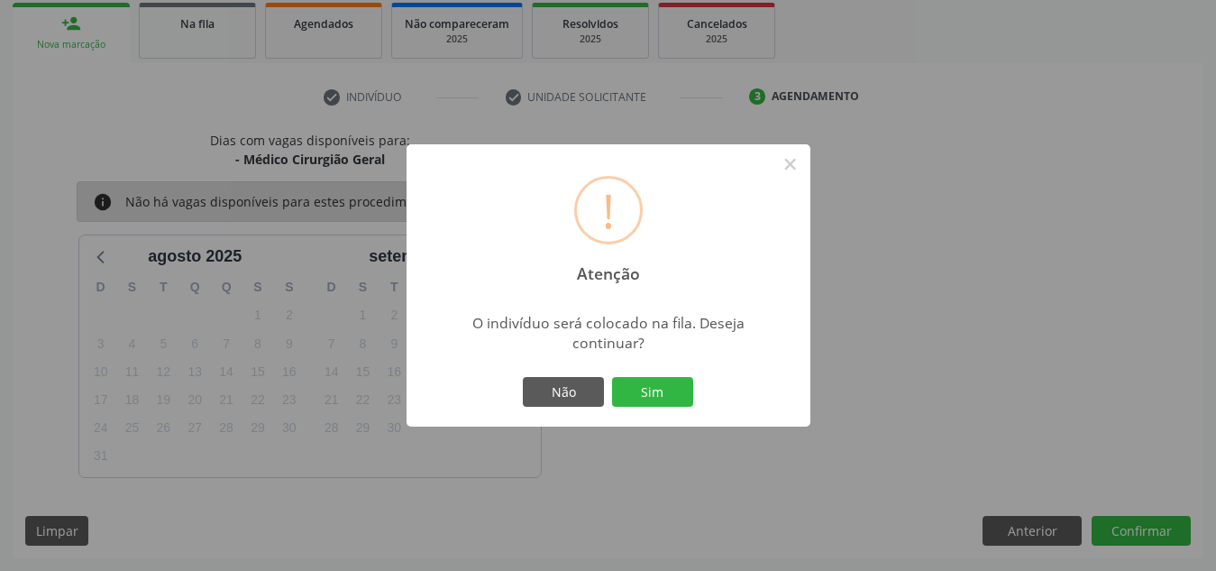
click at [612, 377] on button "Sim" at bounding box center [652, 392] width 81 height 31
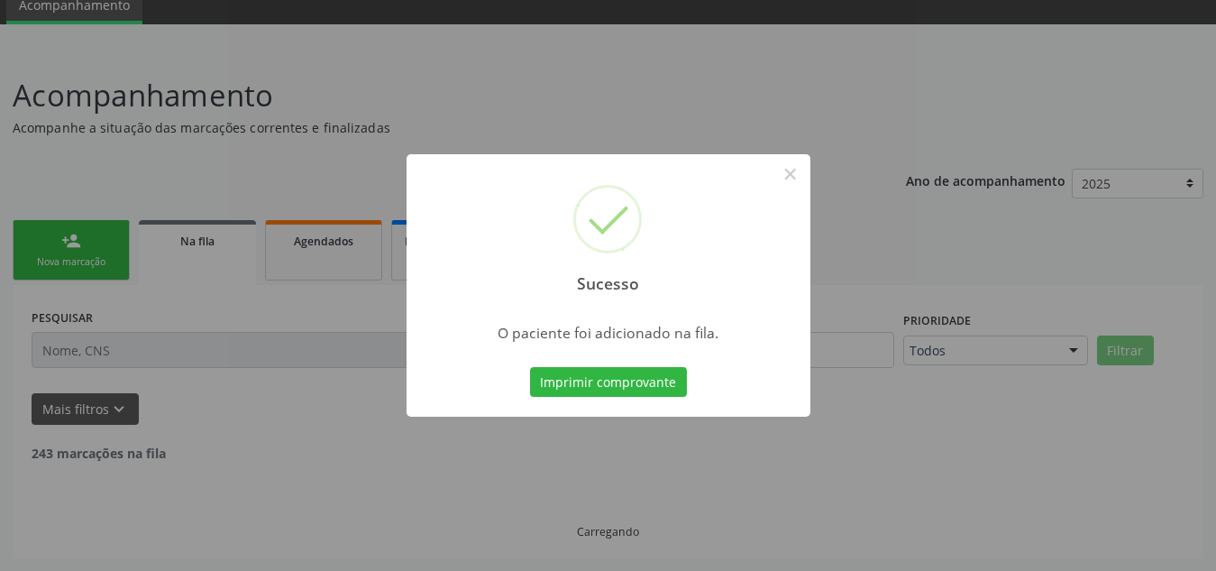
scroll to position [56, 0]
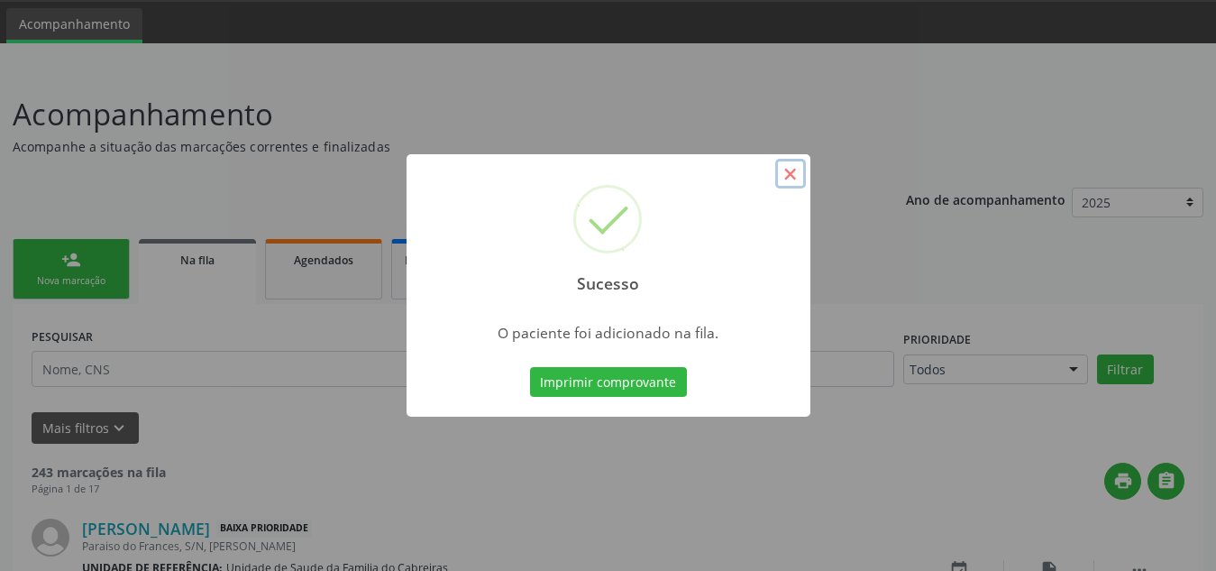
click at [795, 162] on button "×" at bounding box center [790, 174] width 31 height 31
